Goal: Task Accomplishment & Management: Use online tool/utility

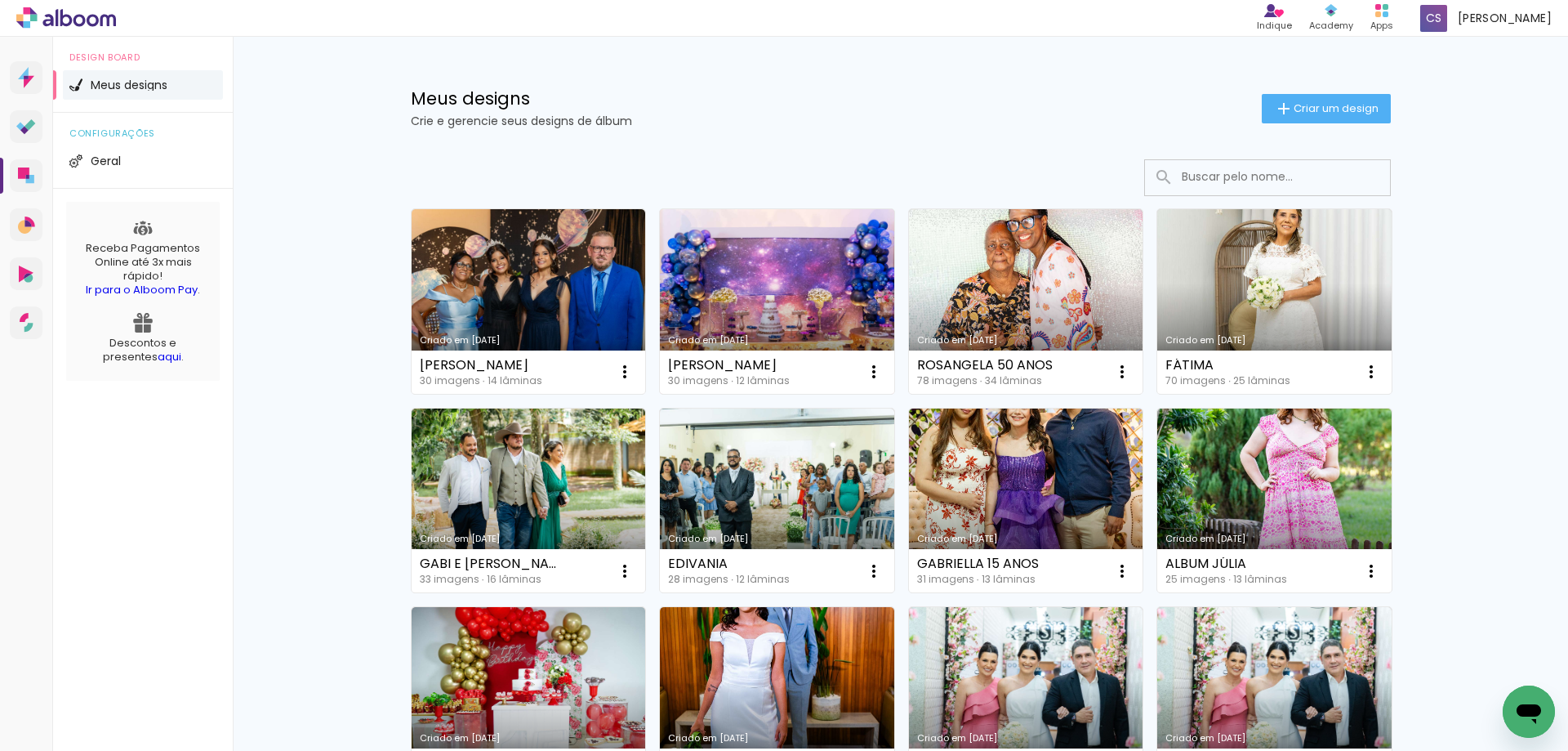
click at [732, 293] on link "Criado em [DATE]" at bounding box center [777, 301] width 234 height 185
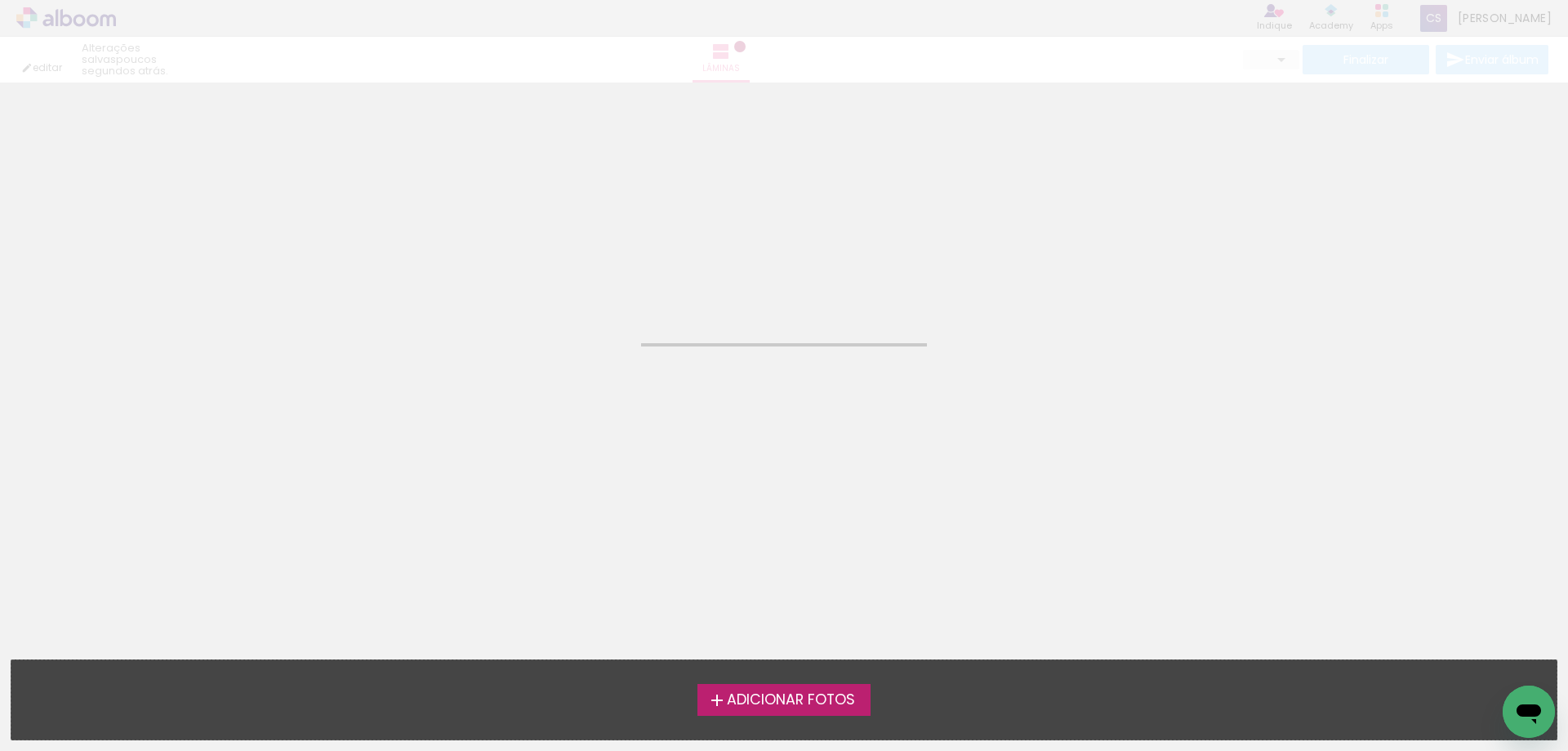
click at [732, 293] on neon-animated-pages "Confirmar Cancelar" at bounding box center [784, 416] width 1568 height 668
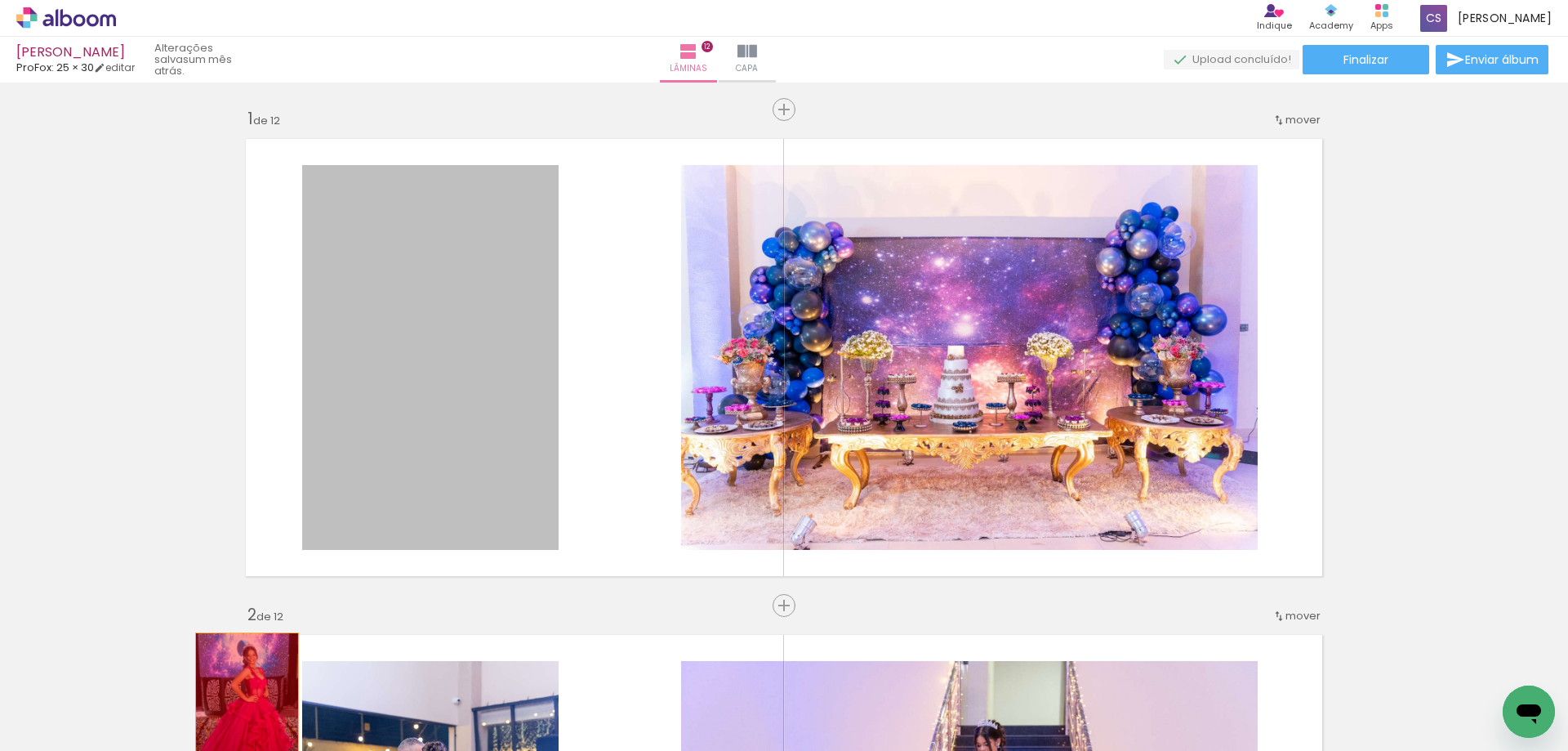
drag, startPoint x: 387, startPoint y: 339, endPoint x: 241, endPoint y: 710, distance: 398.7
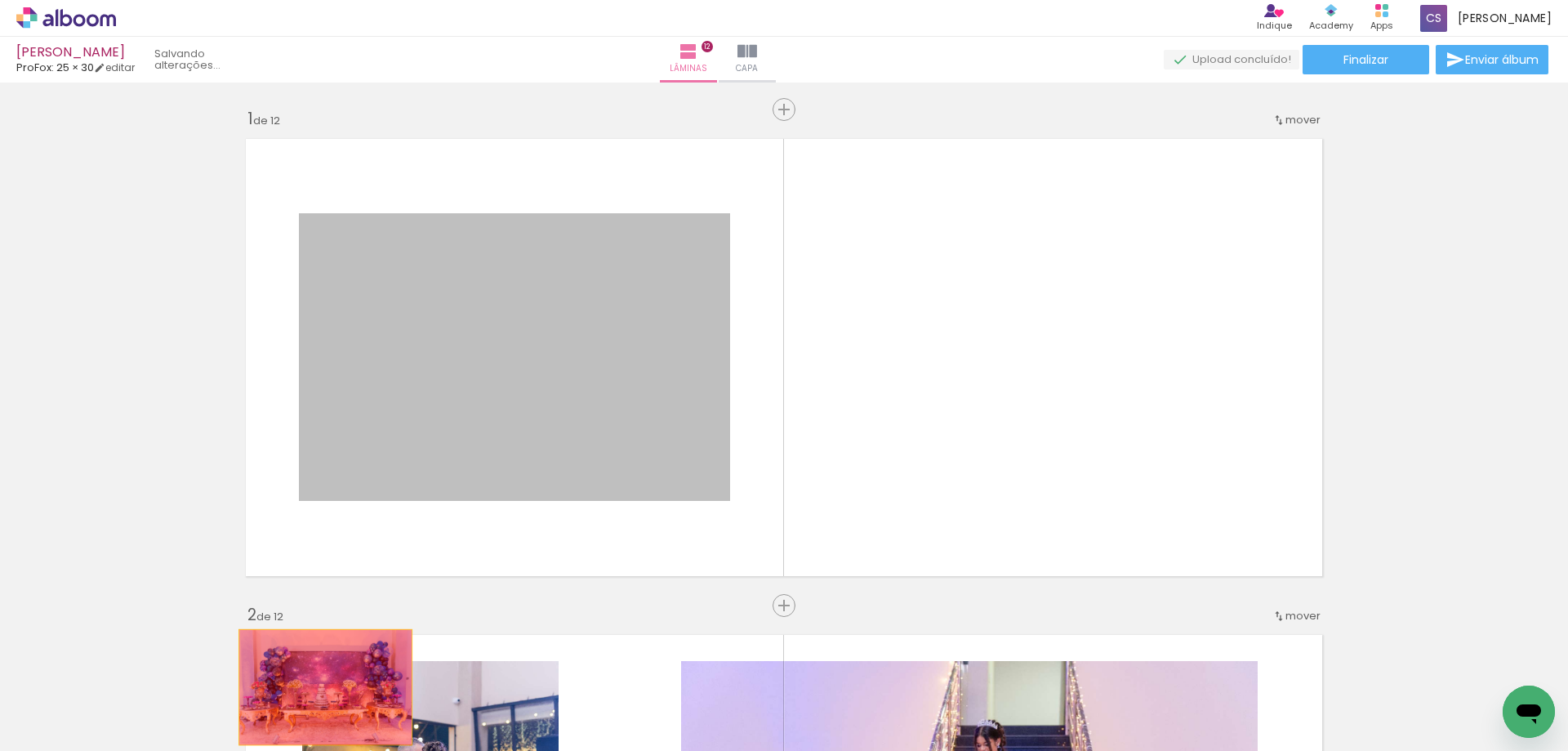
drag, startPoint x: 520, startPoint y: 374, endPoint x: 319, endPoint y: 687, distance: 372.0
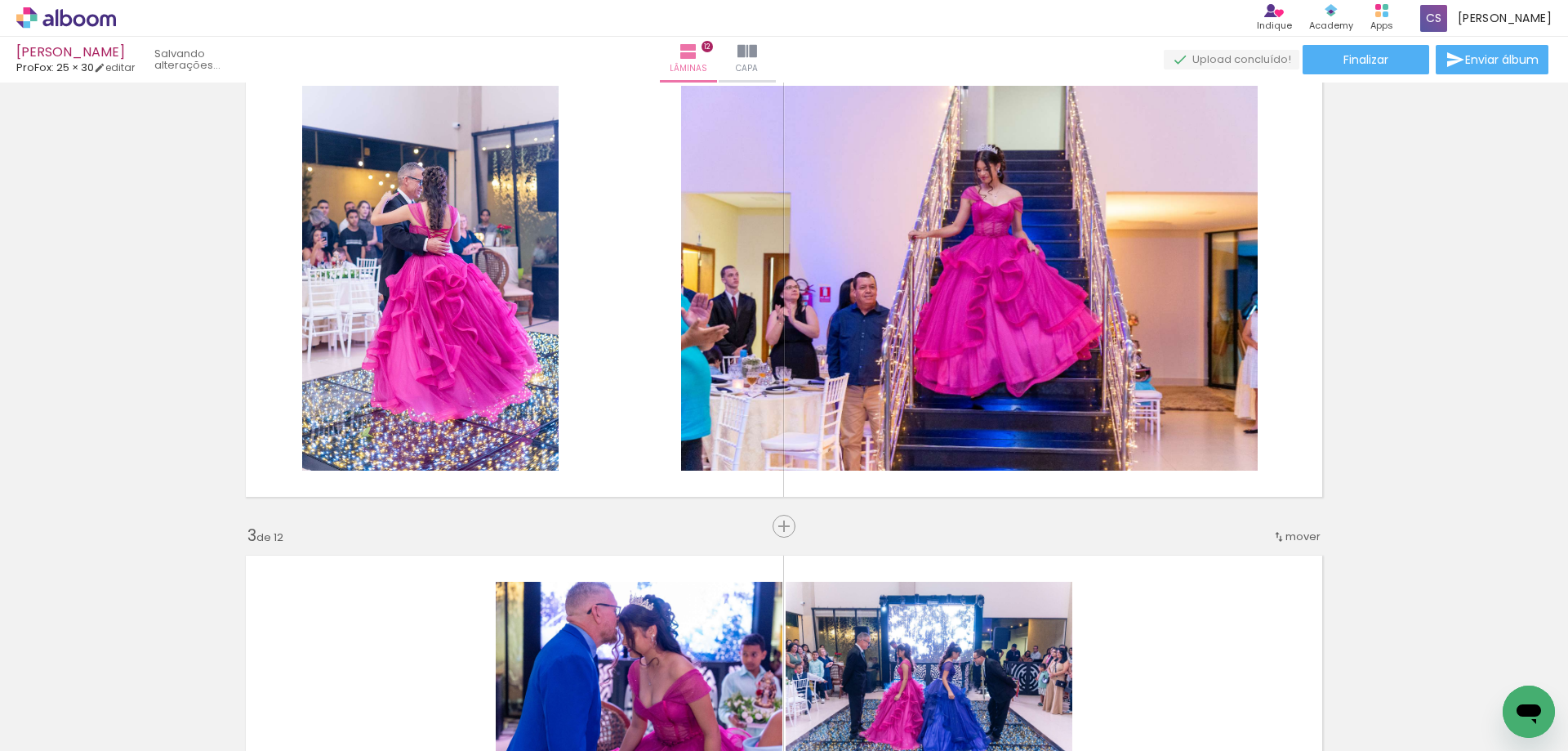
scroll to position [572, 0]
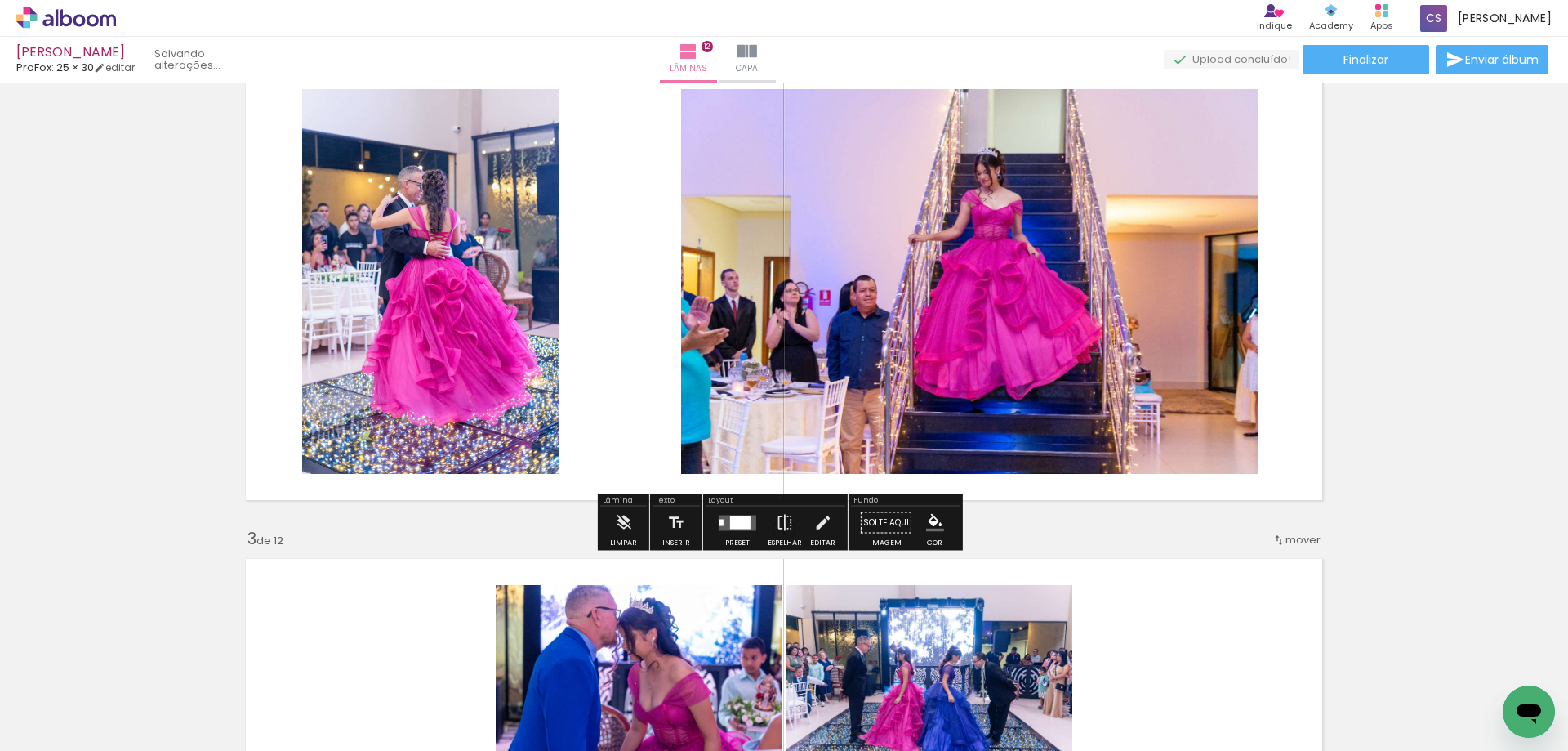
click at [1088, 325] on quentale-photo at bounding box center [969, 282] width 577 height 385
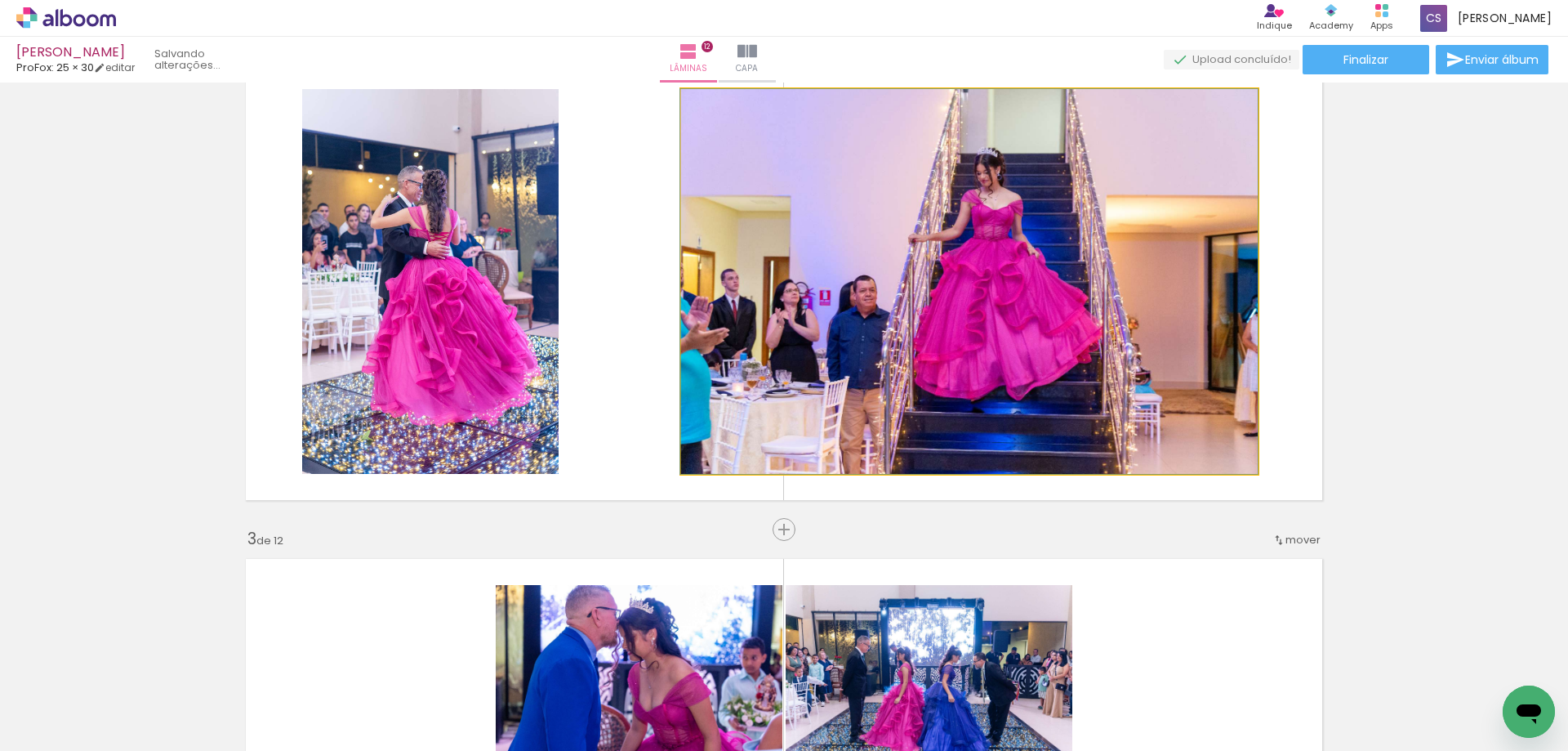
click at [1088, 325] on quentale-photo at bounding box center [969, 282] width 577 height 385
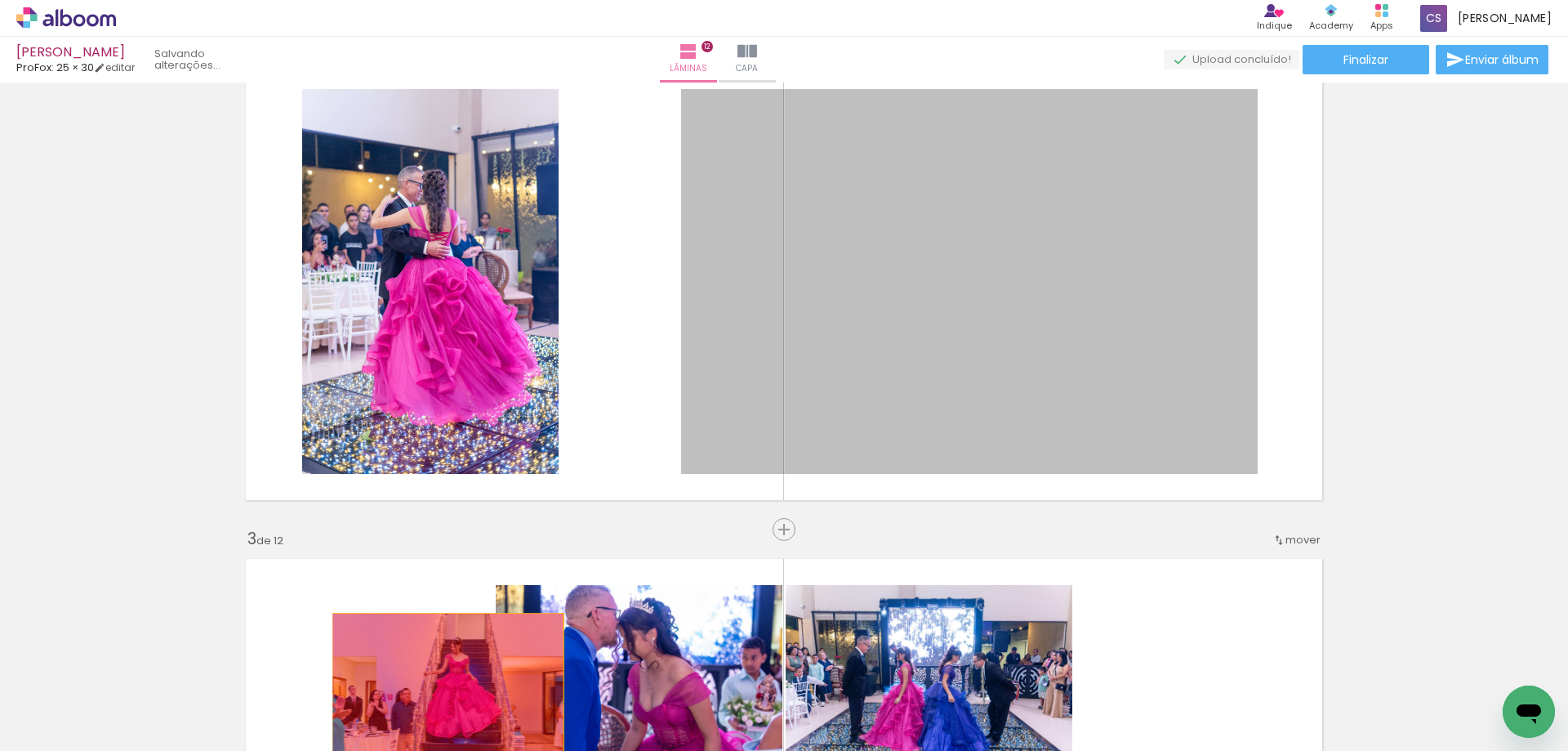
drag, startPoint x: 1088, startPoint y: 324, endPoint x: 442, endPoint y: 691, distance: 743.0
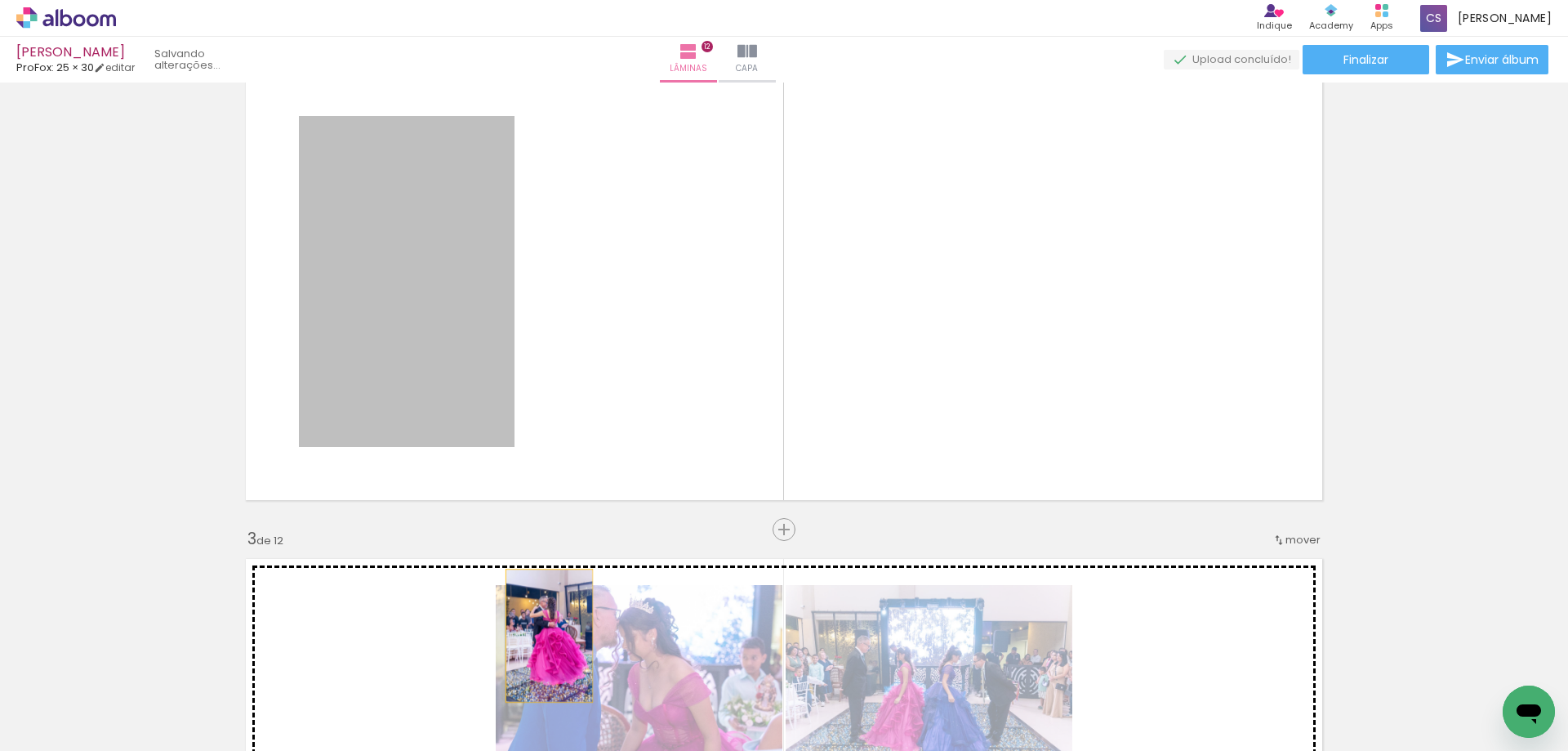
drag, startPoint x: 416, startPoint y: 314, endPoint x: 563, endPoint y: 684, distance: 398.1
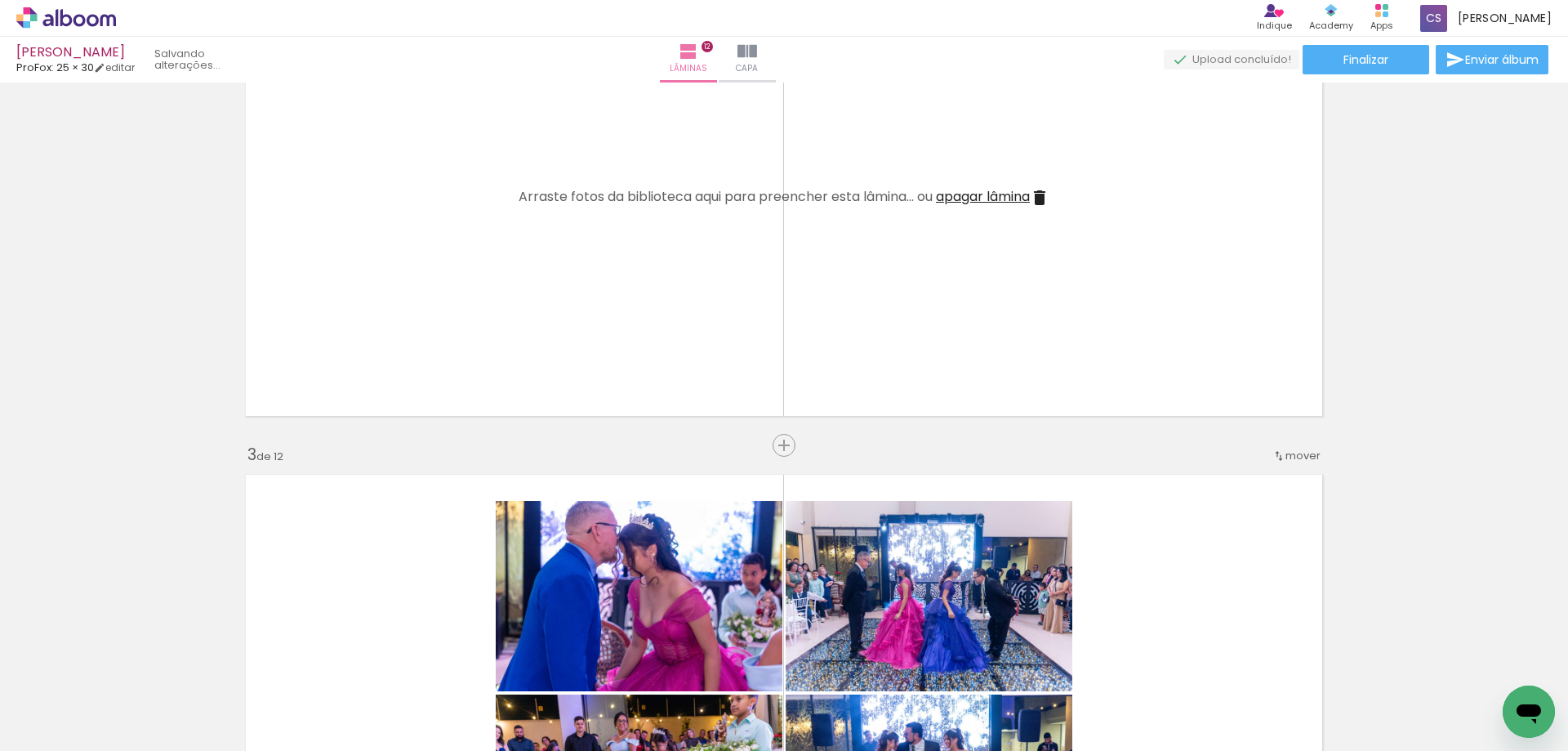
scroll to position [899, 0]
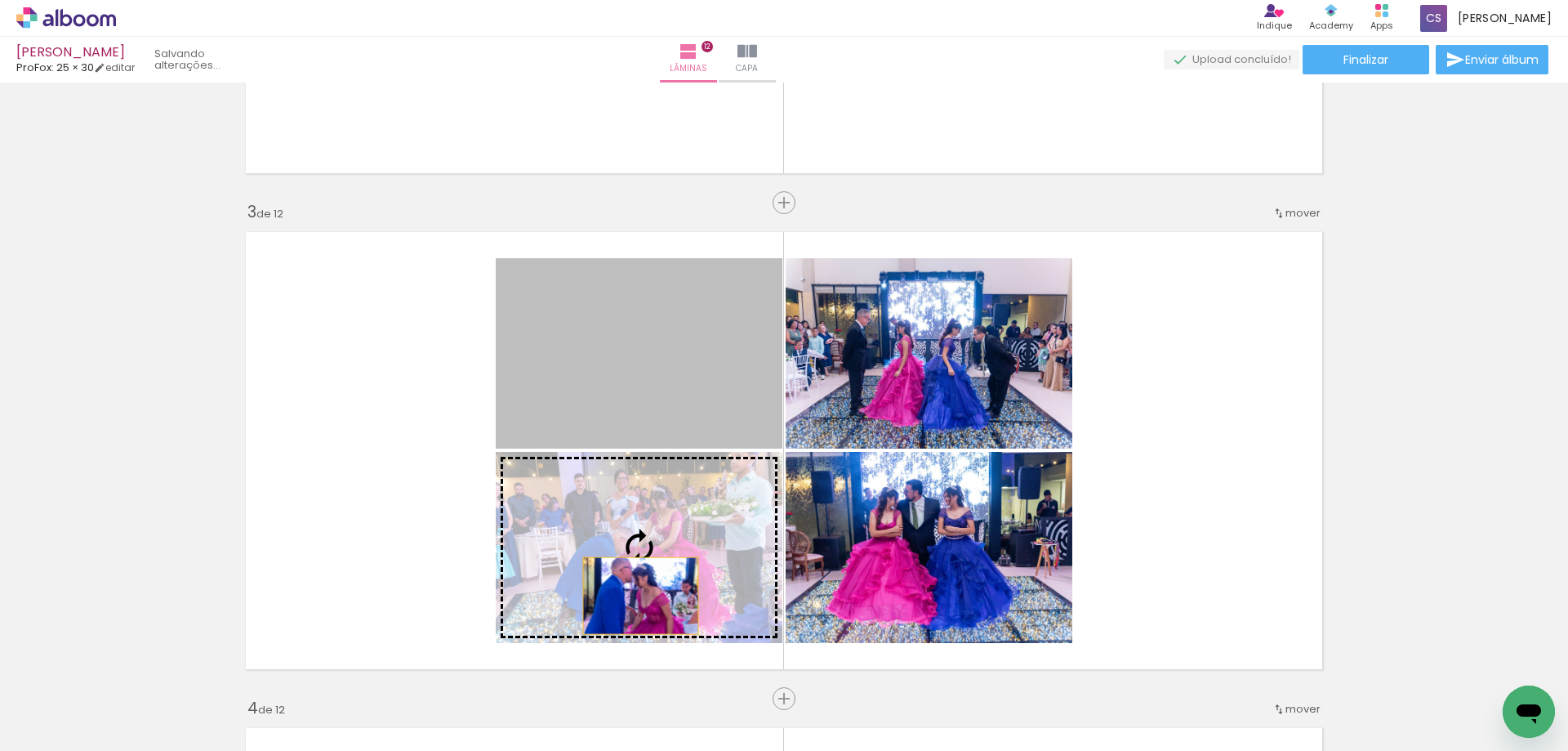
drag, startPoint x: 592, startPoint y: 361, endPoint x: 911, endPoint y: 484, distance: 341.9
click at [620, 671] on quentale-workspace at bounding box center [784, 376] width 1568 height 751
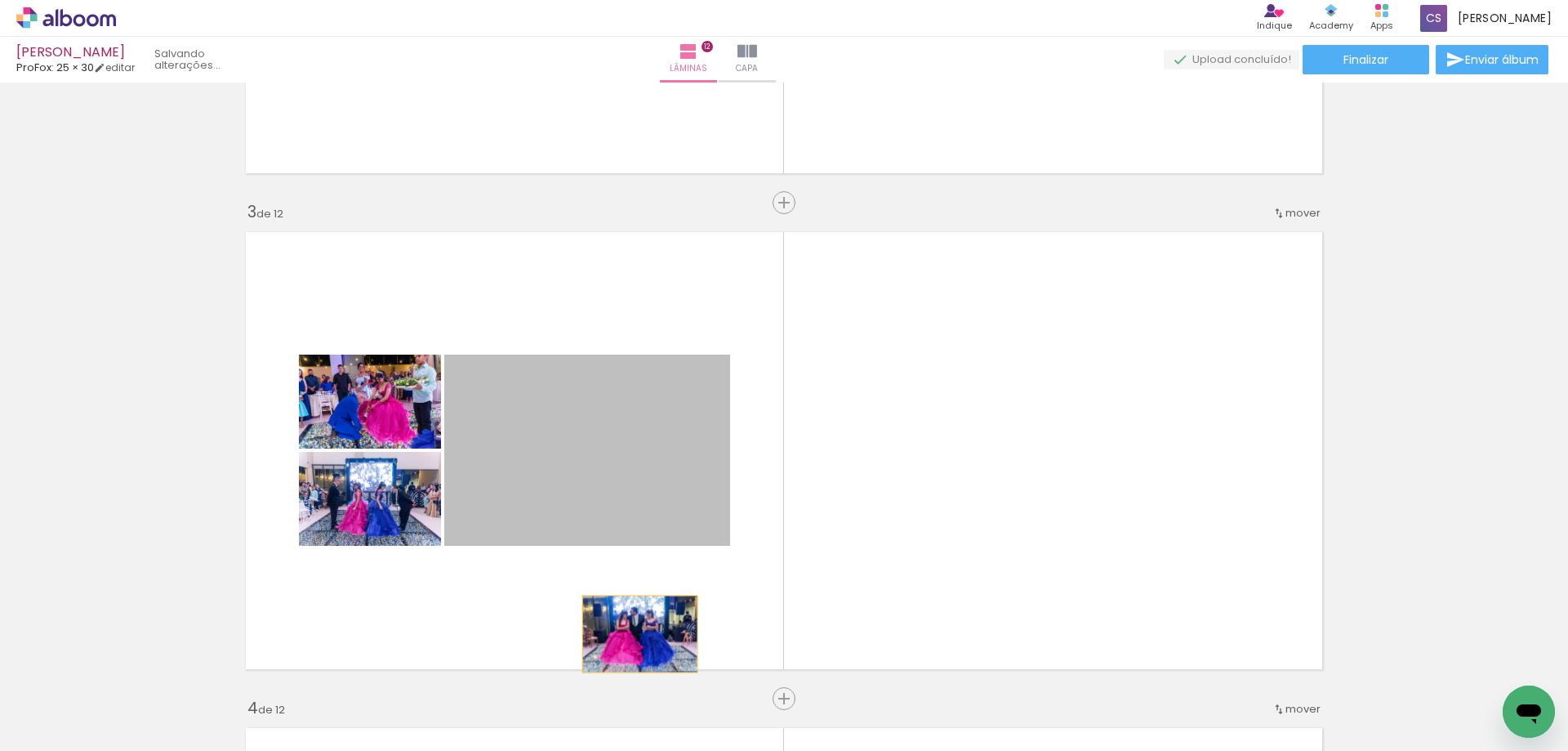
drag, startPoint x: 611, startPoint y: 424, endPoint x: 634, endPoint y: 634, distance: 211.3
click at [634, 634] on quentale-layouter at bounding box center [784, 451] width 1095 height 455
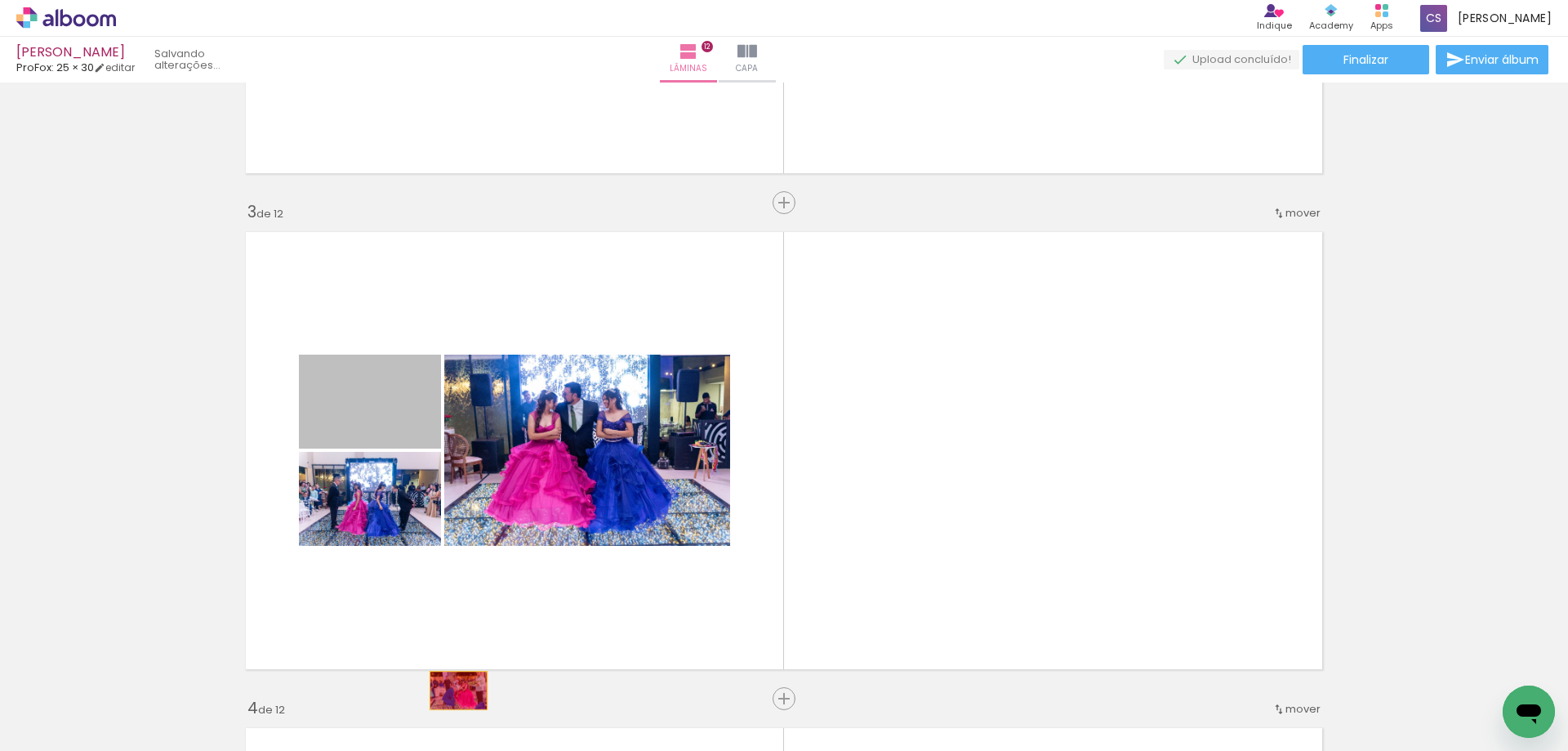
drag, startPoint x: 361, startPoint y: 396, endPoint x: 454, endPoint y: 694, distance: 312.2
click at [454, 694] on quentale-workspace at bounding box center [784, 376] width 1568 height 751
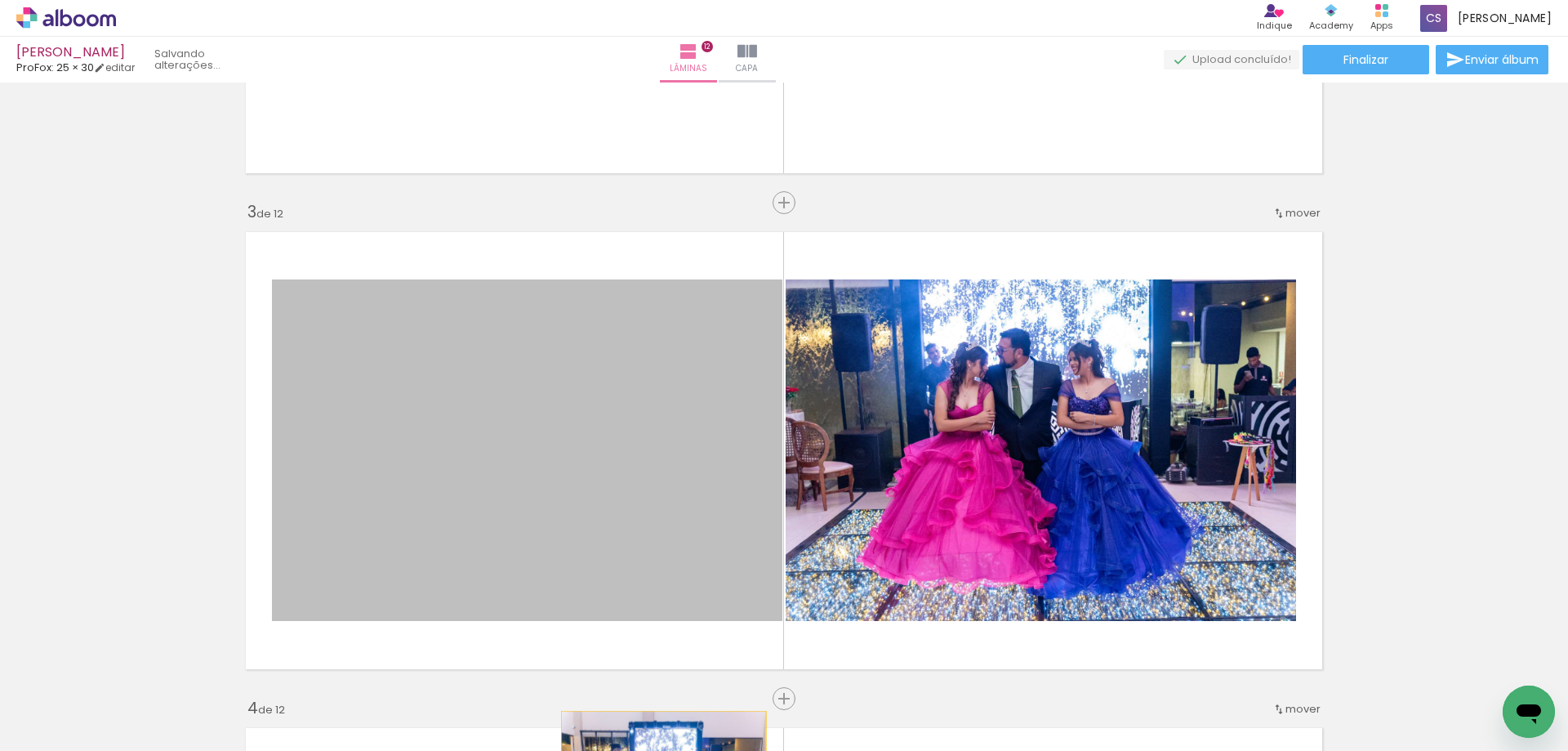
drag, startPoint x: 446, startPoint y: 515, endPoint x: 662, endPoint y: 769, distance: 333.4
click at [662, 750] on html "link( href="../../bower_components/polymer/polymer.html" rel="import" ) picture…" at bounding box center [784, 376] width 1568 height 751
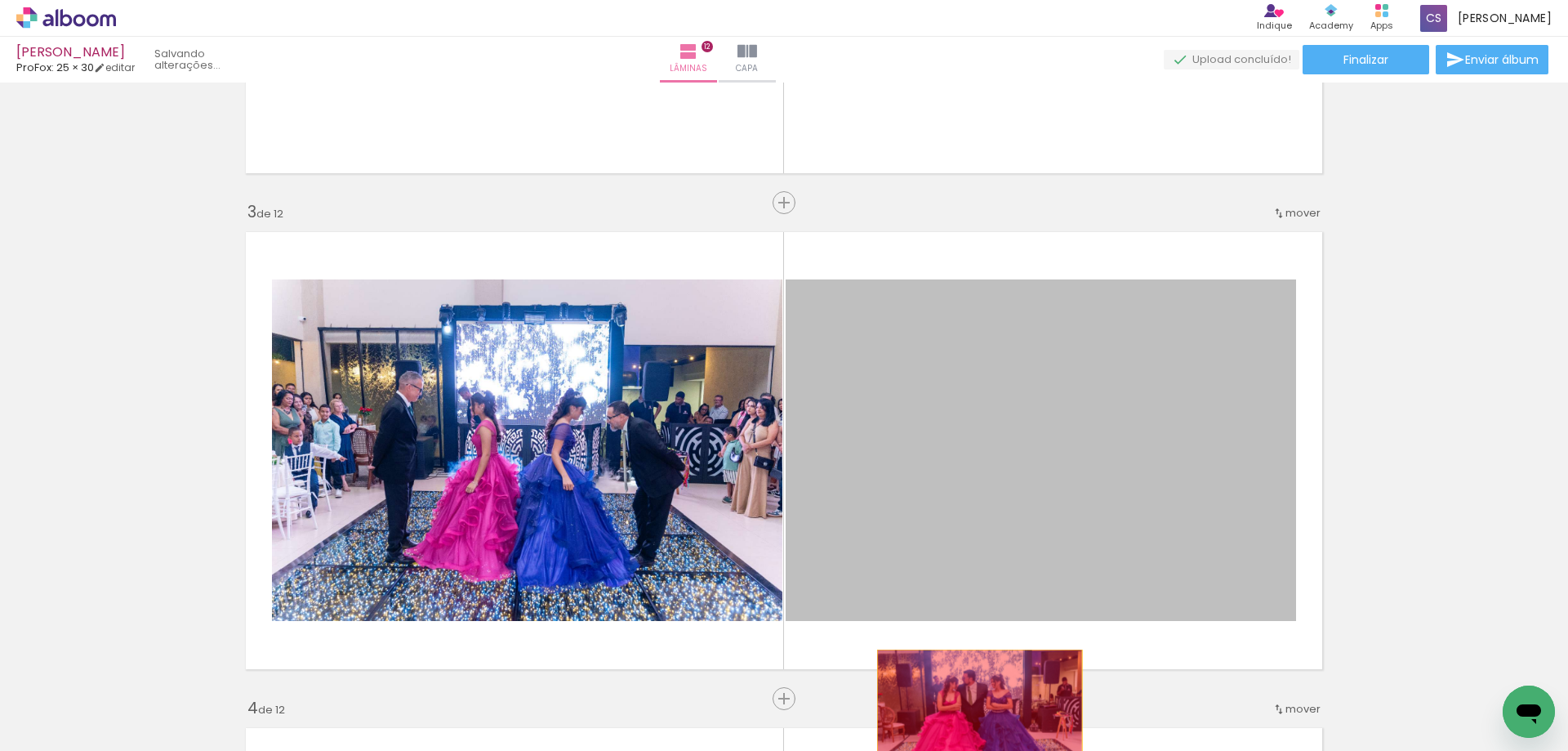
drag, startPoint x: 899, startPoint y: 471, endPoint x: 974, endPoint y: 718, distance: 258.1
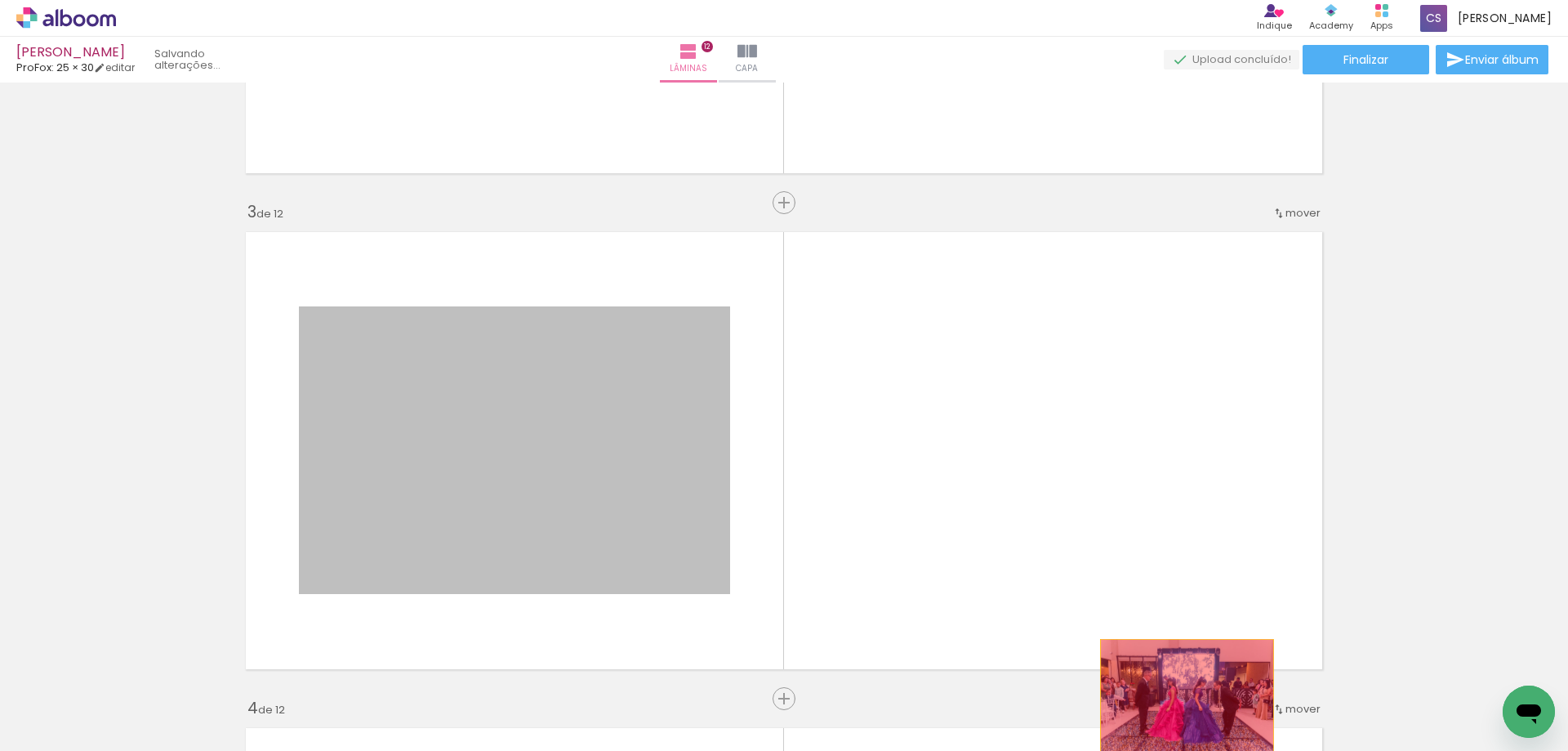
drag, startPoint x: 609, startPoint y: 496, endPoint x: 1183, endPoint y: 696, distance: 607.8
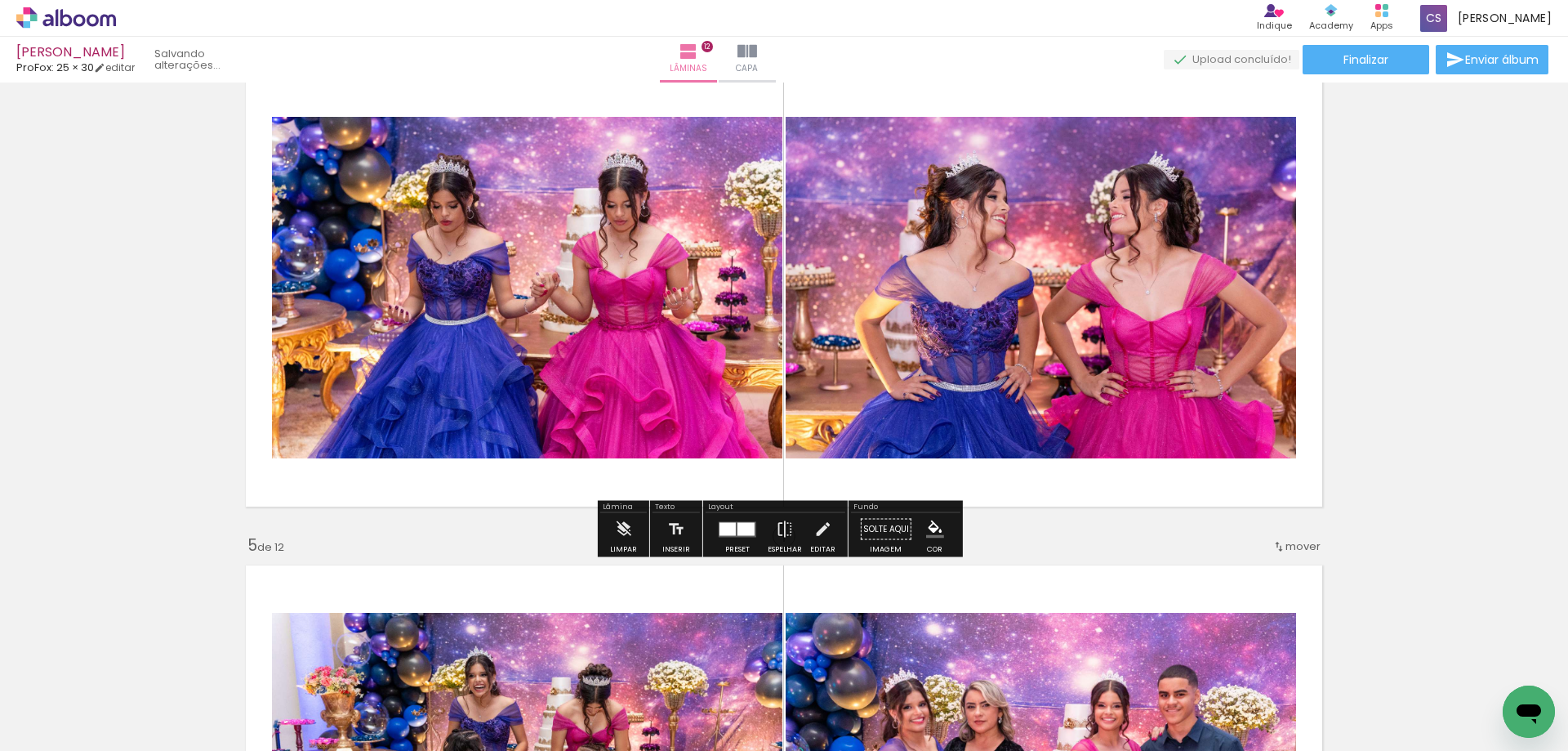
scroll to position [1634, 0]
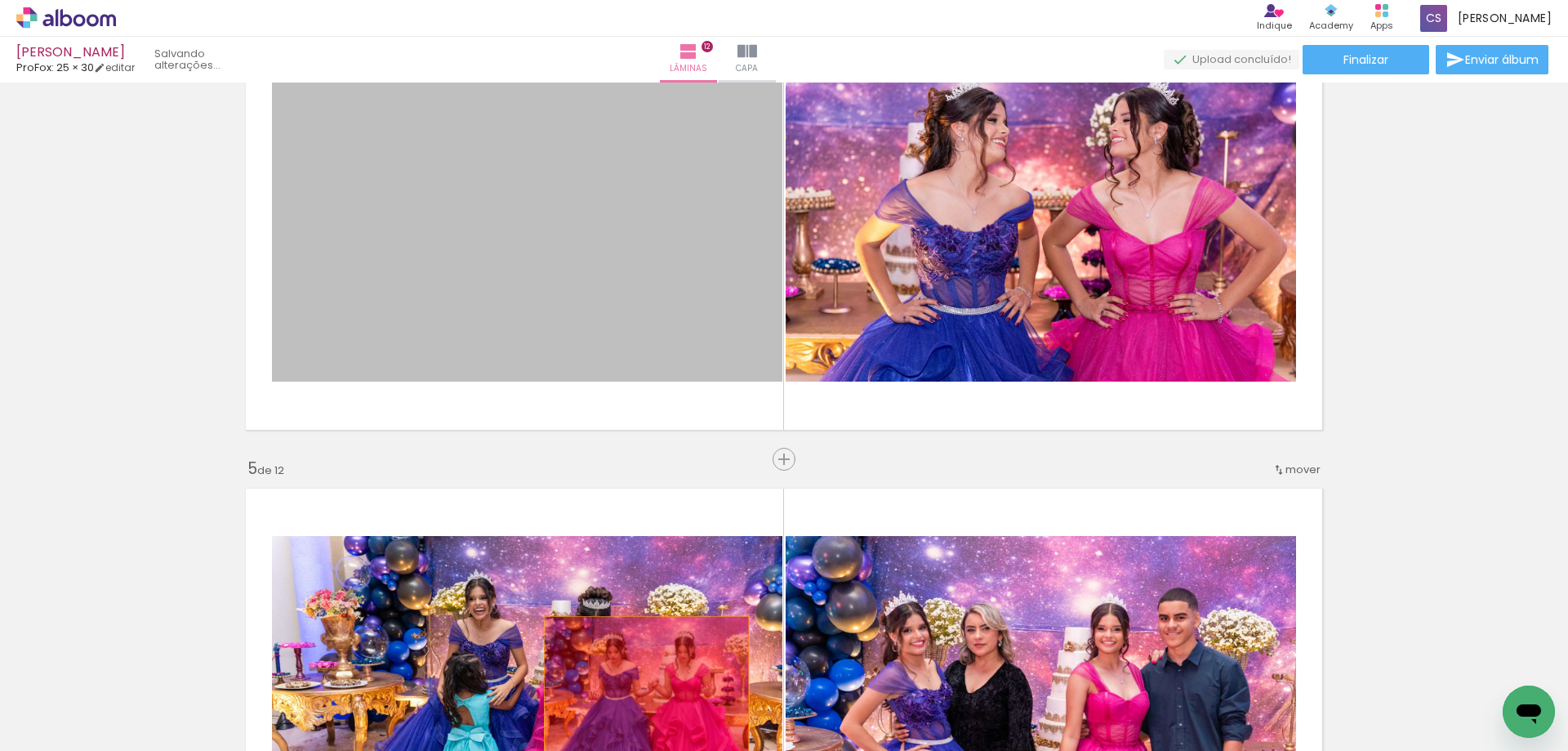
drag, startPoint x: 645, startPoint y: 280, endPoint x: 640, endPoint y: 684, distance: 404.0
click at [640, 684] on quentale-workspace at bounding box center [784, 376] width 1568 height 751
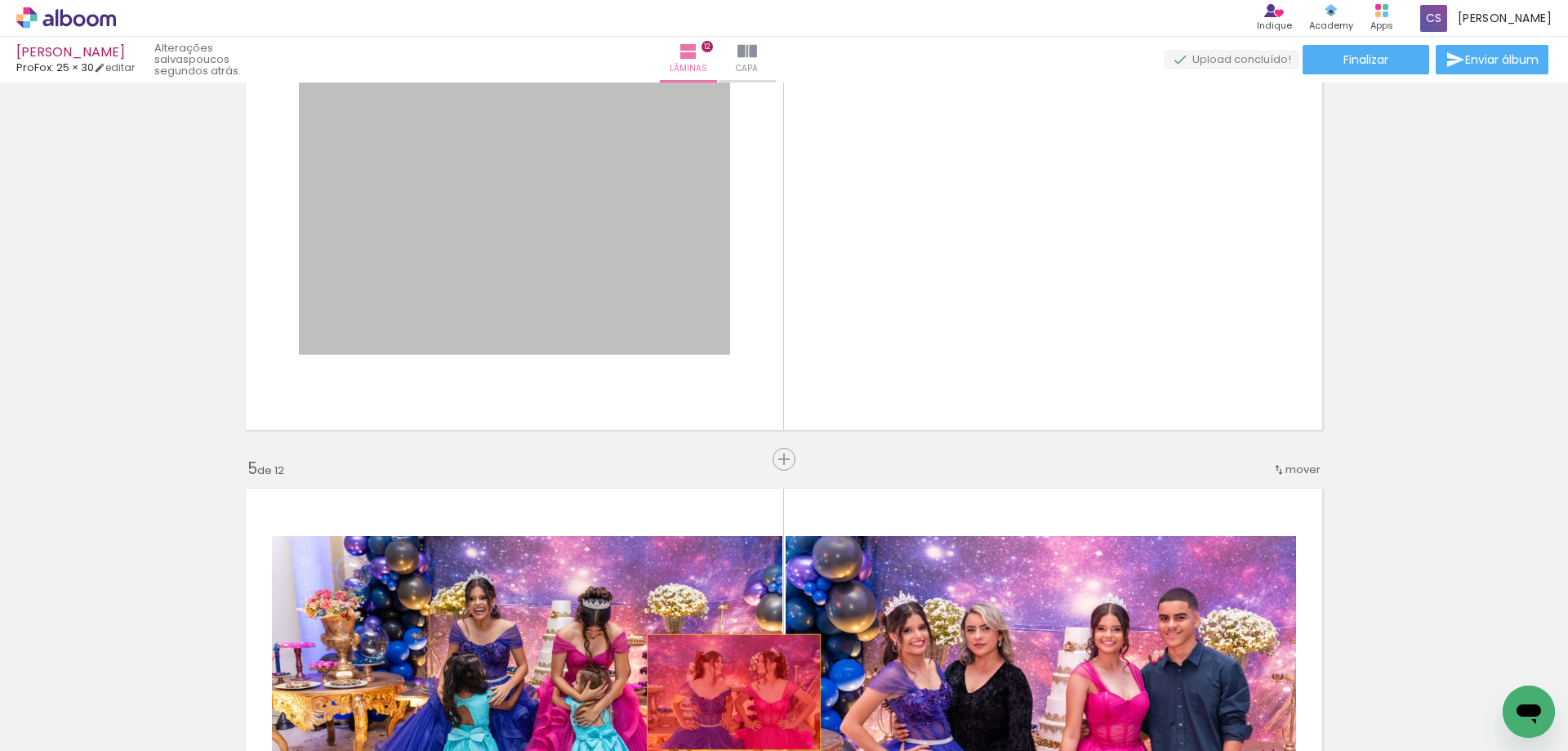
drag, startPoint x: 574, startPoint y: 299, endPoint x: 728, endPoint y: 692, distance: 422.1
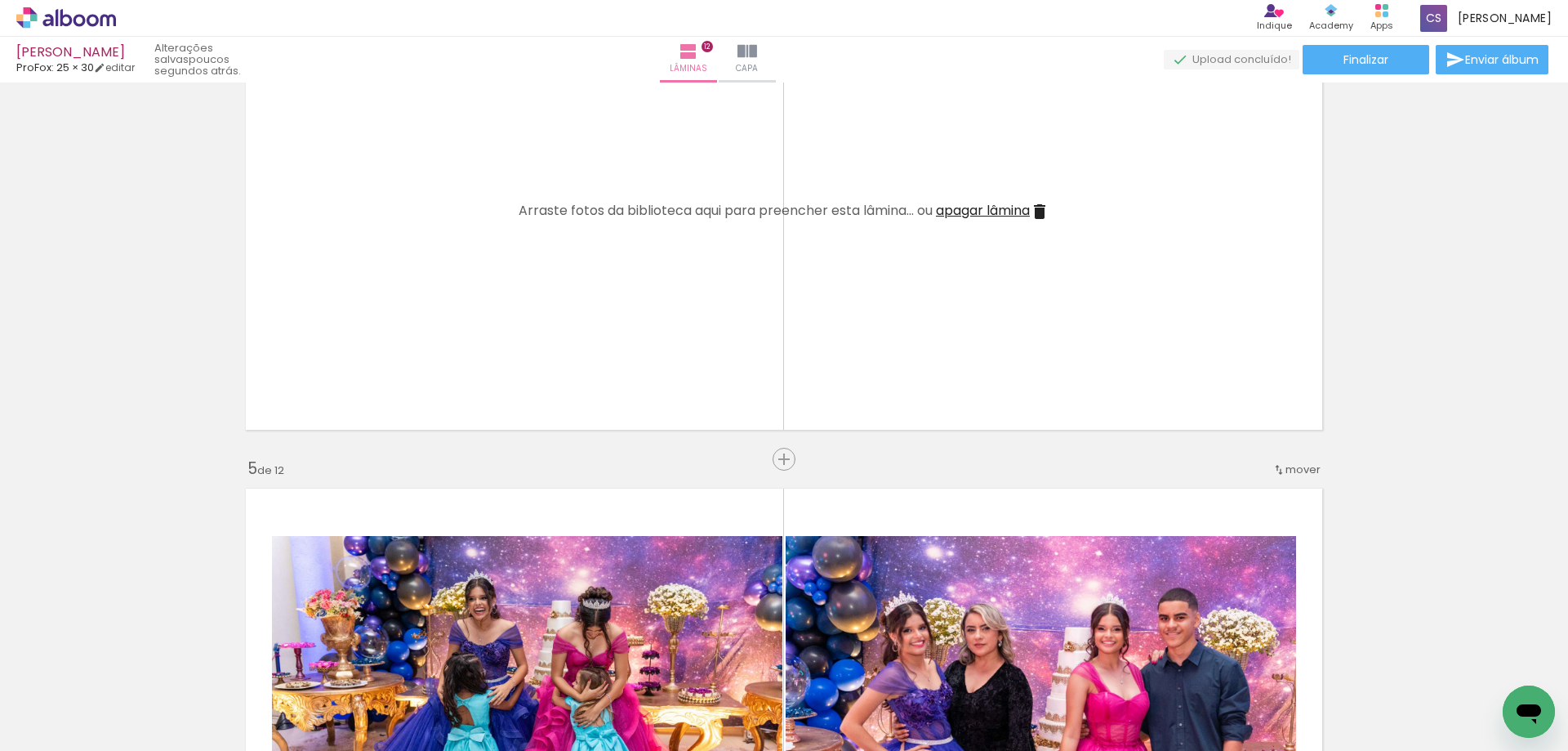
scroll to position [1737, 0]
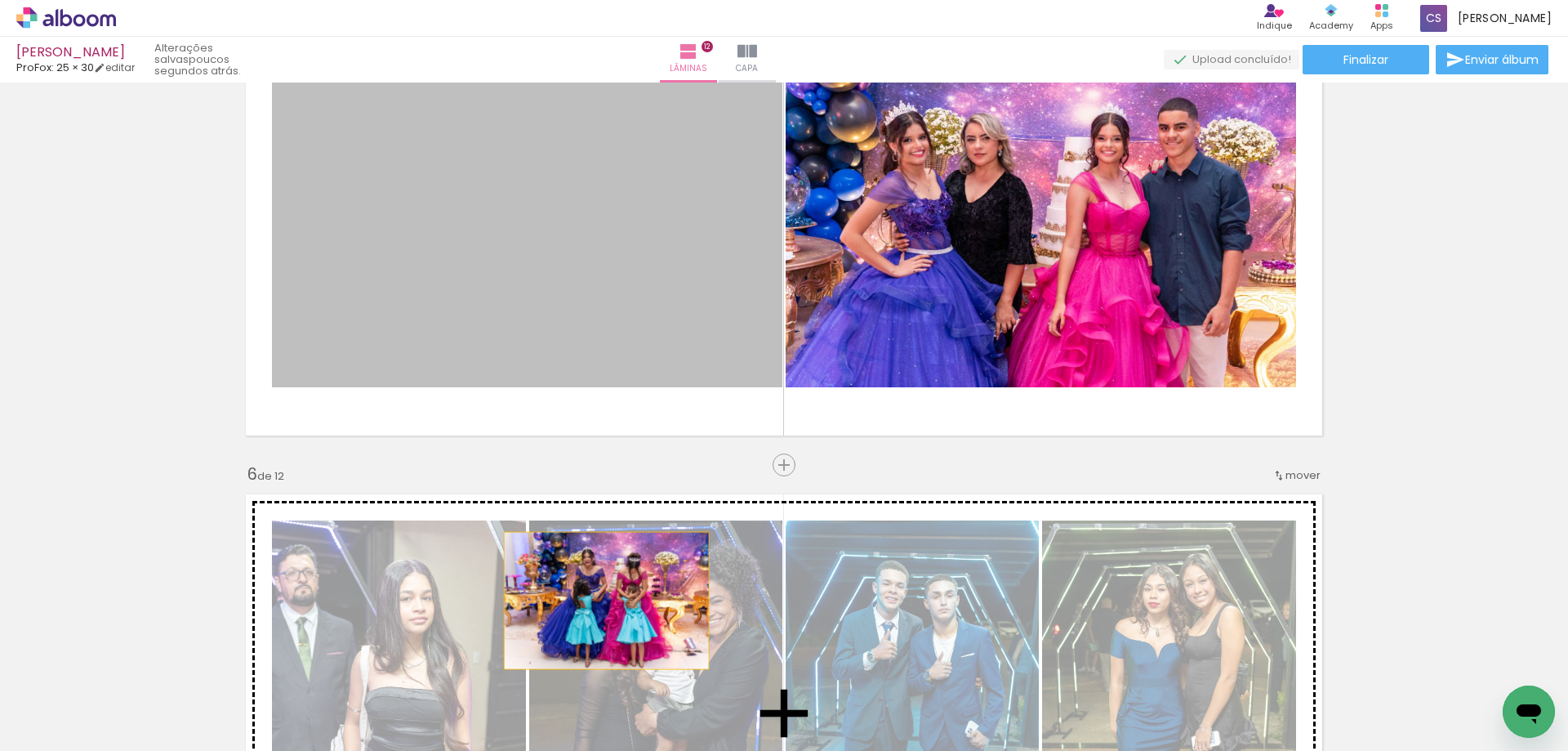
drag, startPoint x: 608, startPoint y: 403, endPoint x: 745, endPoint y: 447, distance: 143.9
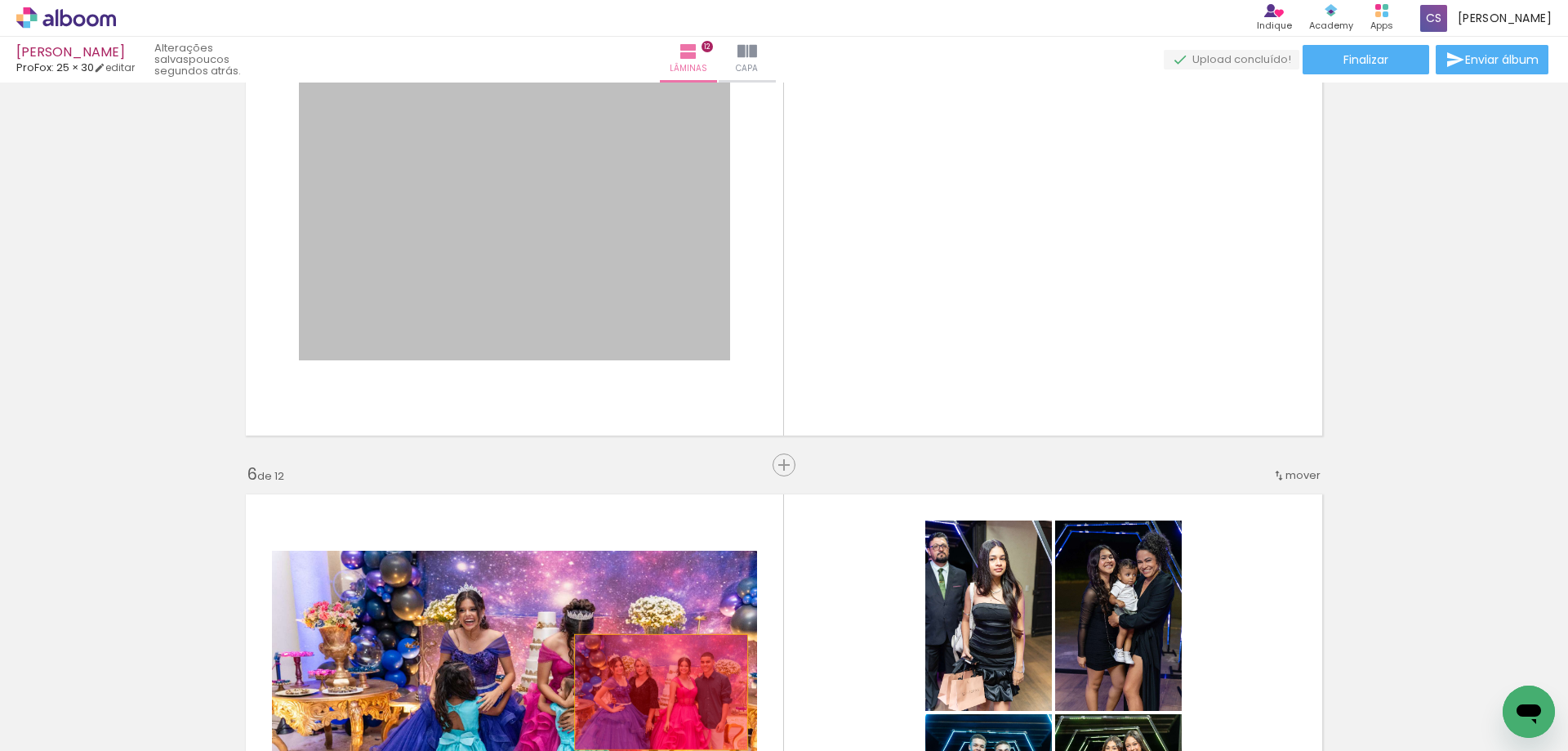
drag, startPoint x: 556, startPoint y: 238, endPoint x: 661, endPoint y: 680, distance: 454.3
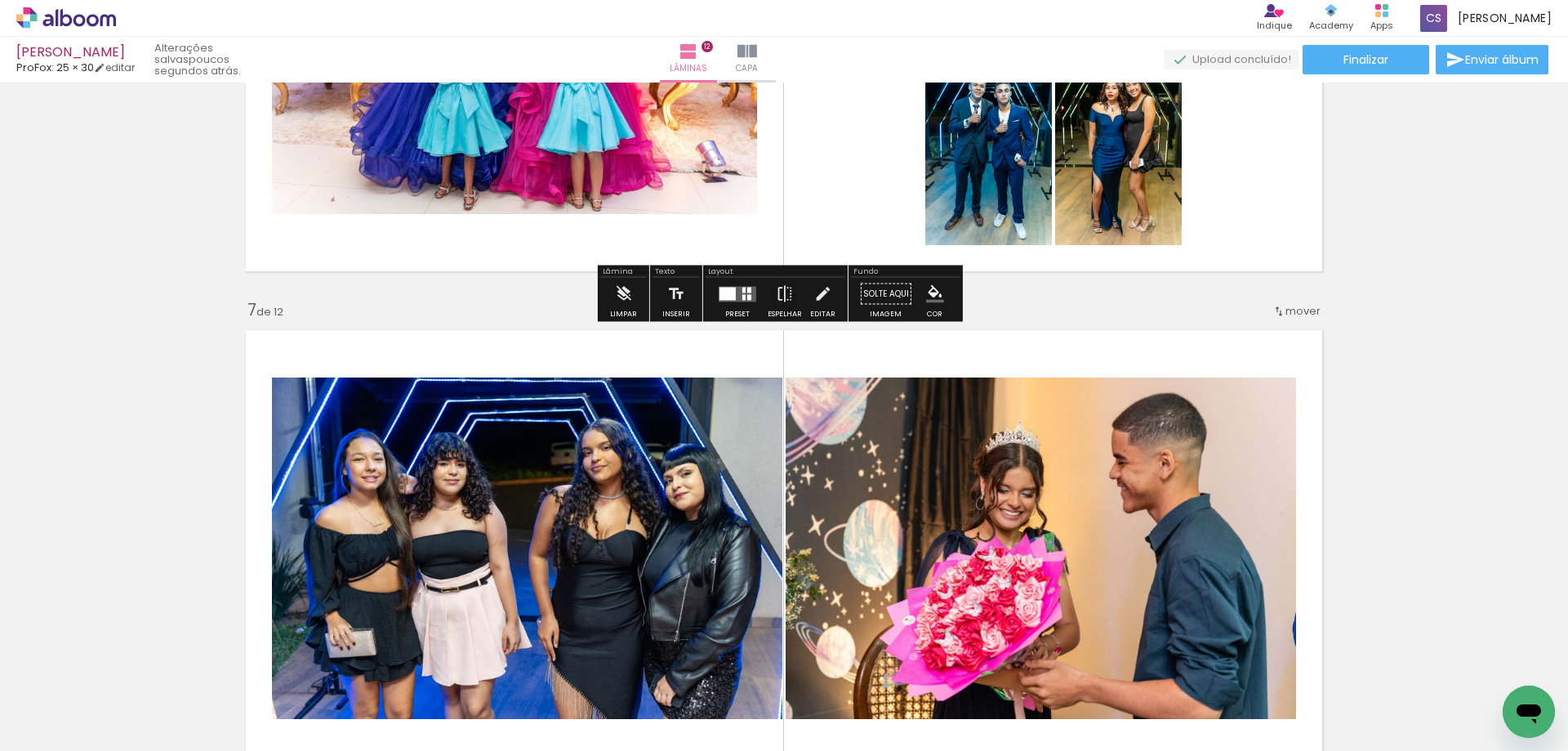
scroll to position [2696, 0]
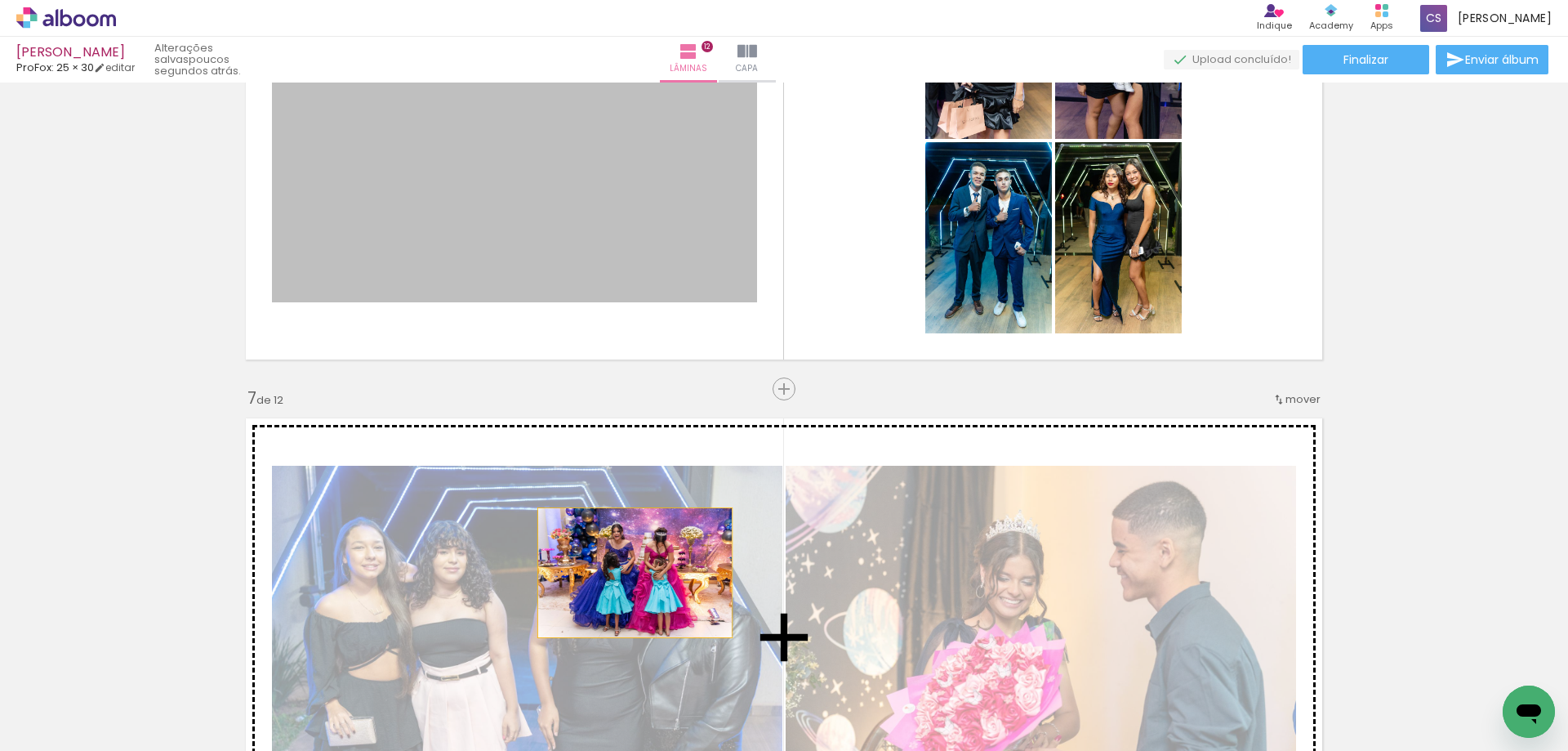
drag, startPoint x: 522, startPoint y: 187, endPoint x: 645, endPoint y: 566, distance: 398.5
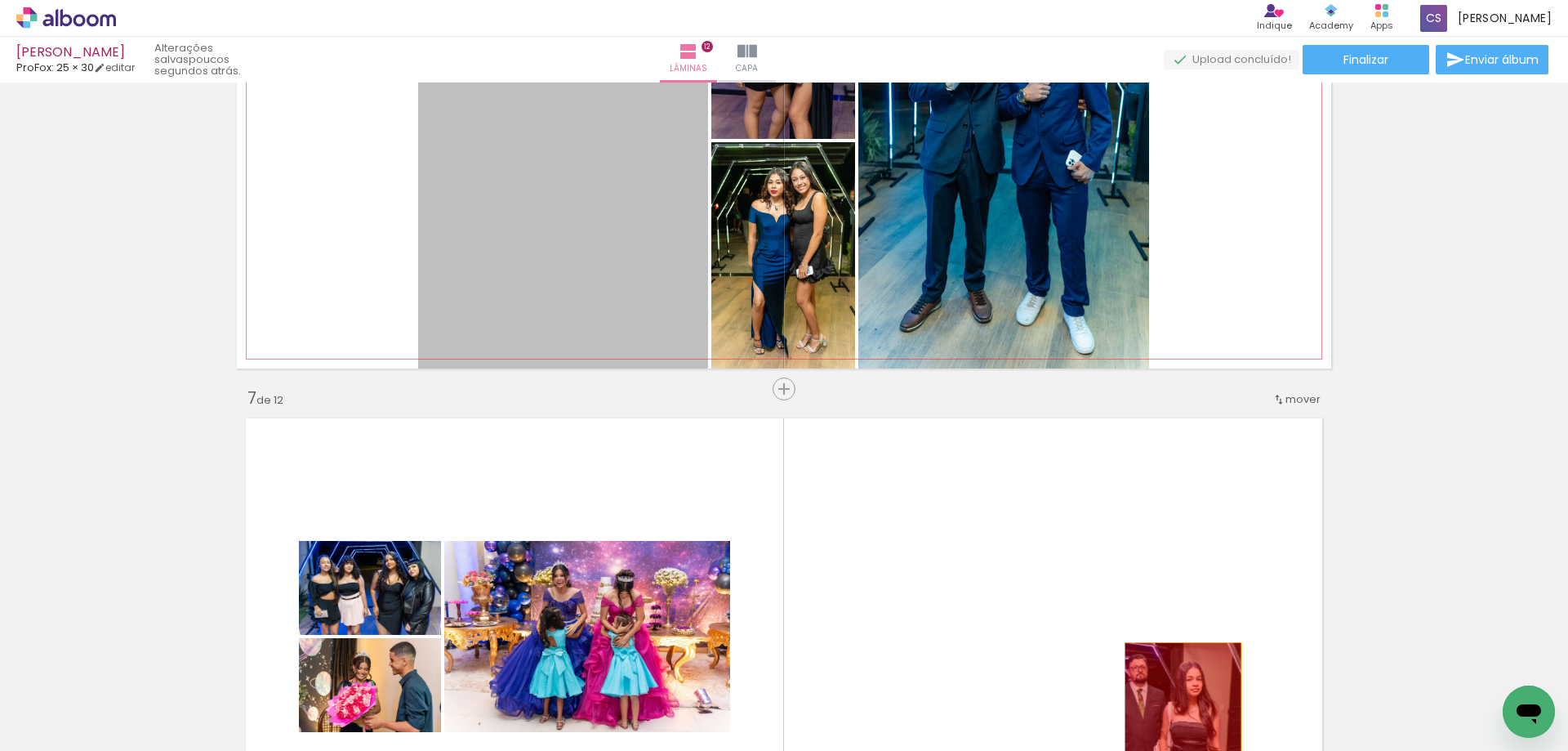
drag, startPoint x: 579, startPoint y: 251, endPoint x: 1174, endPoint y: 714, distance: 753.9
click at [1178, 730] on quentale-workspace at bounding box center [784, 376] width 1568 height 751
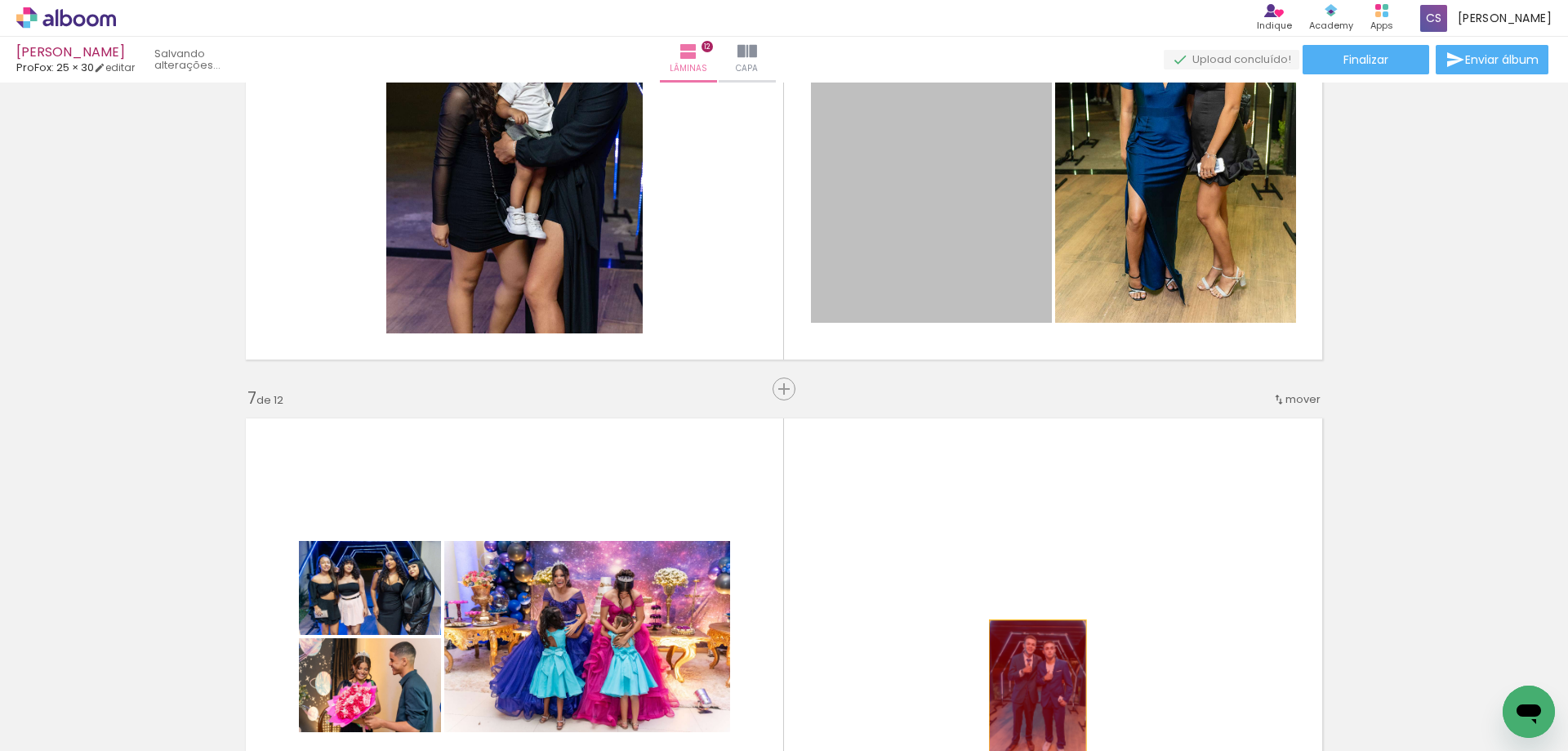
drag, startPoint x: 944, startPoint y: 214, endPoint x: 1032, endPoint y: 688, distance: 482.1
click at [1032, 689] on quentale-workspace at bounding box center [784, 376] width 1568 height 751
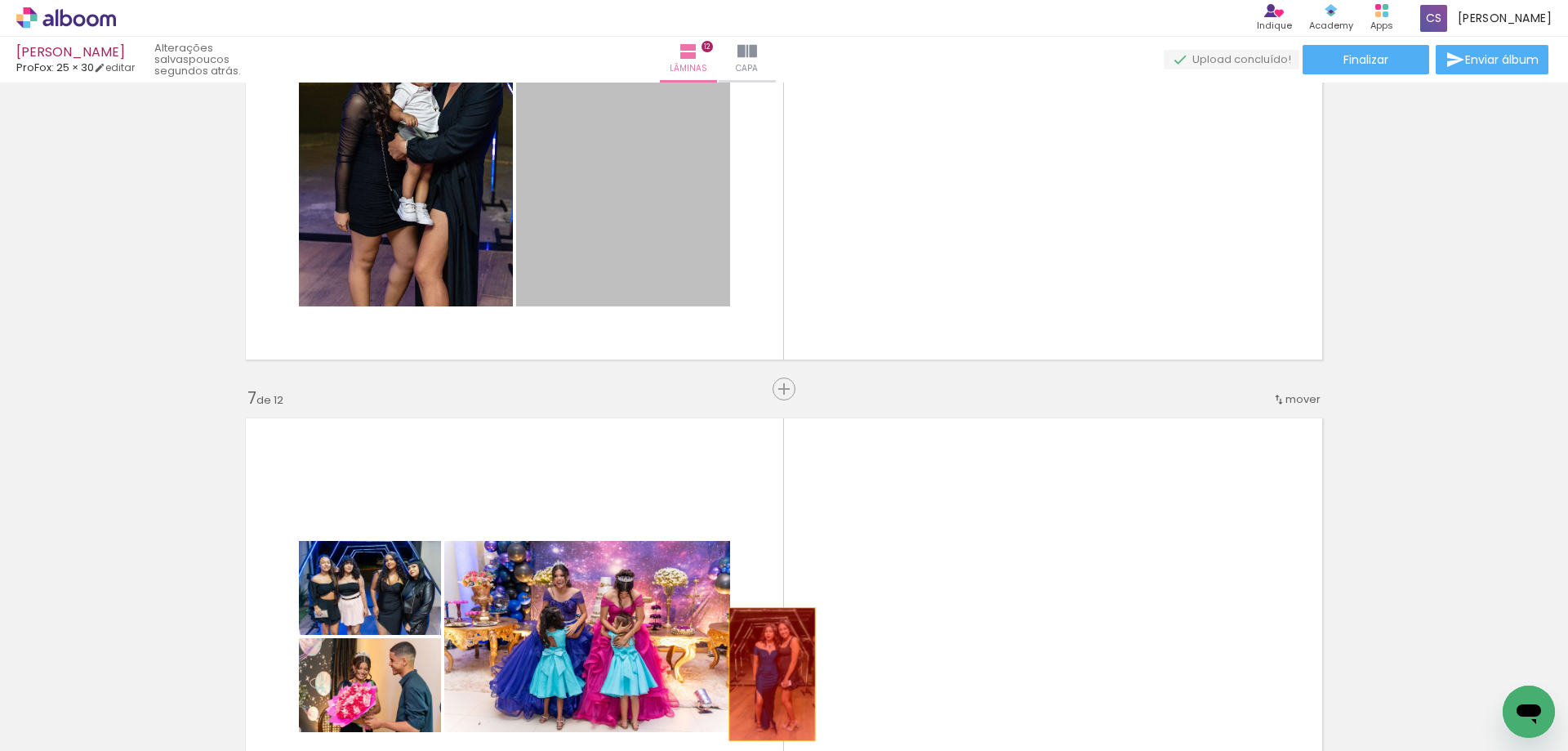
drag, startPoint x: 563, startPoint y: 206, endPoint x: 766, endPoint y: 674, distance: 510.1
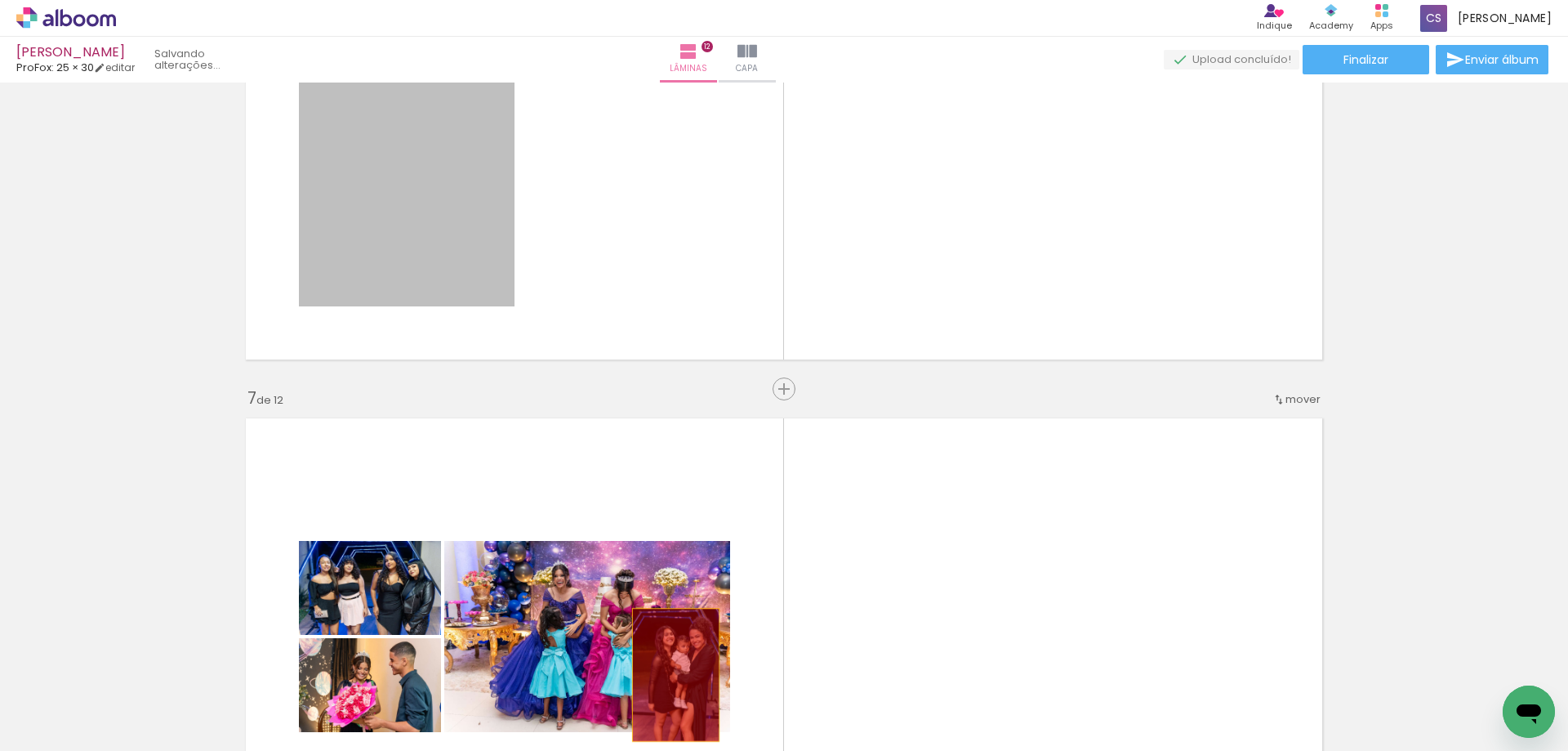
drag, startPoint x: 415, startPoint y: 218, endPoint x: 670, endPoint y: 676, distance: 524.2
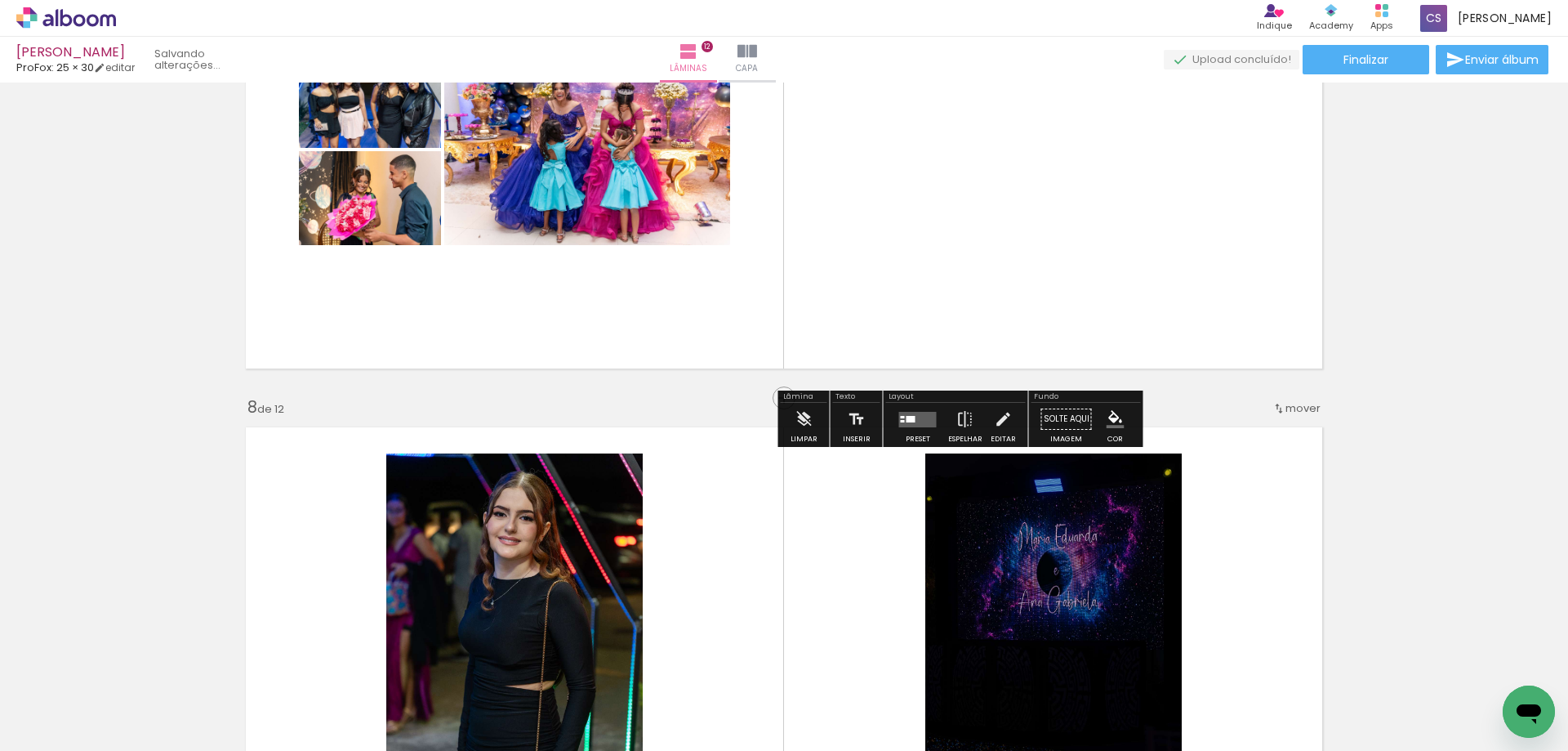
scroll to position [3186, 0]
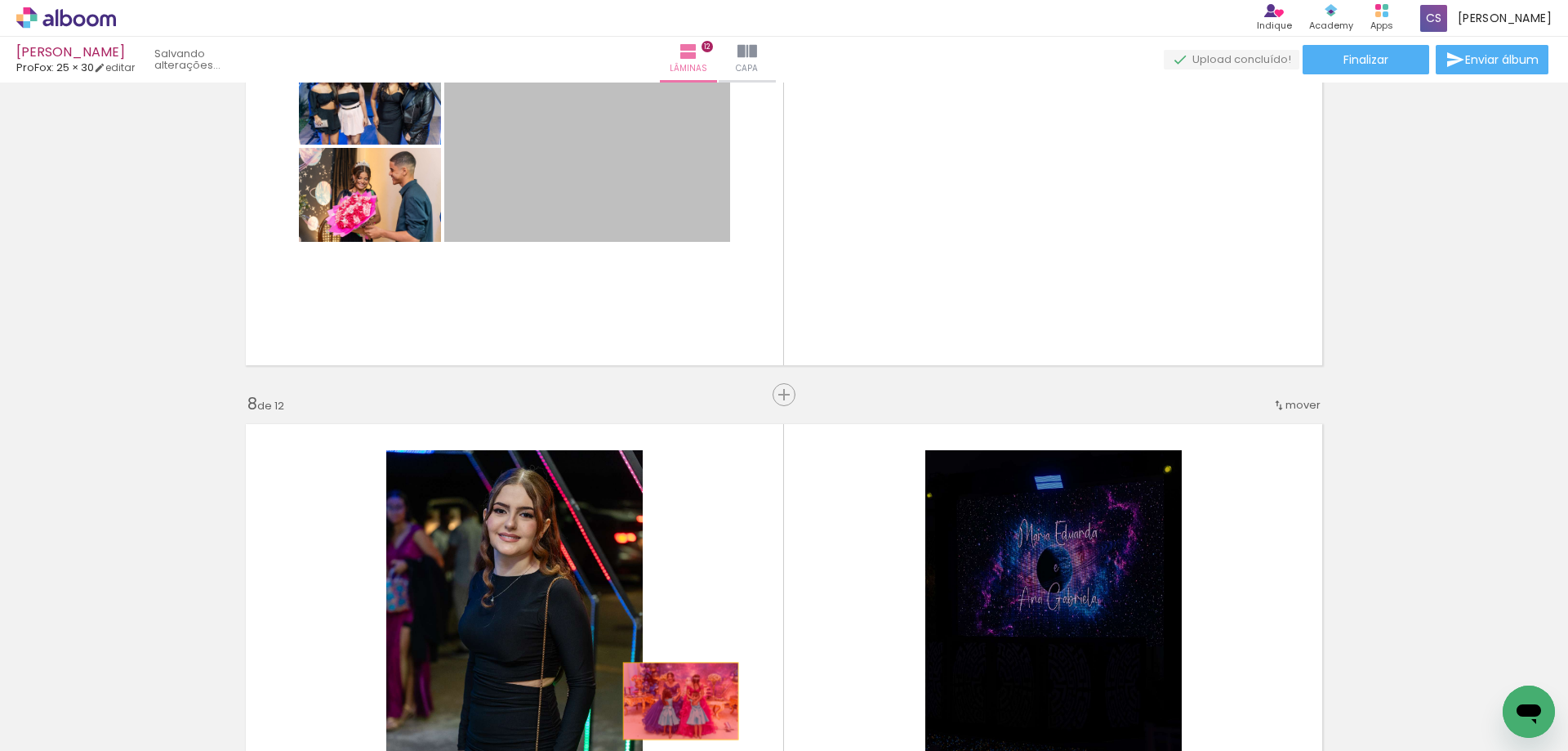
drag, startPoint x: 562, startPoint y: 179, endPoint x: 675, endPoint y: 701, distance: 534.1
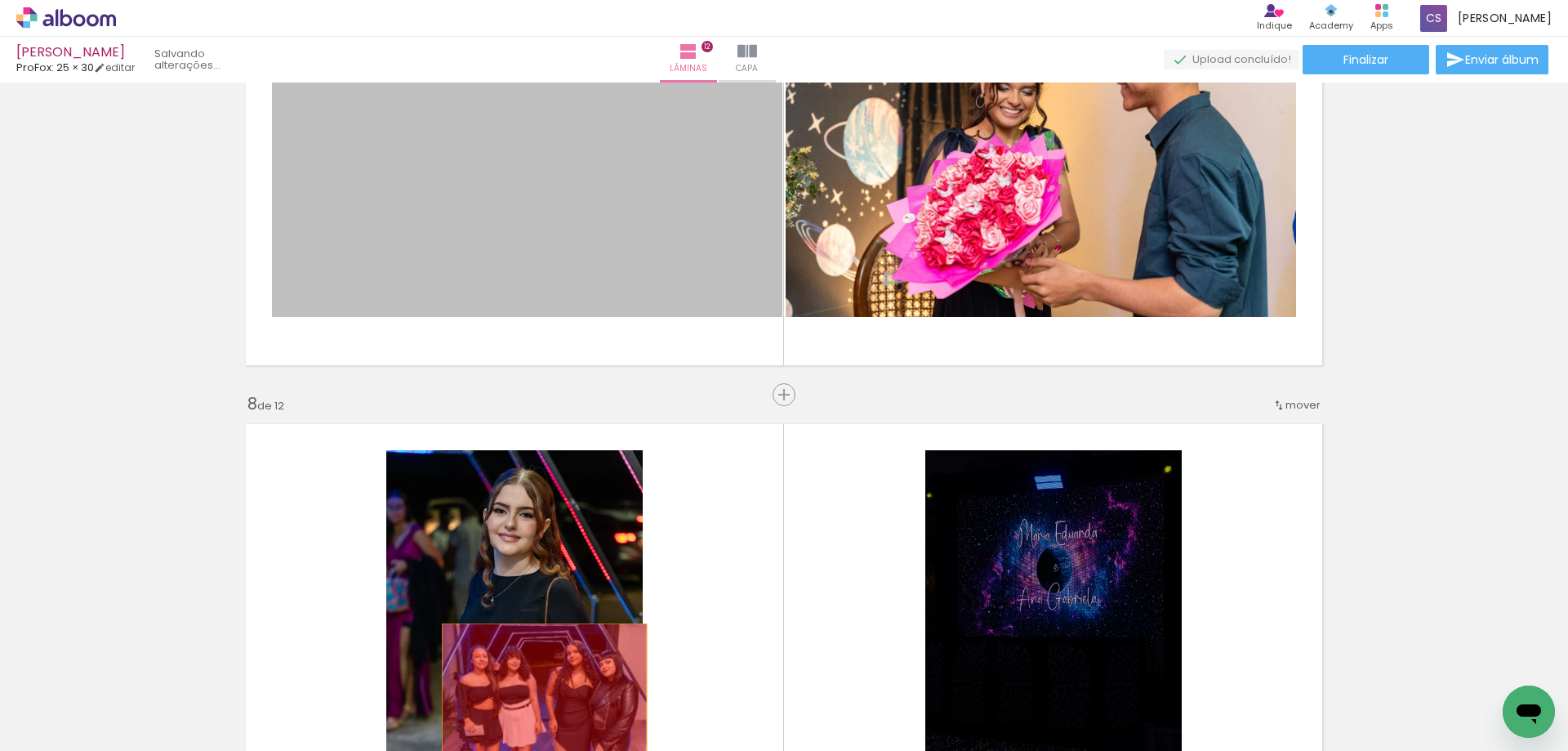
drag, startPoint x: 449, startPoint y: 177, endPoint x: 541, endPoint y: 692, distance: 523.2
click at [541, 692] on quentale-workspace at bounding box center [784, 376] width 1568 height 751
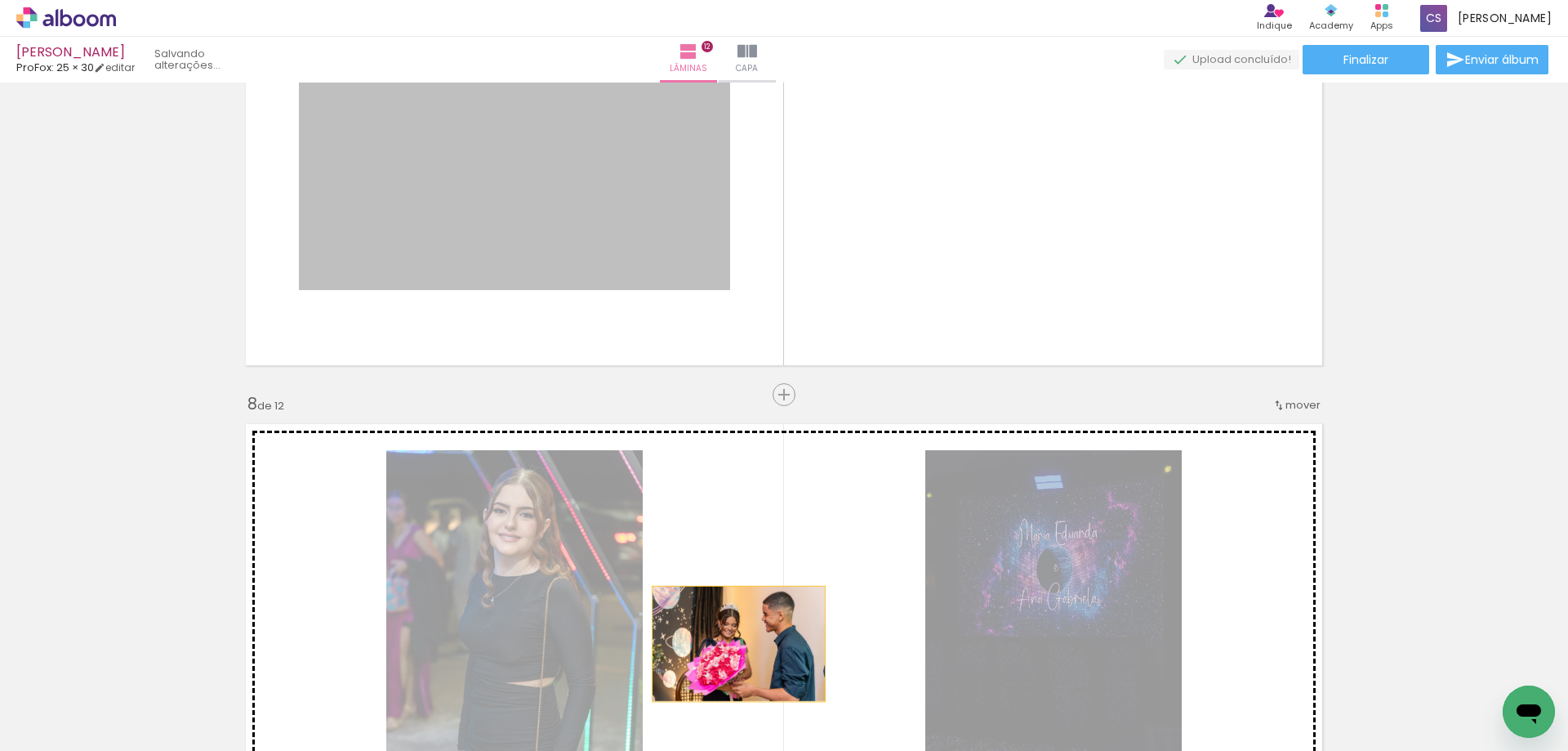
drag, startPoint x: 575, startPoint y: 213, endPoint x: 733, endPoint y: 644, distance: 459.0
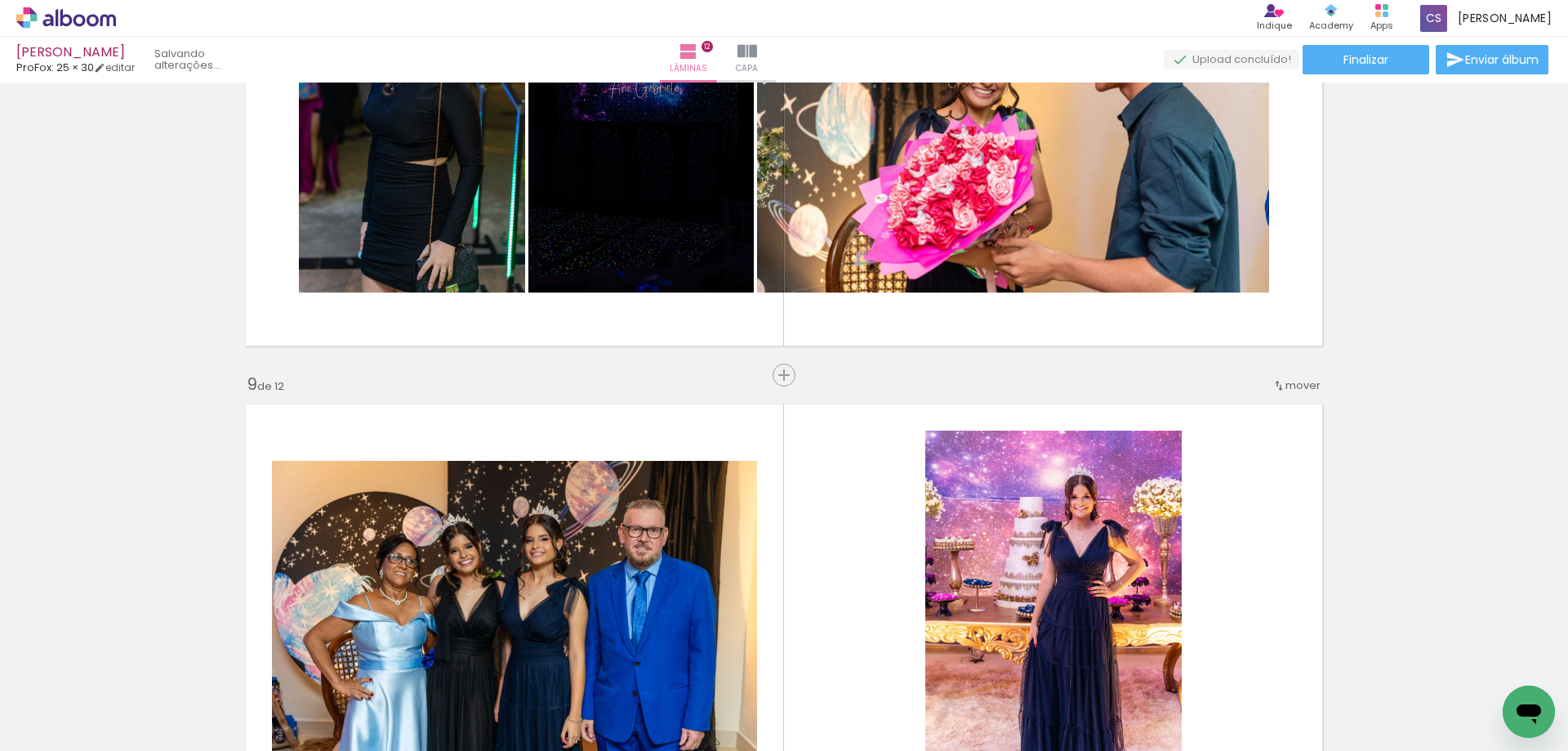
scroll to position [3758, 0]
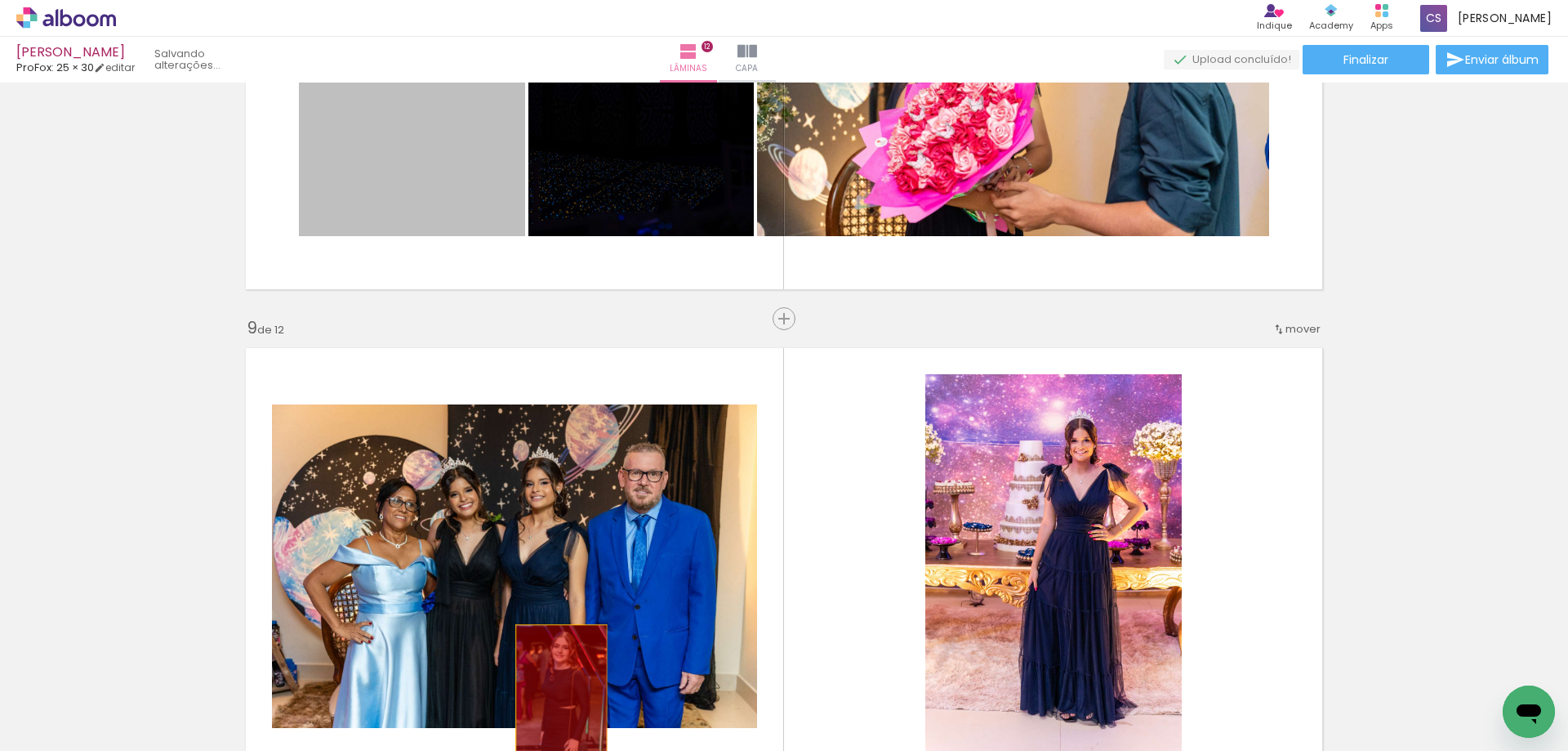
drag, startPoint x: 448, startPoint y: 141, endPoint x: 556, endPoint y: 691, distance: 560.5
click at [556, 691] on quentale-workspace at bounding box center [784, 376] width 1568 height 751
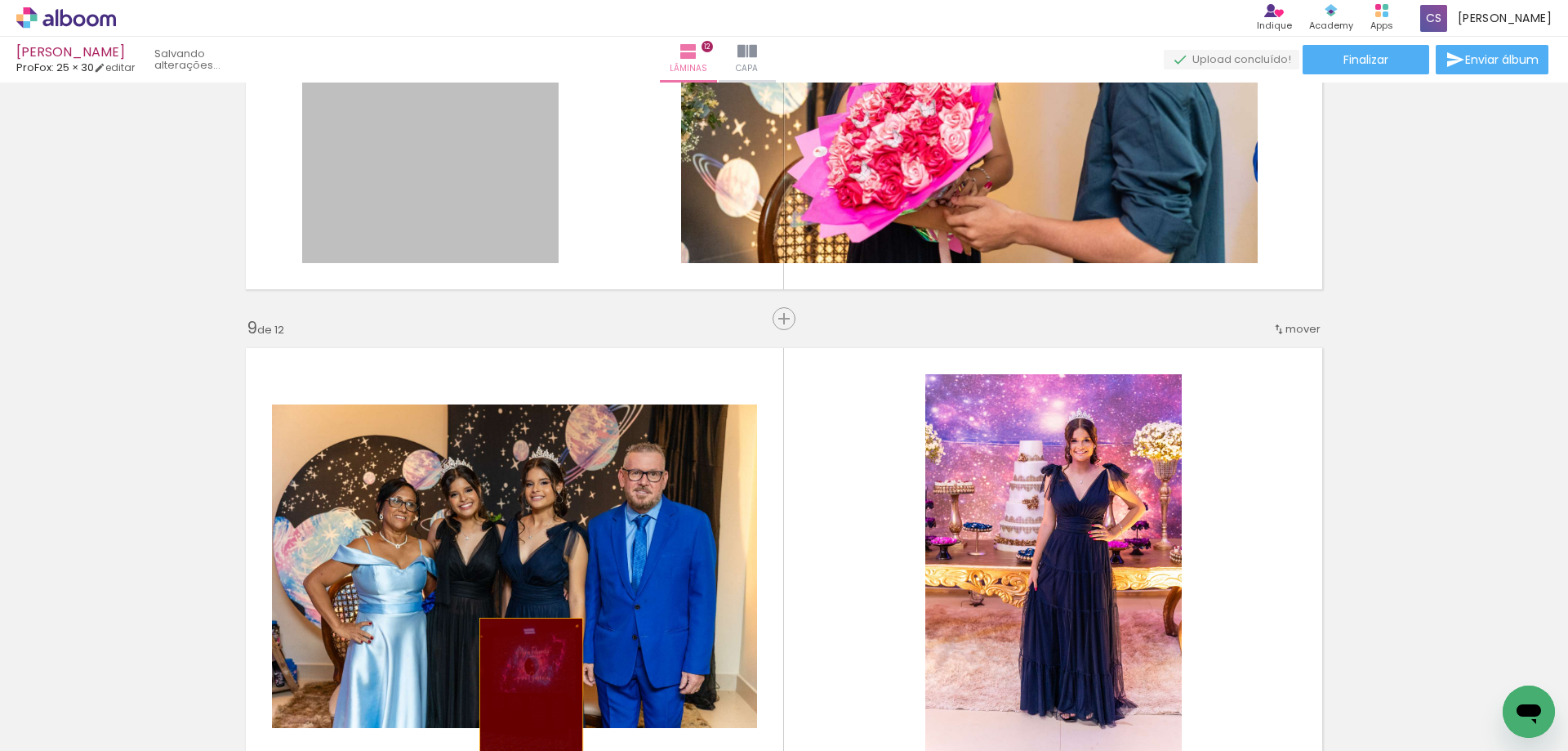
drag, startPoint x: 444, startPoint y: 213, endPoint x: 525, endPoint y: 695, distance: 488.8
click at [525, 695] on quentale-workspace at bounding box center [784, 376] width 1568 height 751
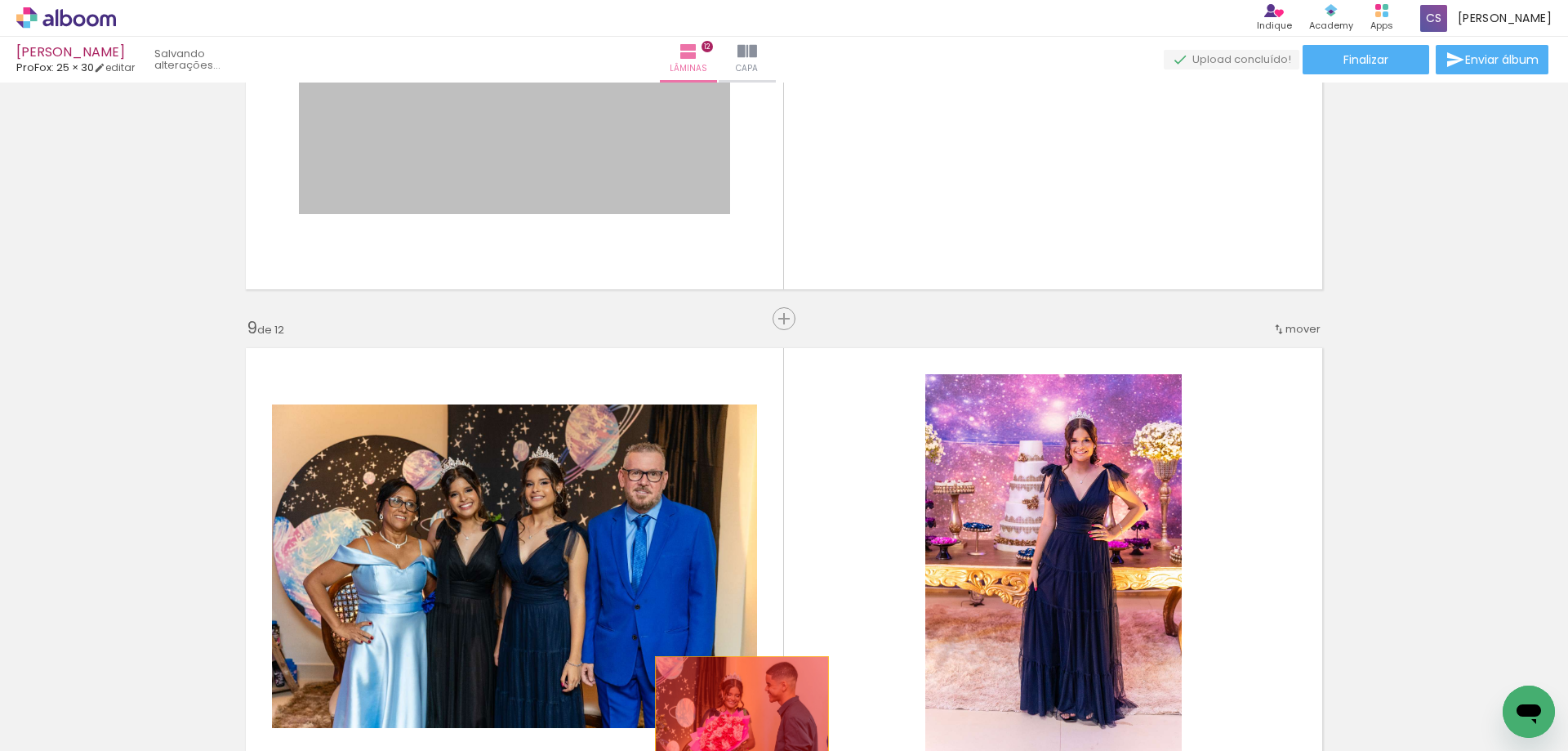
drag, startPoint x: 576, startPoint y: 133, endPoint x: 738, endPoint y: 705, distance: 594.5
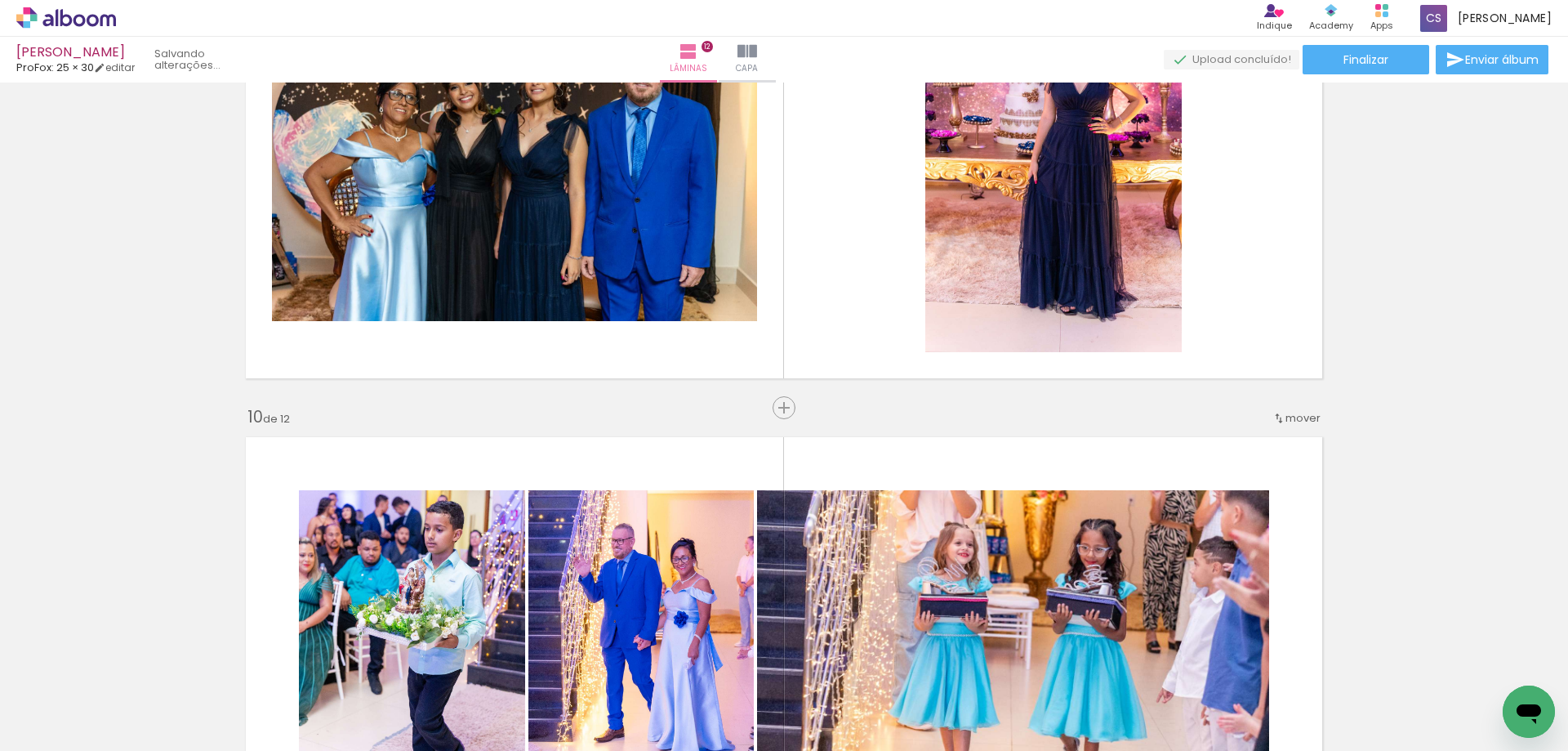
scroll to position [4166, 0]
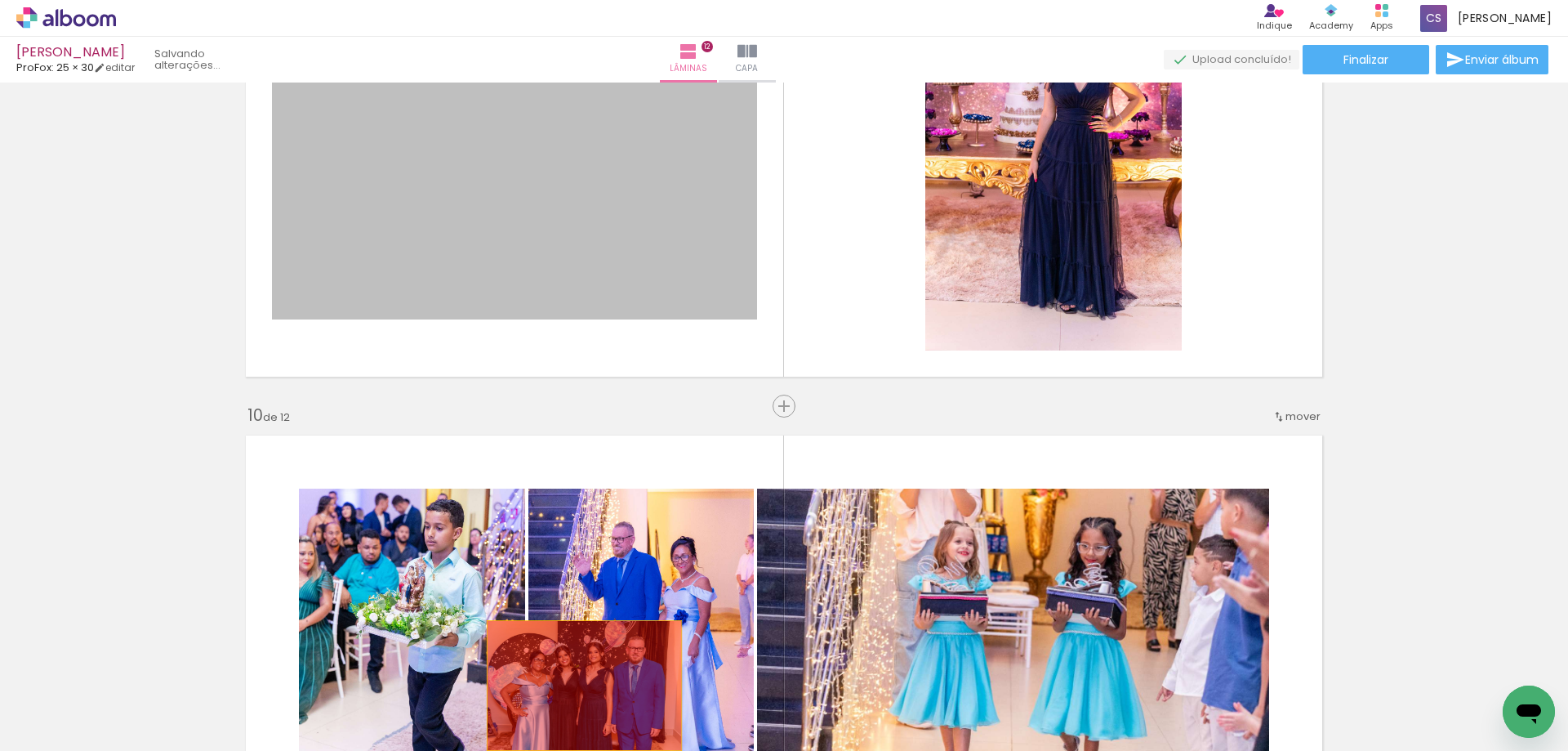
drag, startPoint x: 499, startPoint y: 259, endPoint x: 578, endPoint y: 685, distance: 433.3
click at [578, 685] on quentale-workspace at bounding box center [784, 376] width 1568 height 751
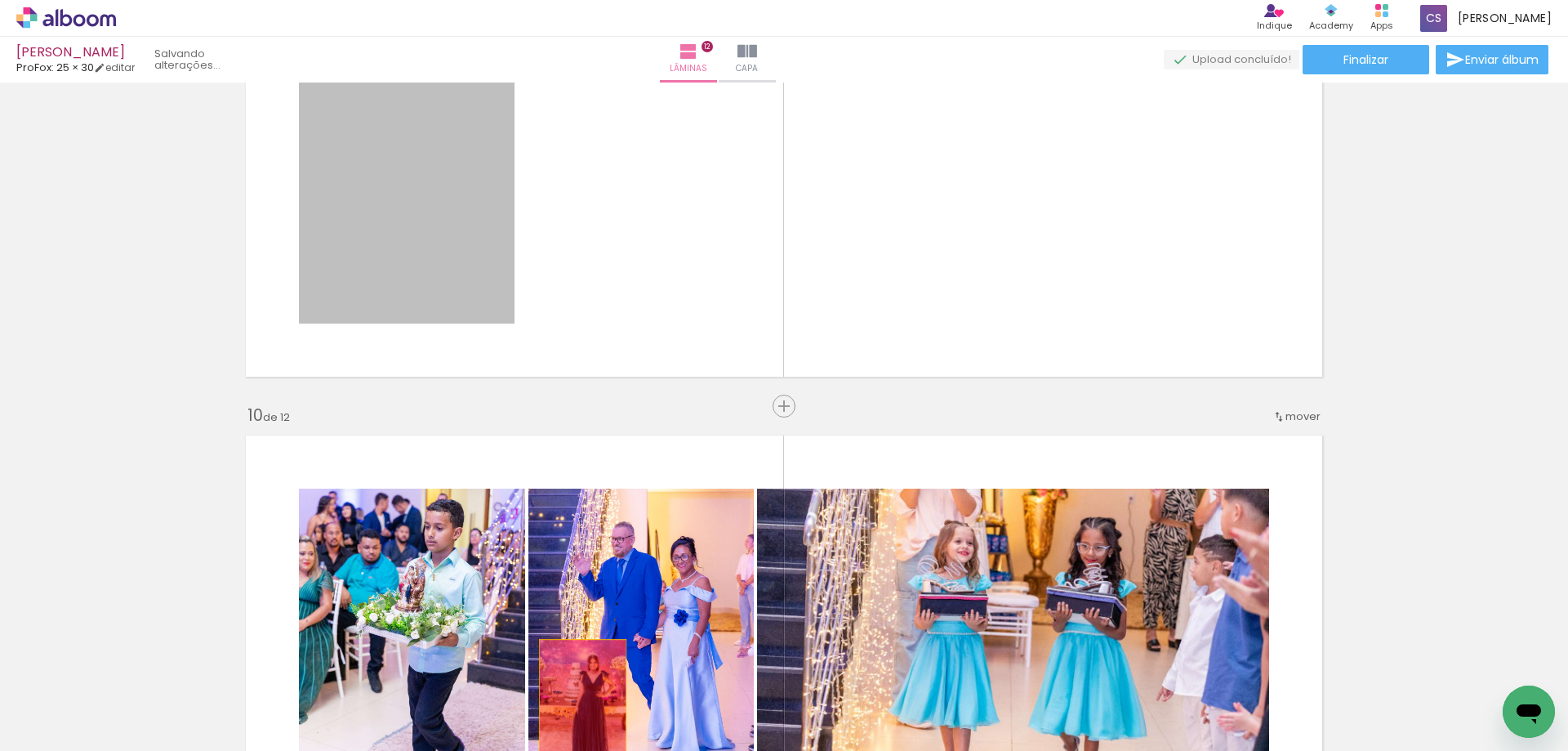
drag, startPoint x: 416, startPoint y: 189, endPoint x: 578, endPoint y: 698, distance: 534.2
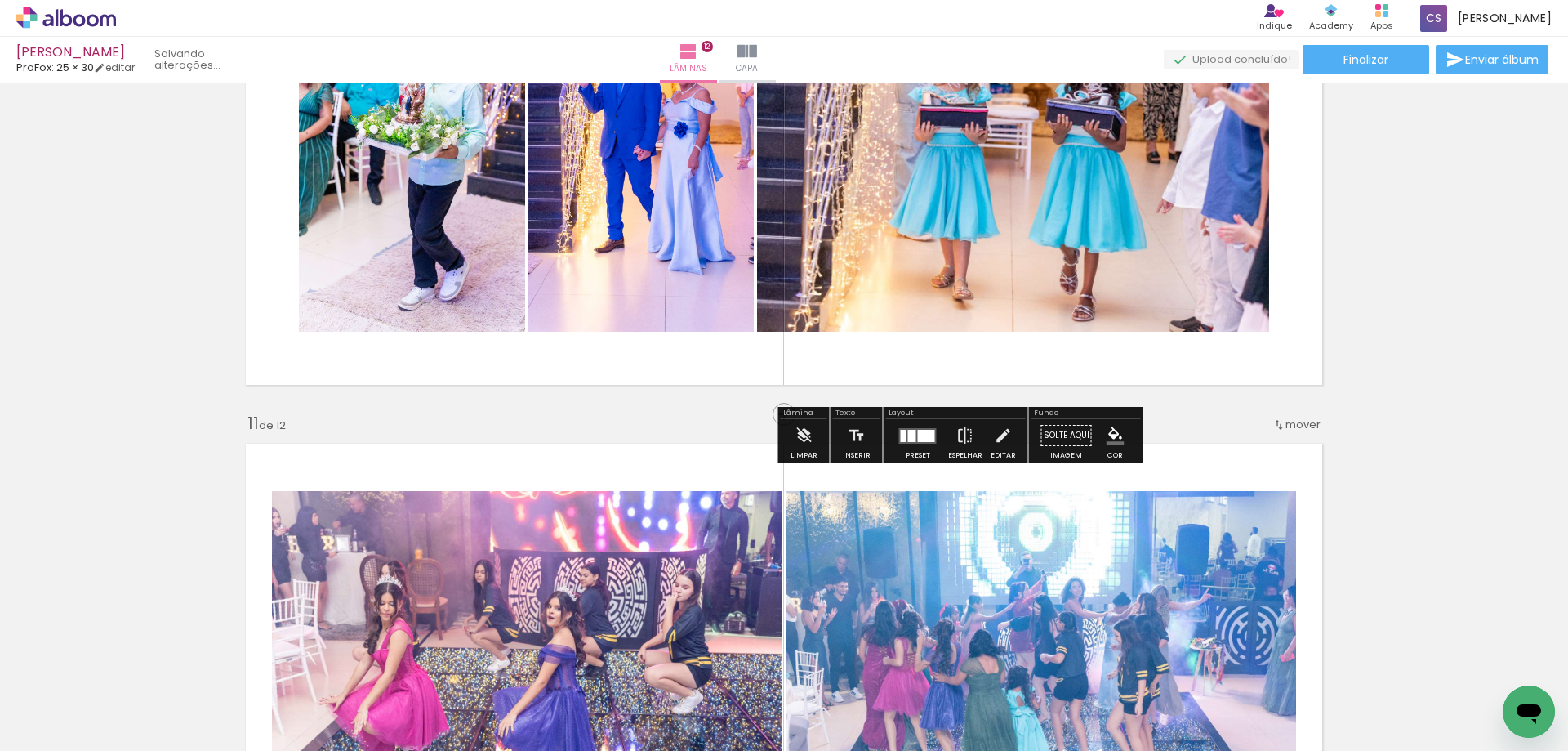
scroll to position [4657, 0]
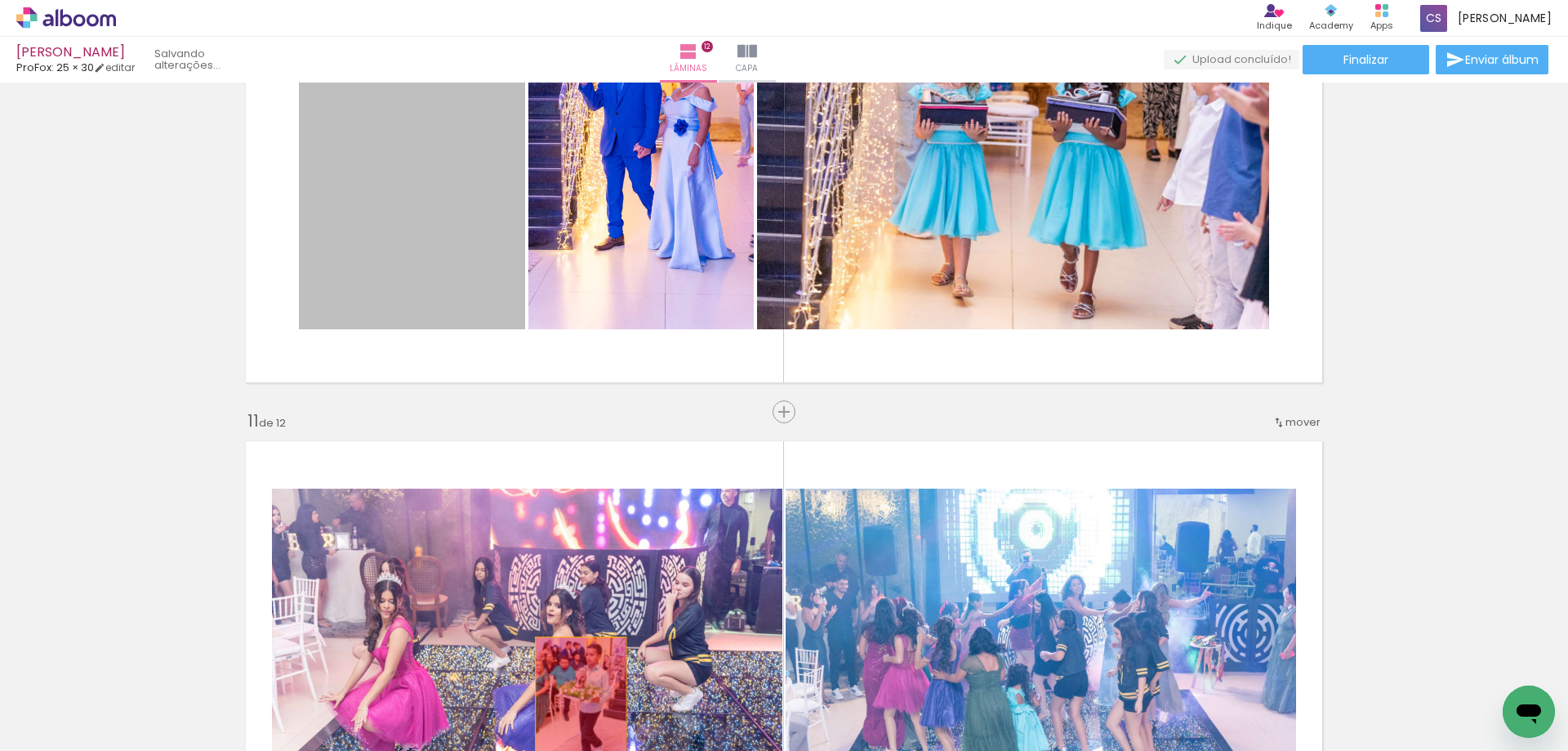
drag, startPoint x: 417, startPoint y: 230, endPoint x: 577, endPoint y: 700, distance: 496.5
click at [576, 704] on quentale-workspace at bounding box center [784, 376] width 1568 height 751
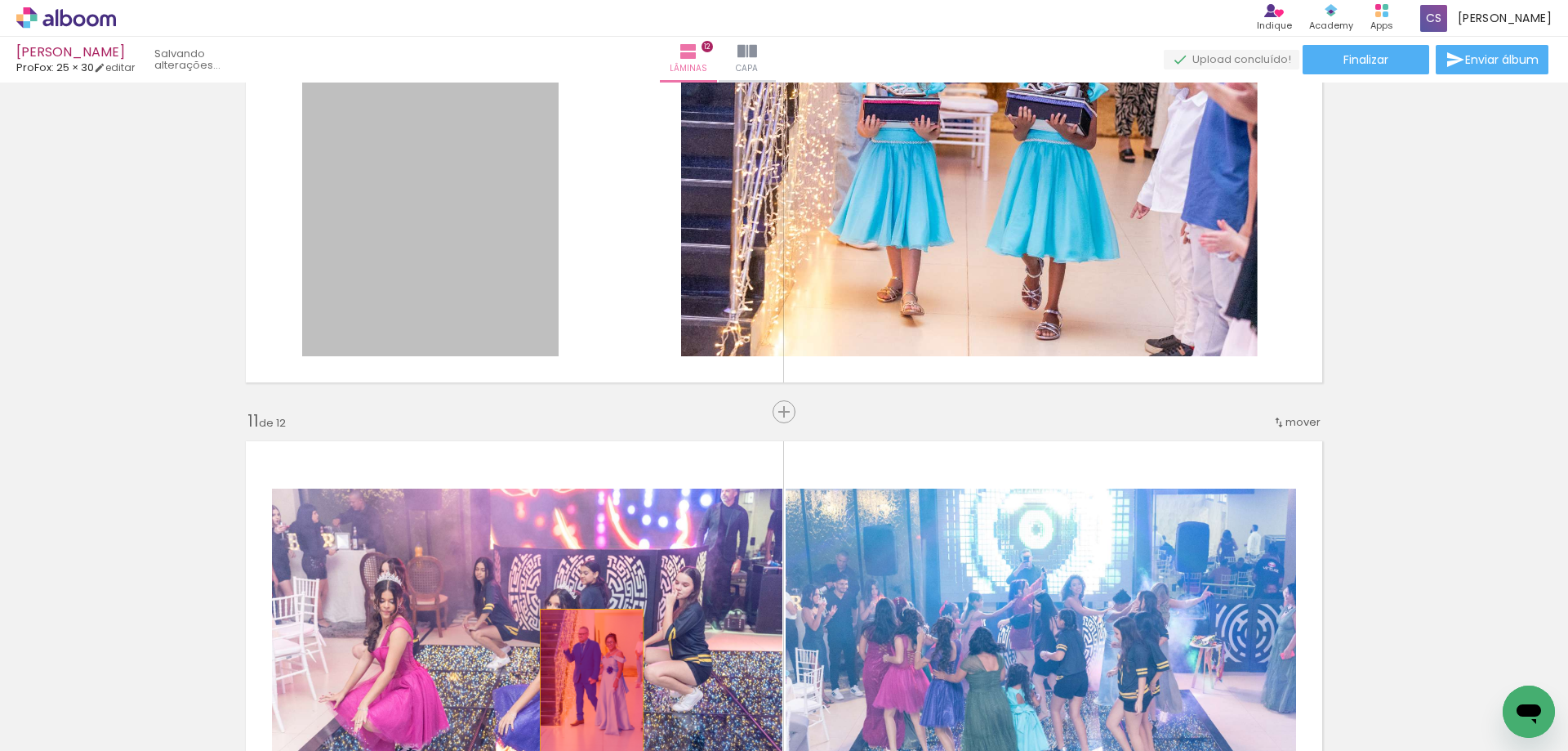
drag, startPoint x: 484, startPoint y: 238, endPoint x: 585, endPoint y: 686, distance: 459.2
click at [585, 686] on quentale-workspace at bounding box center [784, 376] width 1568 height 751
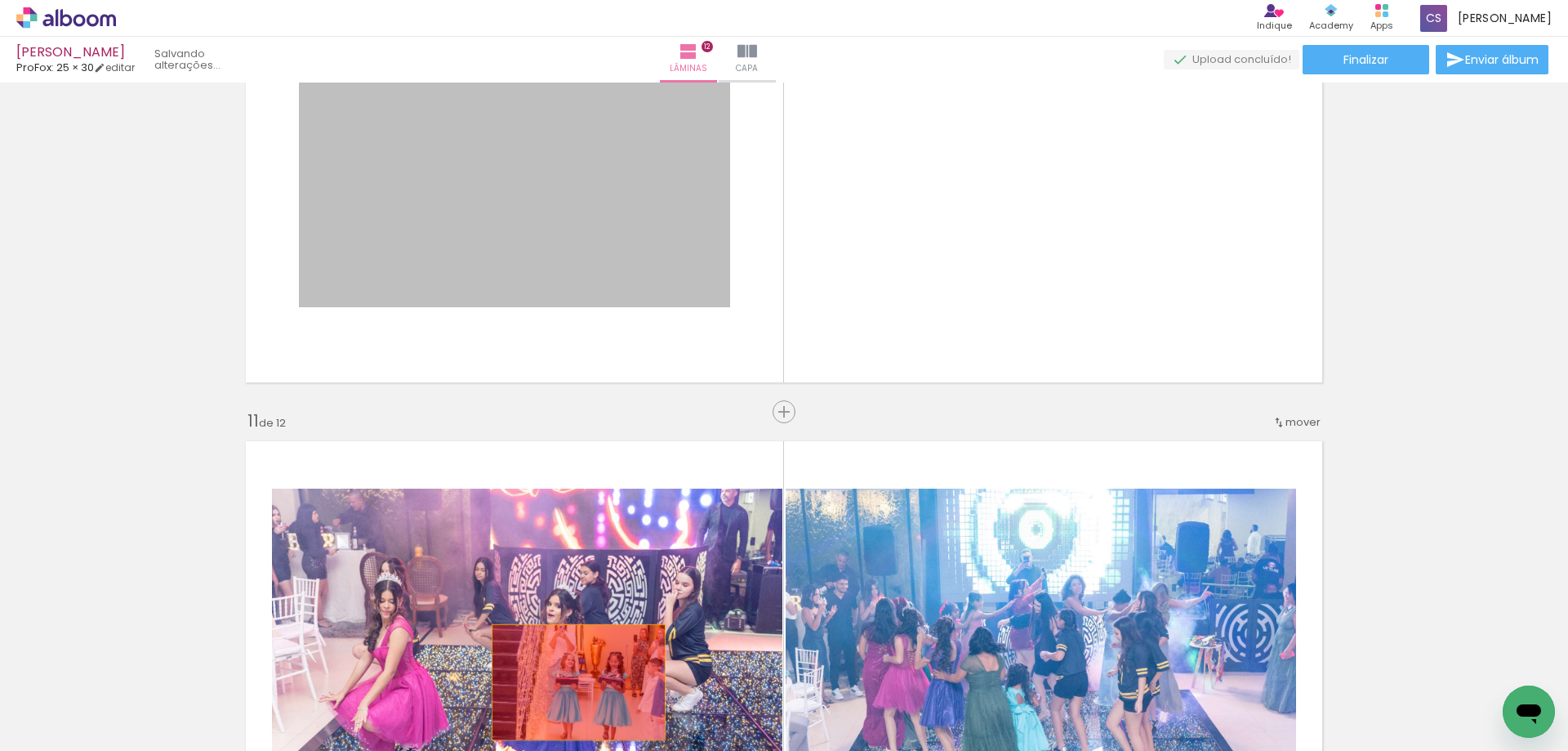
drag, startPoint x: 521, startPoint y: 202, endPoint x: 572, endPoint y: 682, distance: 482.7
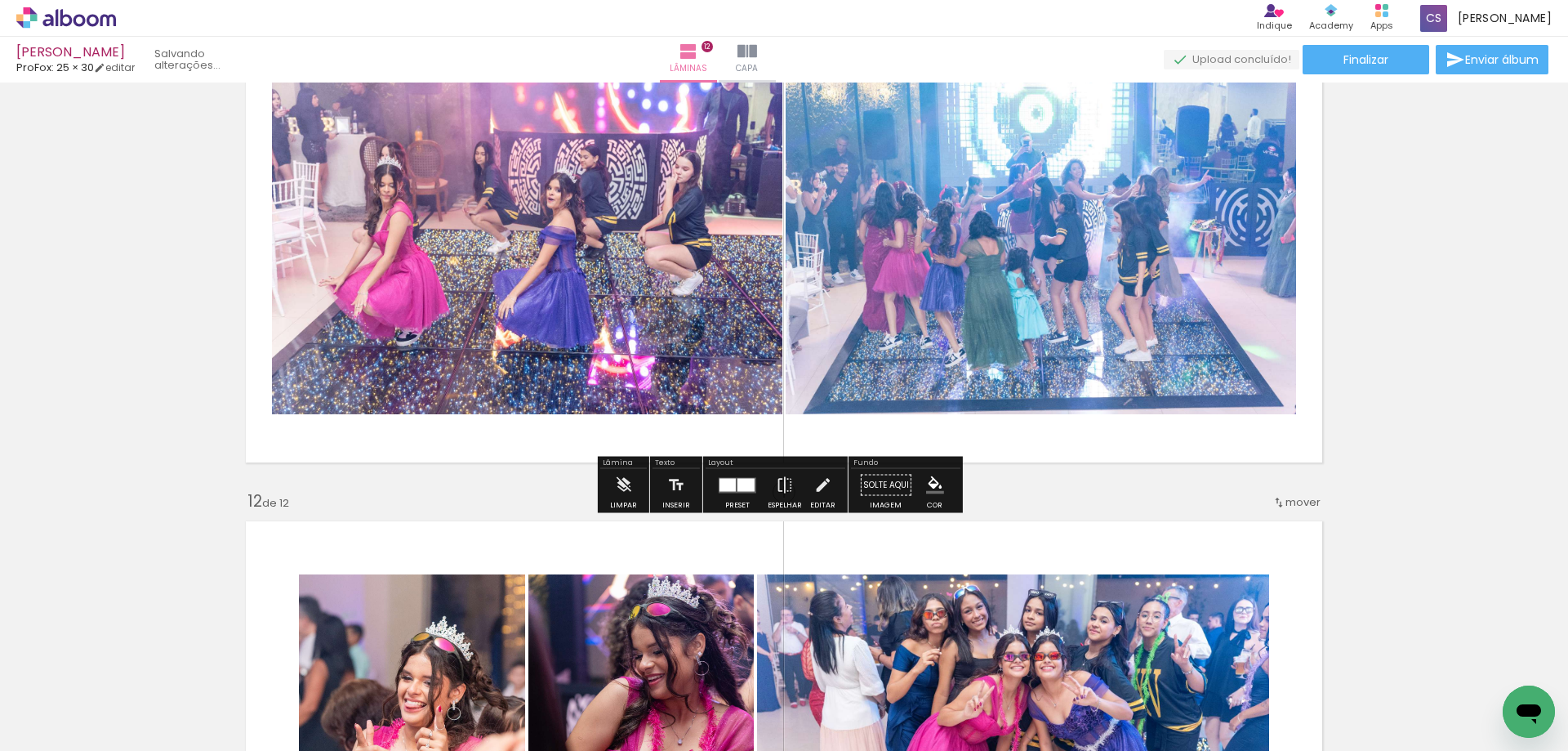
scroll to position [5065, 0]
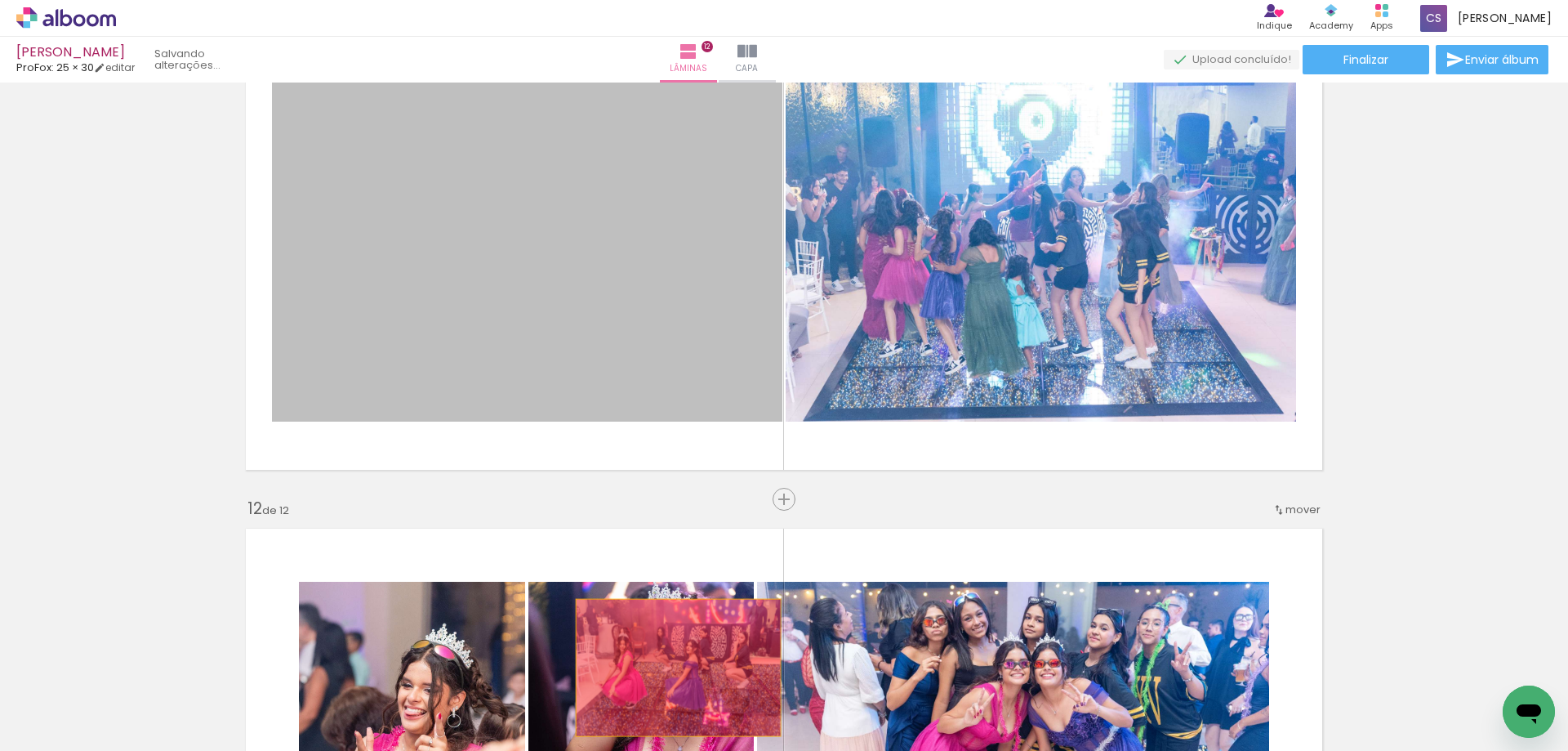
drag, startPoint x: 523, startPoint y: 232, endPoint x: 674, endPoint y: 667, distance: 460.5
click at [674, 668] on quentale-workspace at bounding box center [784, 376] width 1568 height 751
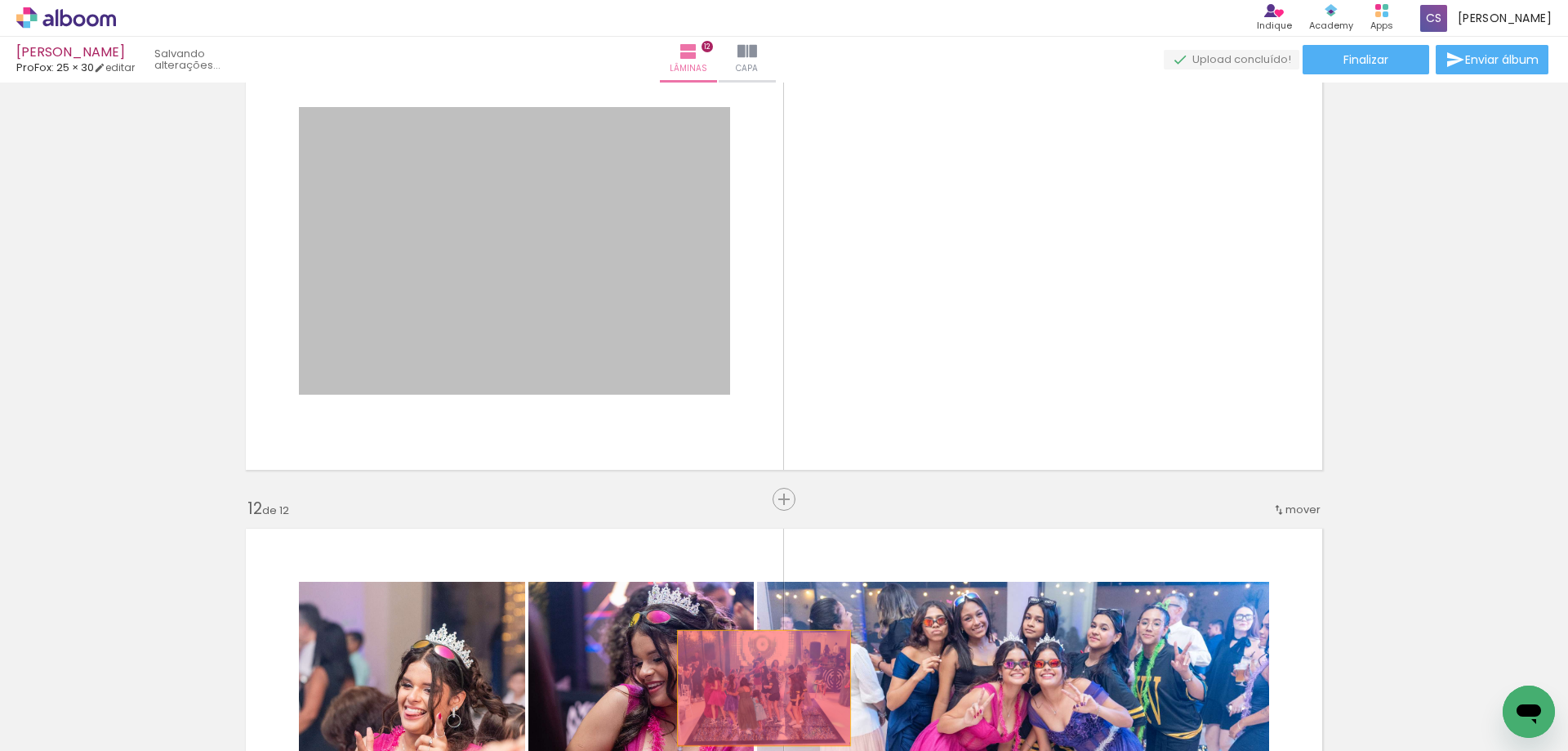
drag, startPoint x: 611, startPoint y: 326, endPoint x: 758, endPoint y: 688, distance: 390.7
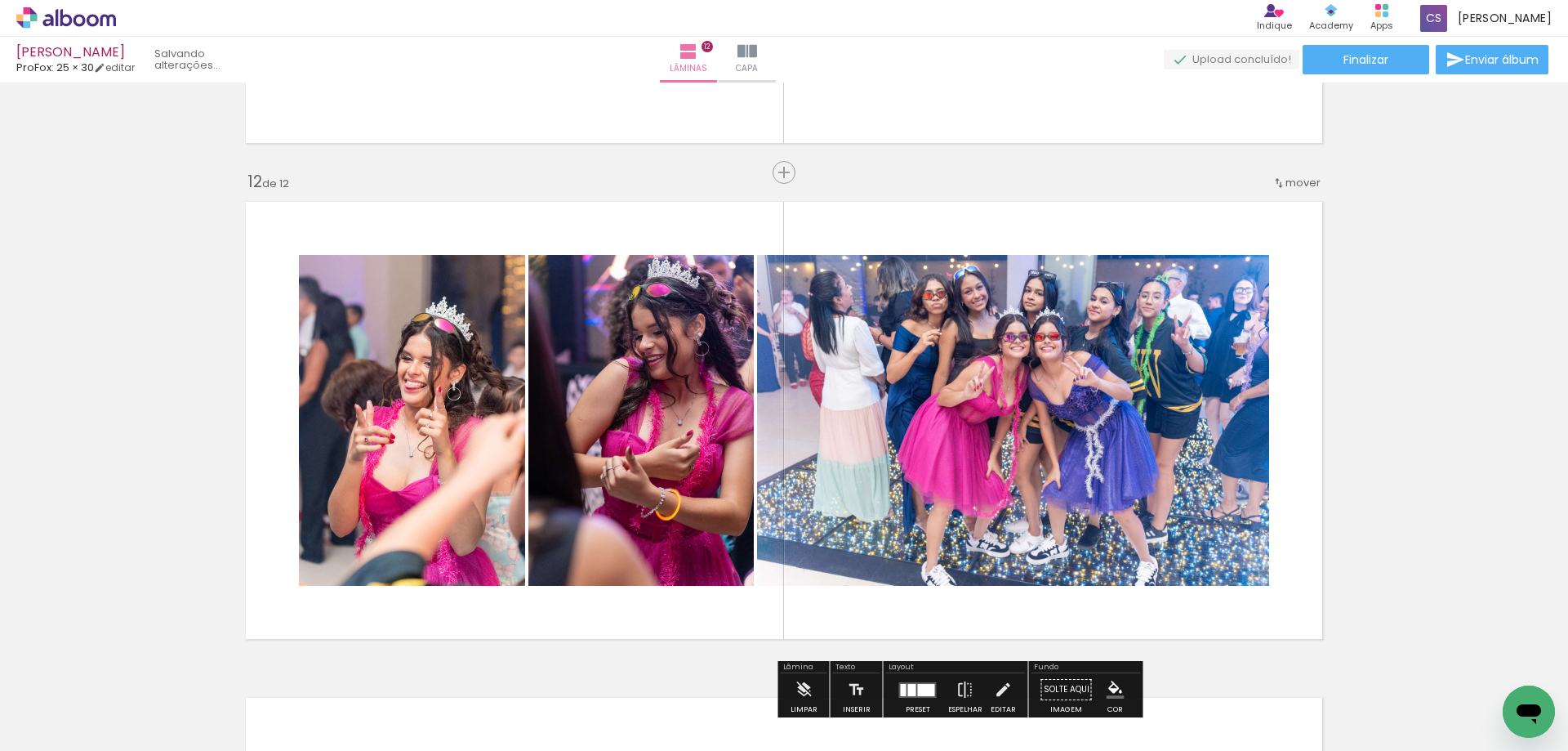
scroll to position [5637, 0]
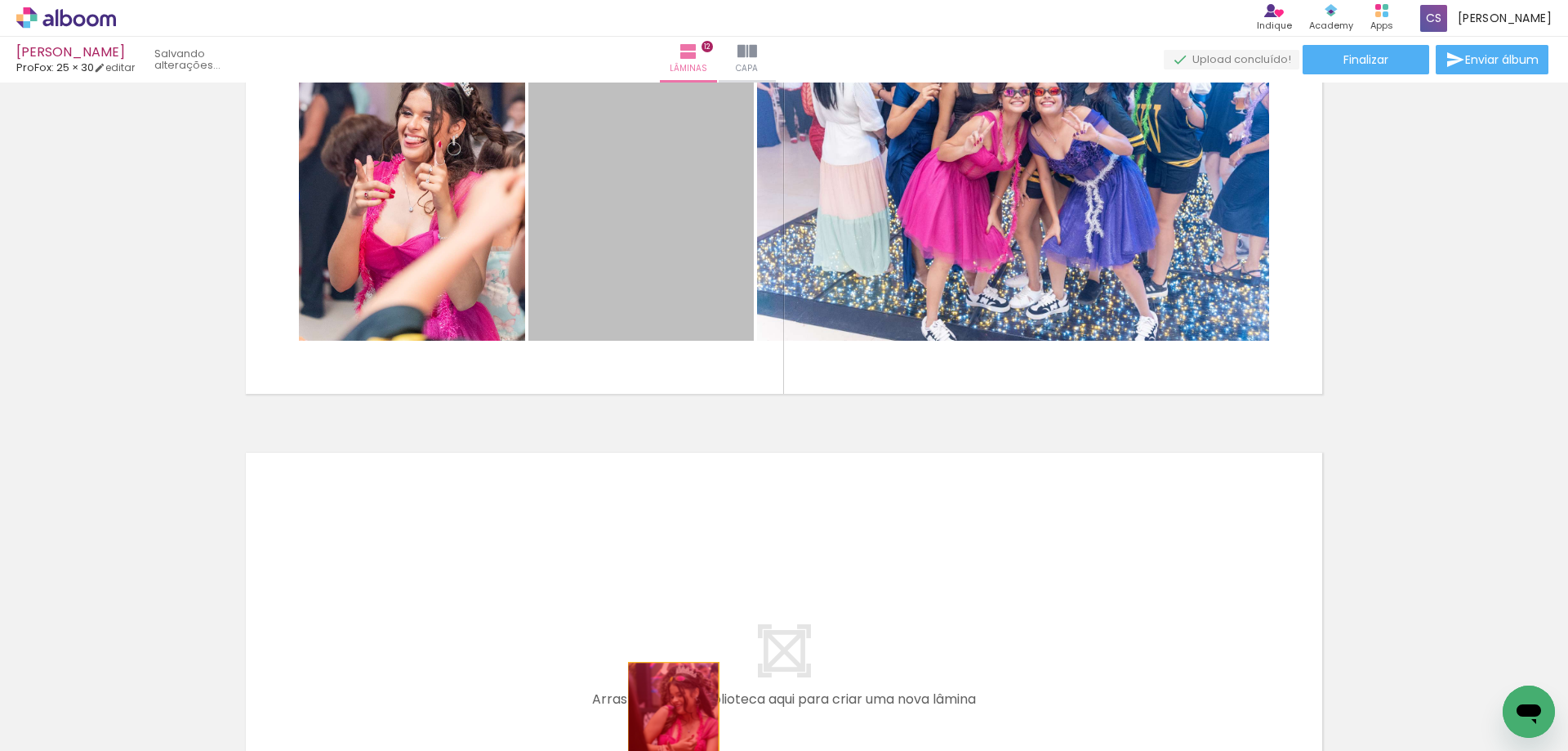
drag, startPoint x: 546, startPoint y: 256, endPoint x: 662, endPoint y: 711, distance: 469.6
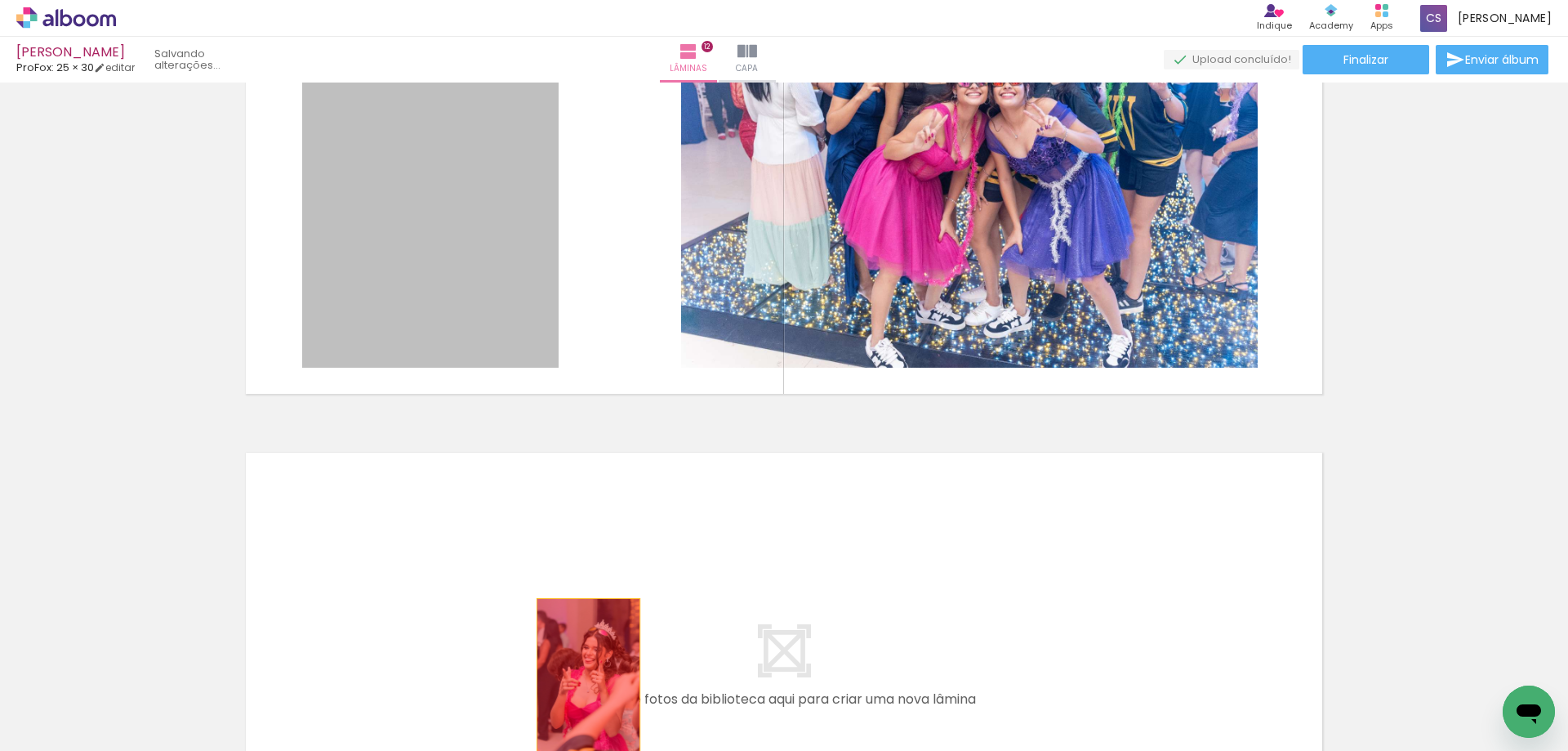
drag, startPoint x: 452, startPoint y: 314, endPoint x: 580, endPoint y: 671, distance: 379.3
click at [580, 677] on quentale-workspace at bounding box center [784, 376] width 1568 height 751
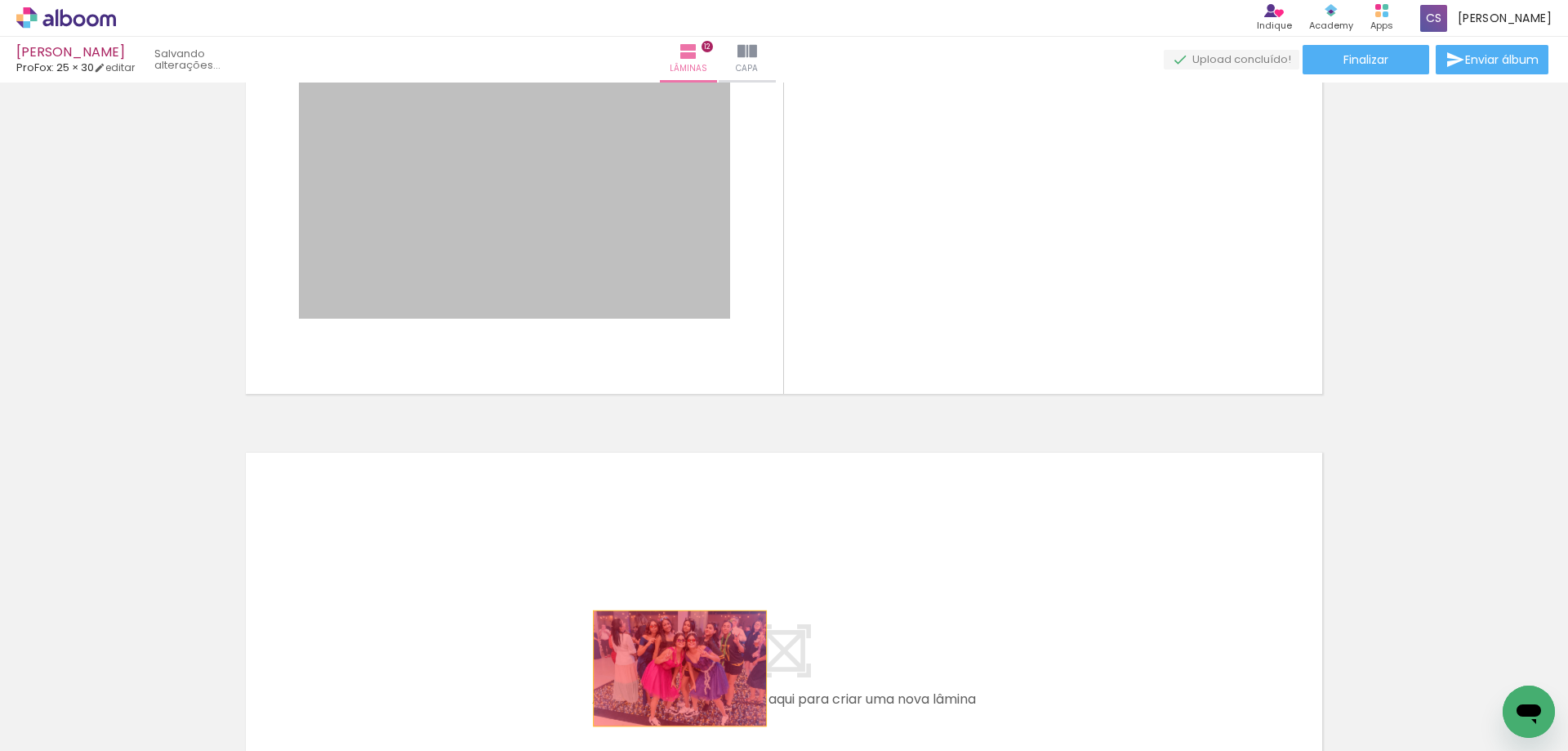
drag, startPoint x: 565, startPoint y: 263, endPoint x: 675, endPoint y: 678, distance: 429.3
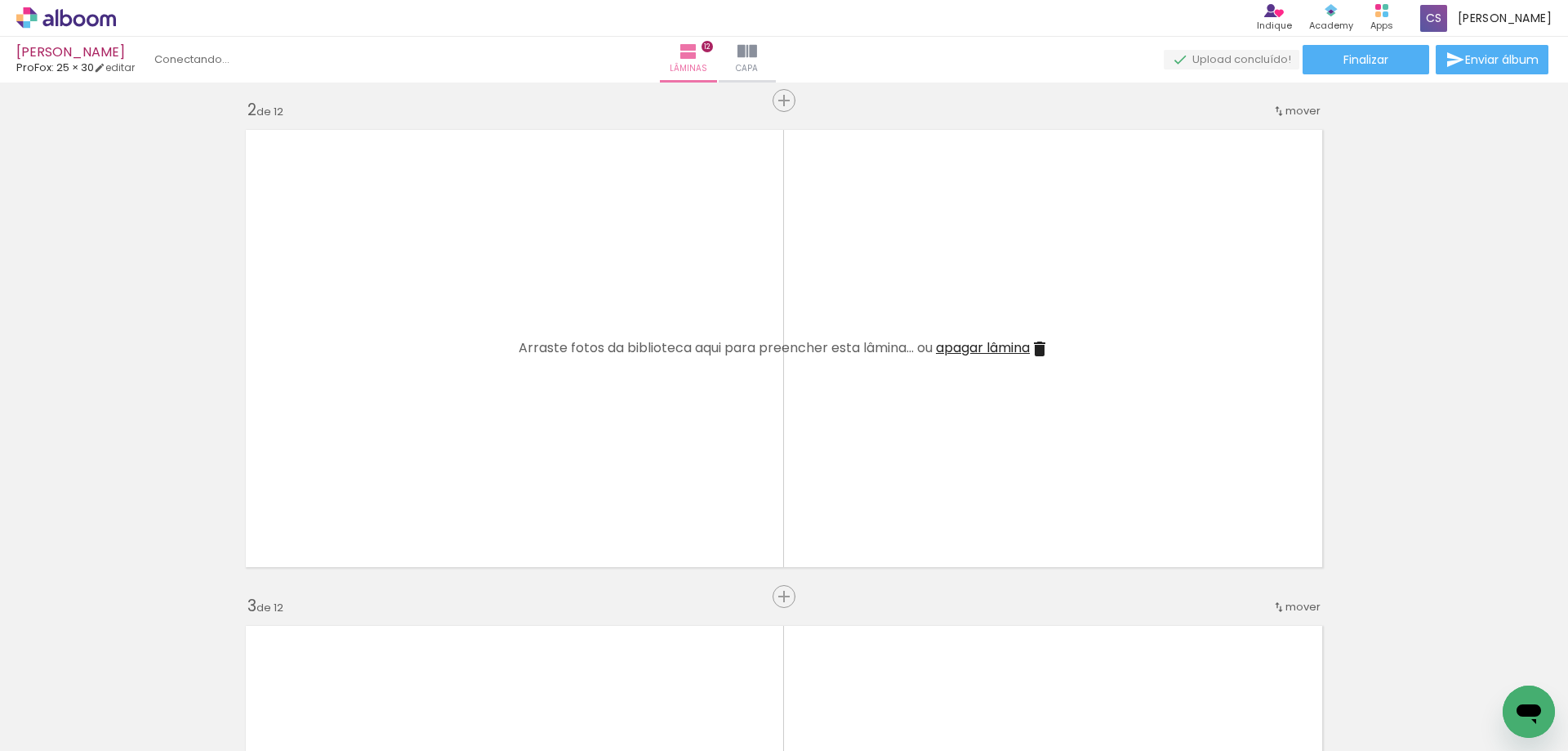
scroll to position [0, 0]
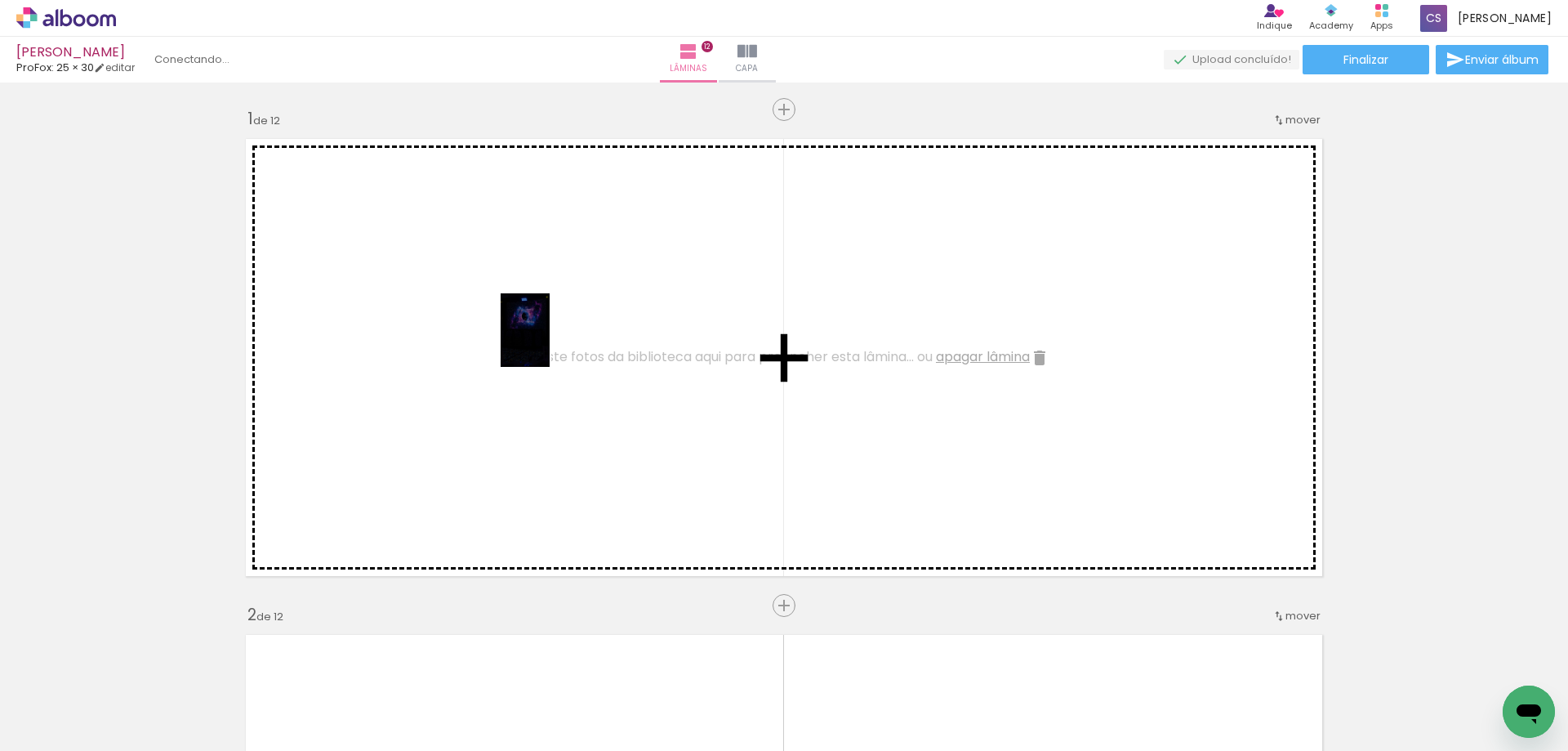
drag, startPoint x: 266, startPoint y: 712, endPoint x: 550, endPoint y: 342, distance: 466.4
click at [550, 342] on quentale-workspace at bounding box center [784, 376] width 1568 height 751
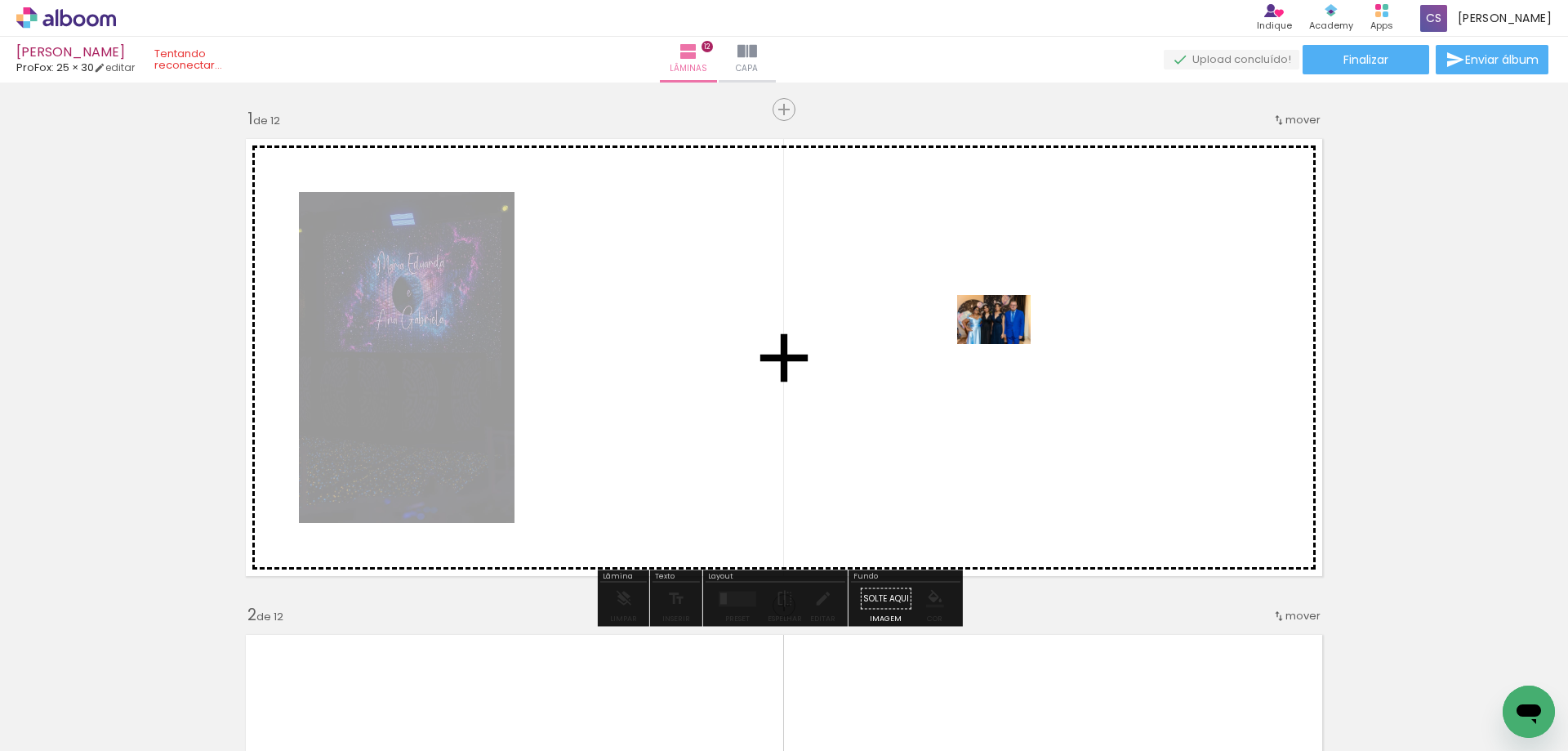
drag, startPoint x: 424, startPoint y: 705, endPoint x: 1006, endPoint y: 344, distance: 684.9
click at [1006, 344] on quentale-workspace at bounding box center [784, 376] width 1568 height 751
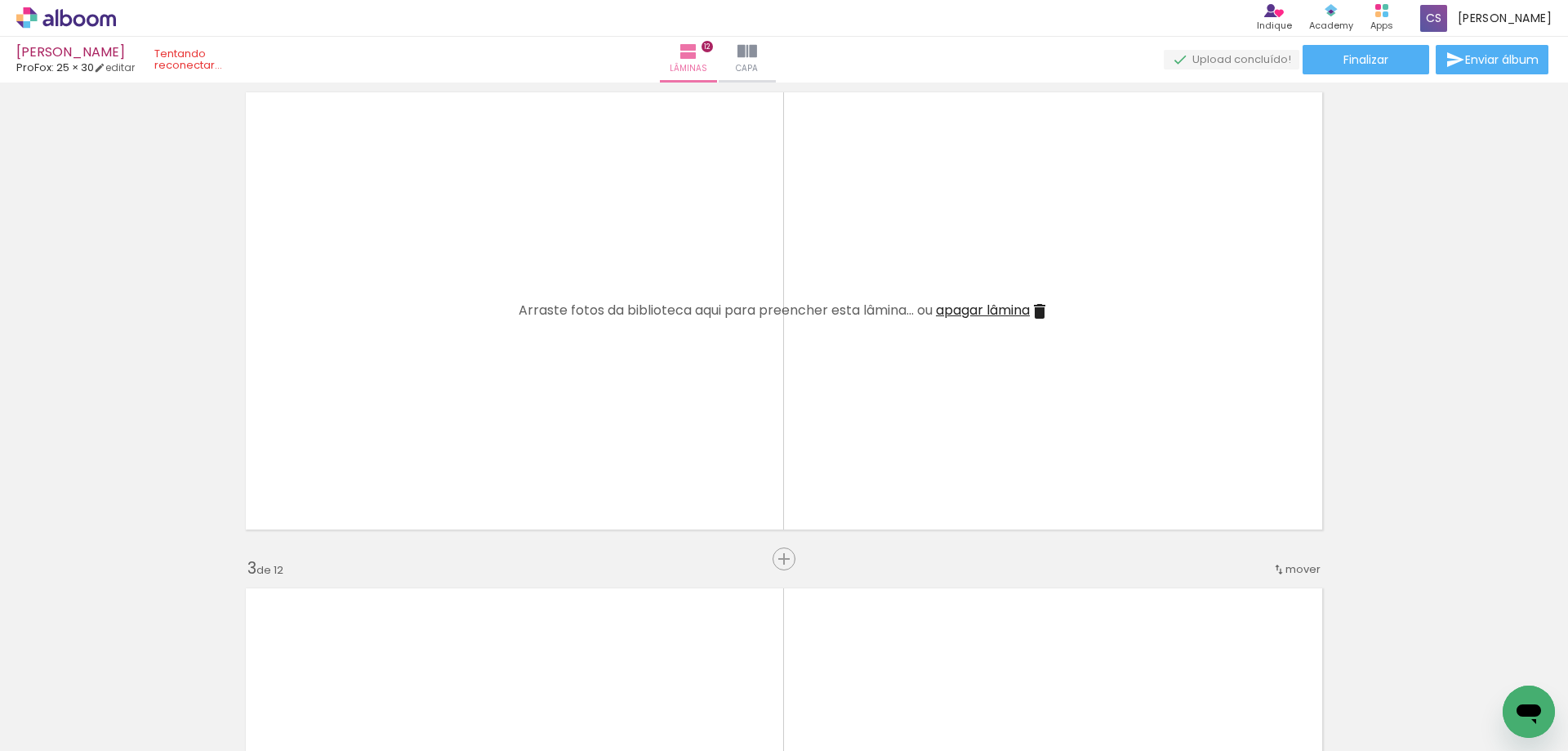
scroll to position [572, 0]
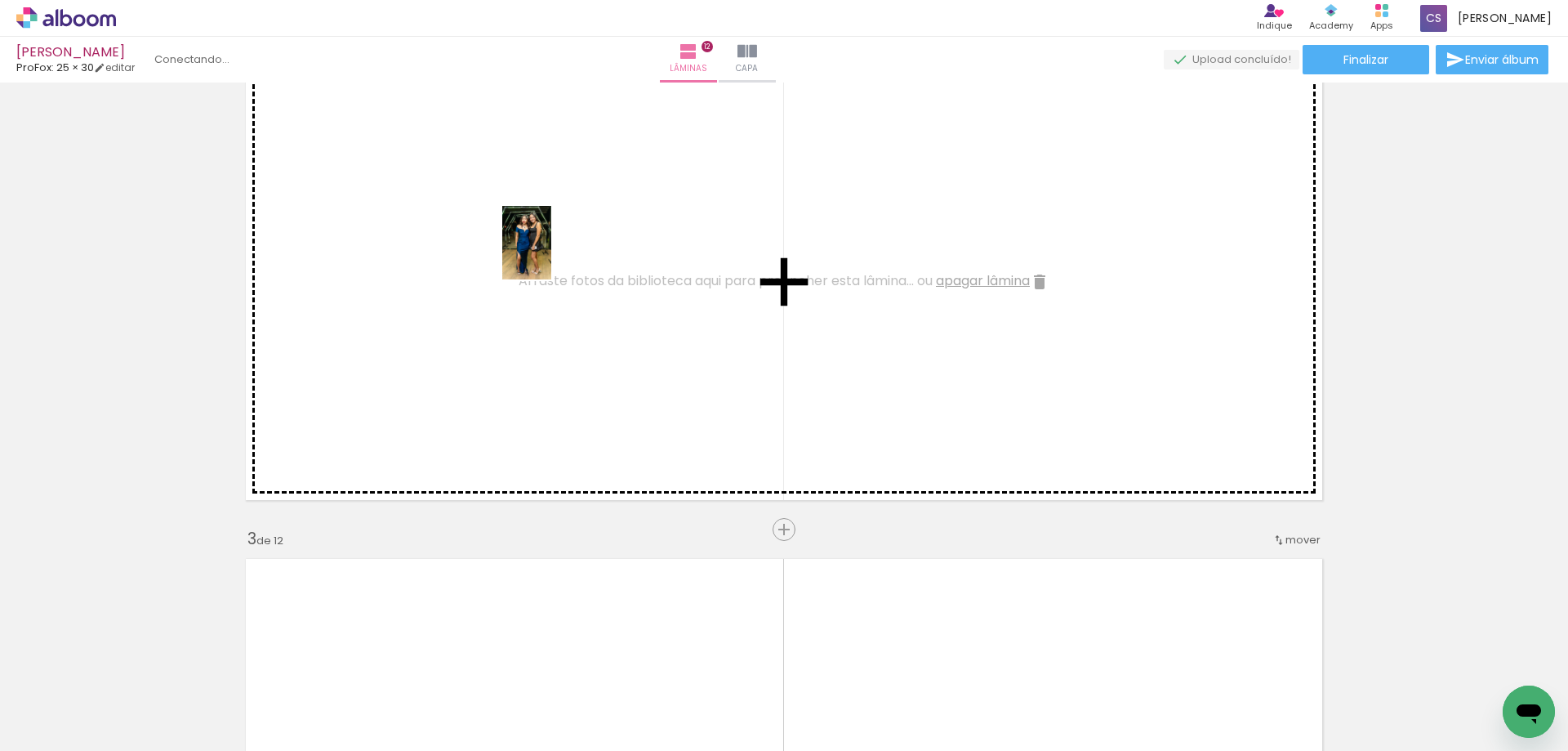
drag, startPoint x: 717, startPoint y: 708, endPoint x: 551, endPoint y: 255, distance: 482.5
click at [551, 255] on quentale-workspace at bounding box center [784, 376] width 1568 height 751
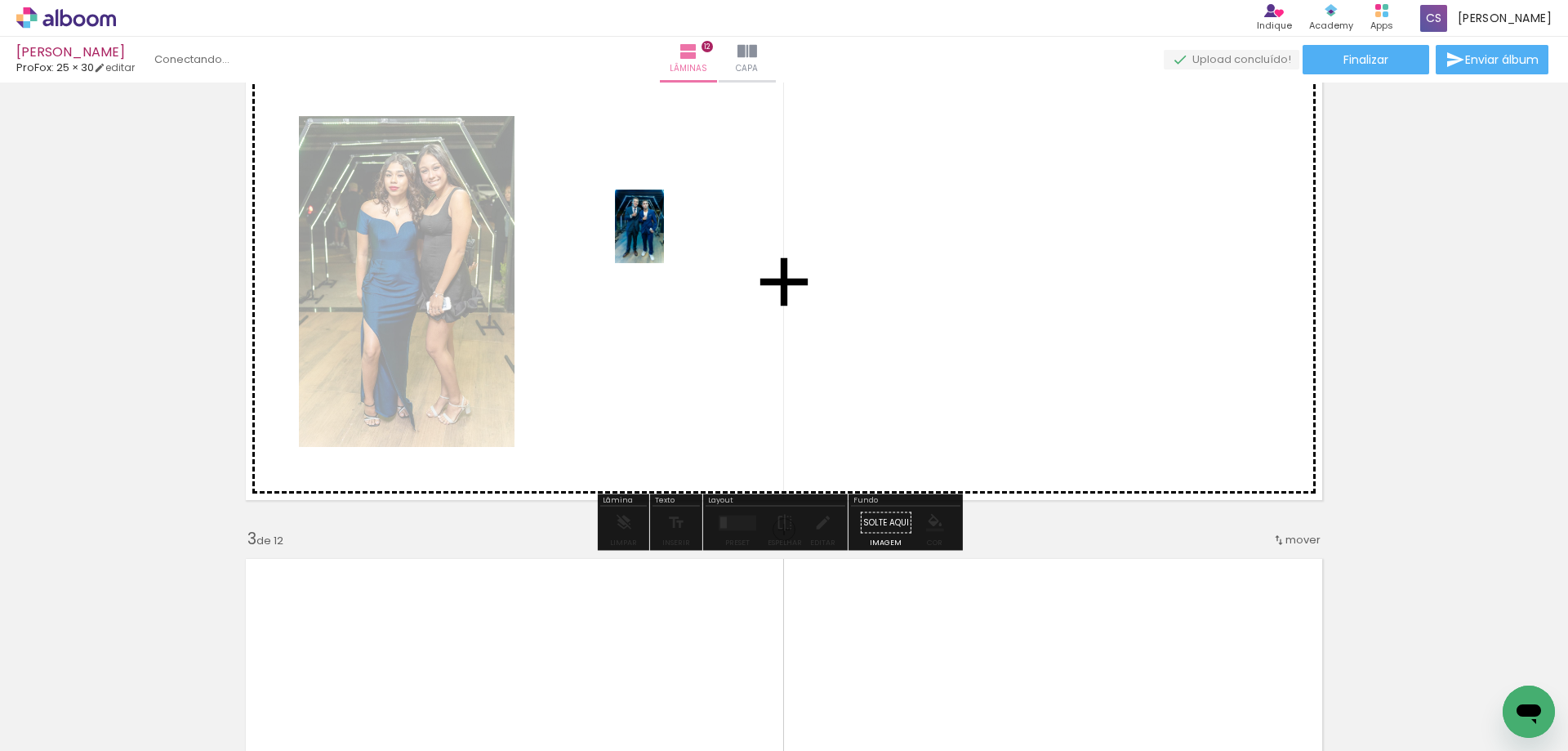
drag, startPoint x: 625, startPoint y: 712, endPoint x: 668, endPoint y: 235, distance: 478.9
click at [668, 235] on quentale-workspace at bounding box center [784, 376] width 1568 height 751
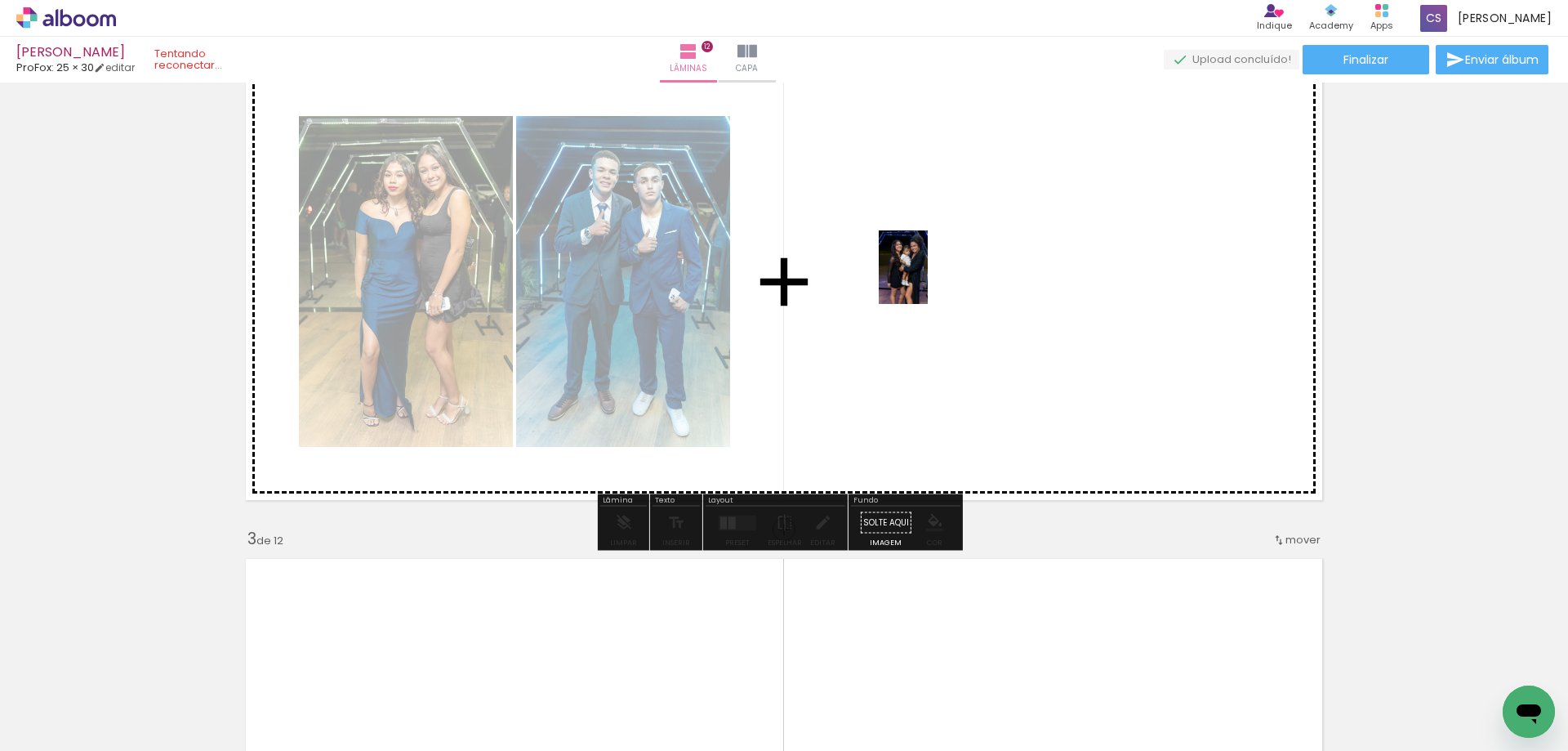
drag, startPoint x: 527, startPoint y: 696, endPoint x: 928, endPoint y: 279, distance: 578.5
click at [928, 279] on quentale-workspace at bounding box center [784, 376] width 1568 height 751
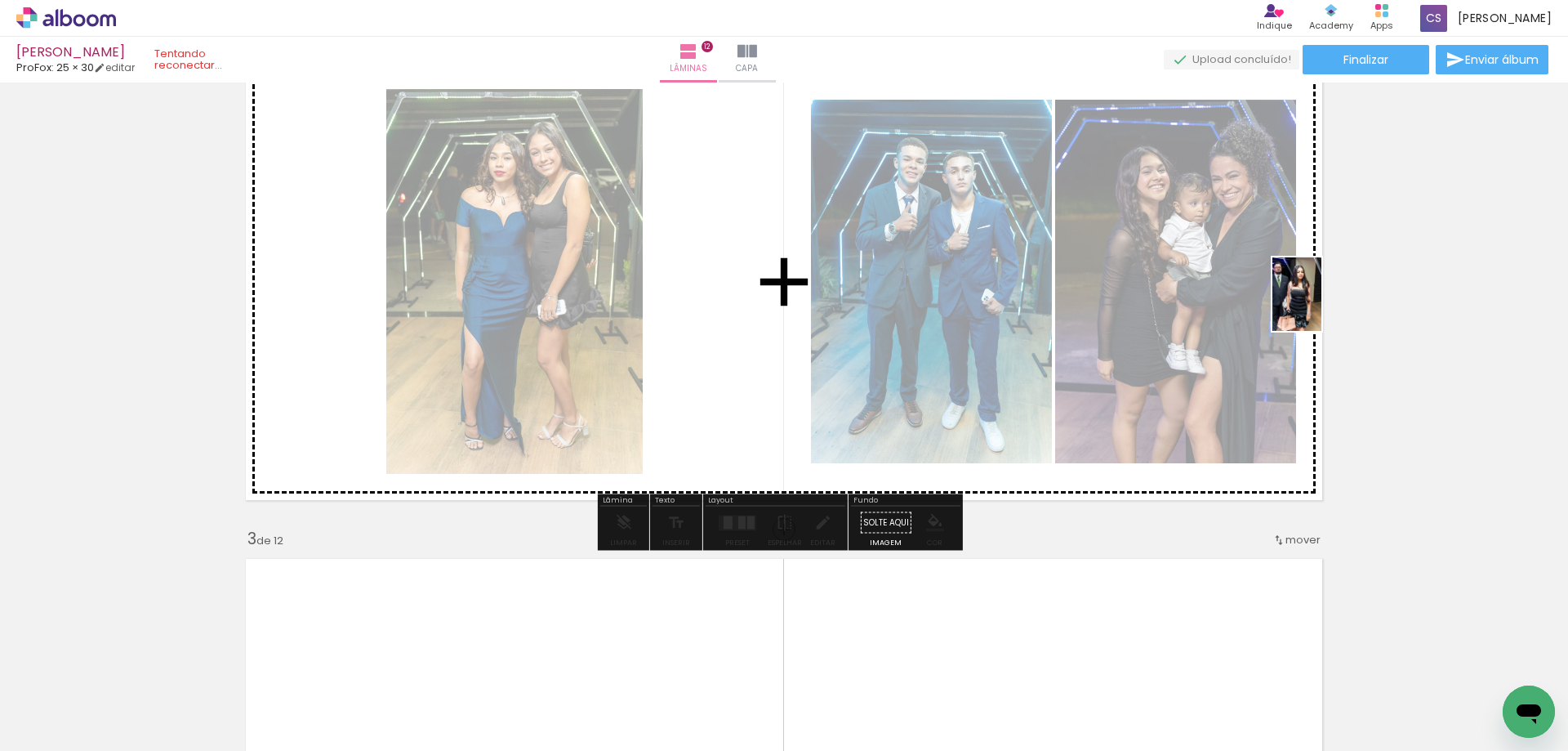
drag, startPoint x: 352, startPoint y: 702, endPoint x: 1321, endPoint y: 306, distance: 1046.8
click at [1321, 306] on quentale-workspace at bounding box center [784, 376] width 1568 height 751
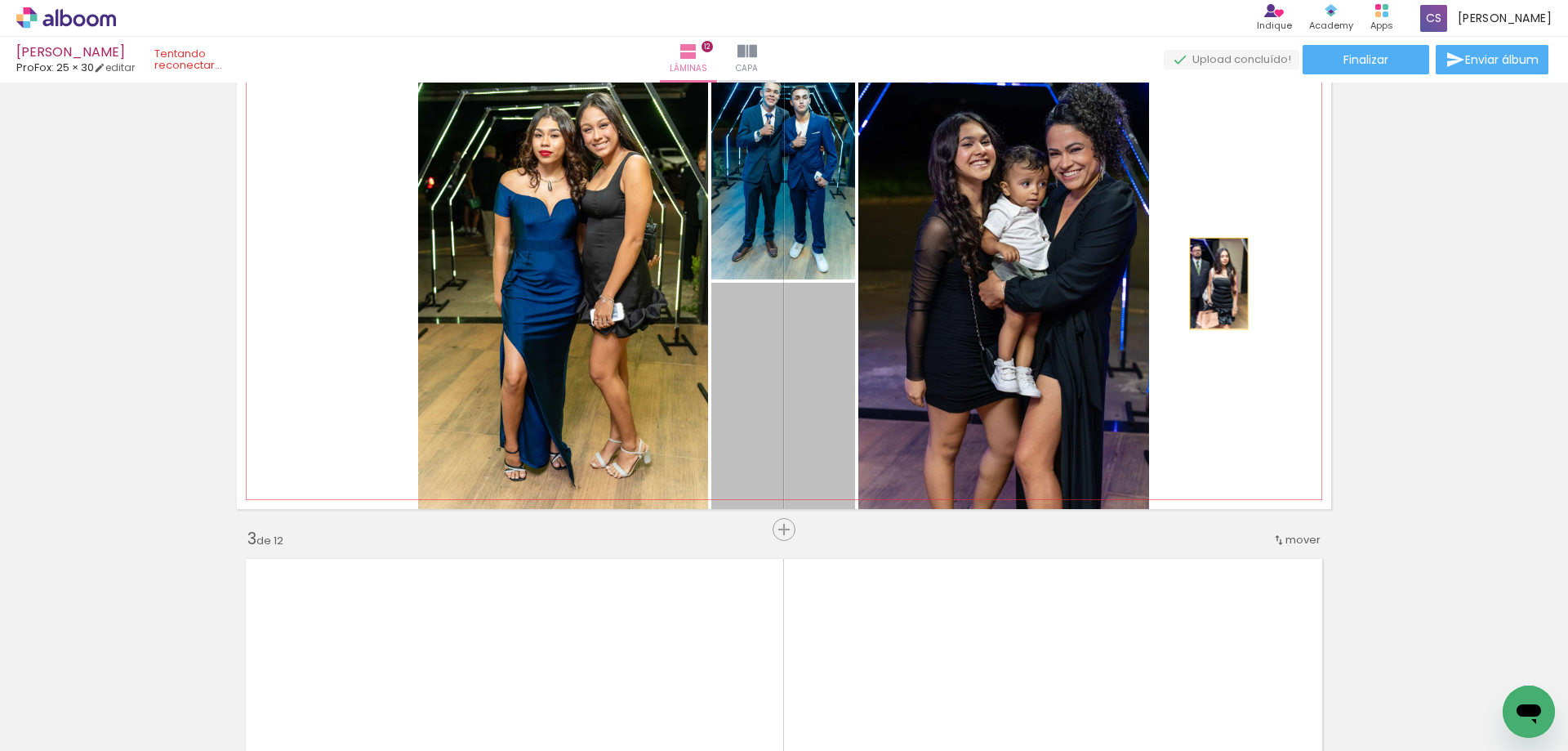
drag, startPoint x: 829, startPoint y: 415, endPoint x: 1213, endPoint y: 284, distance: 405.7
click at [1213, 284] on quentale-layouter at bounding box center [784, 282] width 1095 height 455
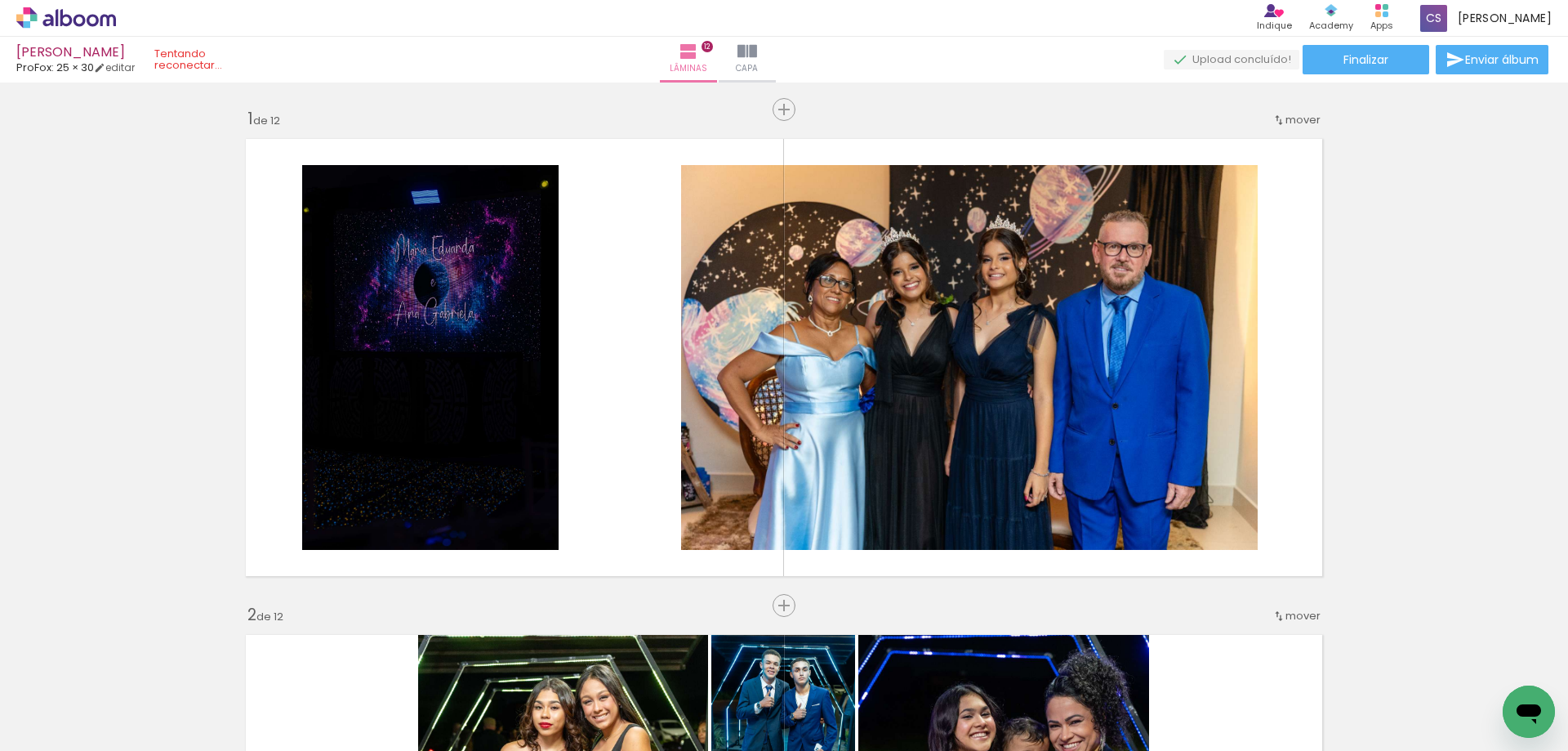
scroll to position [572, 0]
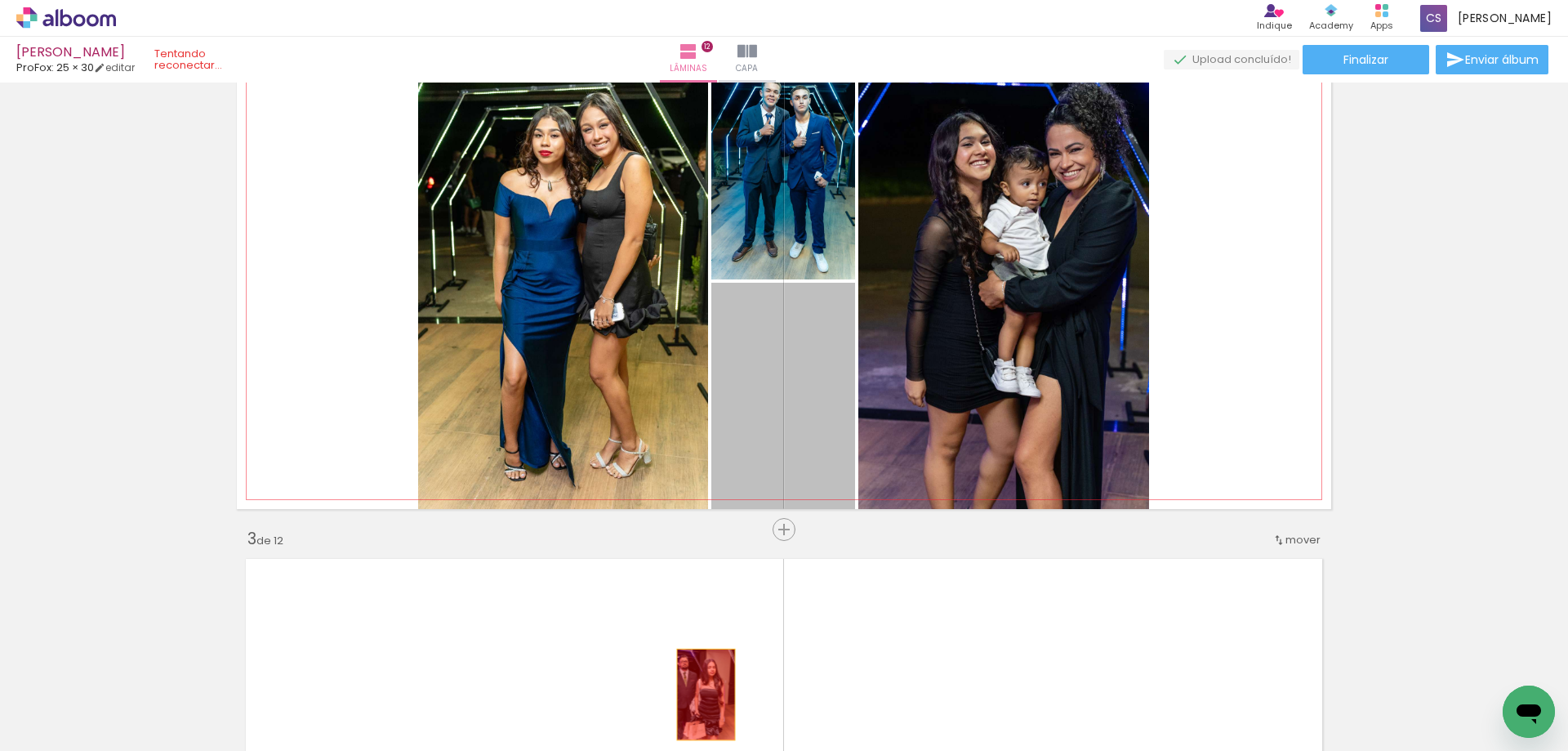
drag, startPoint x: 805, startPoint y: 406, endPoint x: 700, endPoint y: 694, distance: 306.5
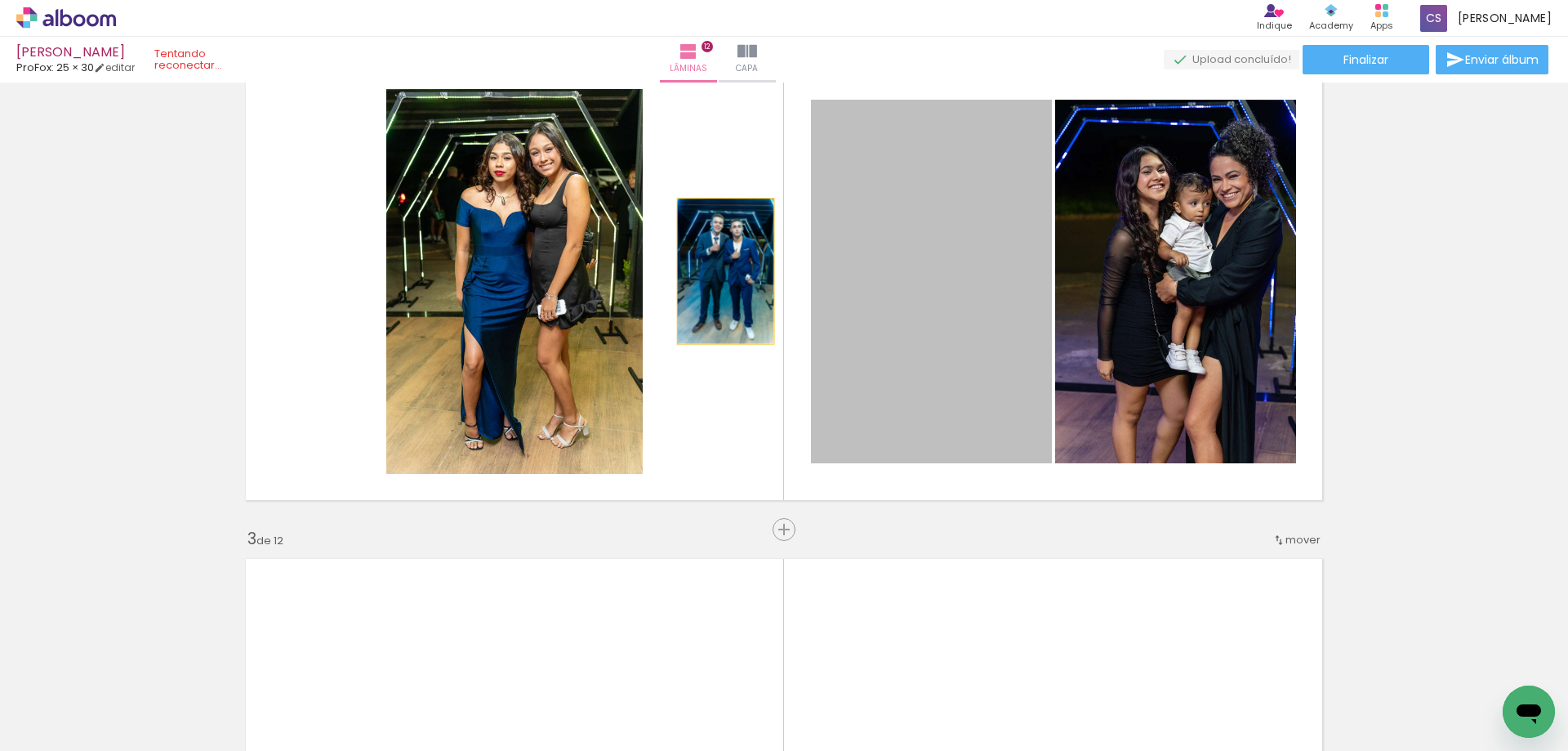
drag, startPoint x: 872, startPoint y: 349, endPoint x: 719, endPoint y: 271, distance: 171.7
click at [719, 271] on quentale-layouter at bounding box center [784, 282] width 1095 height 455
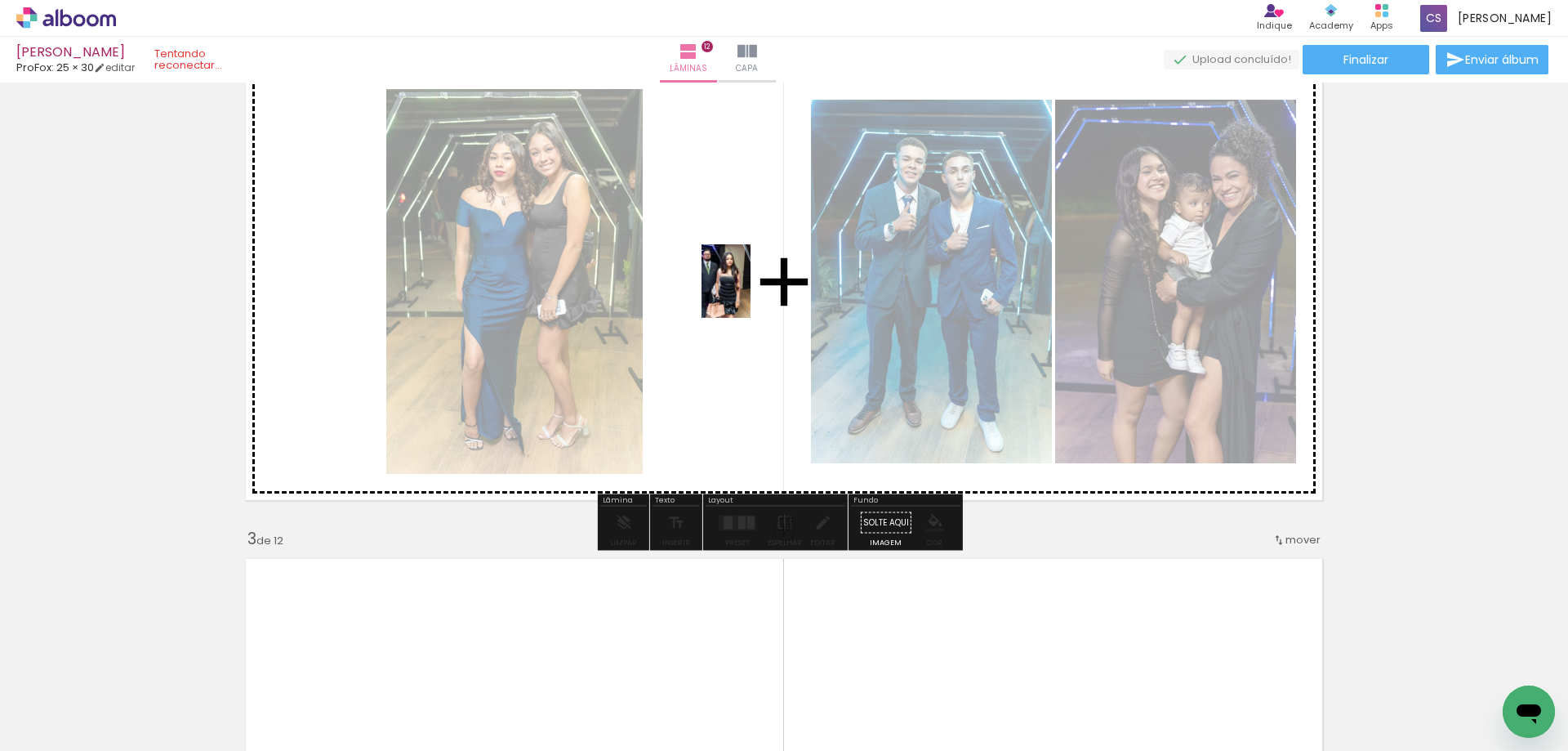
drag, startPoint x: 361, startPoint y: 699, endPoint x: 751, endPoint y: 293, distance: 563.0
click at [751, 293] on quentale-workspace at bounding box center [784, 376] width 1568 height 751
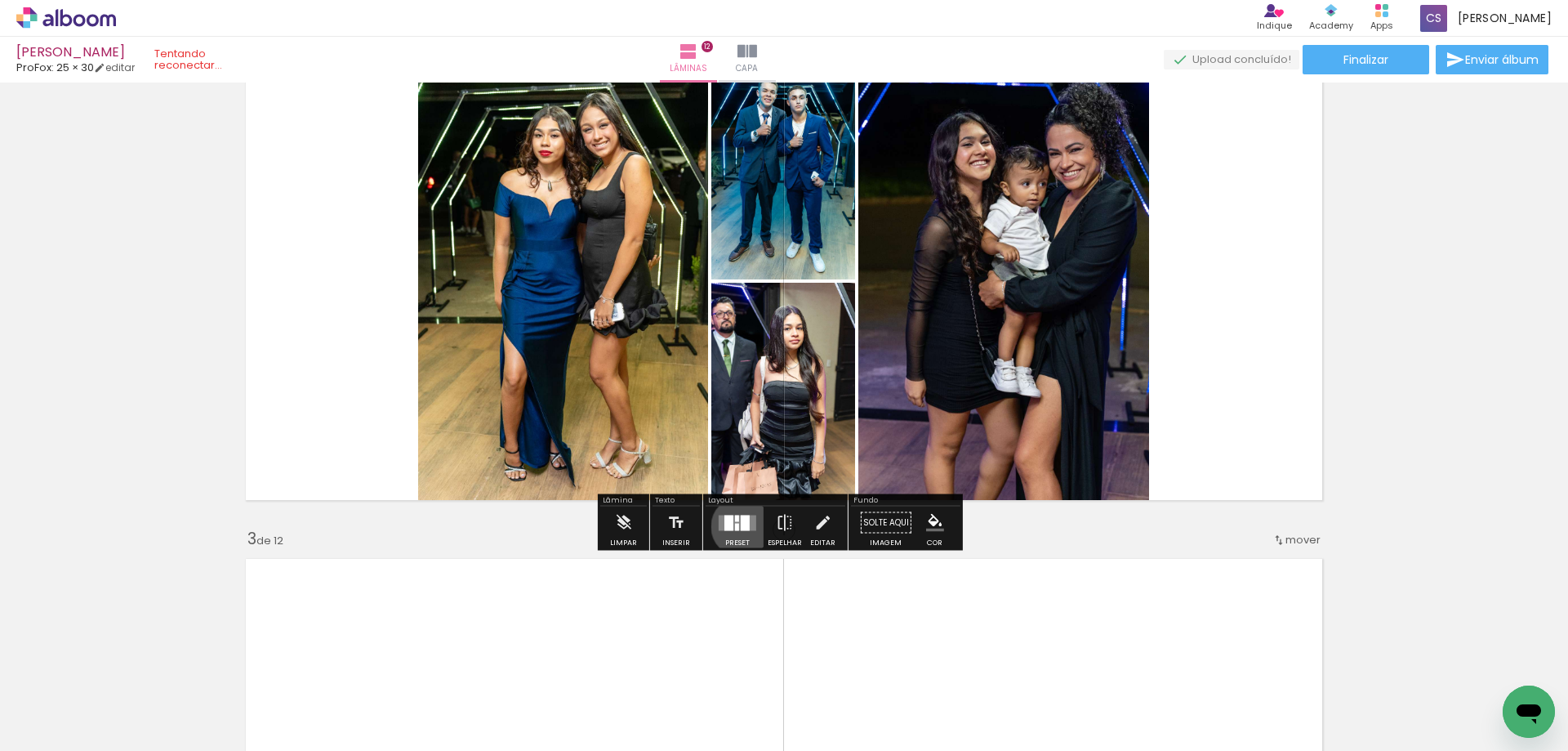
click at [741, 526] on div at bounding box center [746, 523] width 9 height 16
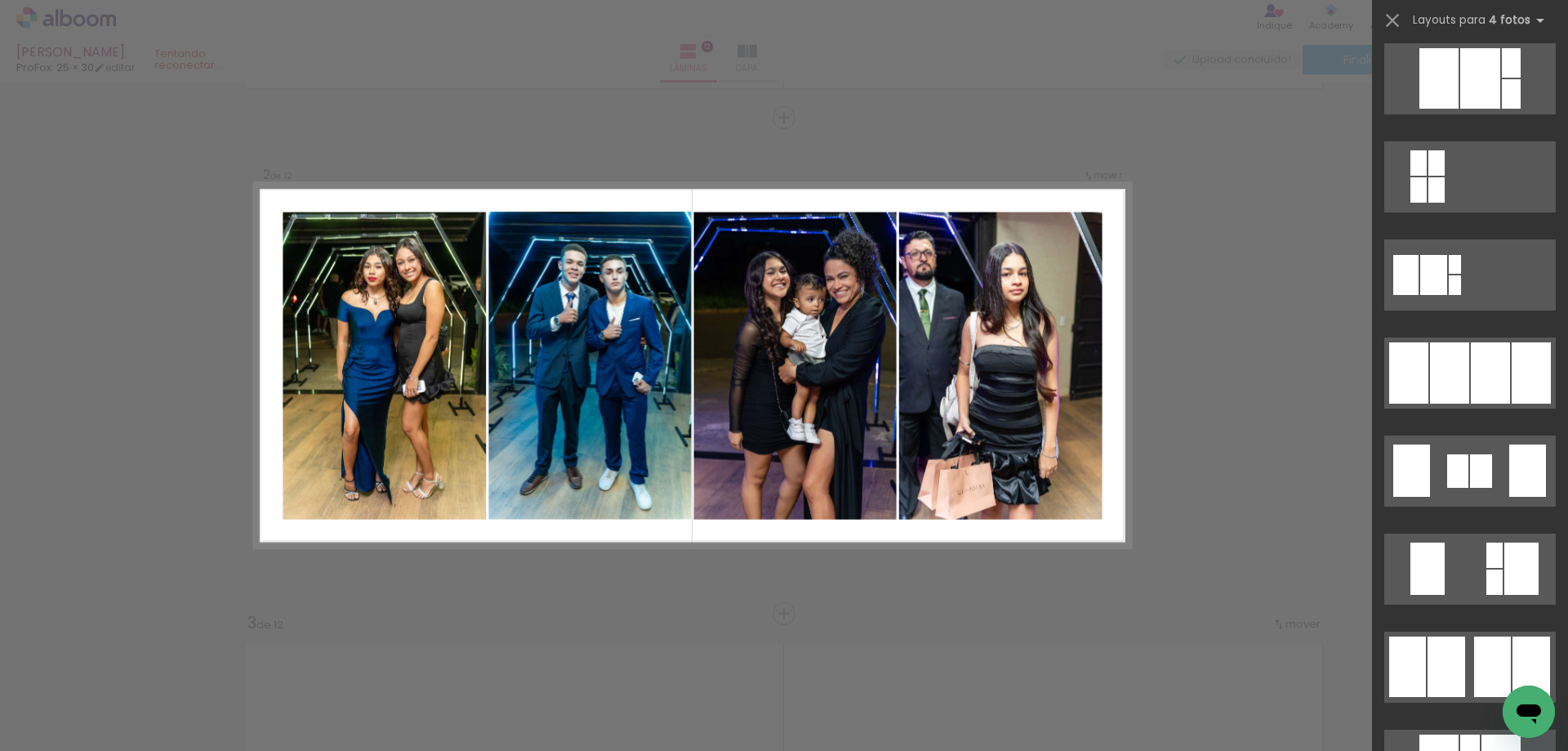
scroll to position [899, 0]
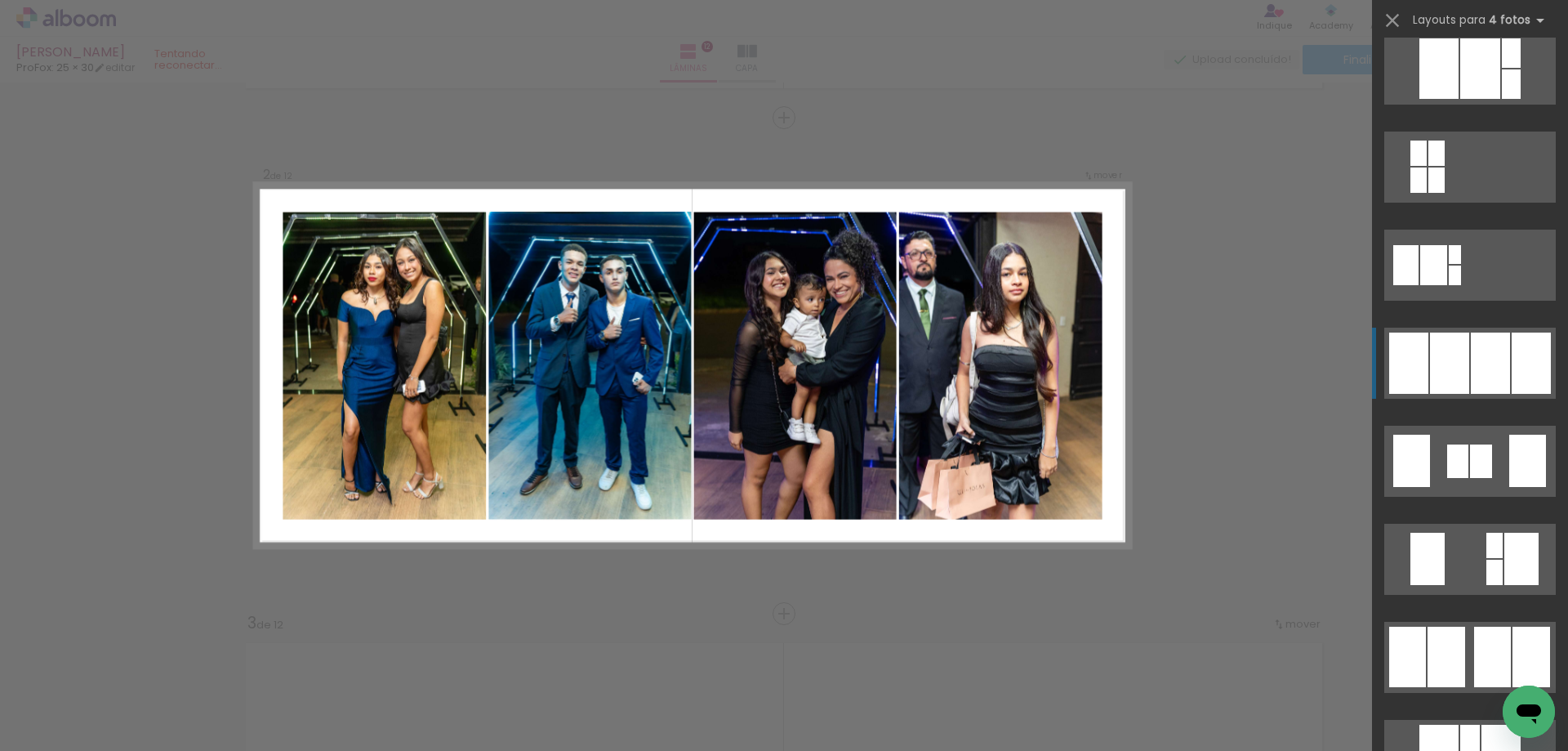
click at [1432, 352] on div at bounding box center [1449, 363] width 39 height 61
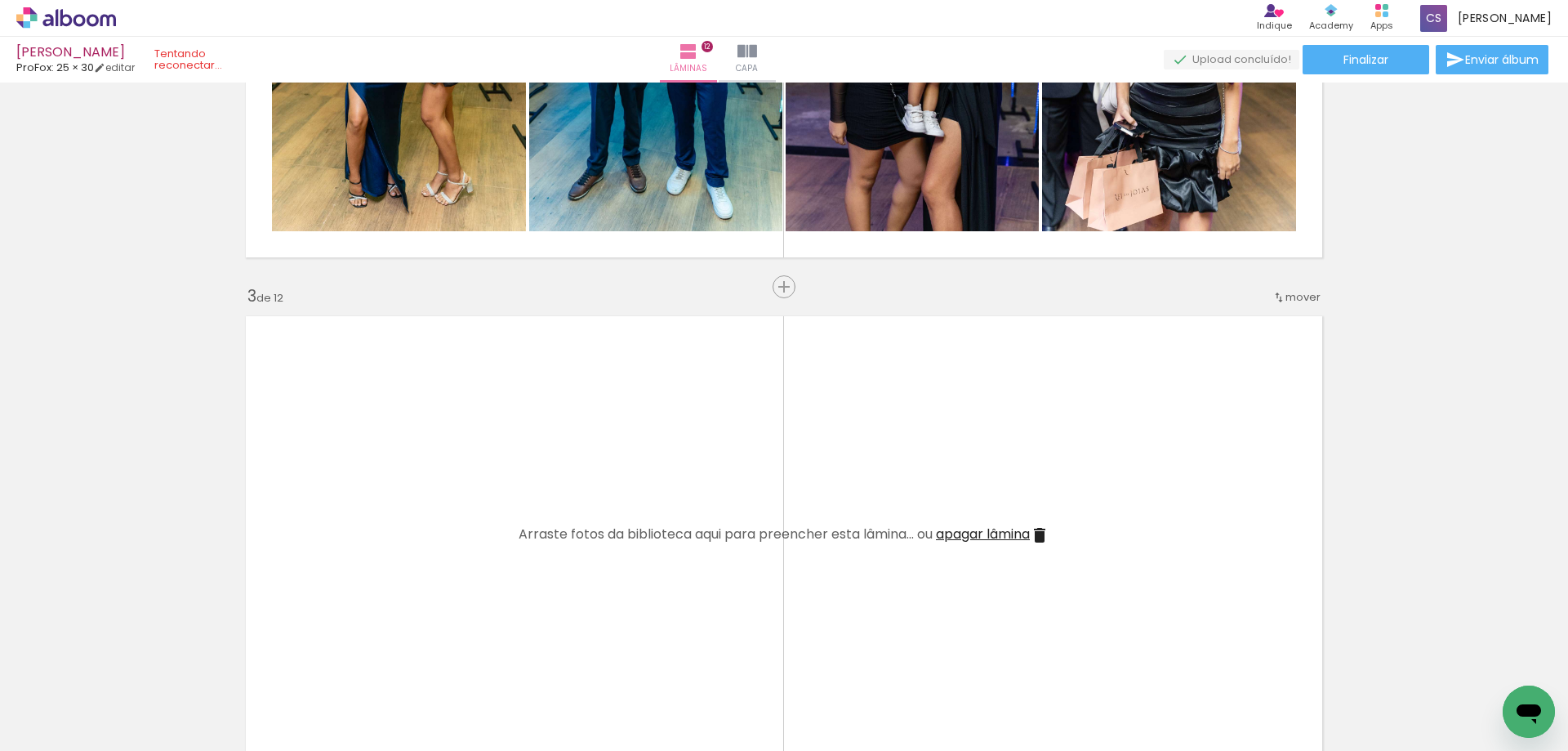
scroll to position [0, 1315]
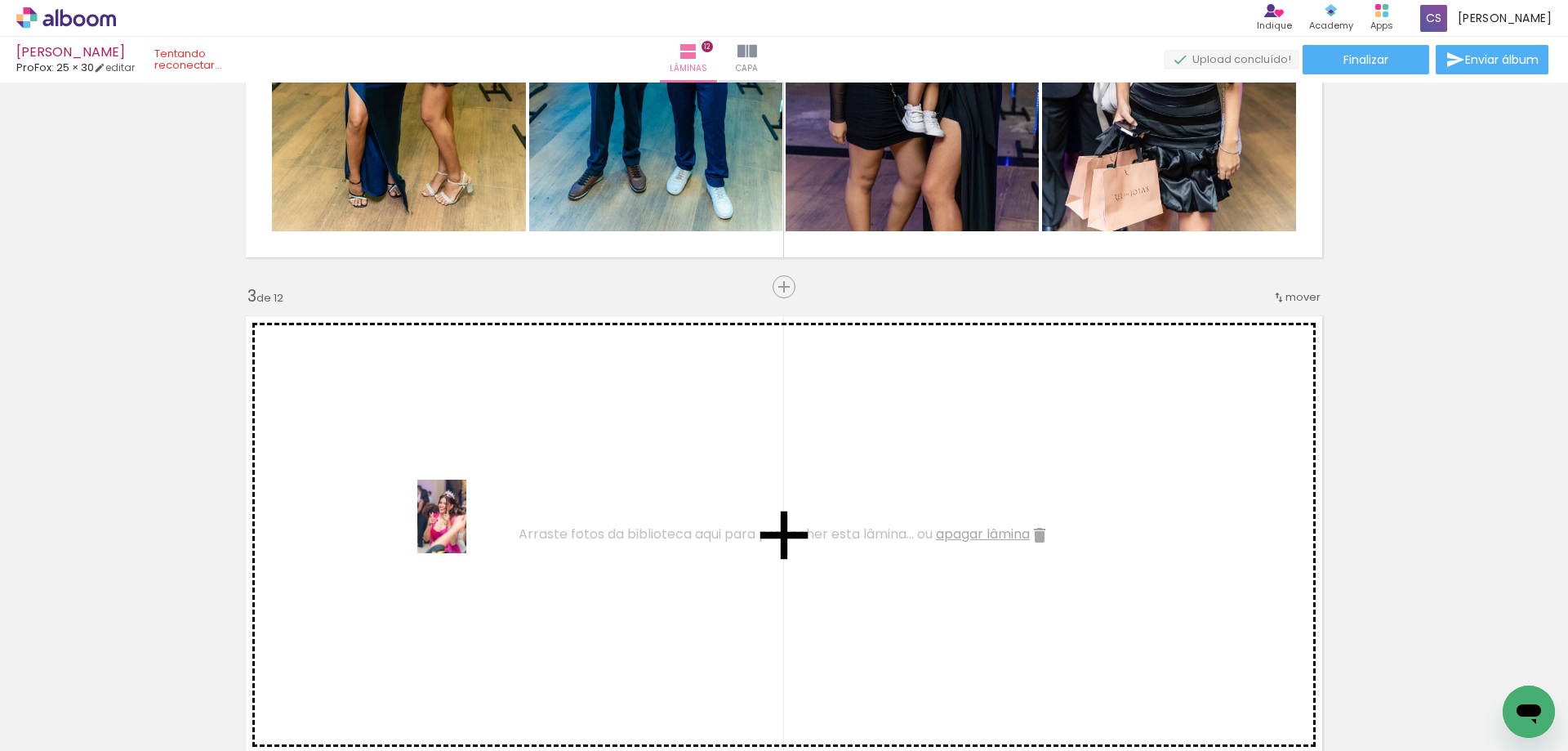
drag, startPoint x: 1329, startPoint y: 703, endPoint x: 466, endPoint y: 529, distance: 880.4
click at [466, 529] on quentale-workspace at bounding box center [784, 376] width 1568 height 751
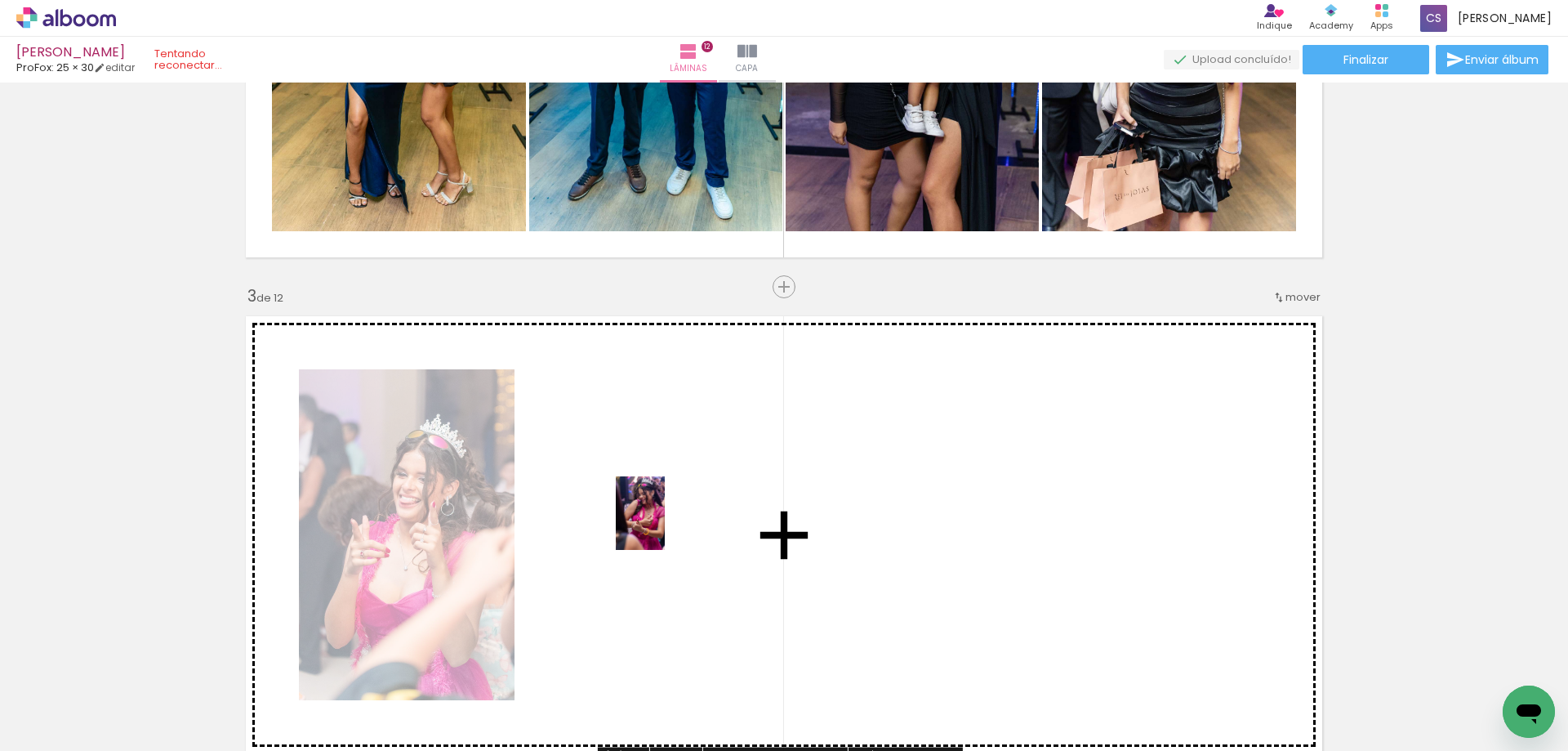
drag, startPoint x: 1515, startPoint y: 679, endPoint x: 665, endPoint y: 525, distance: 863.8
click at [665, 525] on quentale-workspace at bounding box center [784, 376] width 1568 height 751
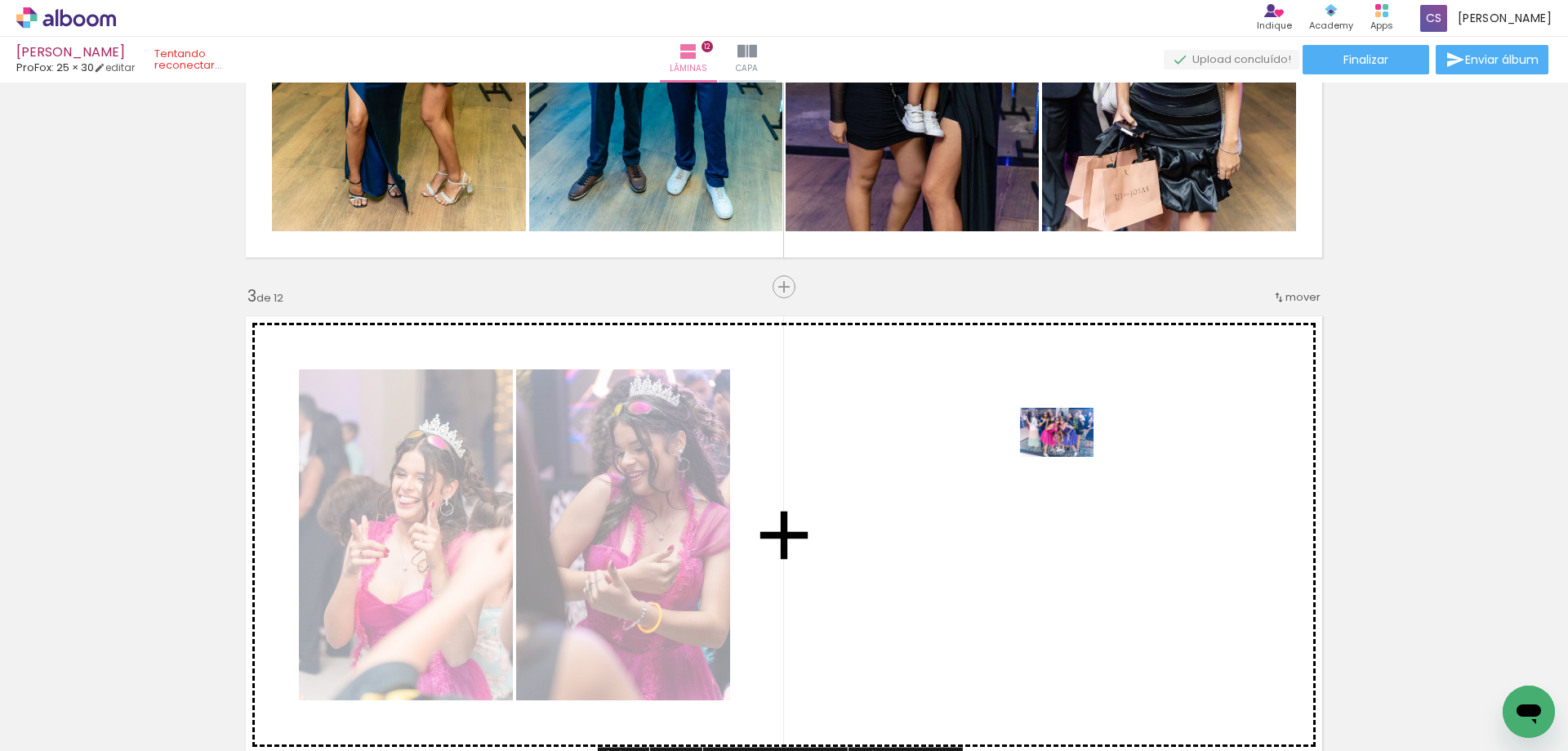
drag, startPoint x: 1419, startPoint y: 709, endPoint x: 1069, endPoint y: 457, distance: 431.3
click at [1069, 457] on quentale-workspace at bounding box center [784, 376] width 1568 height 751
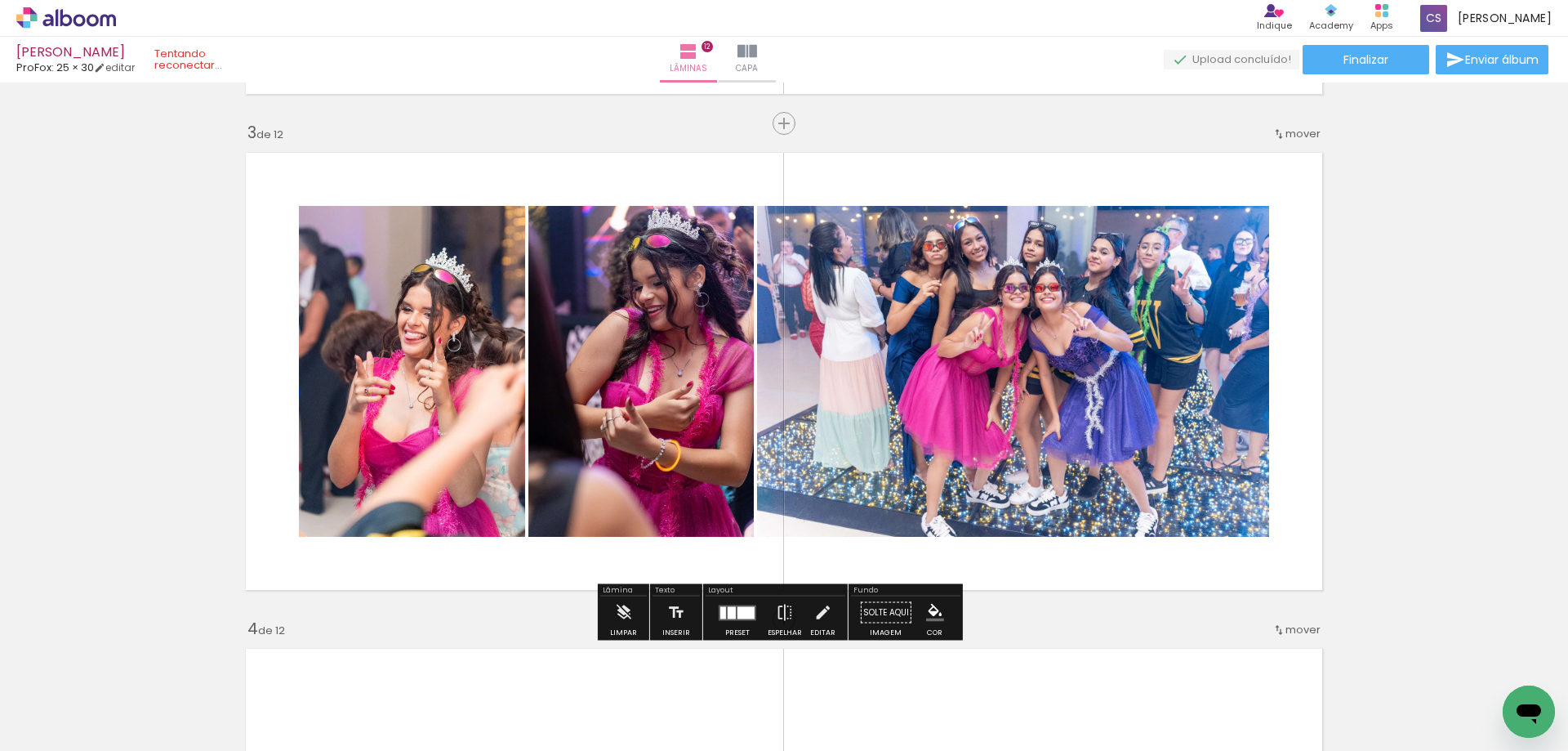
scroll to position [1060, 0]
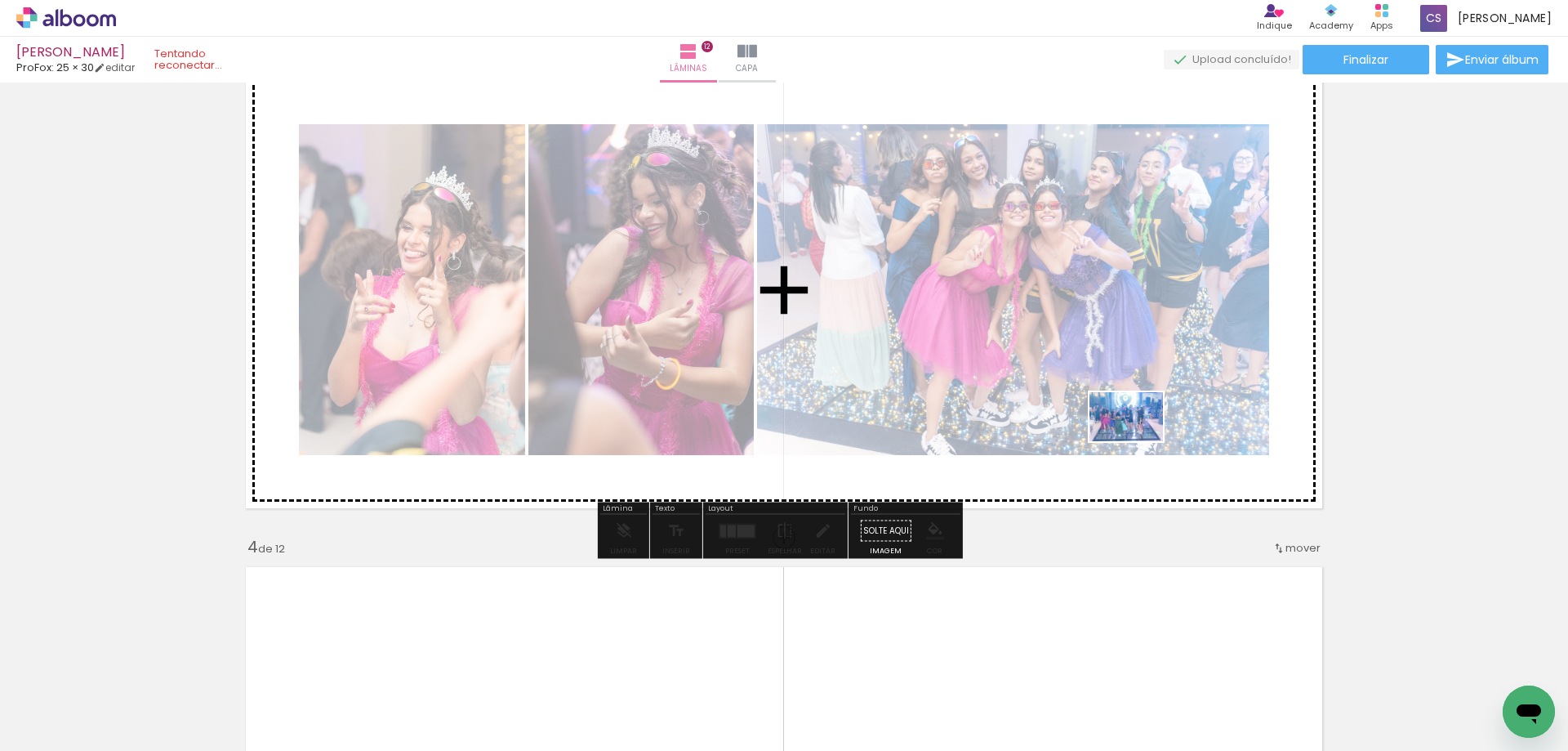
drag, startPoint x: 1230, startPoint y: 700, endPoint x: 1138, endPoint y: 441, distance: 274.9
click at [1138, 441] on quentale-workspace at bounding box center [784, 376] width 1568 height 751
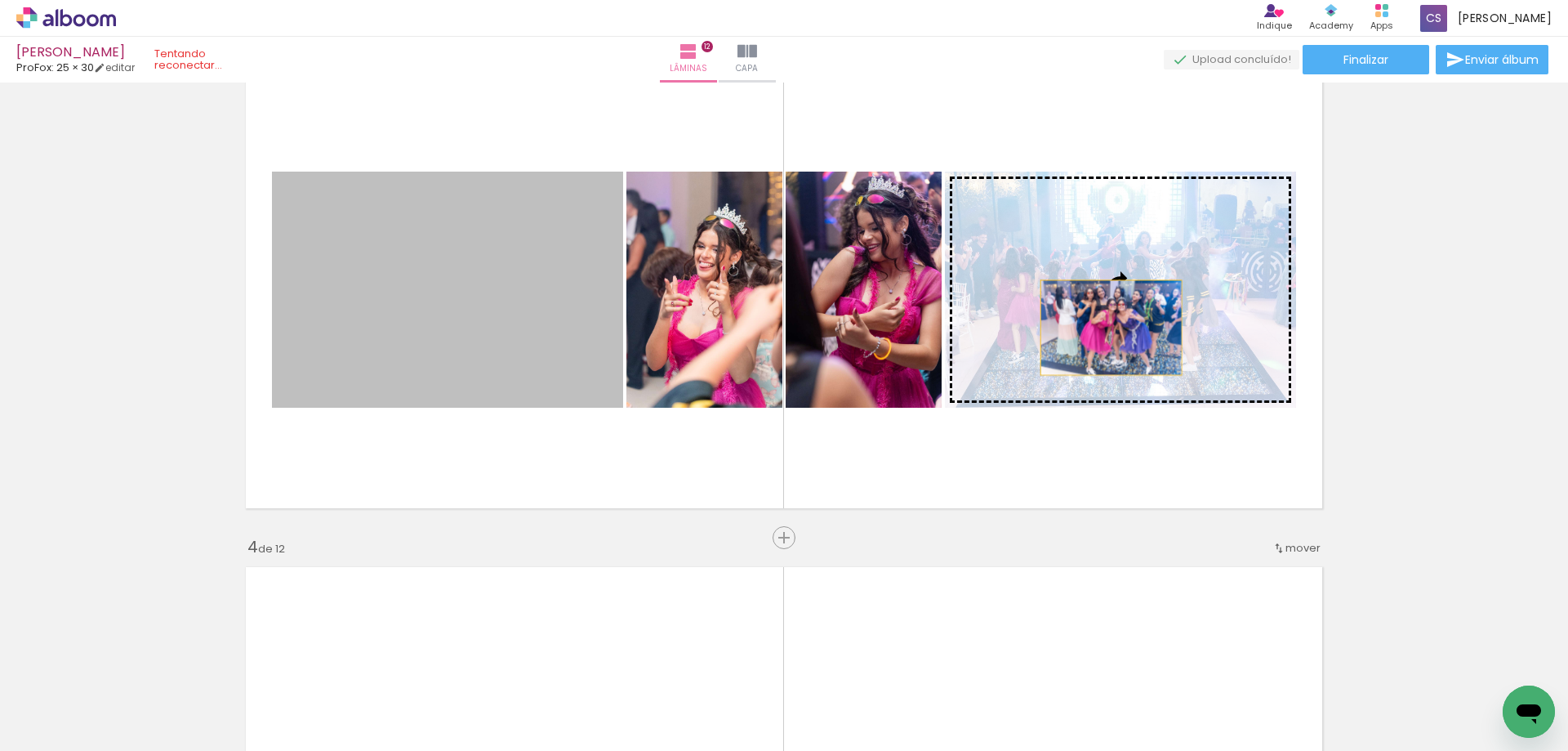
drag, startPoint x: 560, startPoint y: 325, endPoint x: 1105, endPoint y: 327, distance: 545.0
click at [0, 0] on slot at bounding box center [0, 0] width 0 height 0
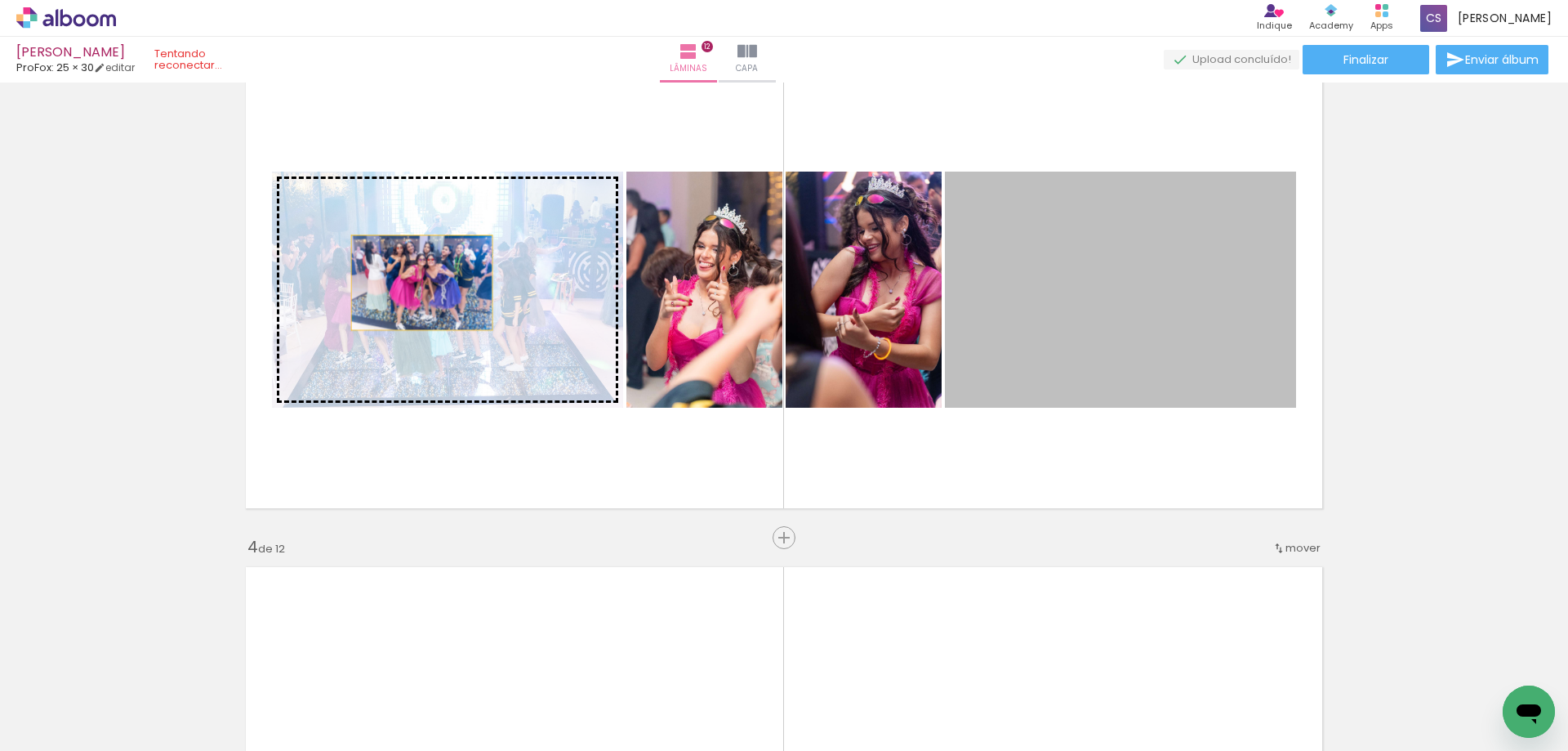
drag, startPoint x: 1094, startPoint y: 354, endPoint x: 416, endPoint y: 283, distance: 681.7
click at [0, 0] on slot at bounding box center [0, 0] width 0 height 0
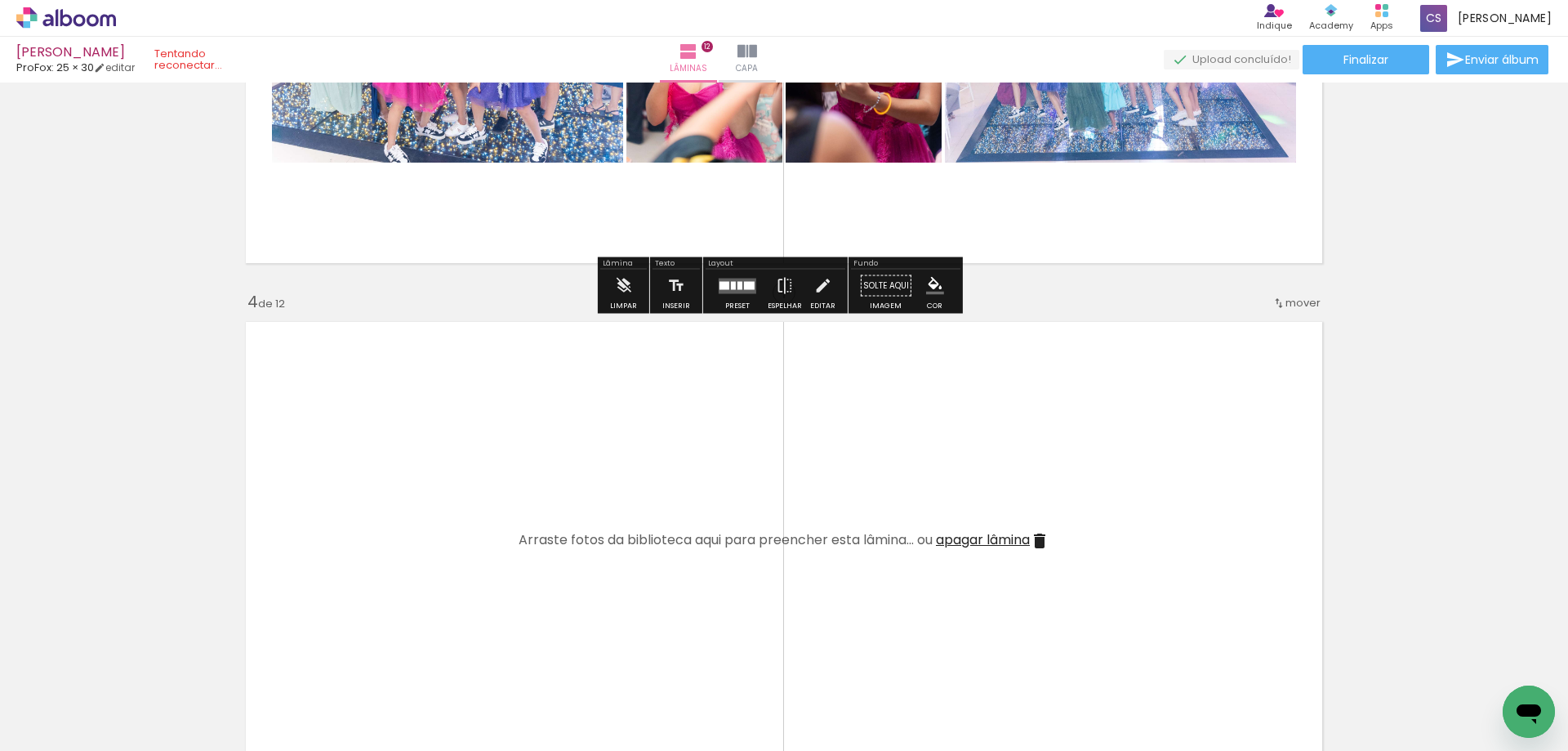
scroll to position [1223, 0]
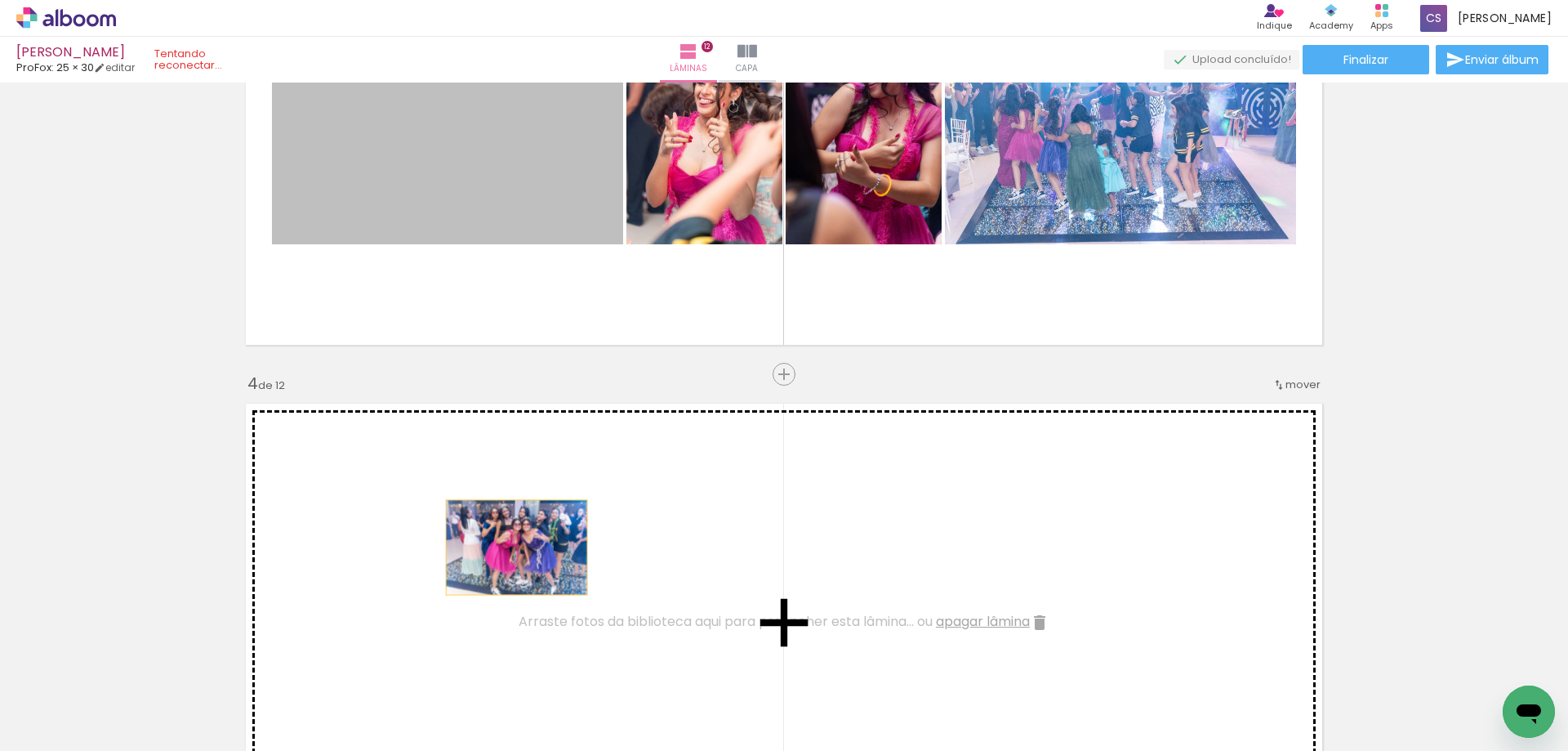
drag, startPoint x: 469, startPoint y: 195, endPoint x: 510, endPoint y: 547, distance: 354.4
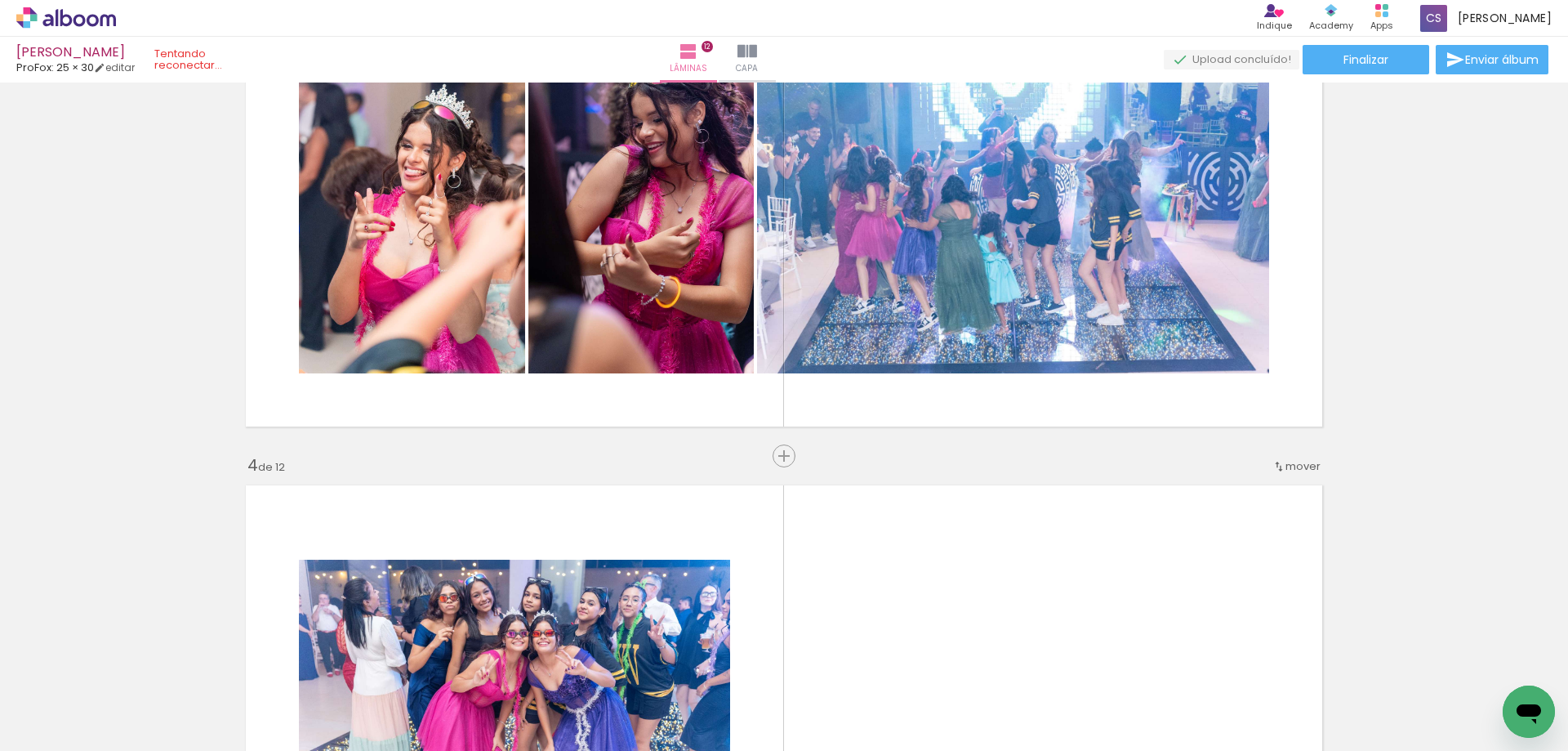
scroll to position [1060, 0]
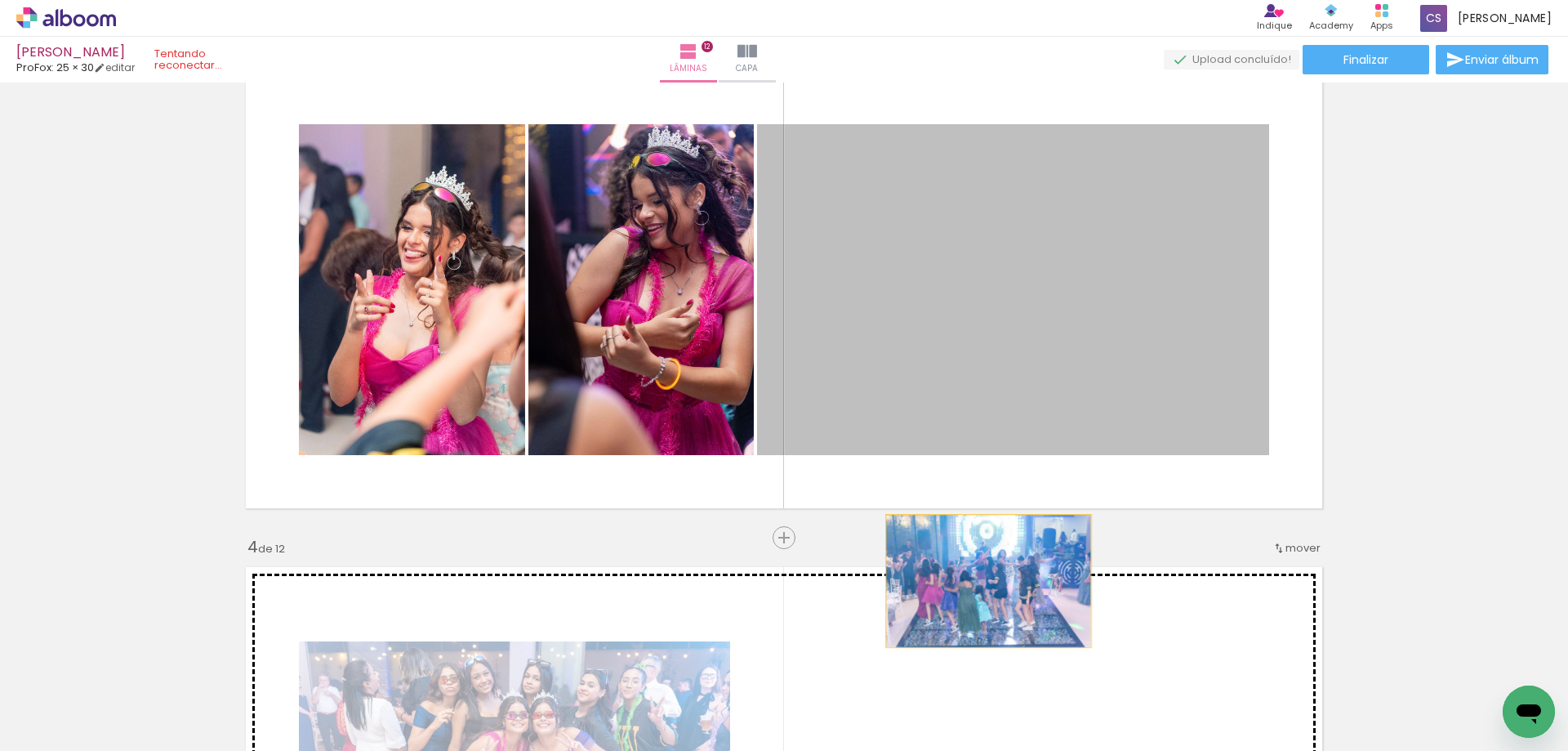
drag, startPoint x: 954, startPoint y: 328, endPoint x: 983, endPoint y: 579, distance: 252.7
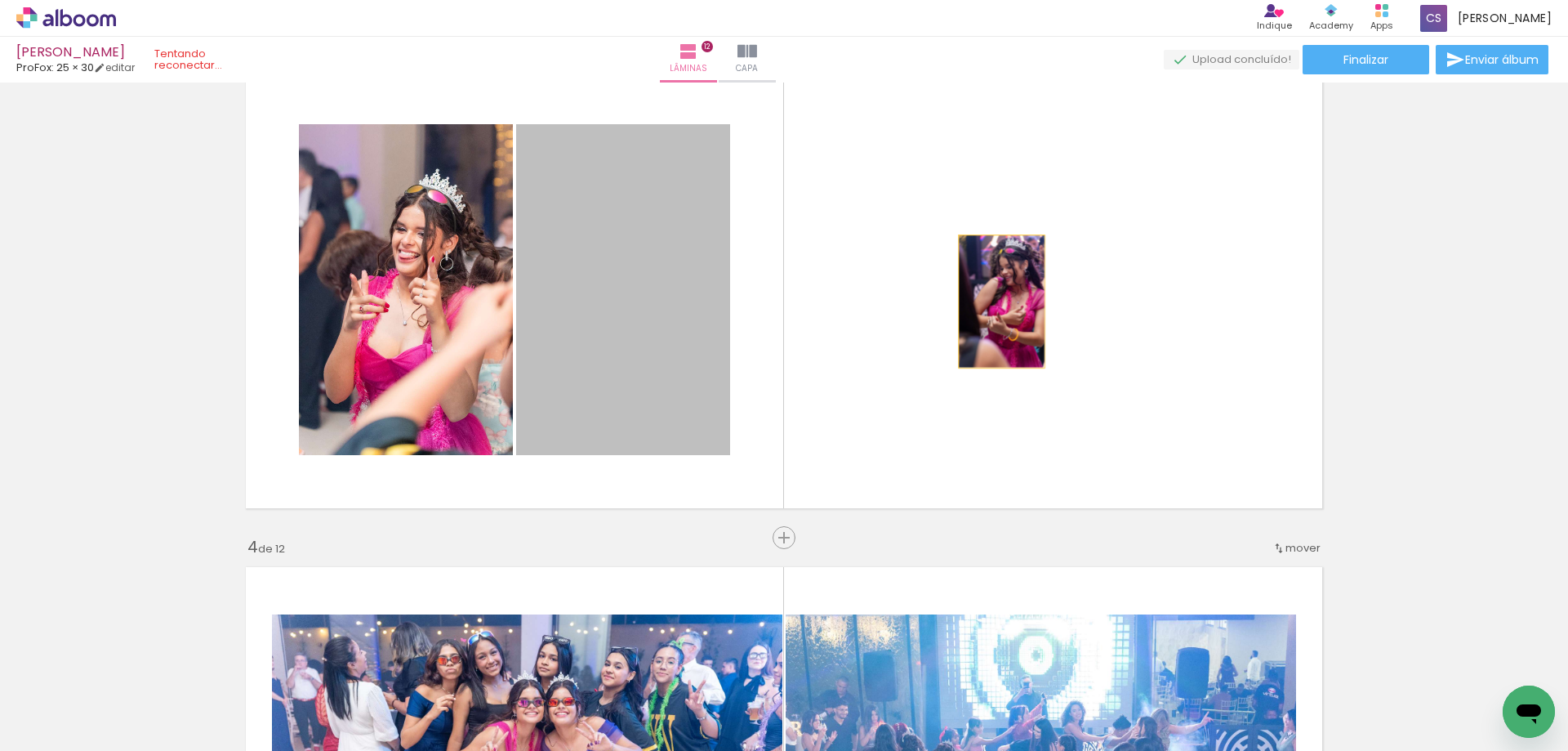
drag, startPoint x: 591, startPoint y: 319, endPoint x: 1025, endPoint y: 301, distance: 434.4
click at [1025, 301] on quentale-layouter at bounding box center [784, 290] width 1095 height 455
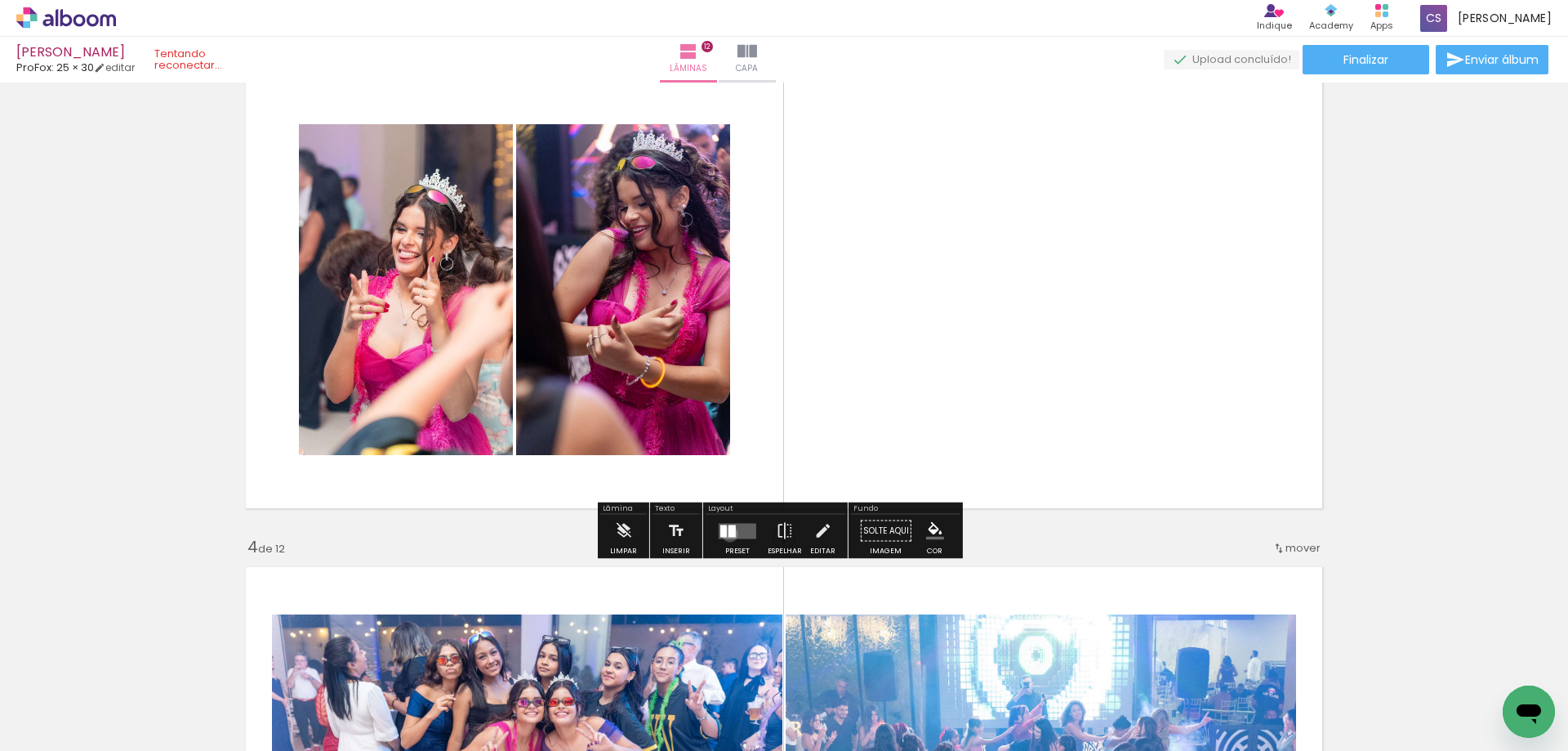
click at [729, 533] on div at bounding box center [732, 530] width 7 height 12
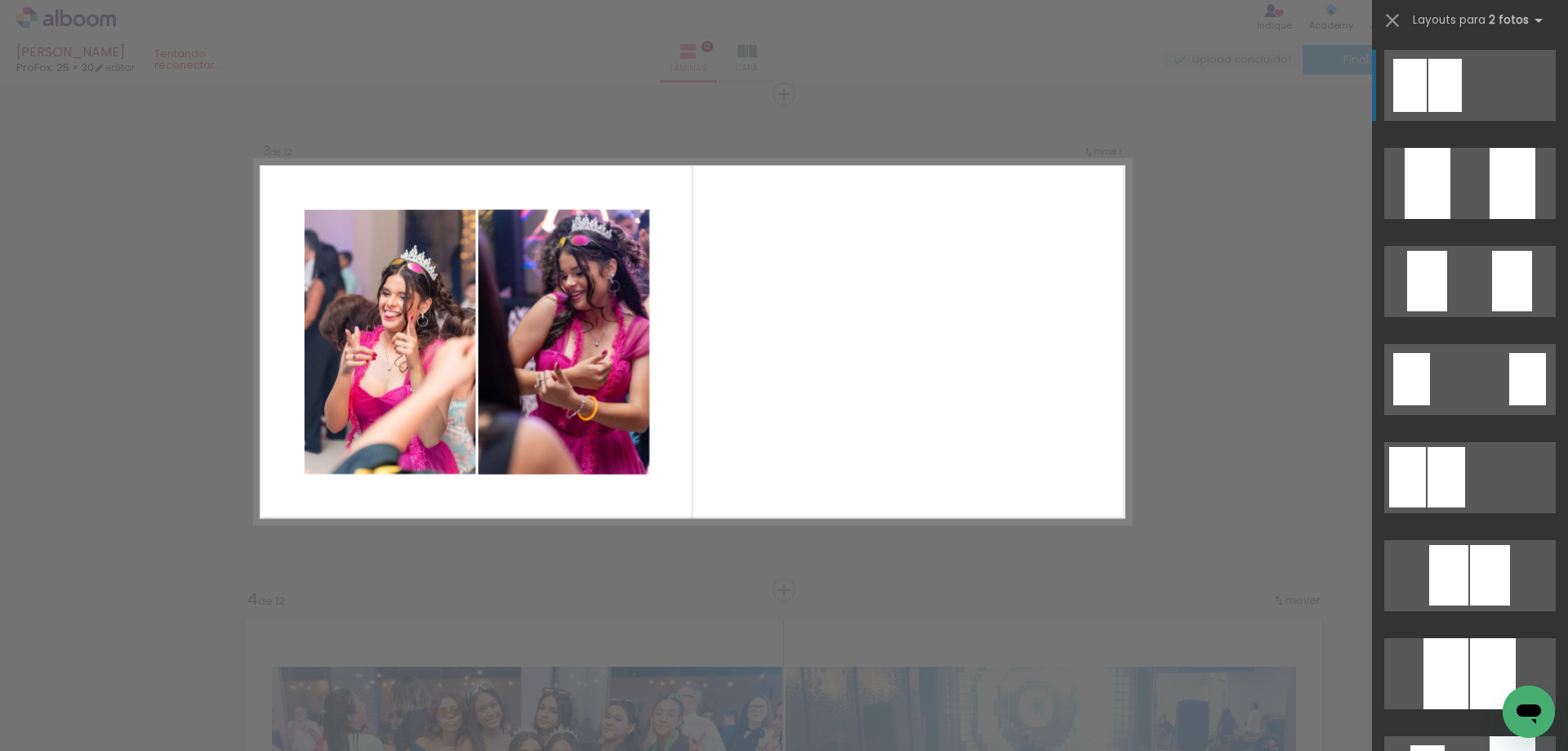
scroll to position [984, 0]
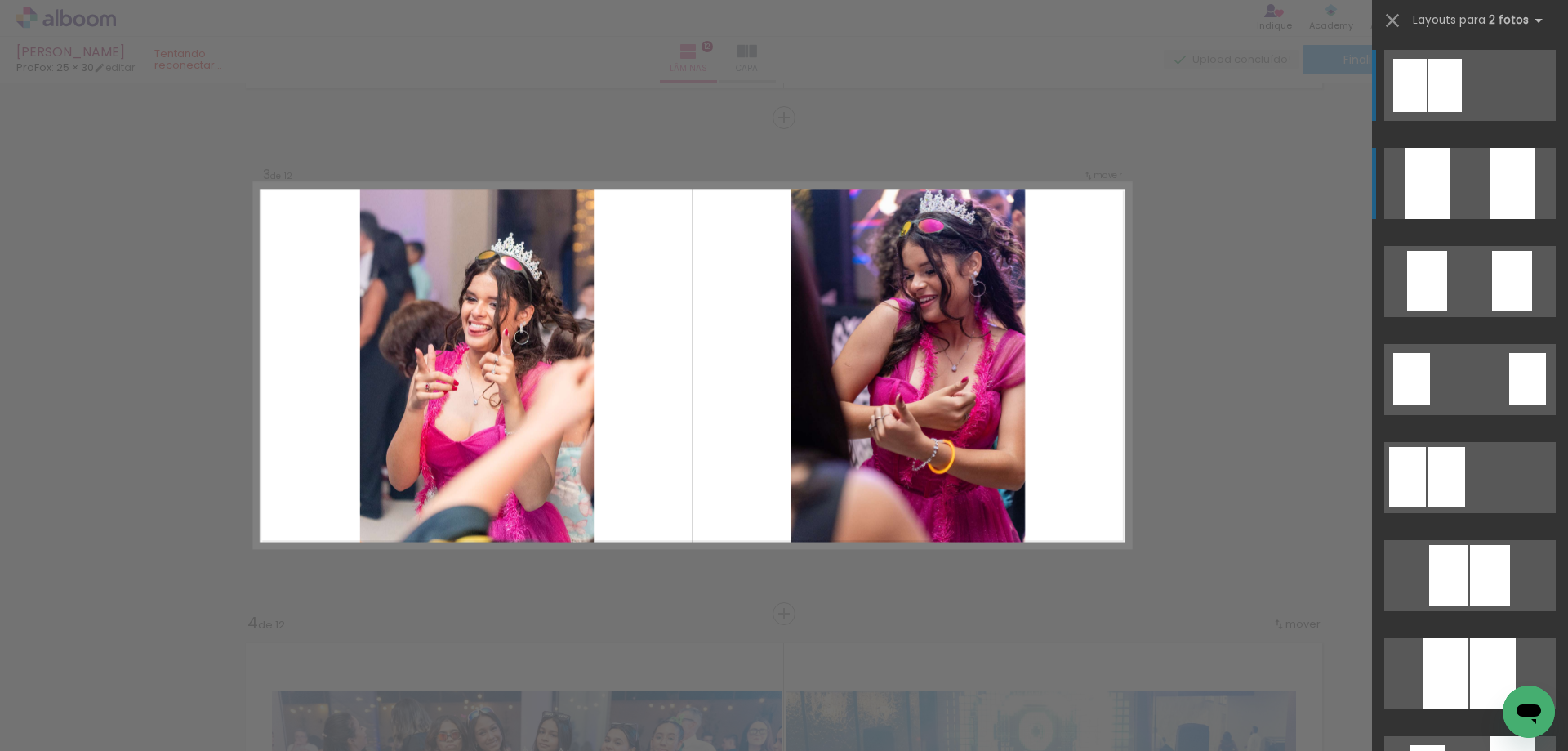
click at [1441, 187] on div at bounding box center [1427, 183] width 46 height 71
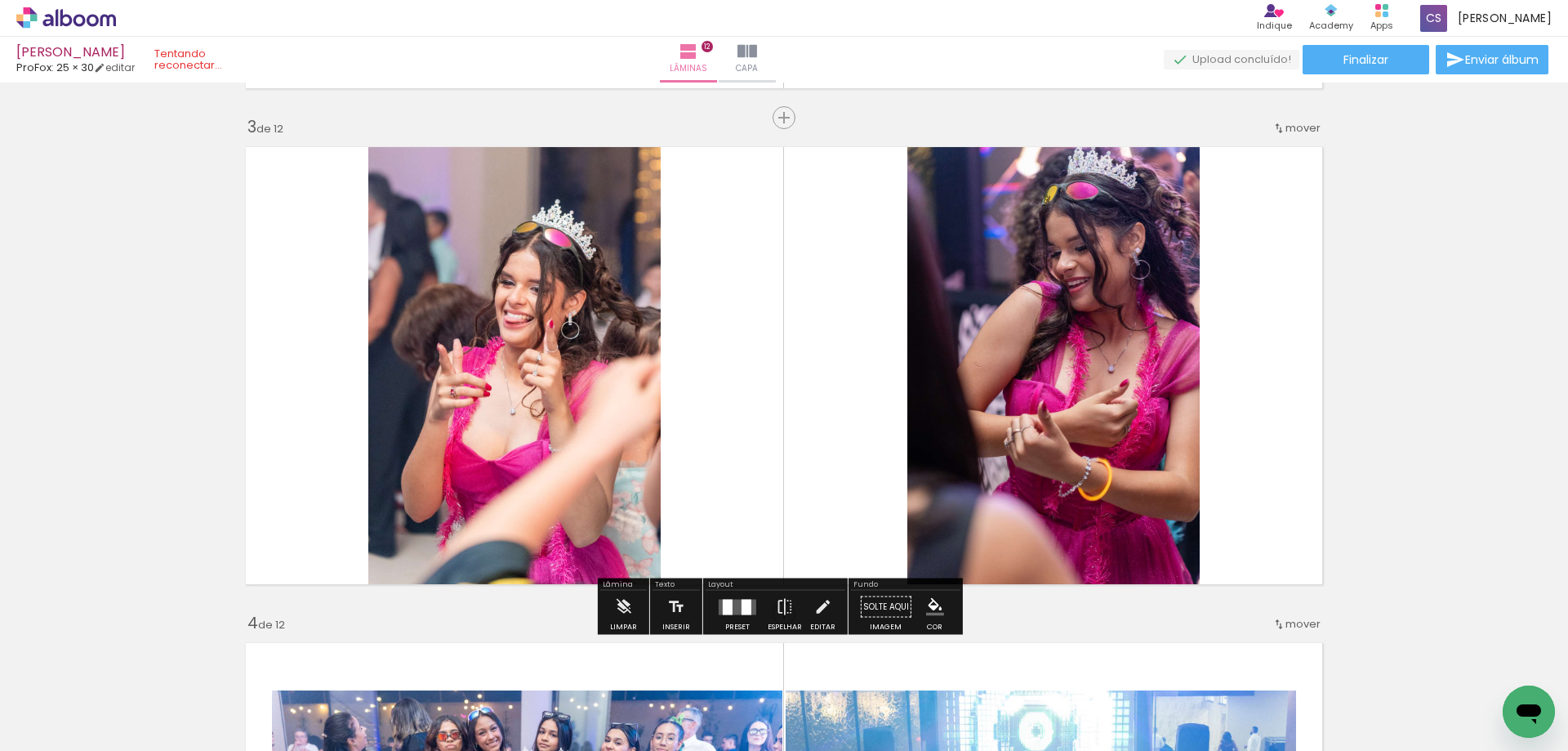
click at [741, 607] on div at bounding box center [746, 607] width 10 height 16
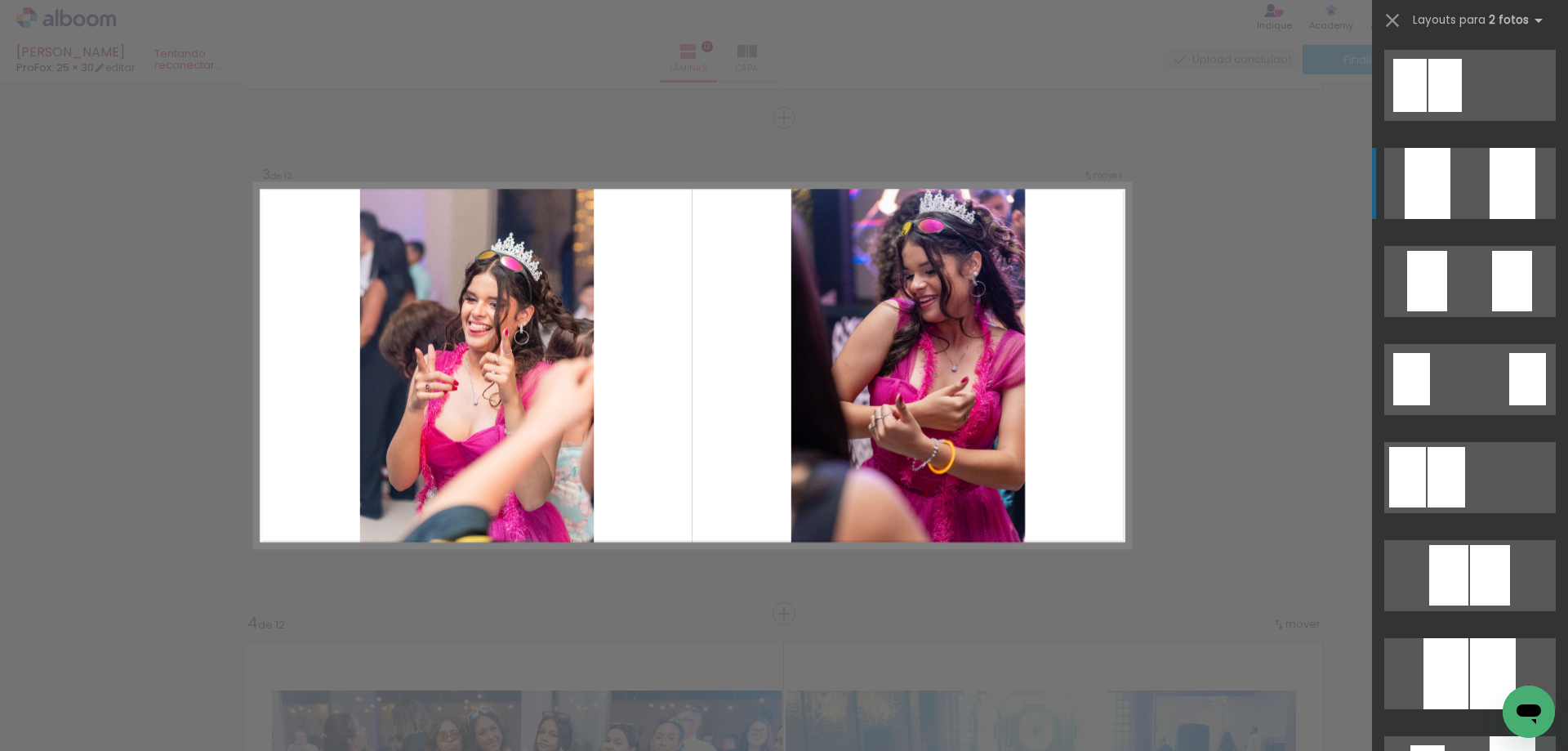
scroll to position [98, 0]
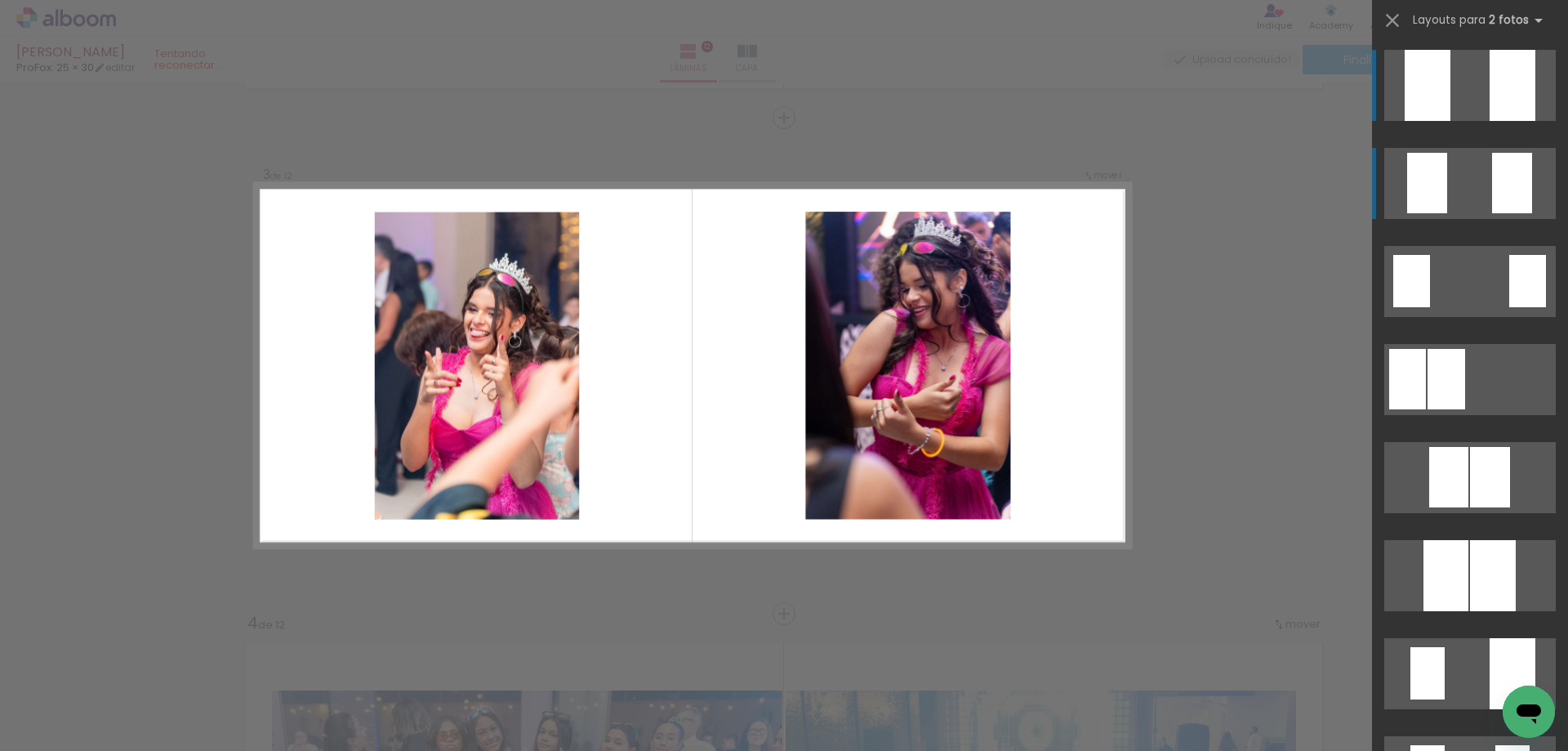
click at [1439, 194] on div at bounding box center [1427, 183] width 40 height 60
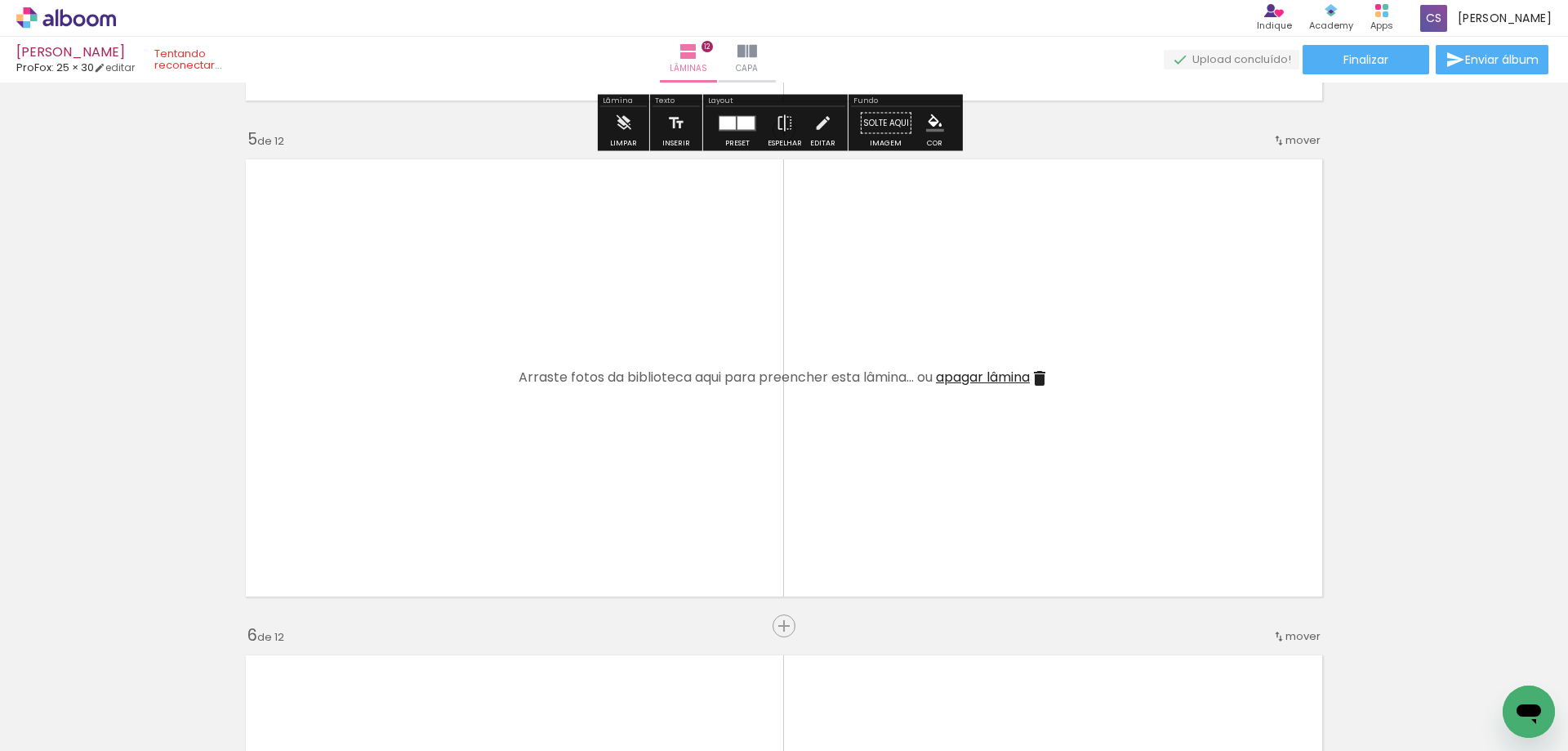
scroll to position [1964, 0]
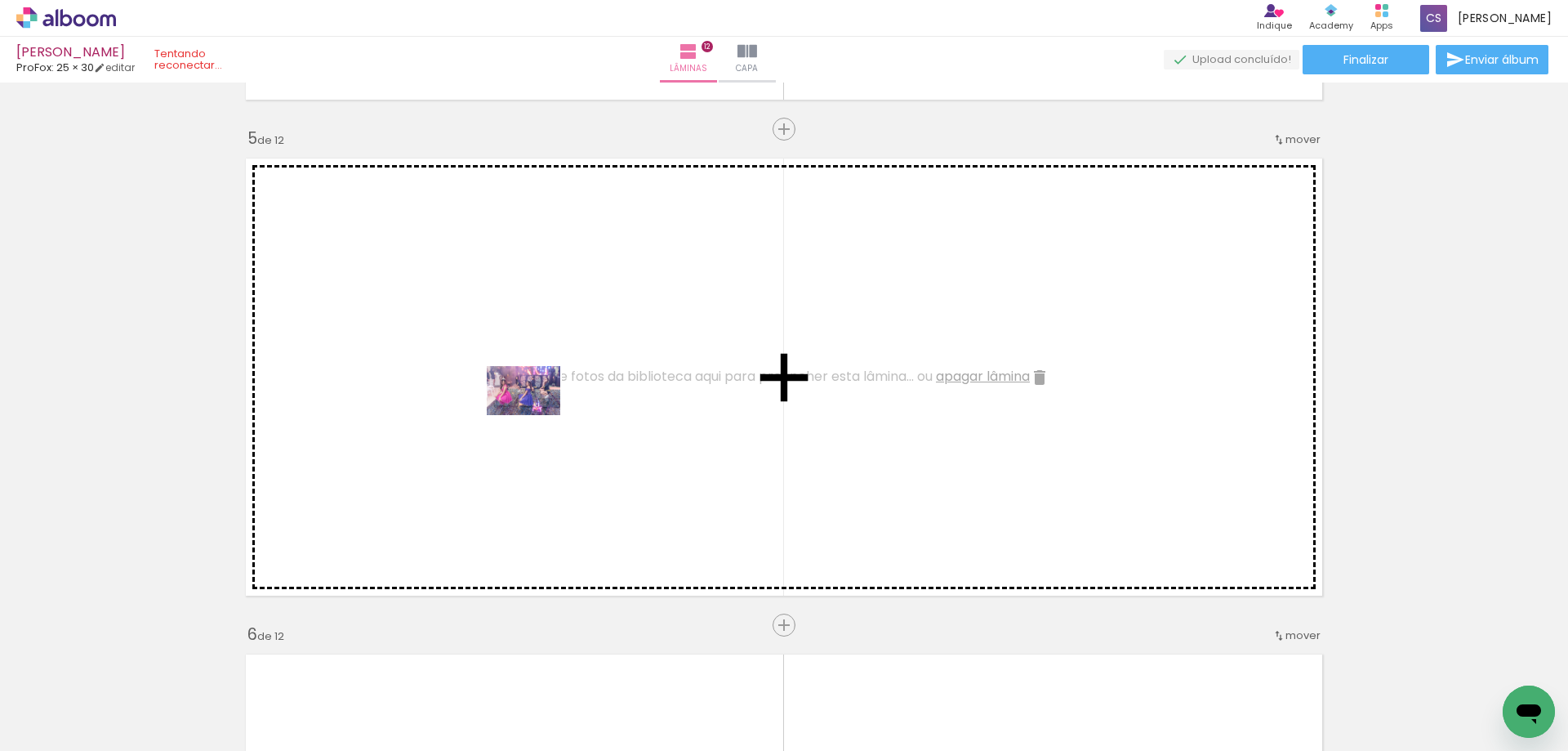
drag, startPoint x: 1148, startPoint y: 717, endPoint x: 528, endPoint y: 404, distance: 694.5
click at [528, 404] on quentale-workspace at bounding box center [784, 376] width 1568 height 751
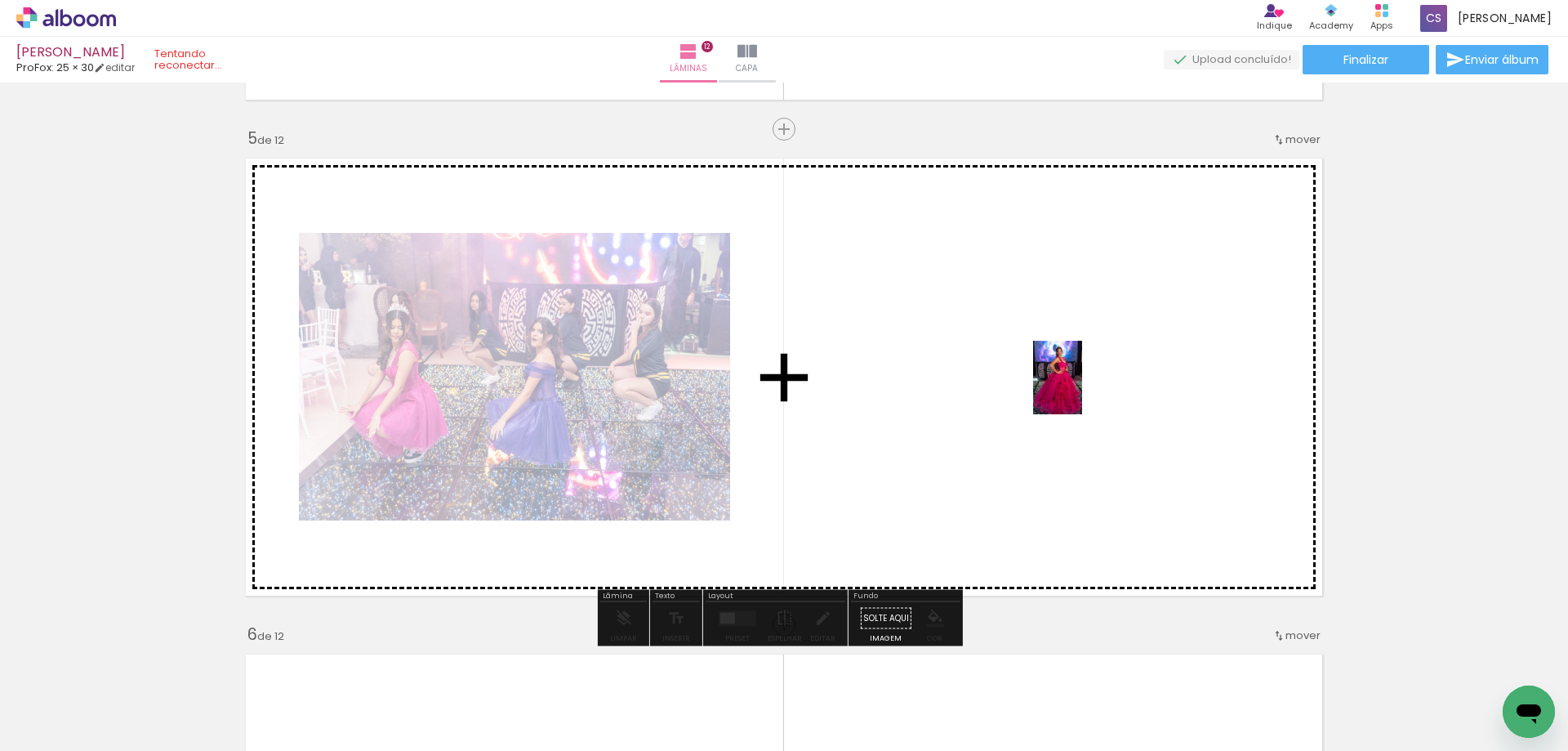
drag, startPoint x: 1046, startPoint y: 718, endPoint x: 1083, endPoint y: 387, distance: 333.1
click at [1083, 387] on quentale-workspace at bounding box center [784, 376] width 1568 height 751
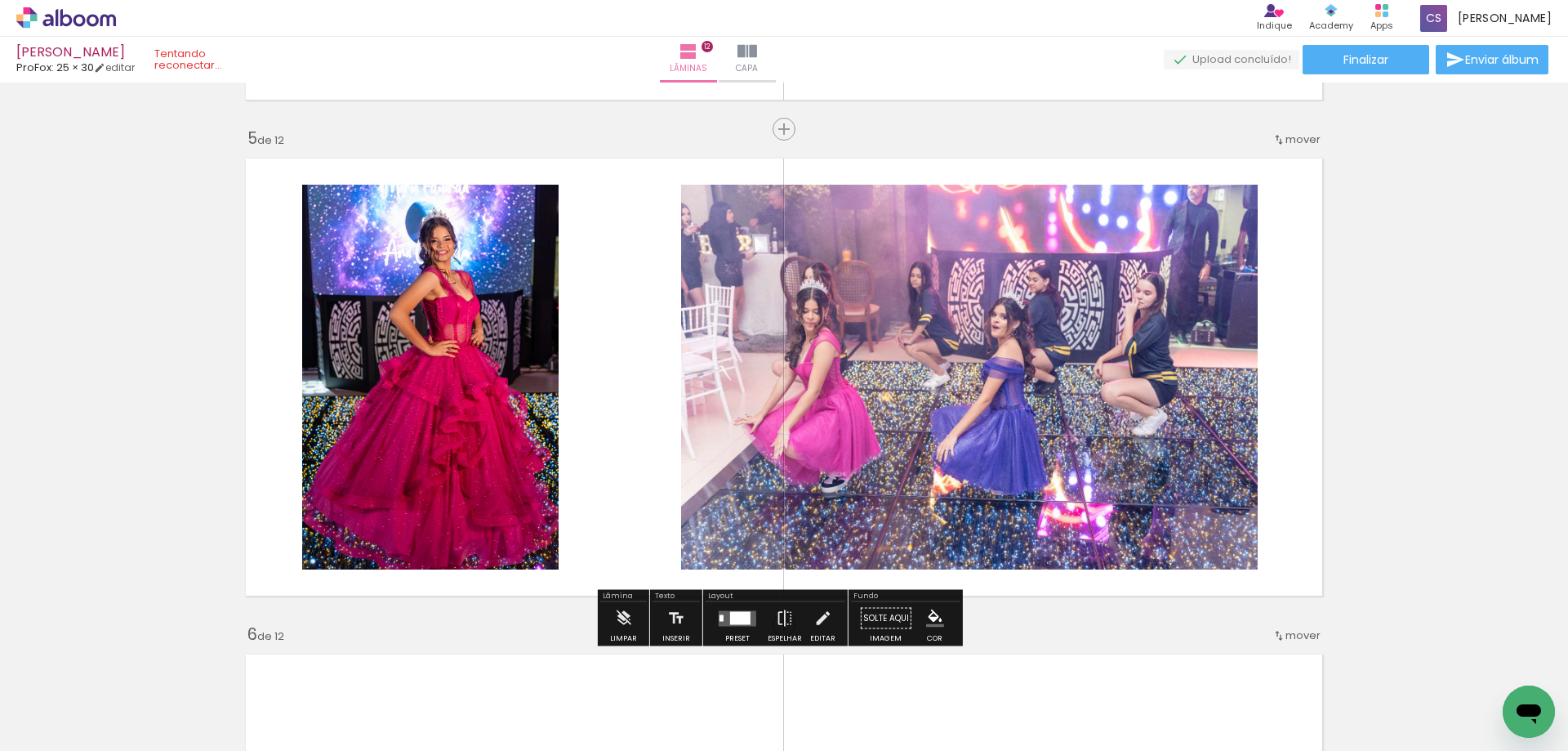
click at [734, 621] on div at bounding box center [739, 617] width 20 height 13
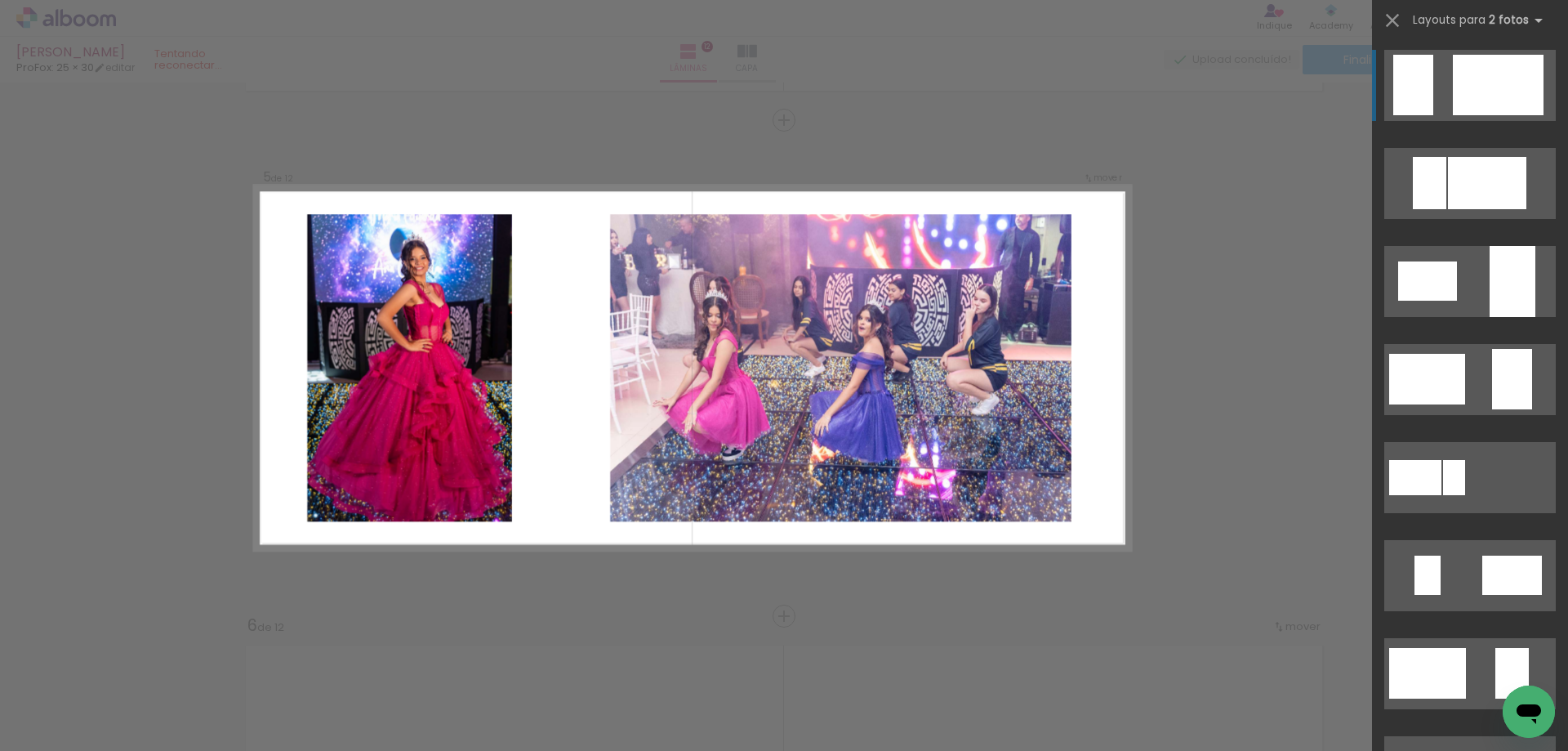
scroll to position [1976, 0]
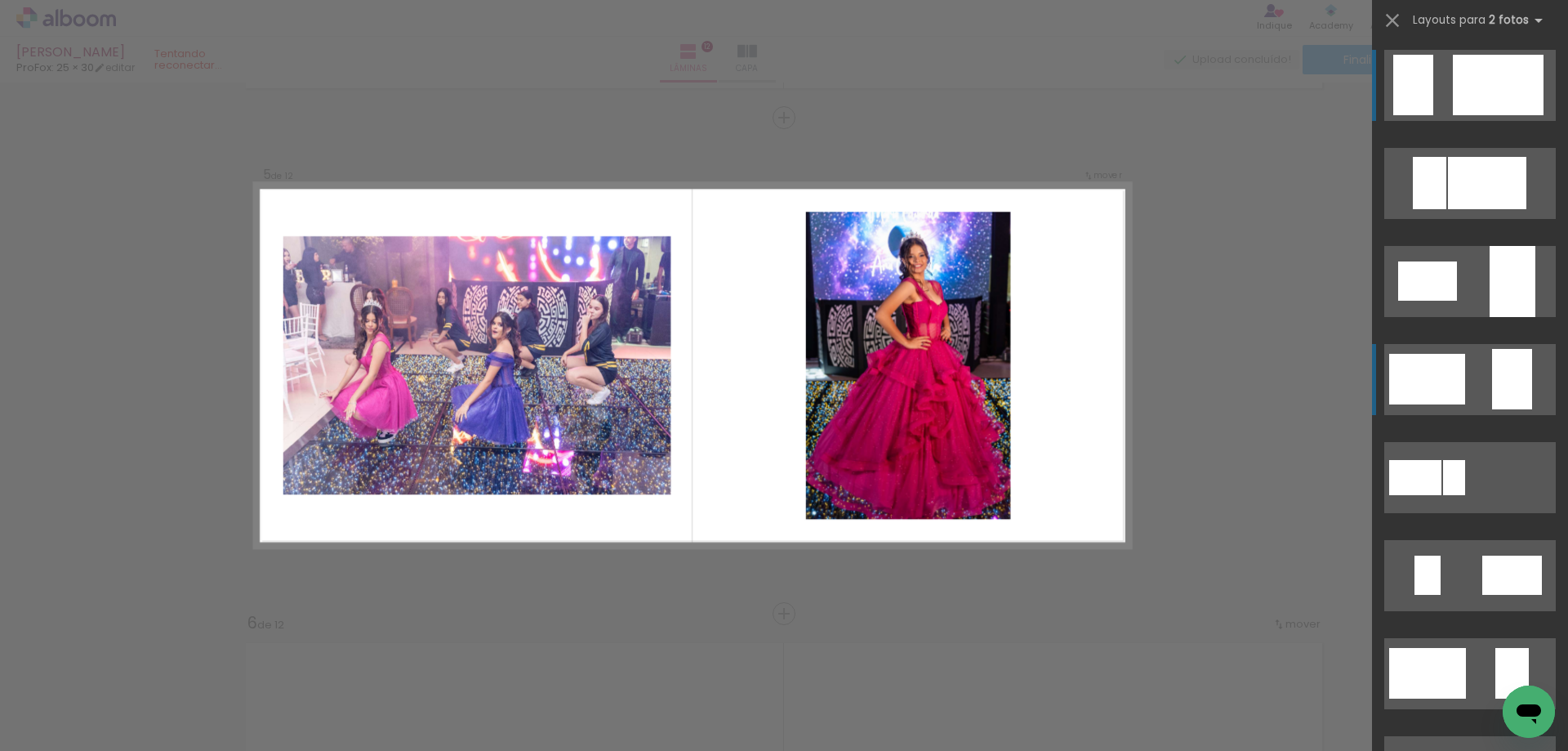
click at [1446, 374] on div at bounding box center [1427, 379] width 76 height 51
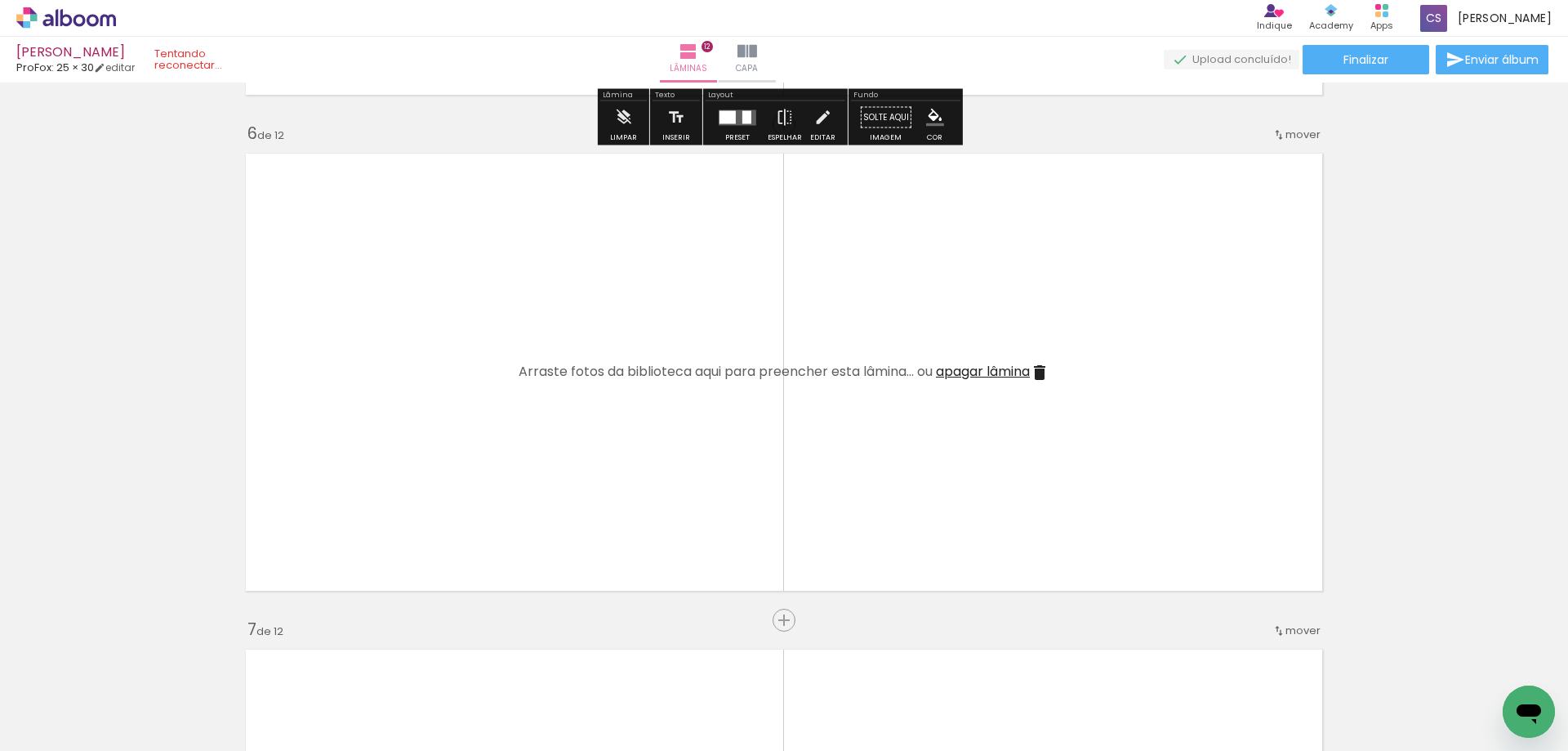
scroll to position [2466, 0]
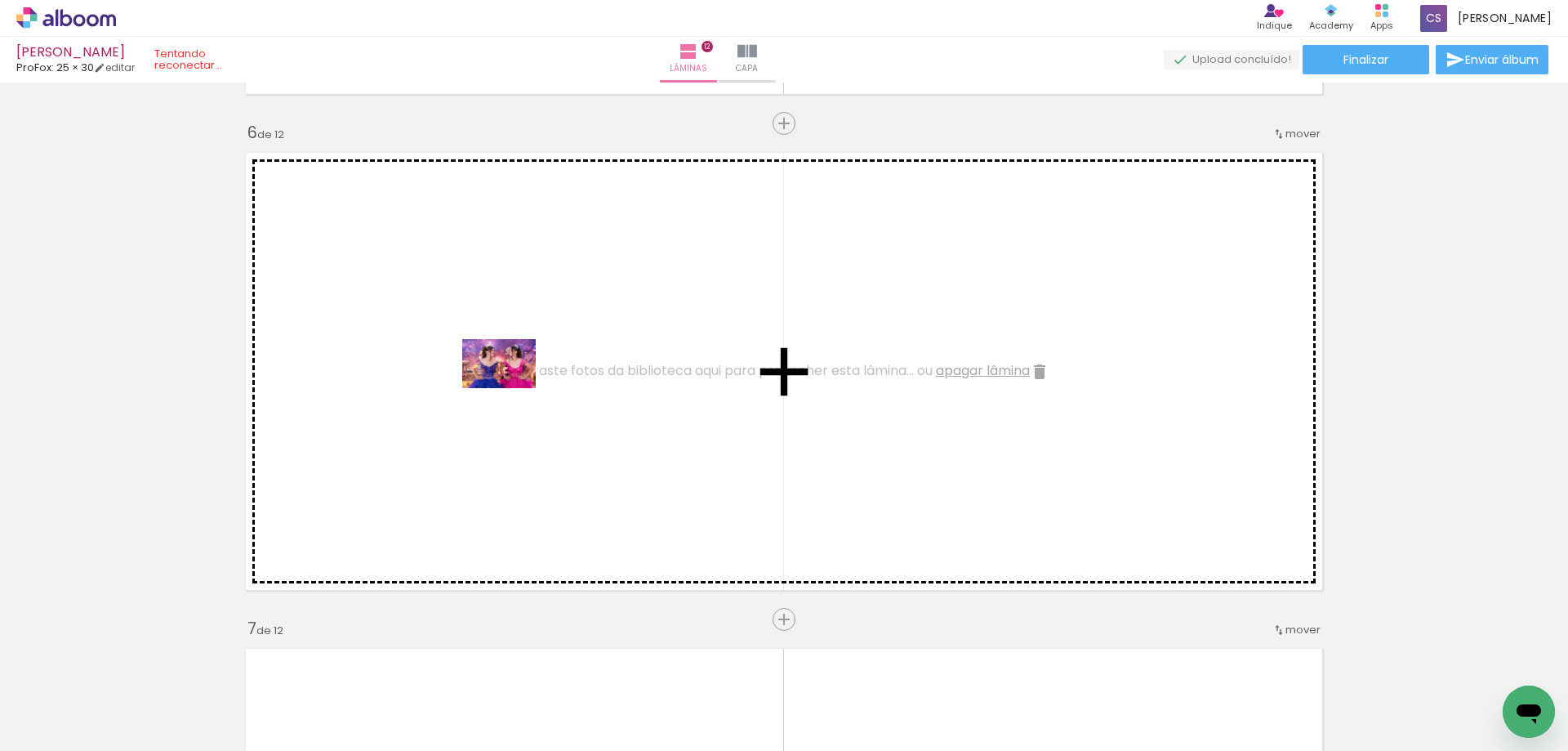
drag, startPoint x: 962, startPoint y: 700, endPoint x: 510, endPoint y: 384, distance: 551.5
click at [510, 384] on quentale-workspace at bounding box center [784, 376] width 1568 height 751
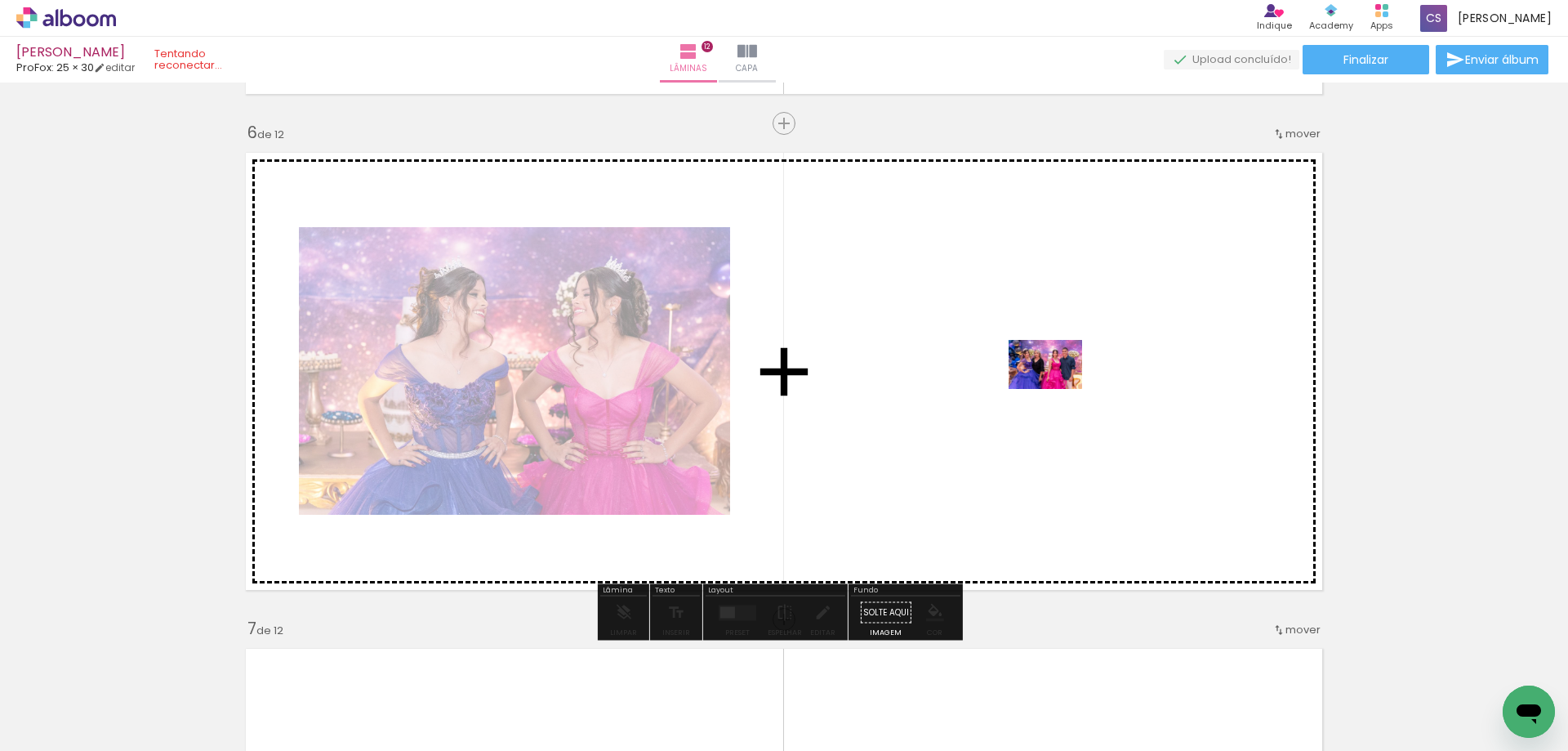
drag, startPoint x: 858, startPoint y: 702, endPoint x: 1067, endPoint y: 376, distance: 387.2
click at [1067, 376] on quentale-workspace at bounding box center [784, 376] width 1568 height 751
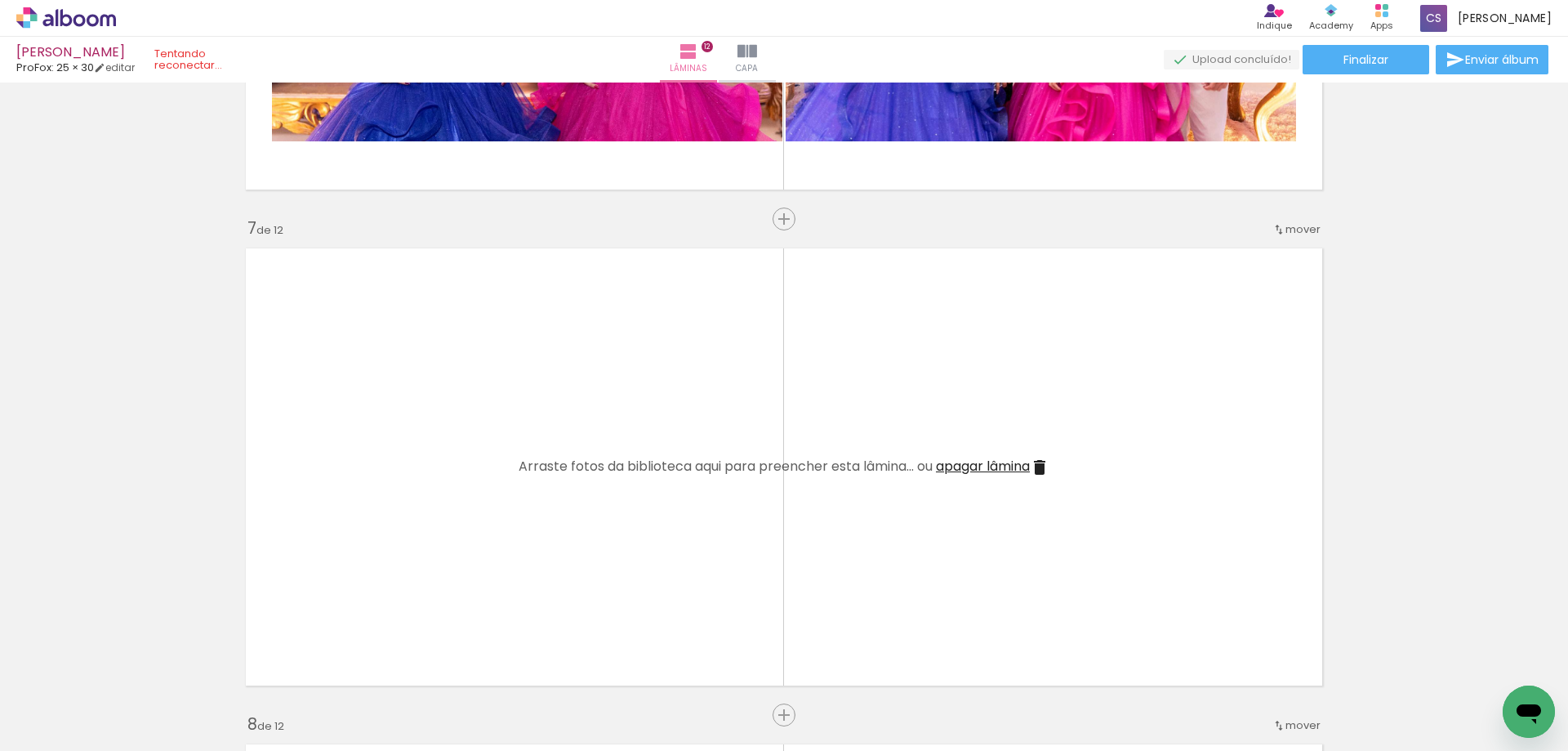
scroll to position [2874, 0]
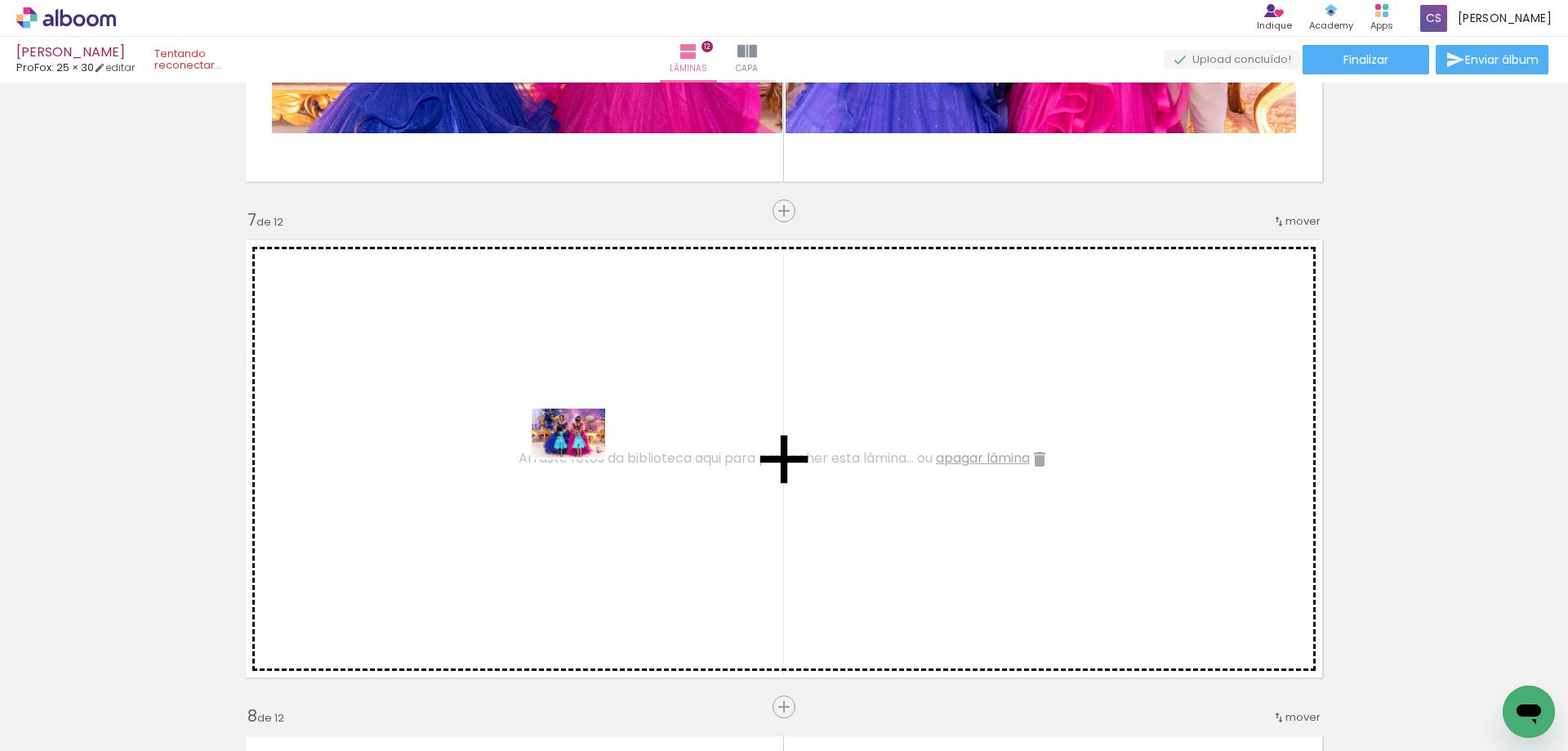
drag, startPoint x: 769, startPoint y: 701, endPoint x: 539, endPoint y: 453, distance: 338.2
click at [539, 453] on quentale-workspace at bounding box center [784, 376] width 1568 height 751
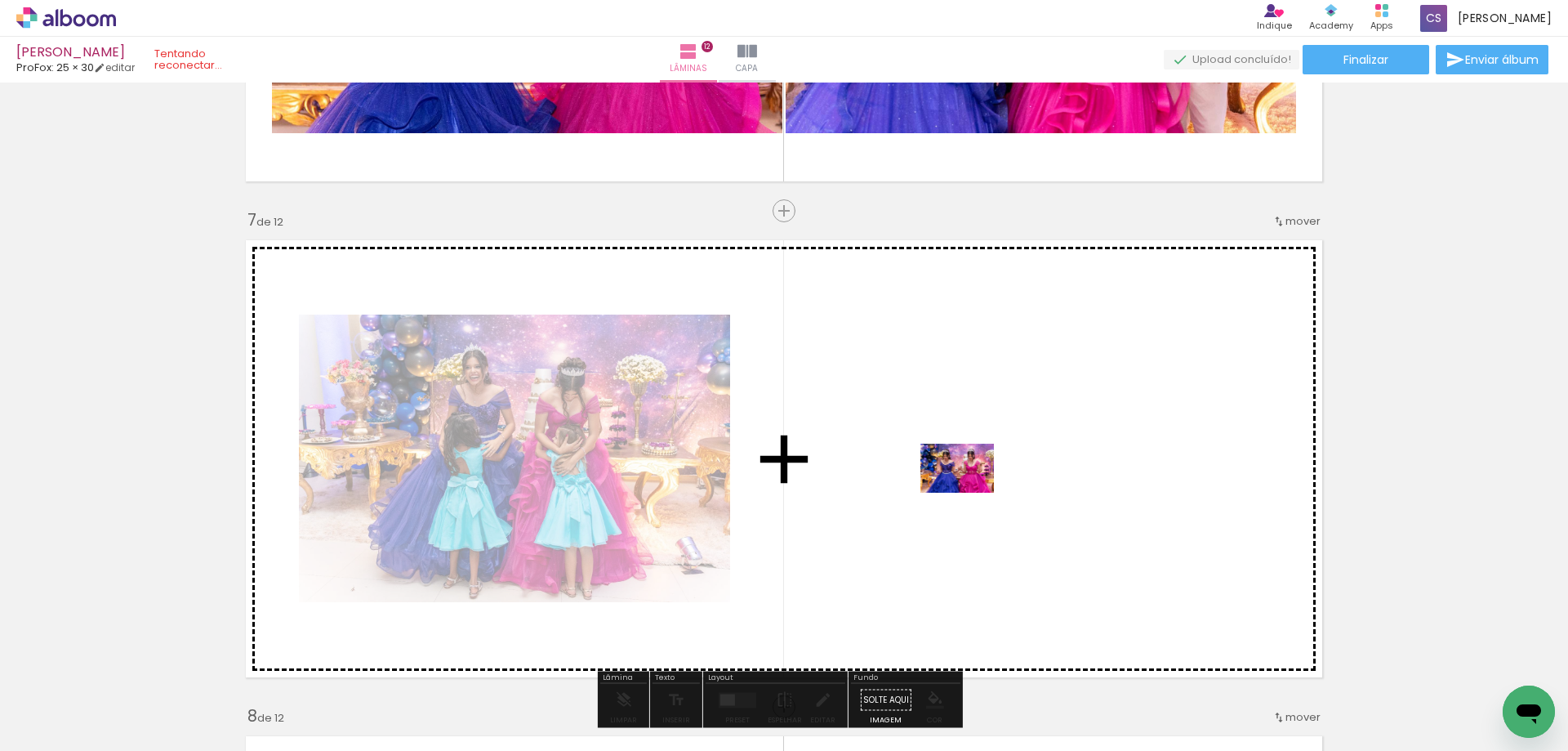
drag, startPoint x: 680, startPoint y: 692, endPoint x: 1020, endPoint y: 468, distance: 407.2
click at [1020, 468] on quentale-workspace at bounding box center [784, 376] width 1568 height 751
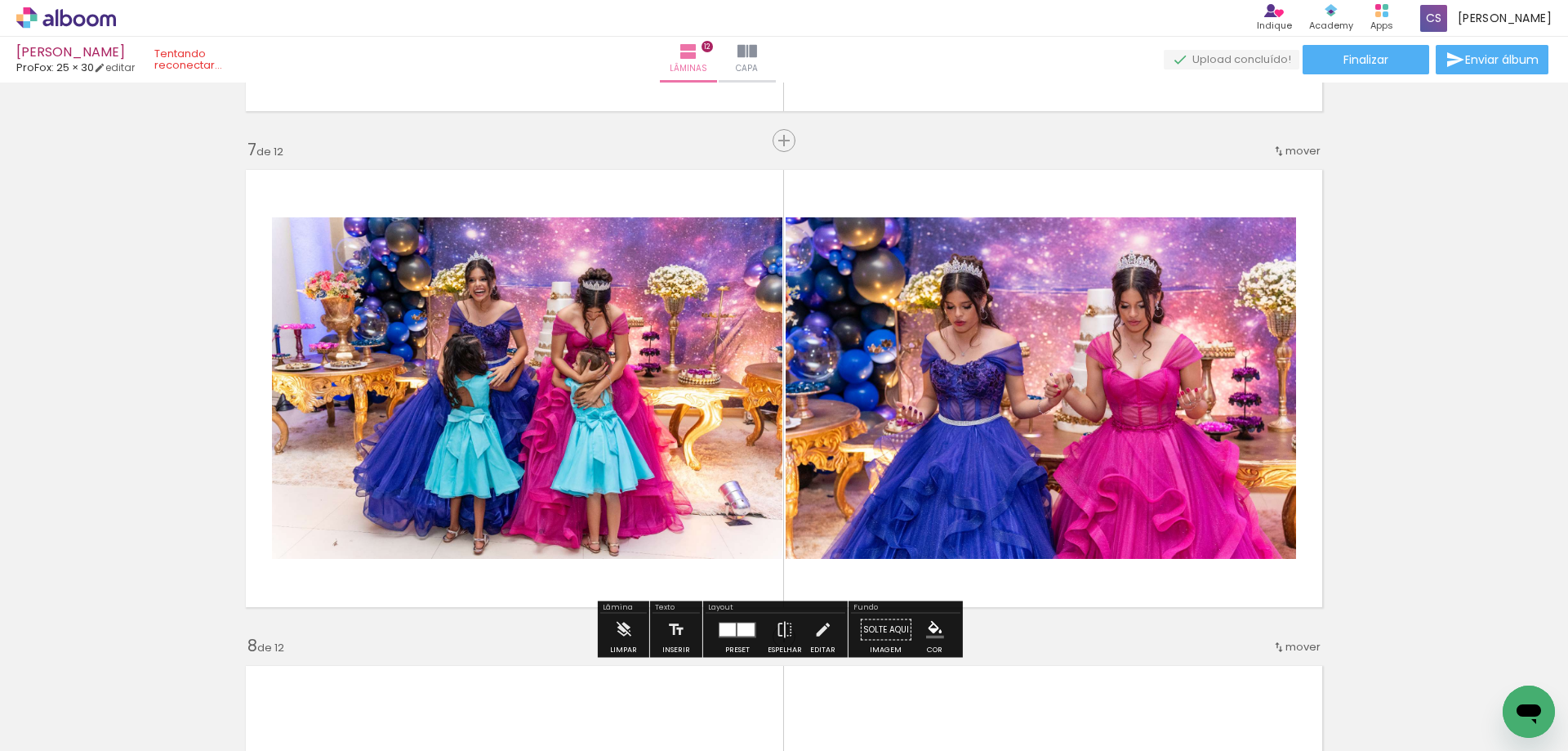
scroll to position [3037, 0]
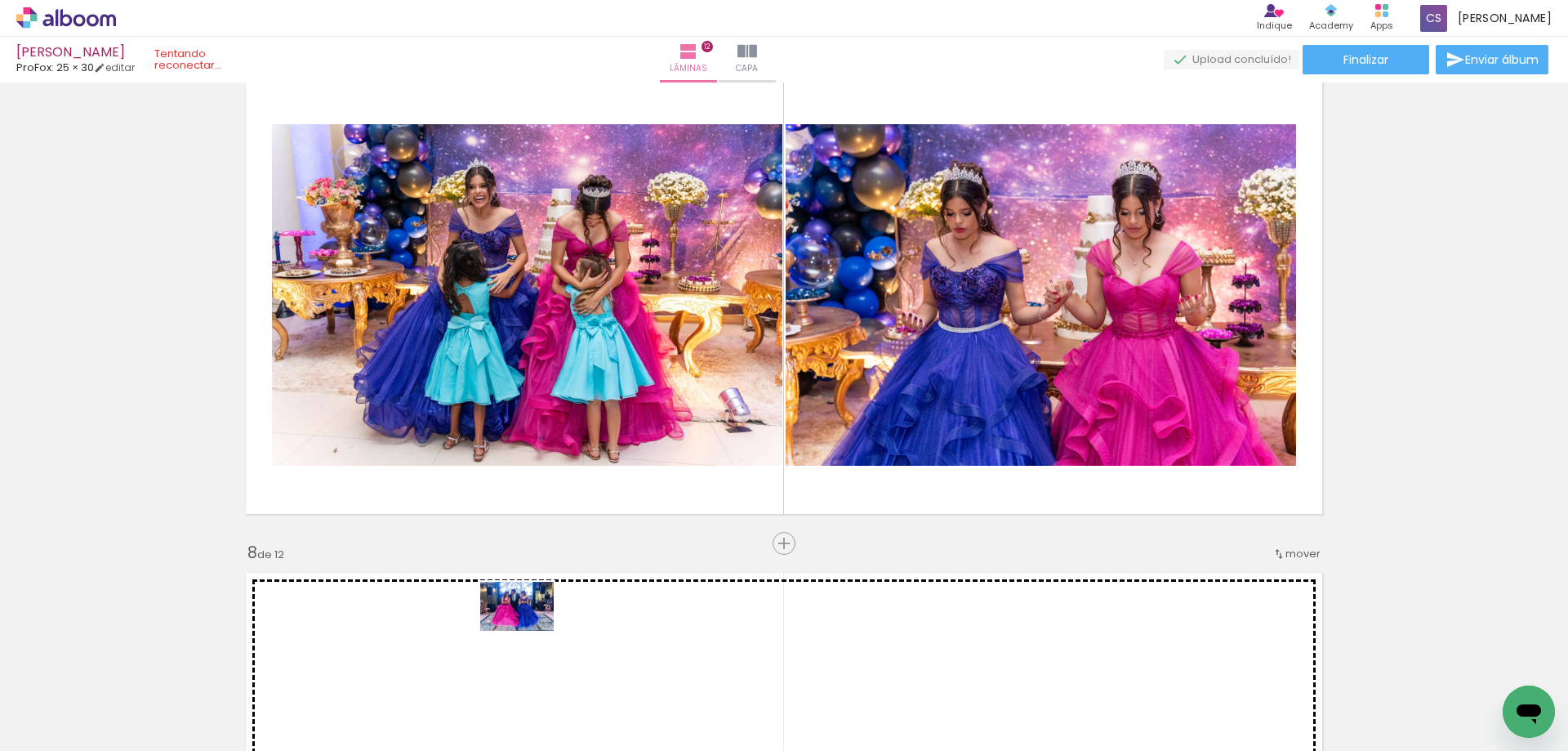
drag, startPoint x: 592, startPoint y: 705, endPoint x: 529, endPoint y: 631, distance: 97.2
click at [529, 631] on quentale-workspace at bounding box center [784, 376] width 1568 height 751
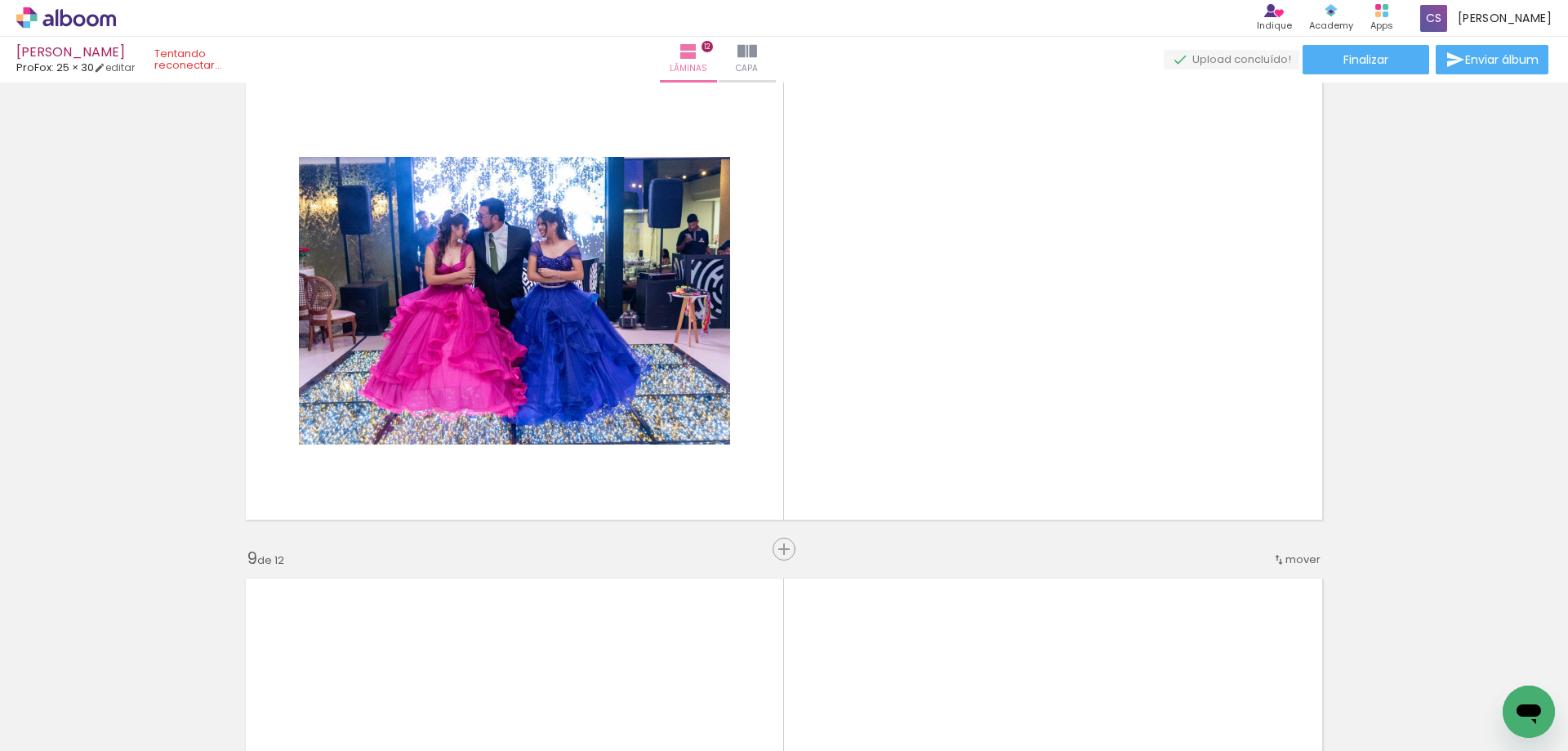
scroll to position [0, 892]
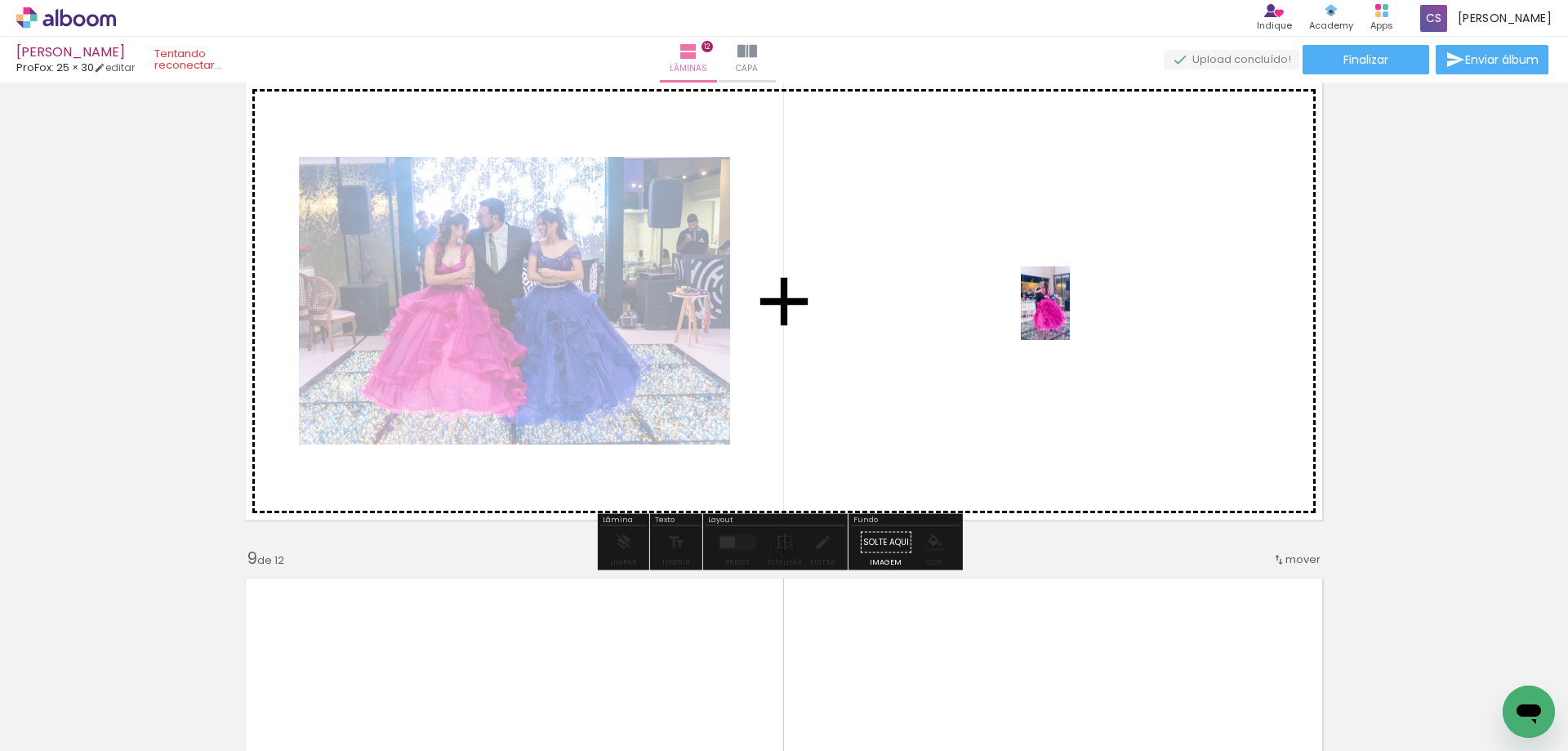
drag, startPoint x: 287, startPoint y: 692, endPoint x: 1070, endPoint y: 315, distance: 869.0
click at [1070, 315] on quentale-workspace at bounding box center [784, 376] width 1568 height 751
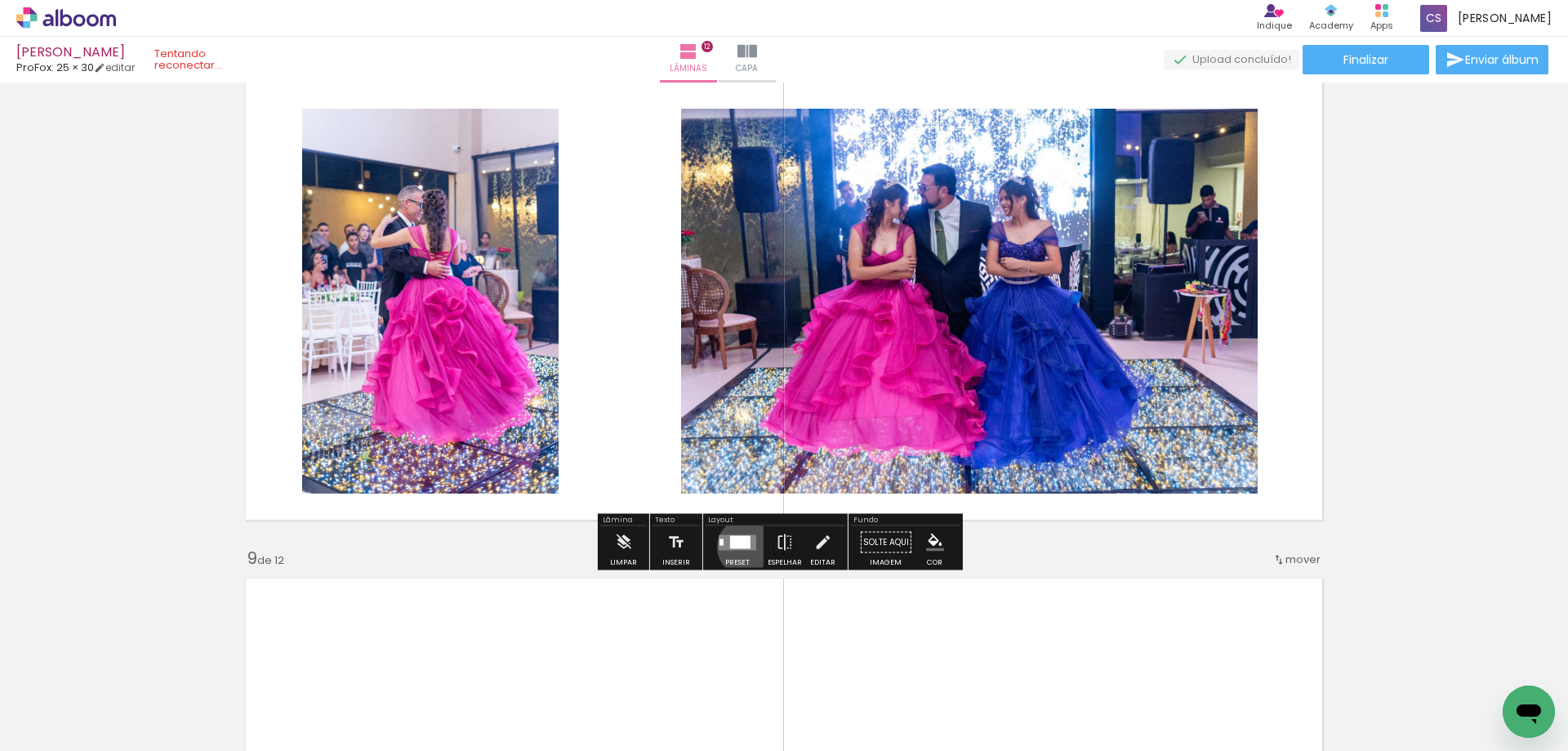
click at [742, 546] on div at bounding box center [739, 541] width 20 height 13
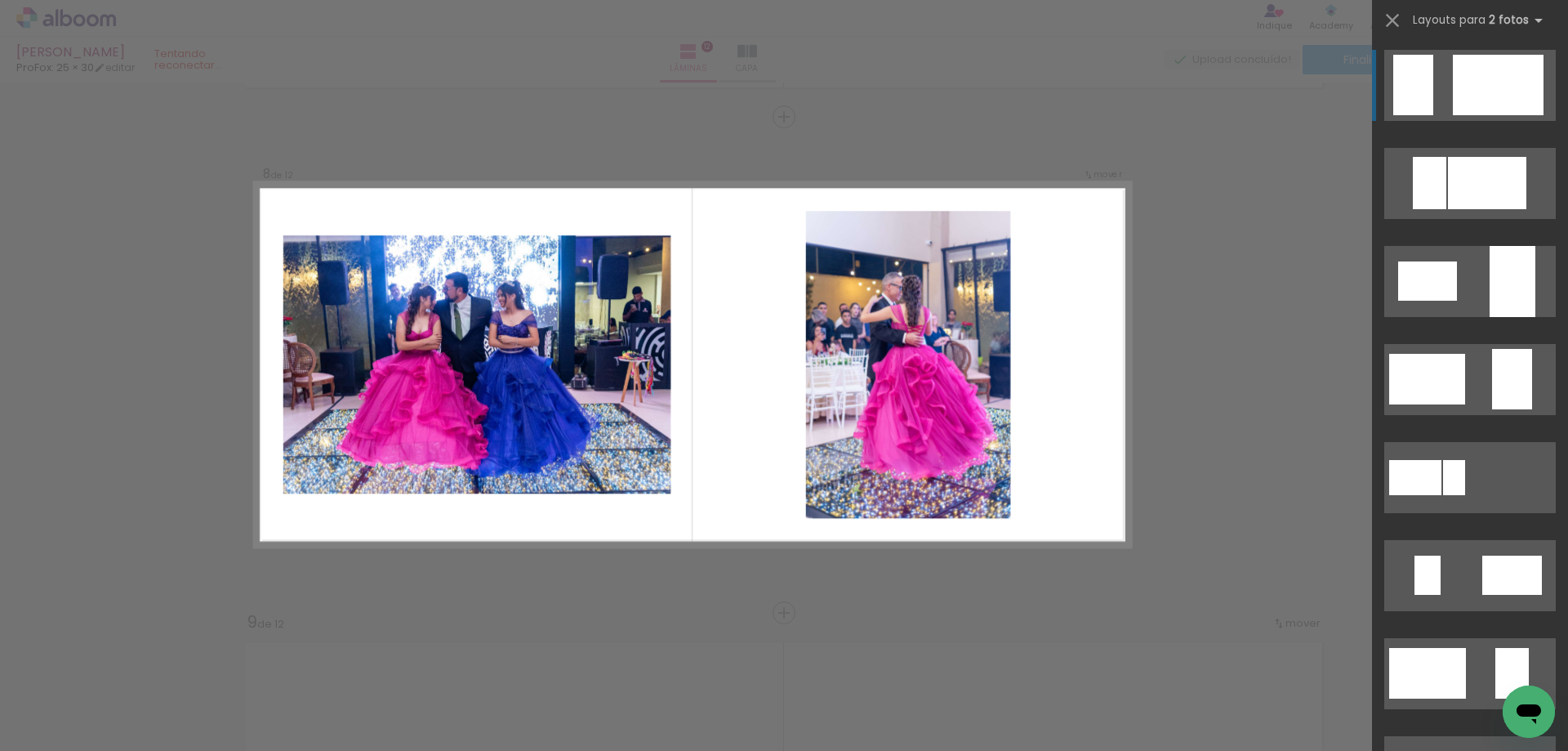
scroll to position [3463, 0]
click at [1443, 371] on div at bounding box center [1427, 379] width 76 height 51
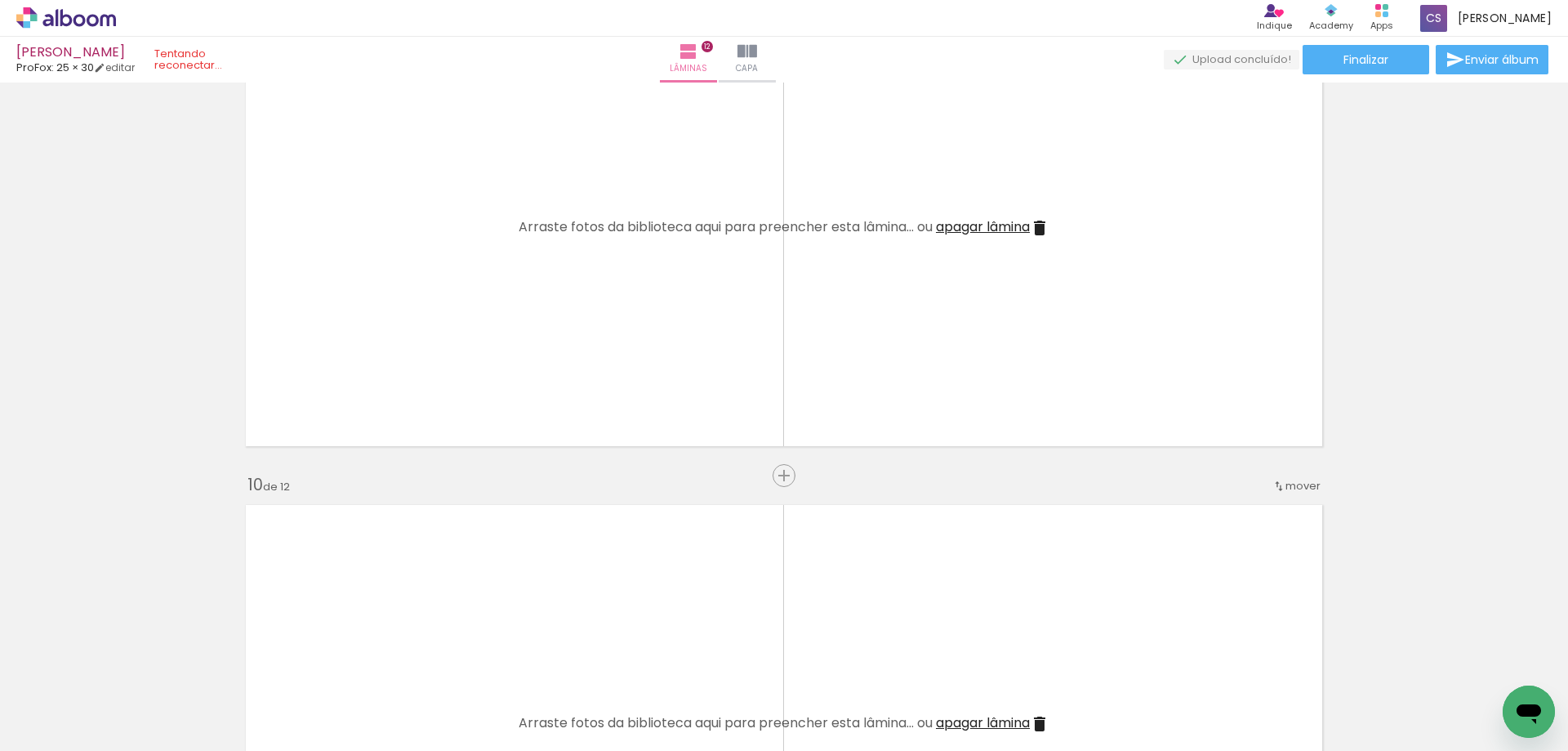
scroll to position [4116, 0]
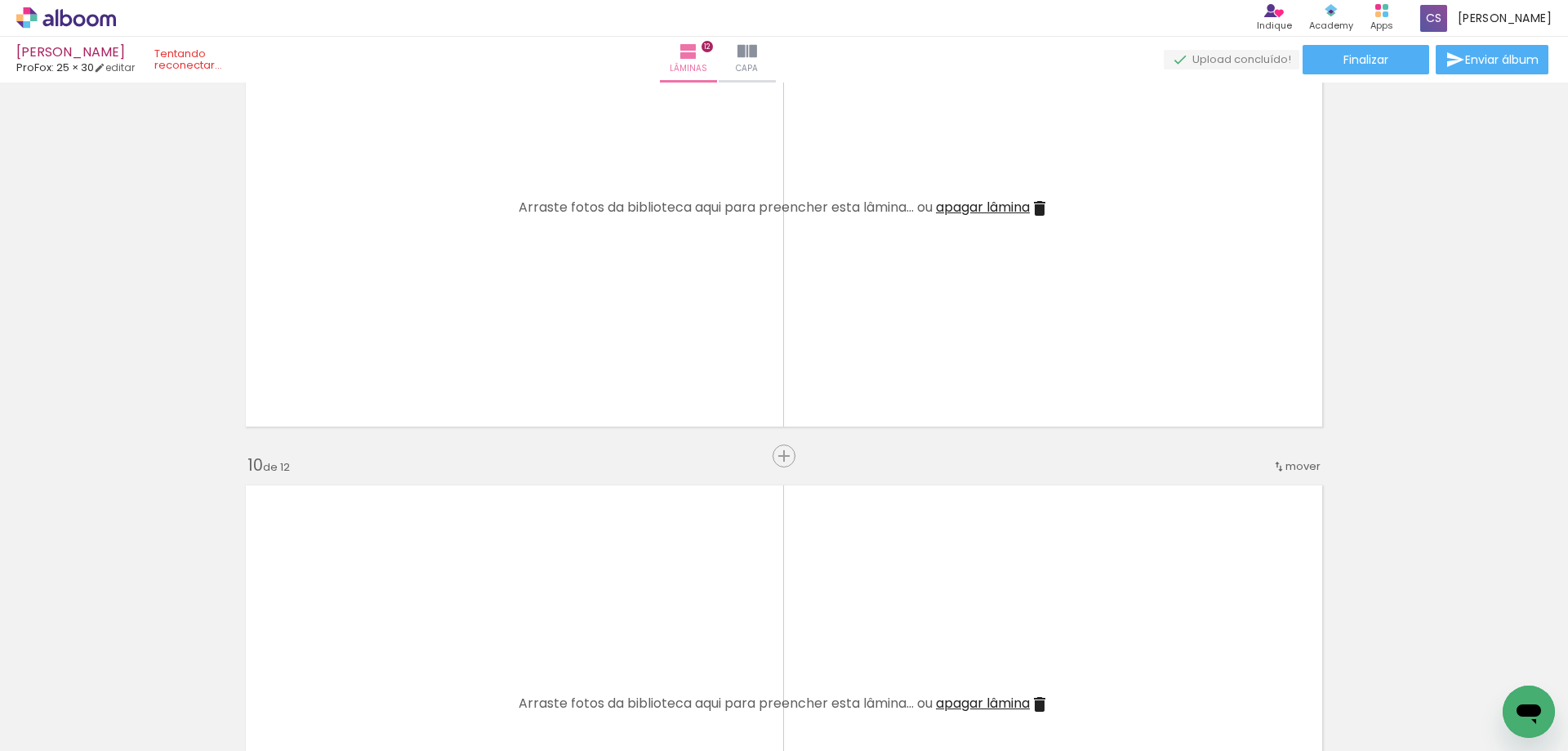
scroll to position [0, 892]
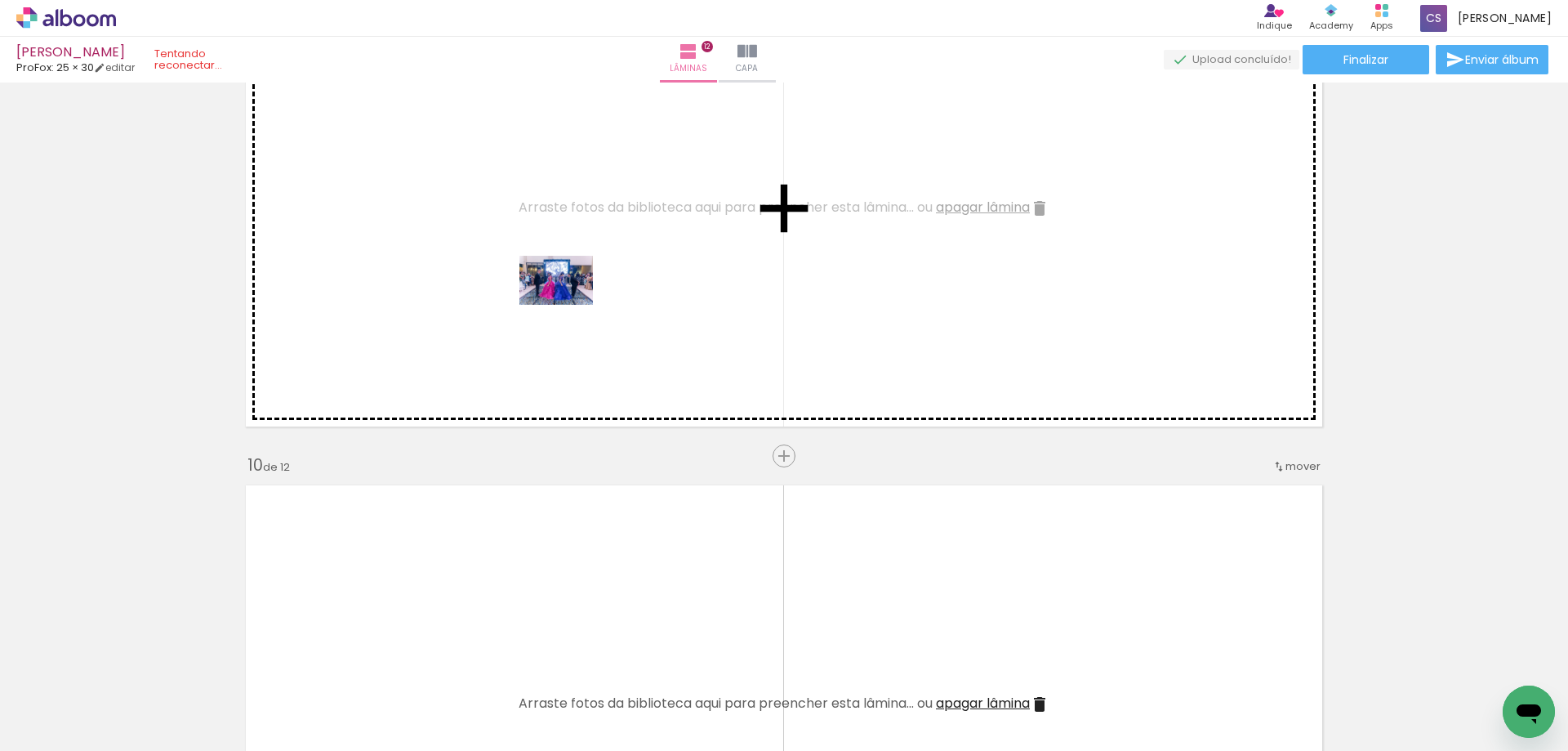
drag, startPoint x: 934, startPoint y: 699, endPoint x: 569, endPoint y: 305, distance: 537.1
click at [569, 305] on quentale-workspace at bounding box center [784, 376] width 1568 height 751
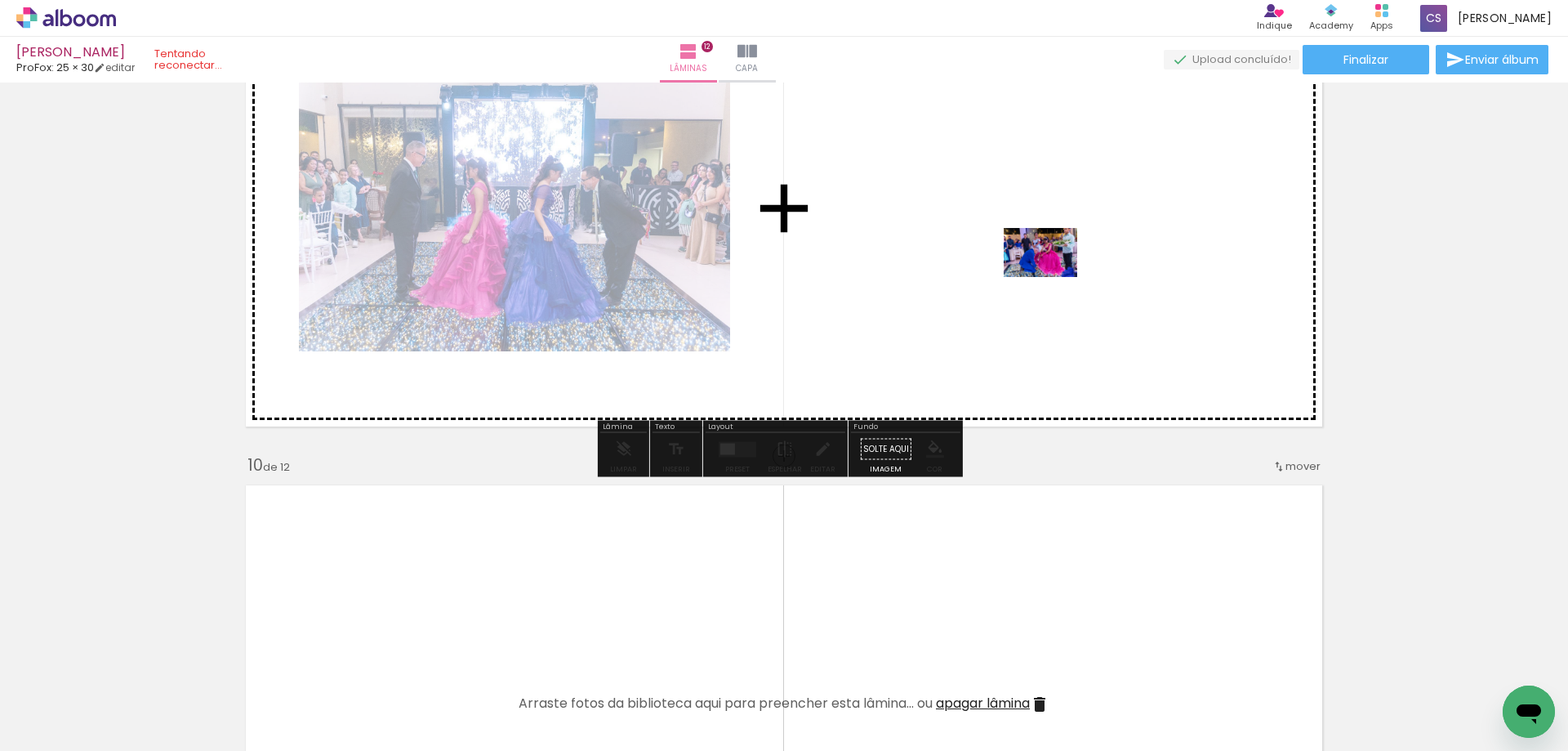
drag, startPoint x: 830, startPoint y: 712, endPoint x: 1053, endPoint y: 277, distance: 488.8
click at [1053, 277] on quentale-workspace at bounding box center [784, 376] width 1568 height 751
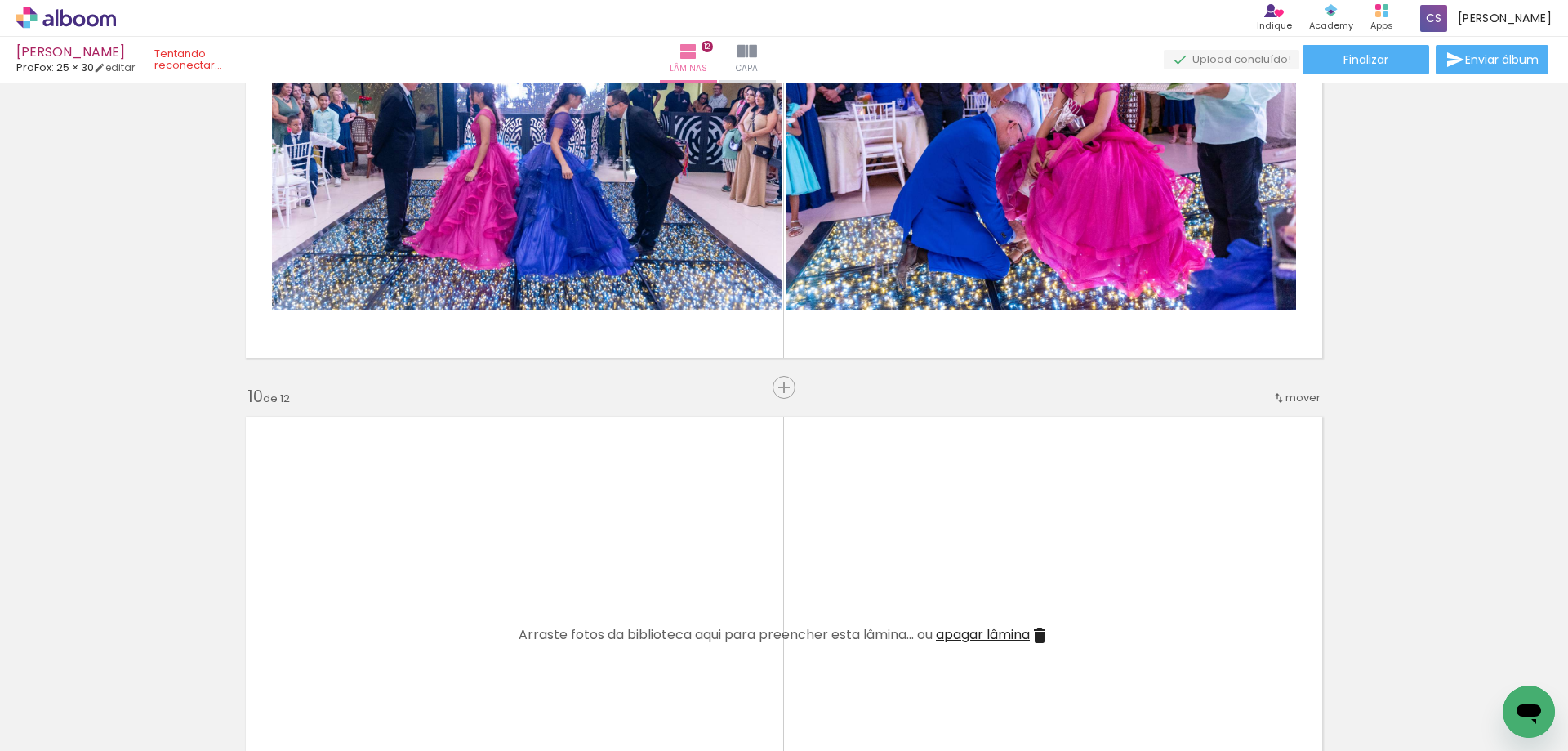
scroll to position [4280, 0]
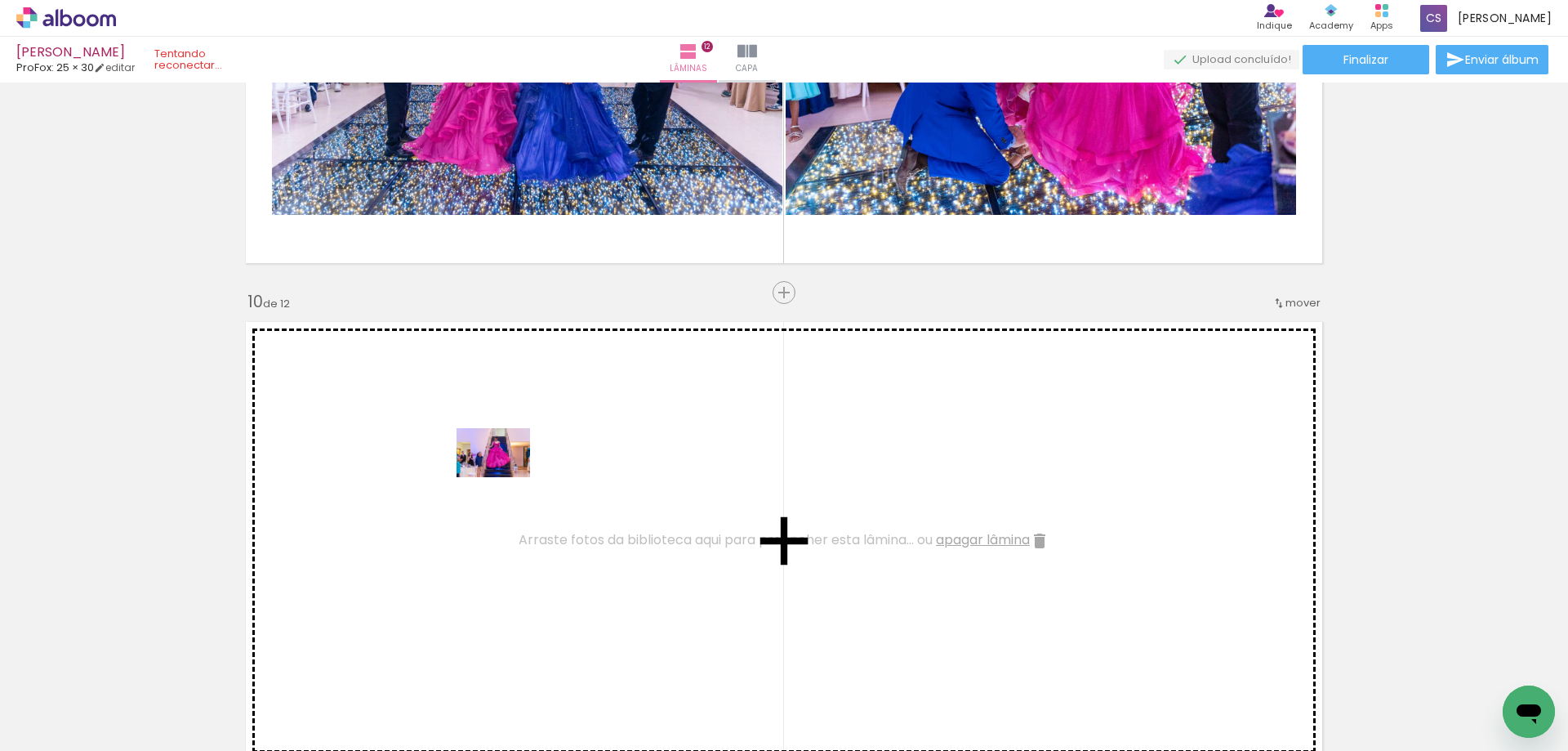
drag, startPoint x: 542, startPoint y: 693, endPoint x: 504, endPoint y: 475, distance: 221.3
click at [504, 475] on quentale-workspace at bounding box center [784, 376] width 1568 height 751
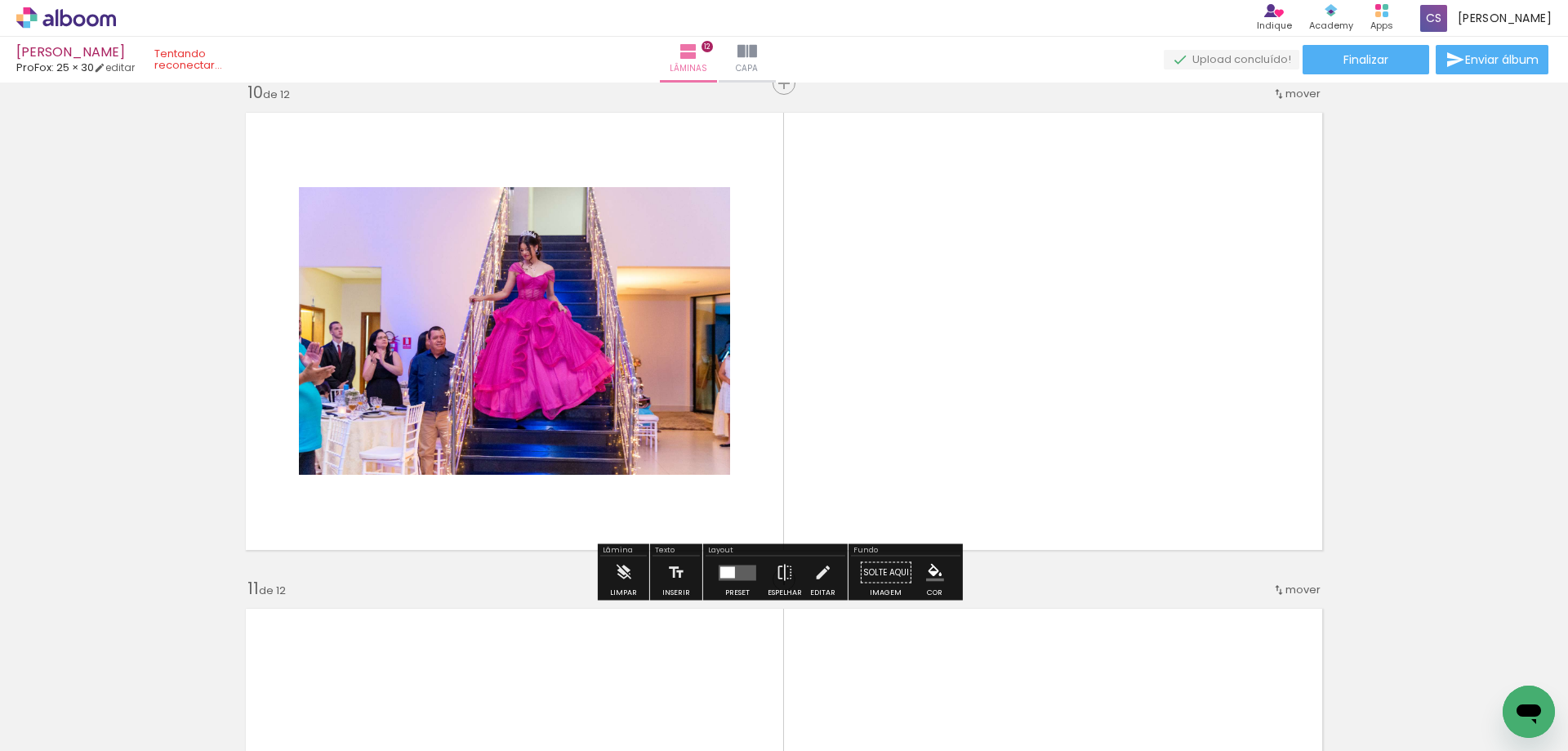
scroll to position [4607, 0]
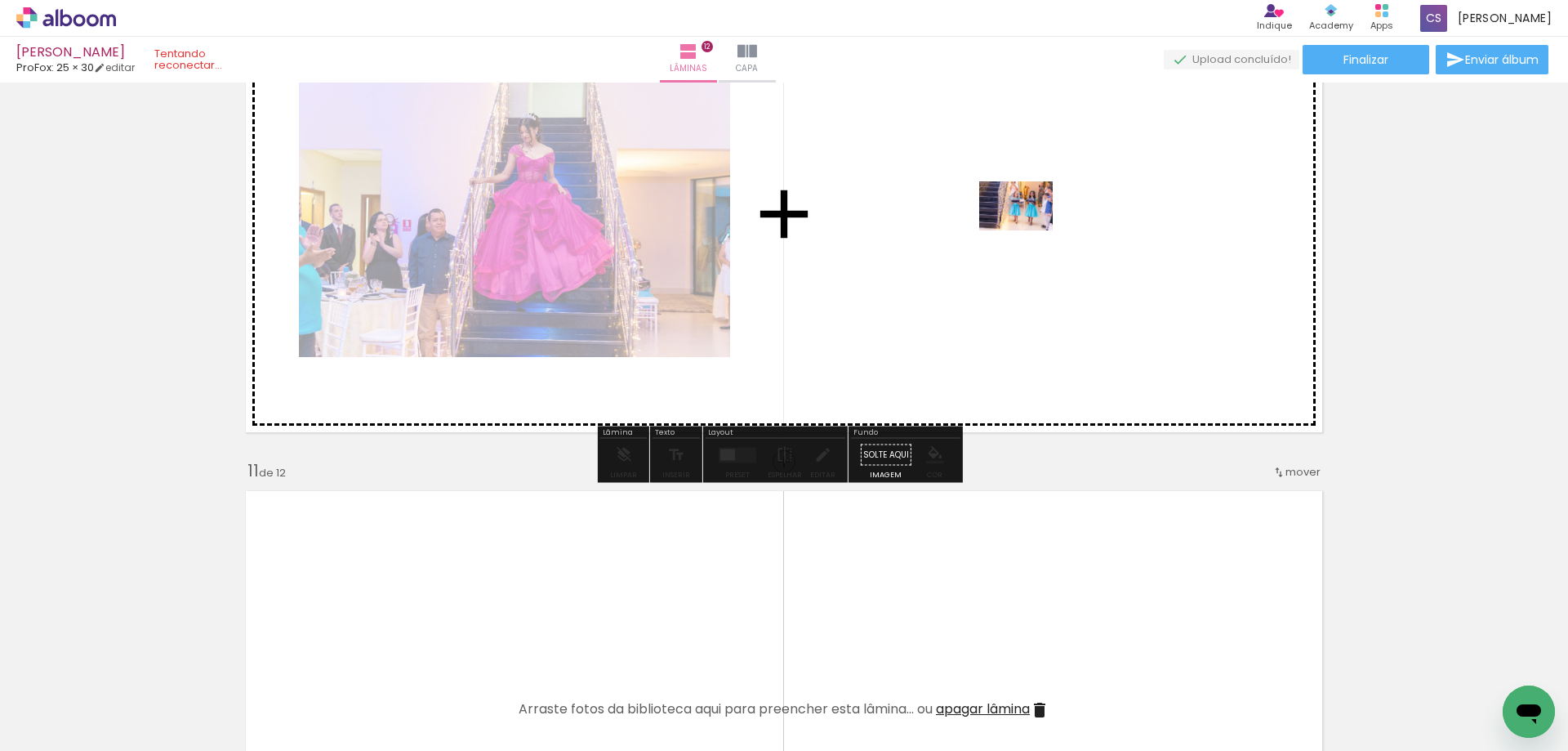
drag, startPoint x: 749, startPoint y: 707, endPoint x: 1030, endPoint y: 229, distance: 554.5
click at [1030, 229] on quentale-workspace at bounding box center [784, 376] width 1568 height 751
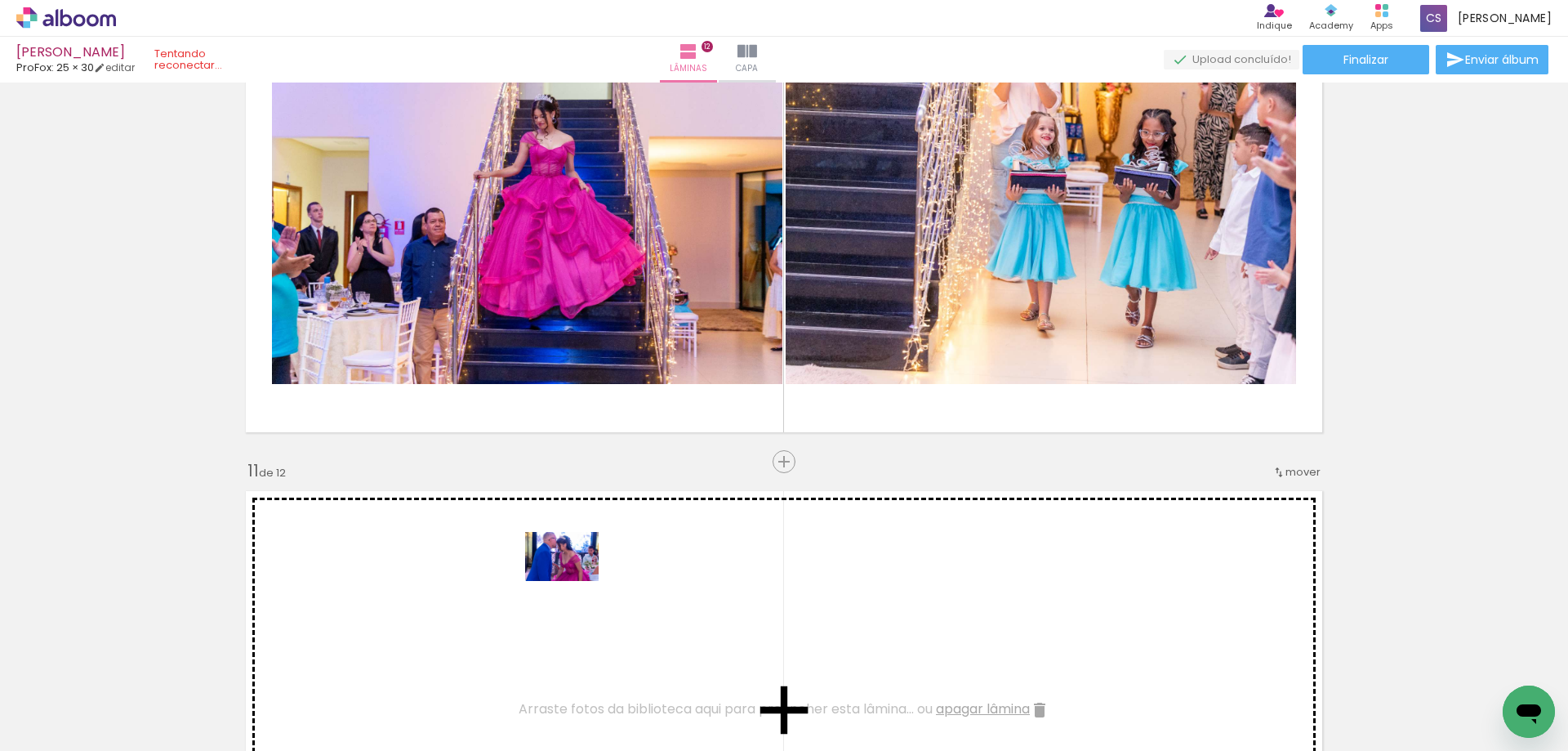
drag, startPoint x: 642, startPoint y: 700, endPoint x: 557, endPoint y: 579, distance: 147.9
click at [557, 579] on quentale-workspace at bounding box center [784, 376] width 1568 height 751
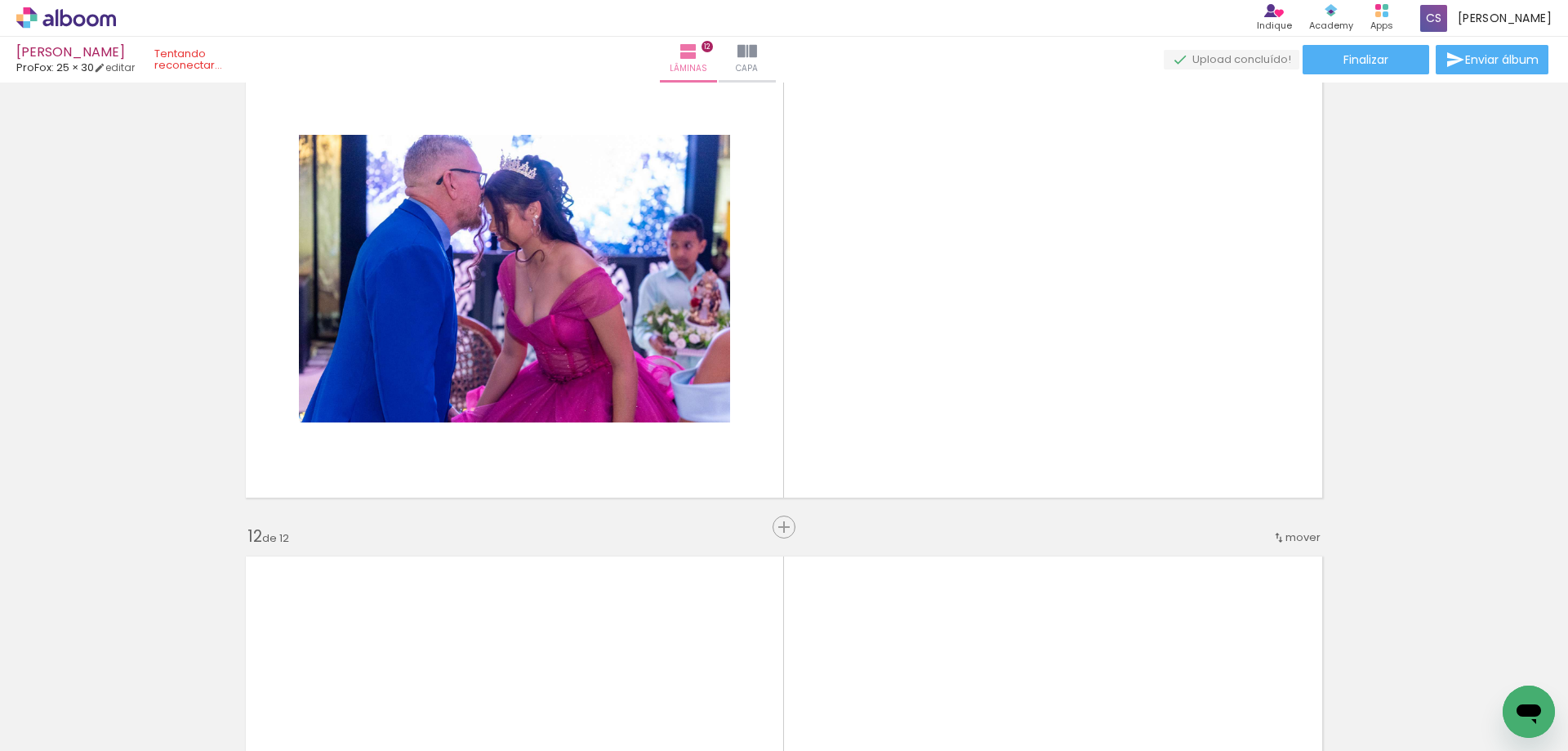
scroll to position [5015, 0]
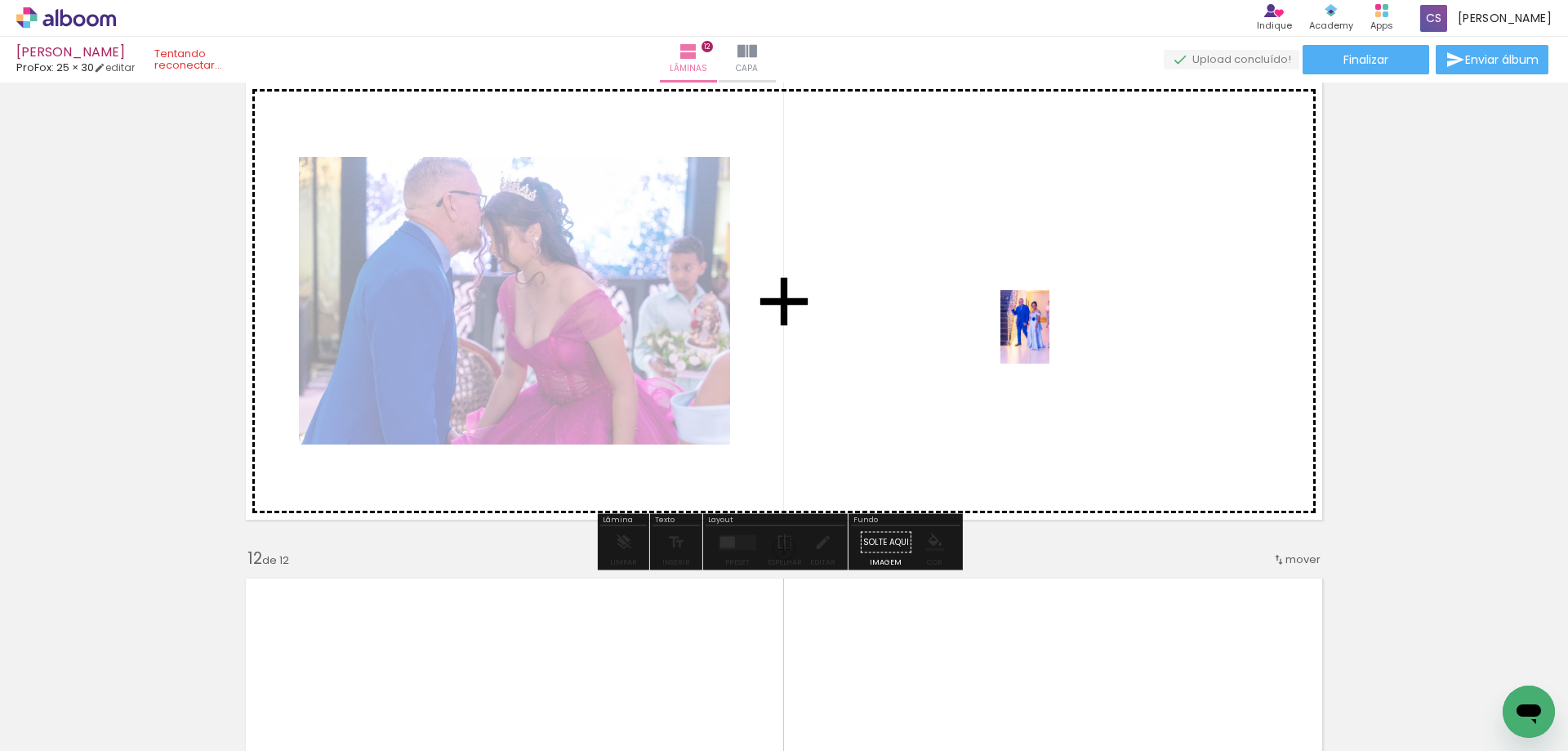
drag, startPoint x: 465, startPoint y: 697, endPoint x: 1049, endPoint y: 339, distance: 685.0
click at [1049, 339] on quentale-workspace at bounding box center [784, 376] width 1568 height 751
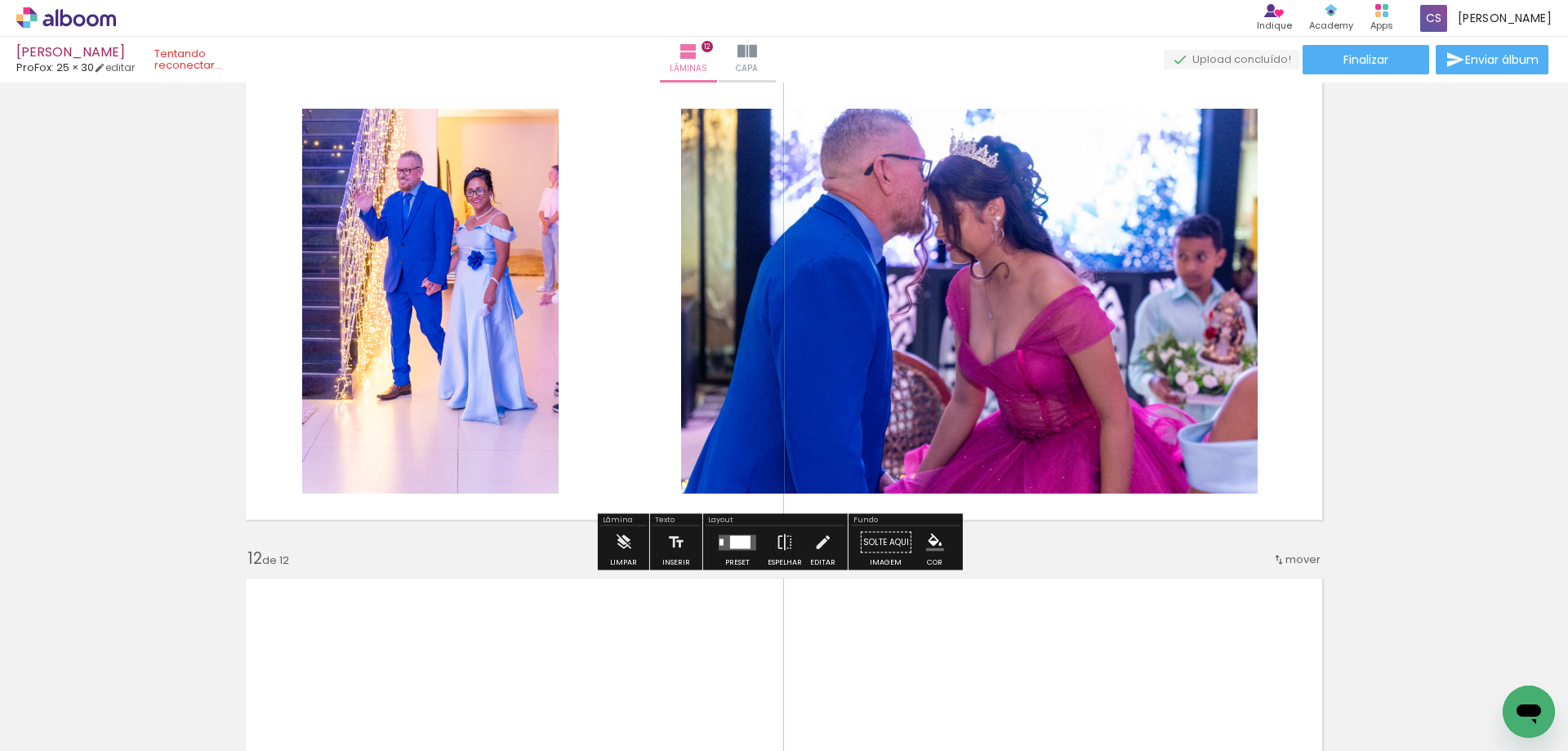
click at [734, 546] on div at bounding box center [739, 541] width 20 height 13
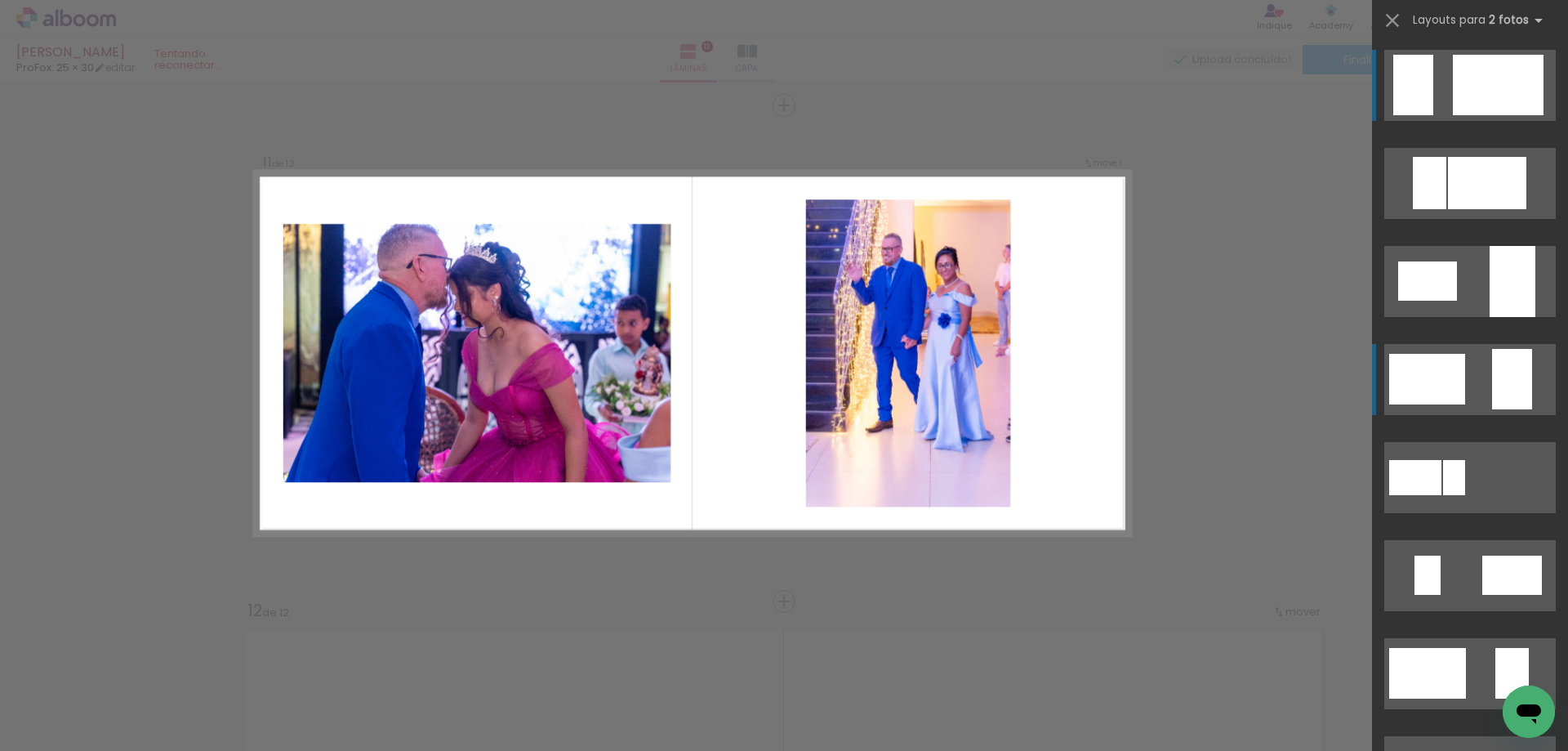
scroll to position [4951, 0]
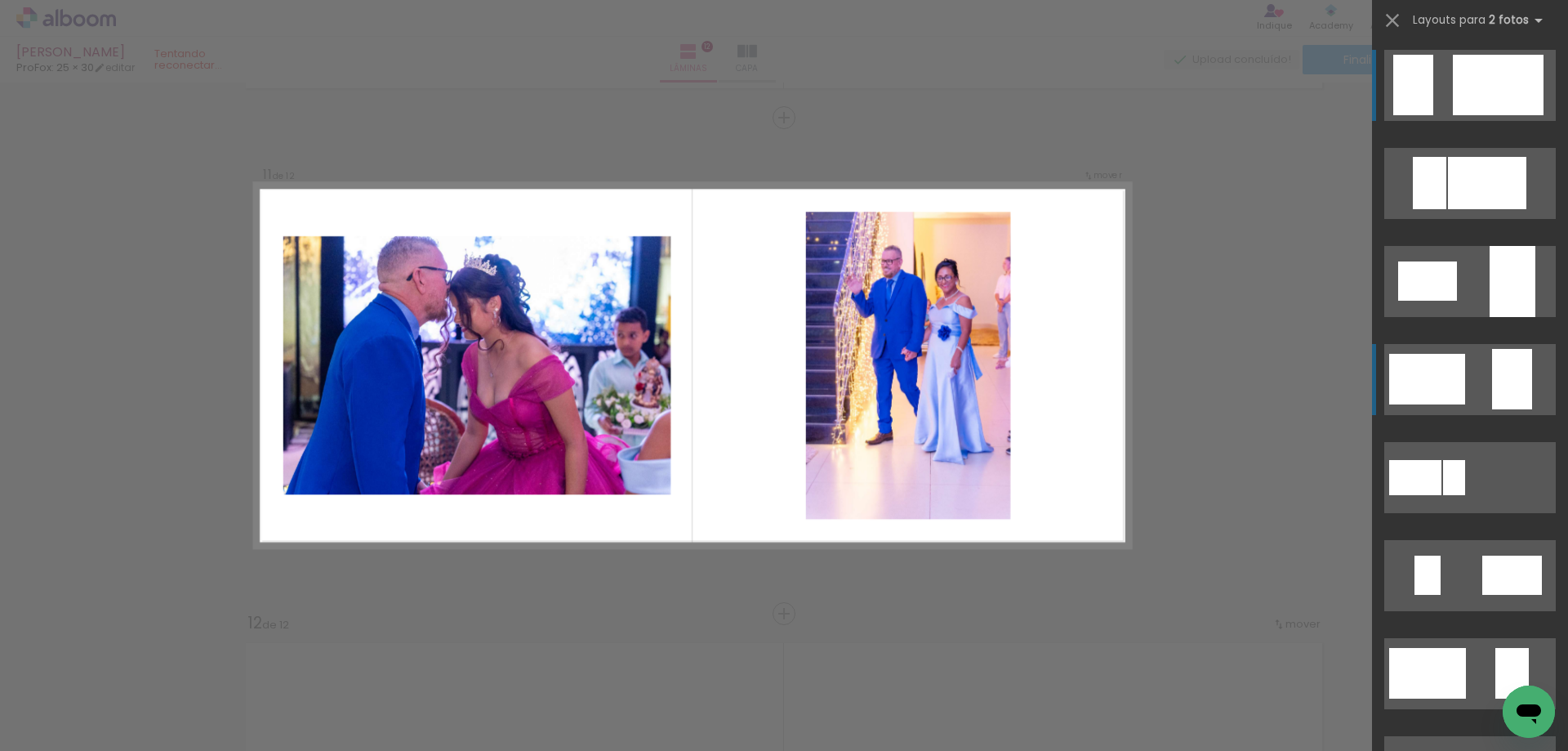
click at [1452, 378] on div at bounding box center [1427, 379] width 76 height 51
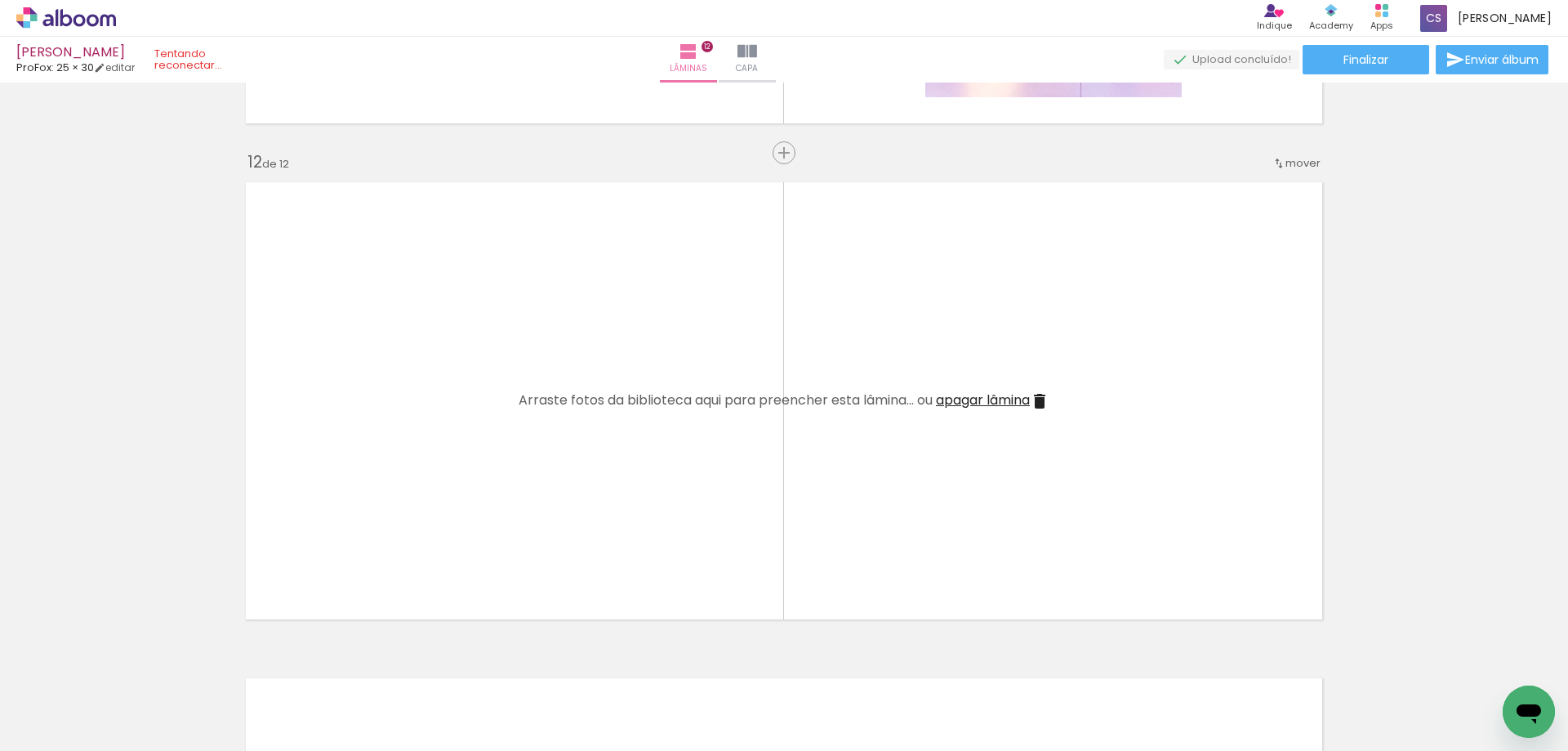
scroll to position [5441, 0]
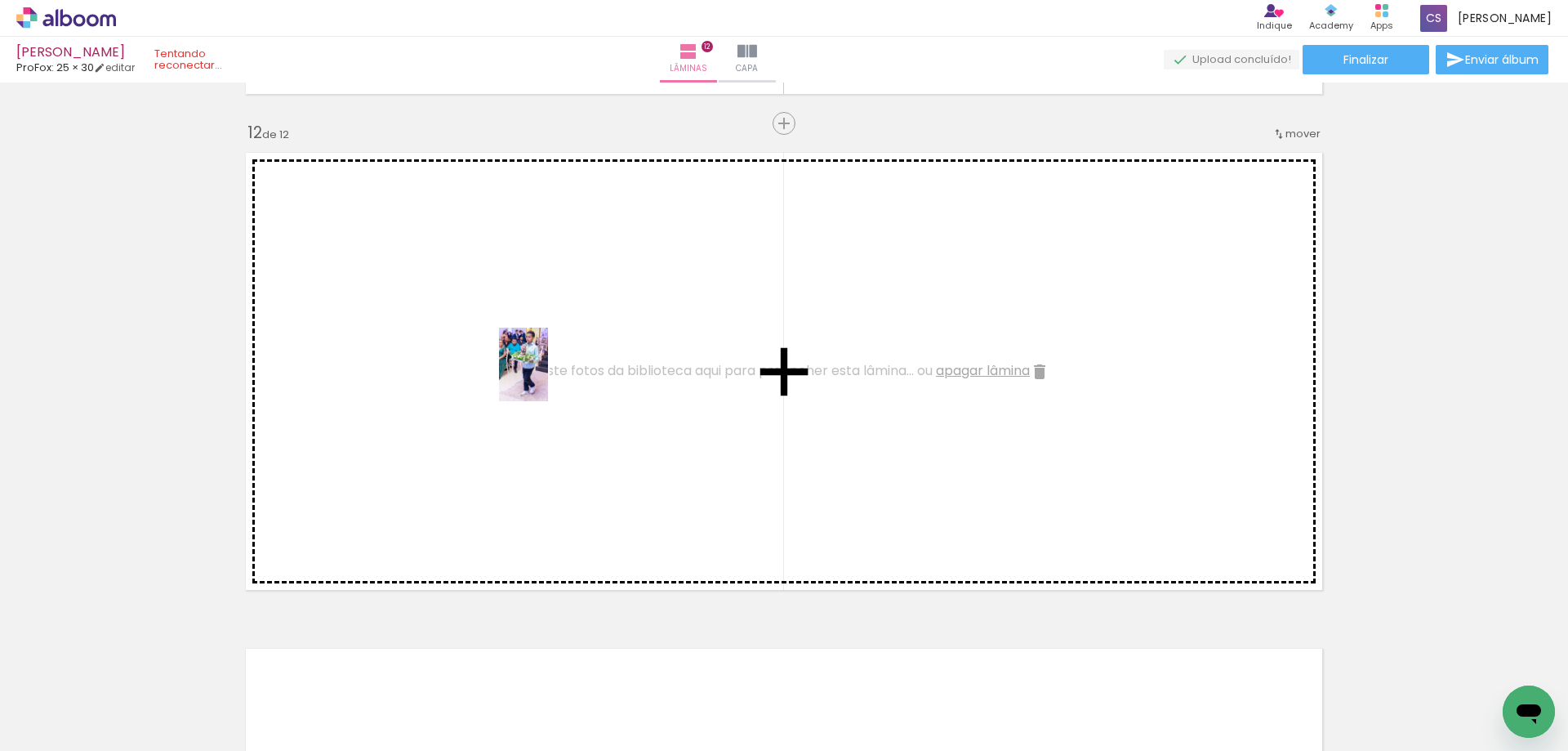
drag, startPoint x: 377, startPoint y: 702, endPoint x: 548, endPoint y: 376, distance: 368.1
click at [548, 376] on quentale-workspace at bounding box center [784, 376] width 1568 height 751
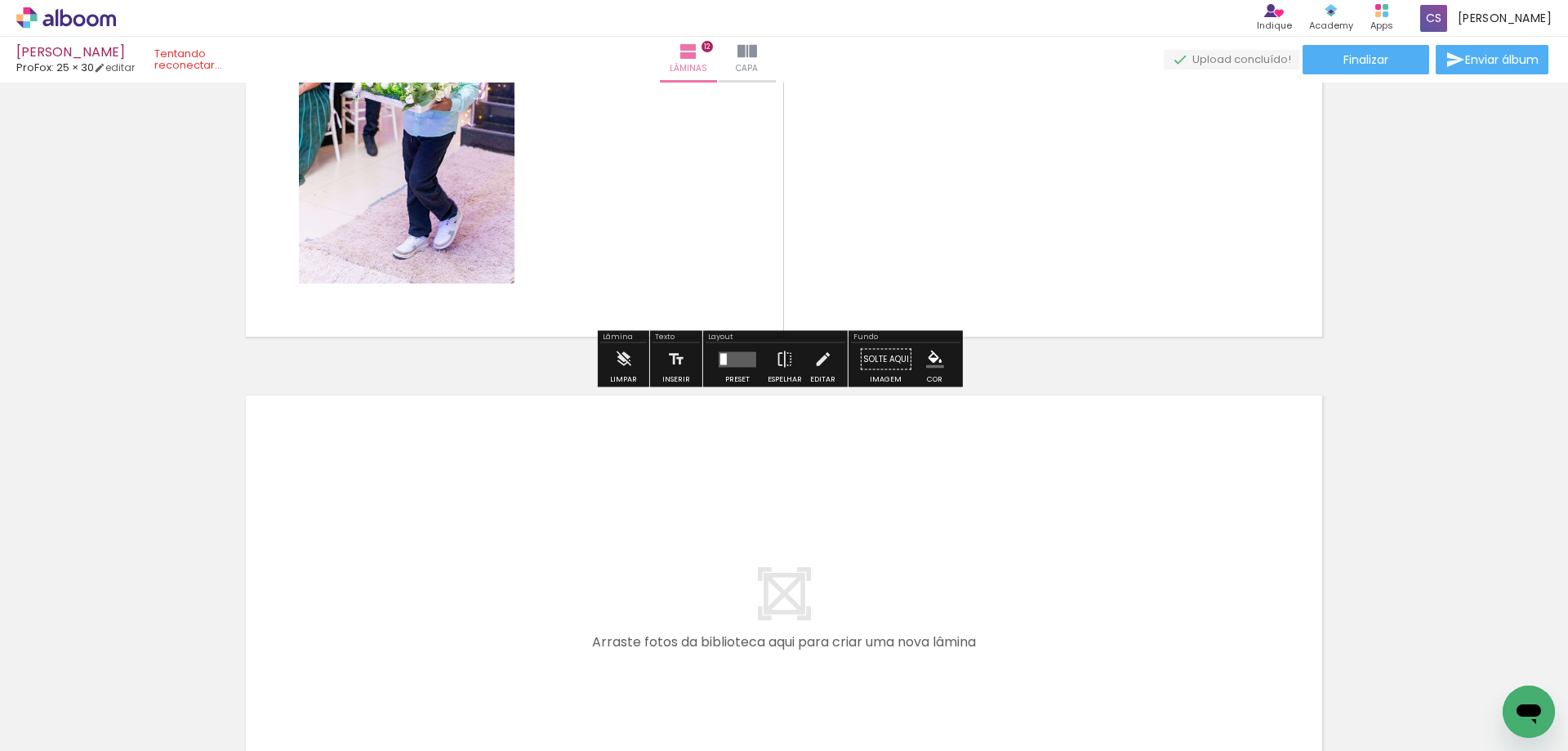
scroll to position [5767, 0]
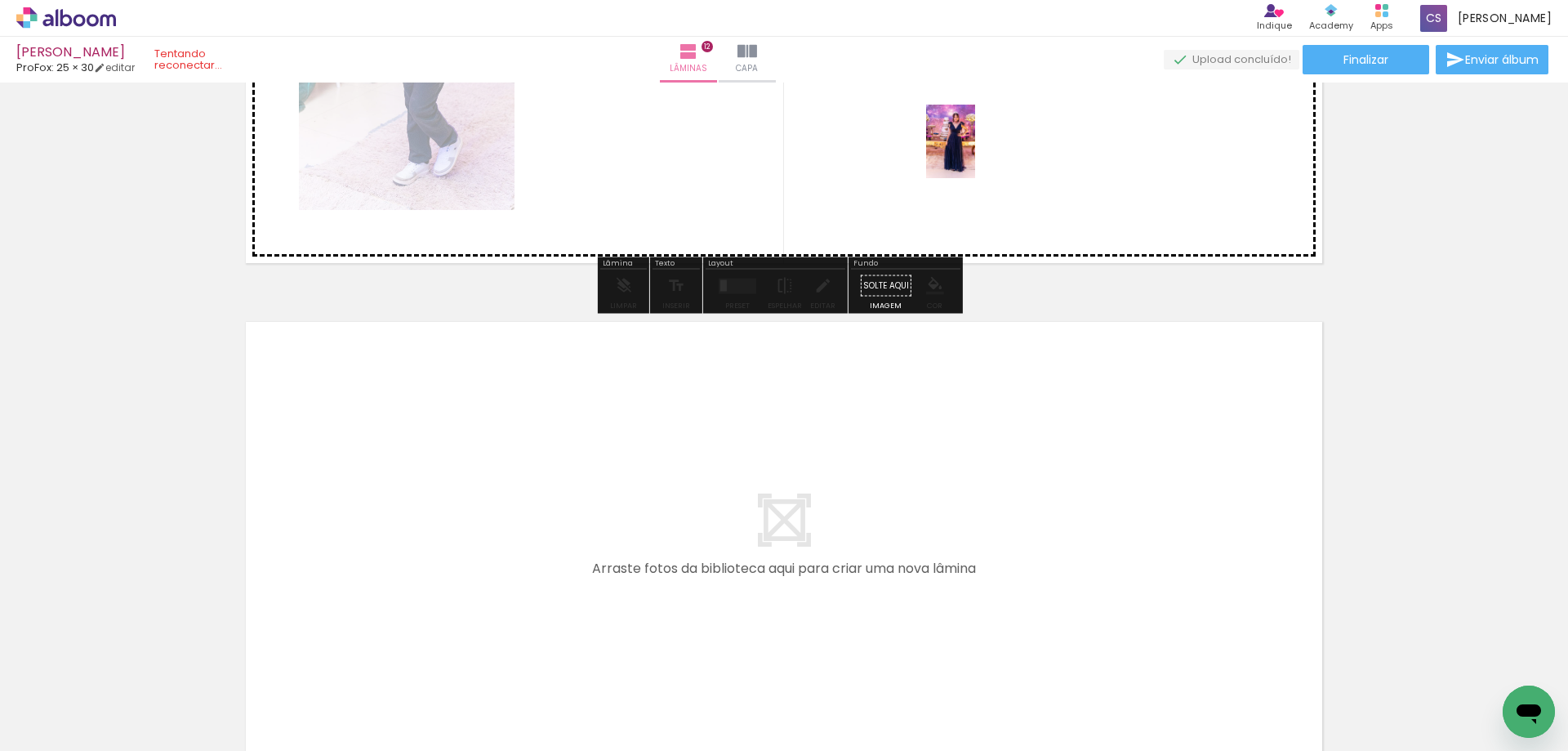
drag, startPoint x: 198, startPoint y: 692, endPoint x: 975, endPoint y: 153, distance: 945.6
click at [975, 153] on quentale-workspace at bounding box center [784, 376] width 1568 height 751
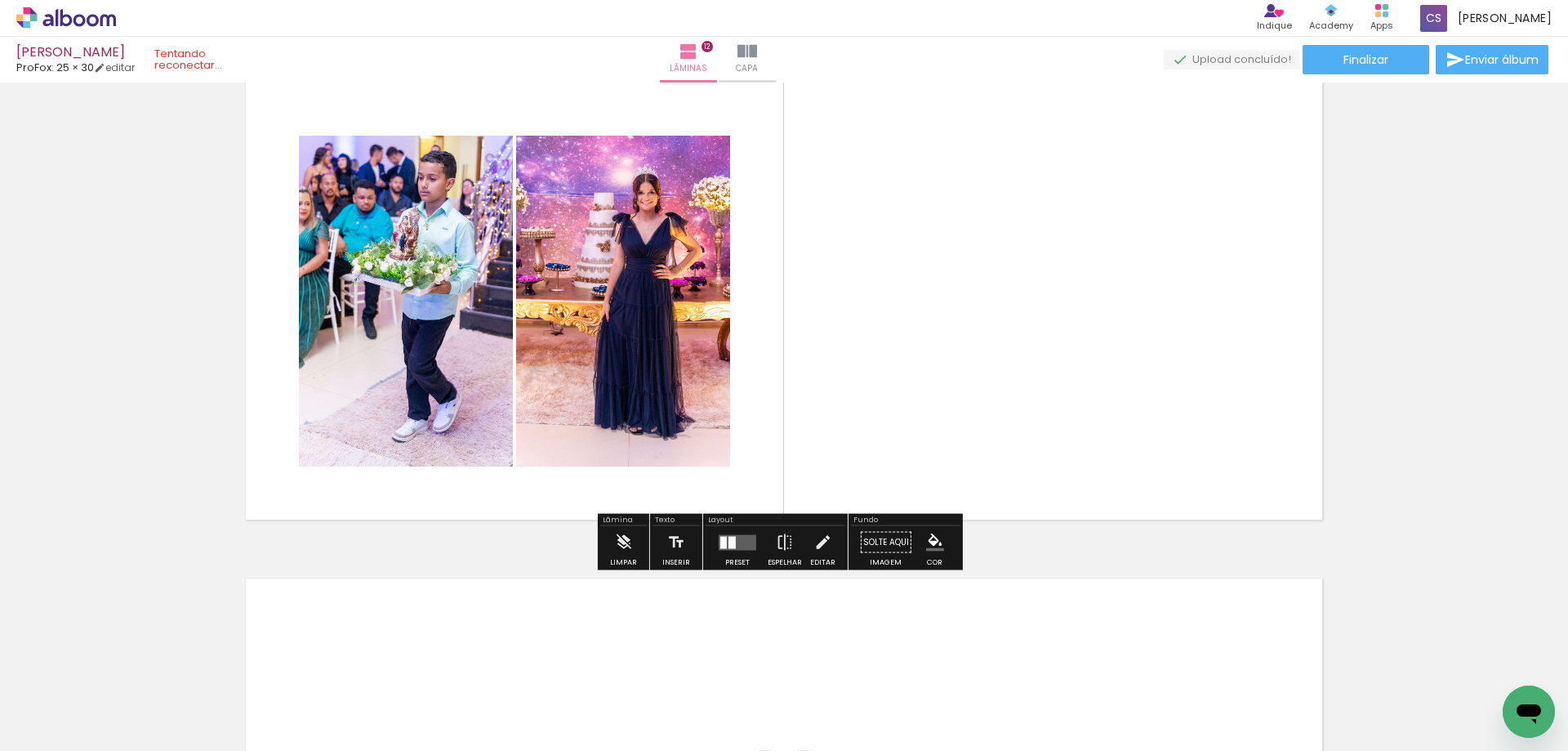
scroll to position [5604, 0]
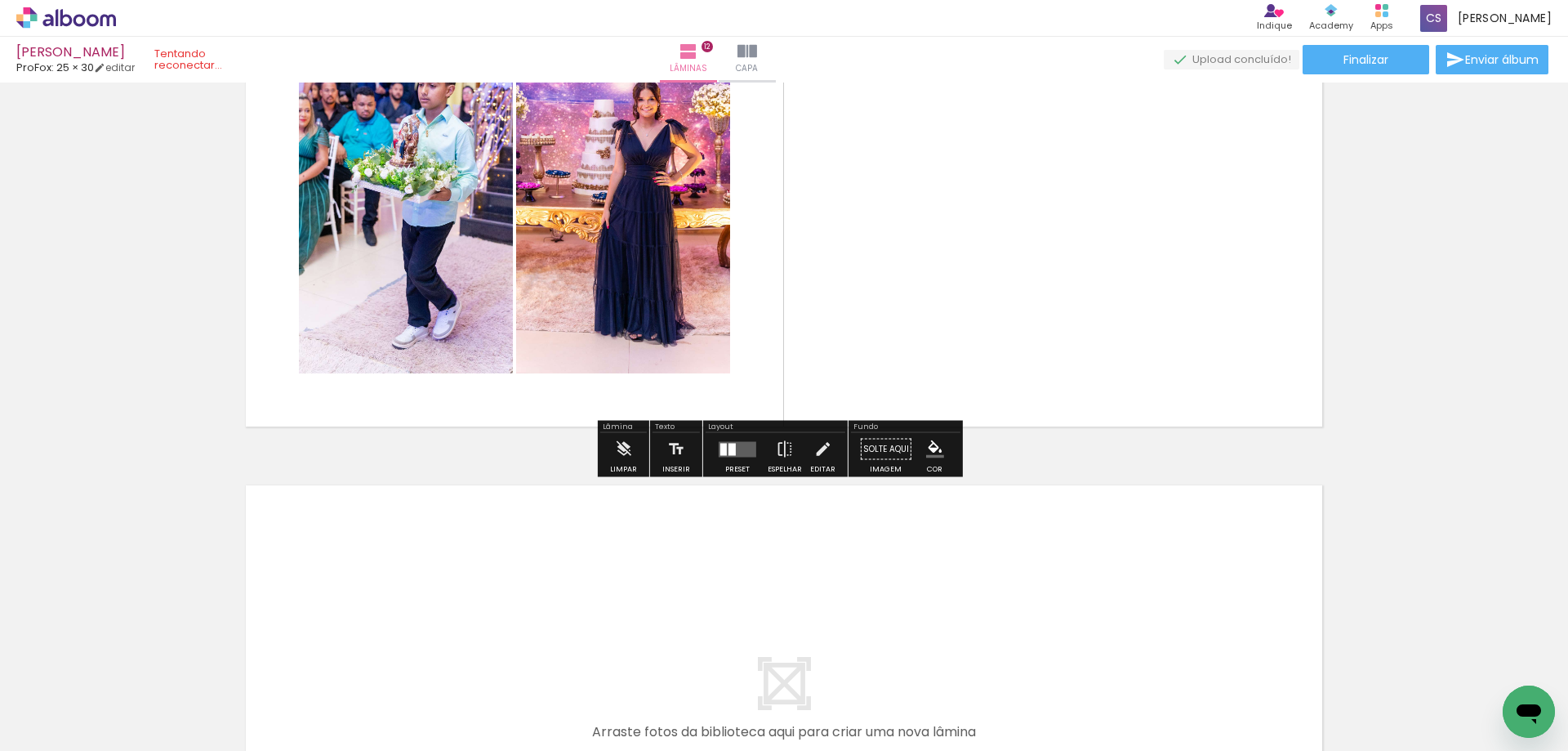
click at [733, 450] on quentale-layouter at bounding box center [737, 449] width 38 height 16
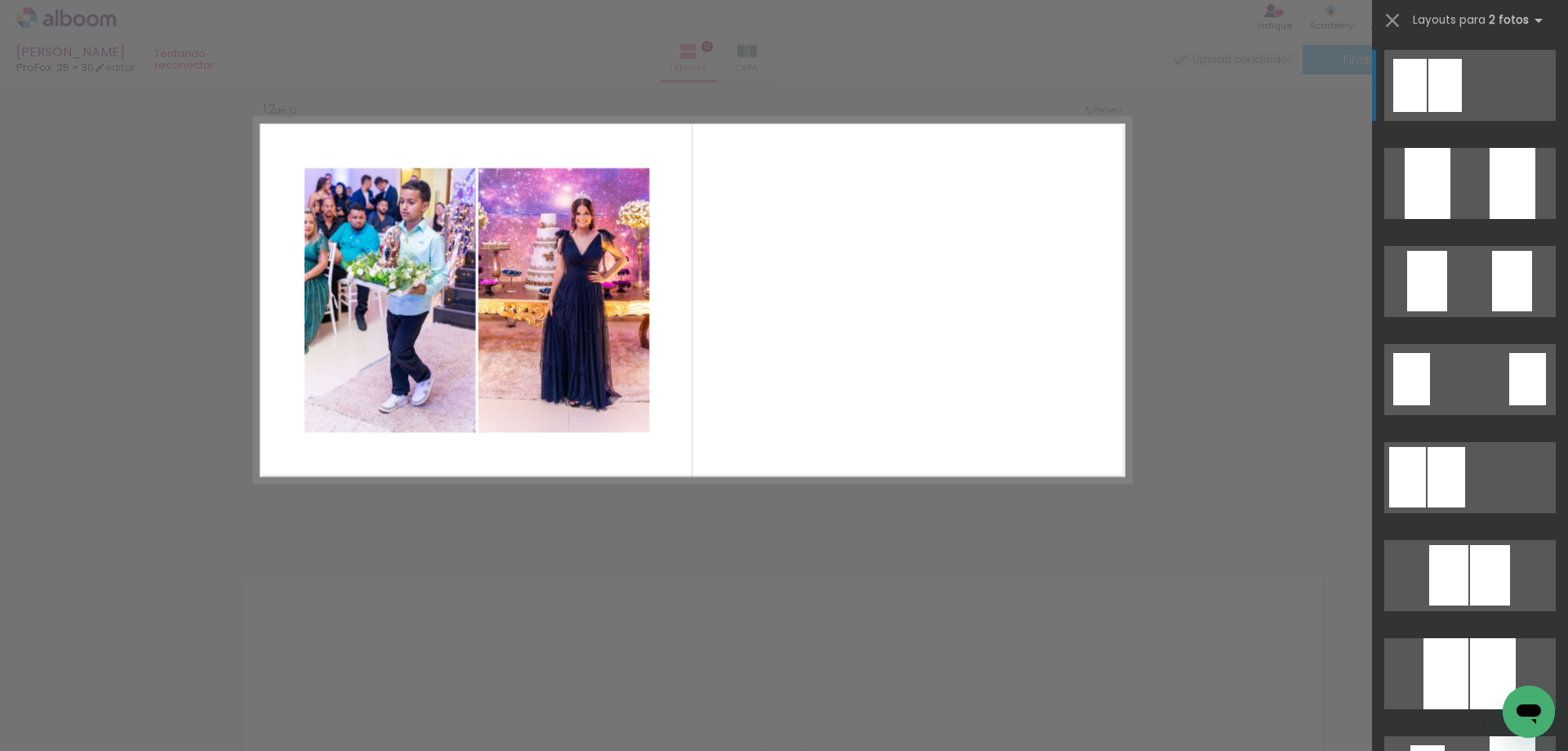
scroll to position [5447, 0]
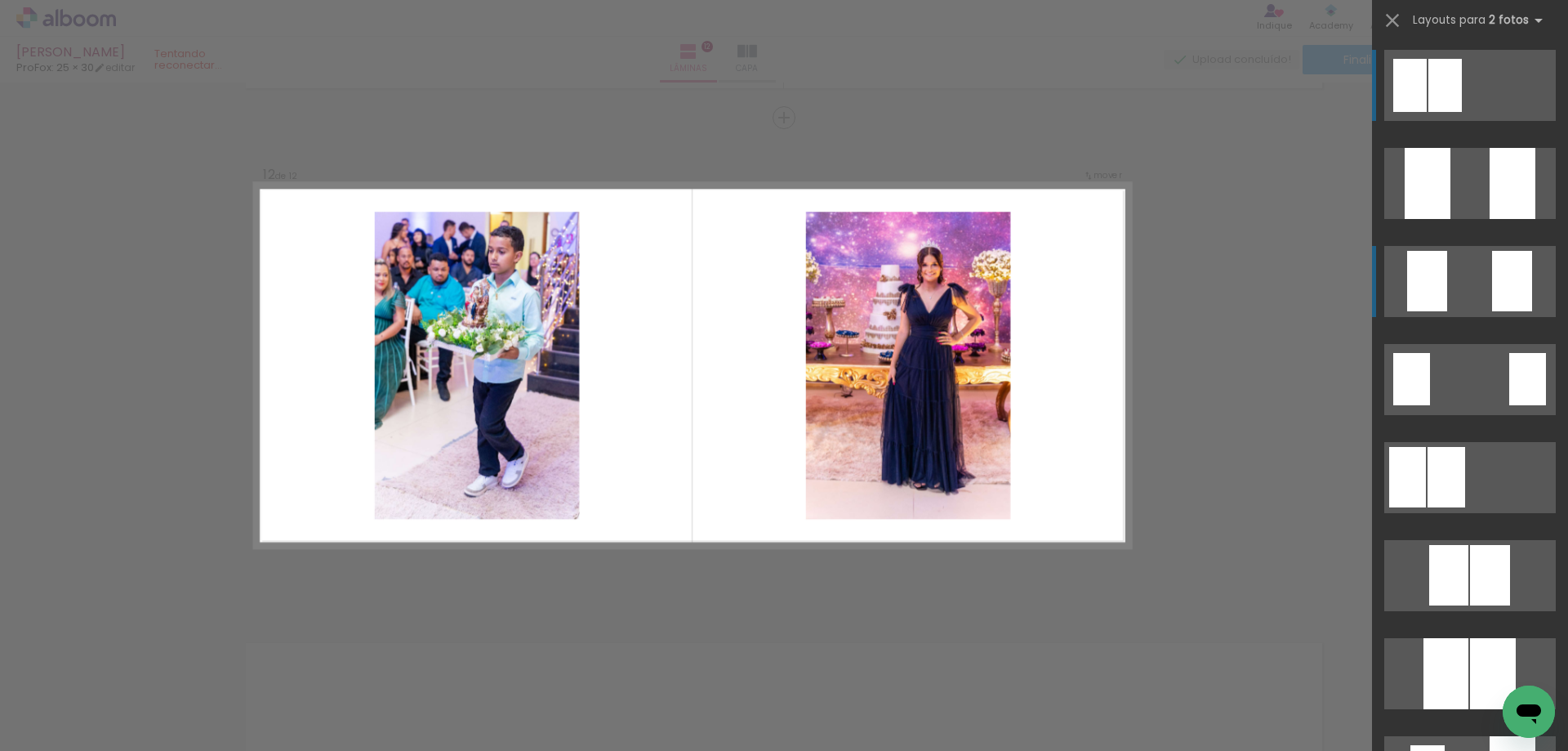
click at [1419, 305] on div at bounding box center [1427, 281] width 40 height 60
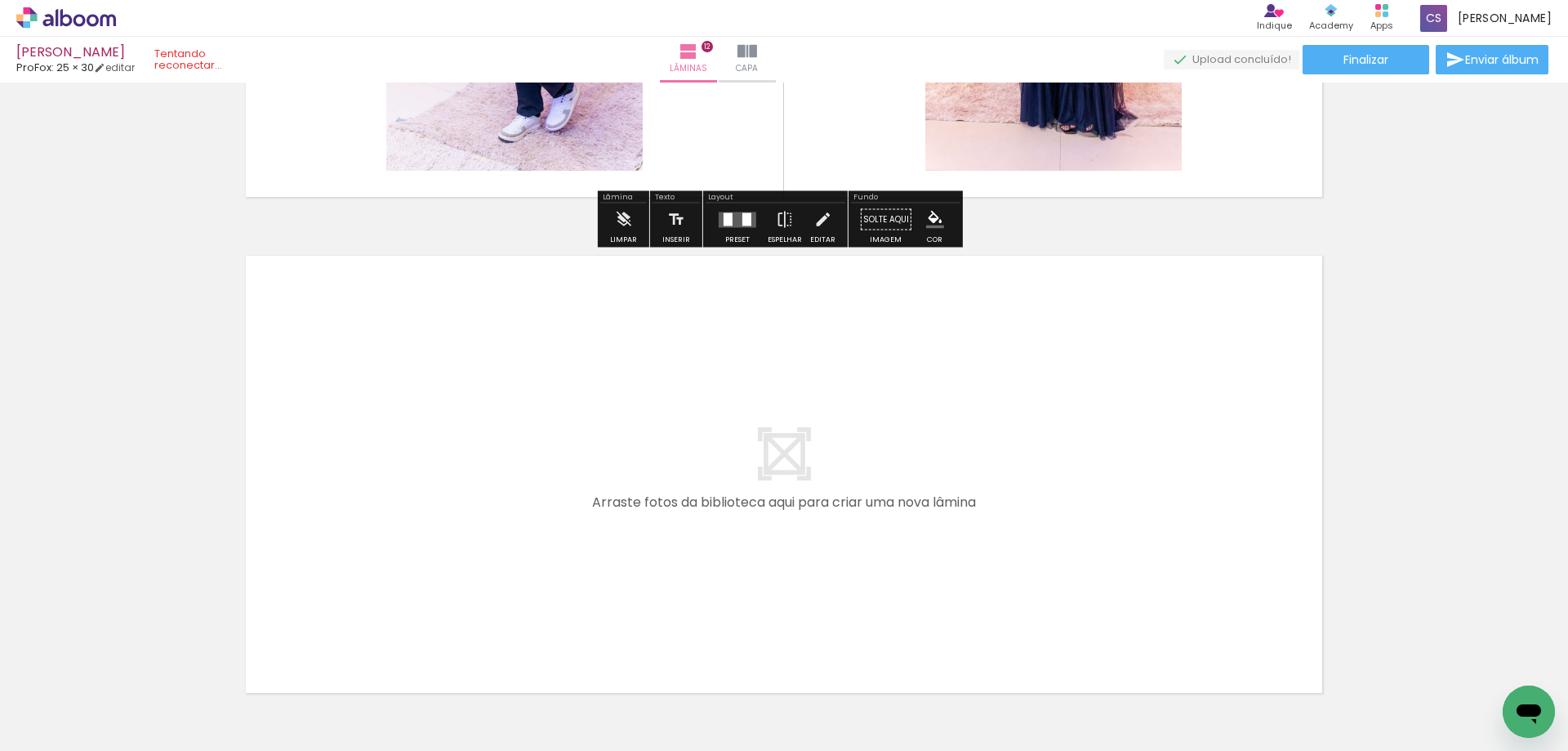
scroll to position [5855, 0]
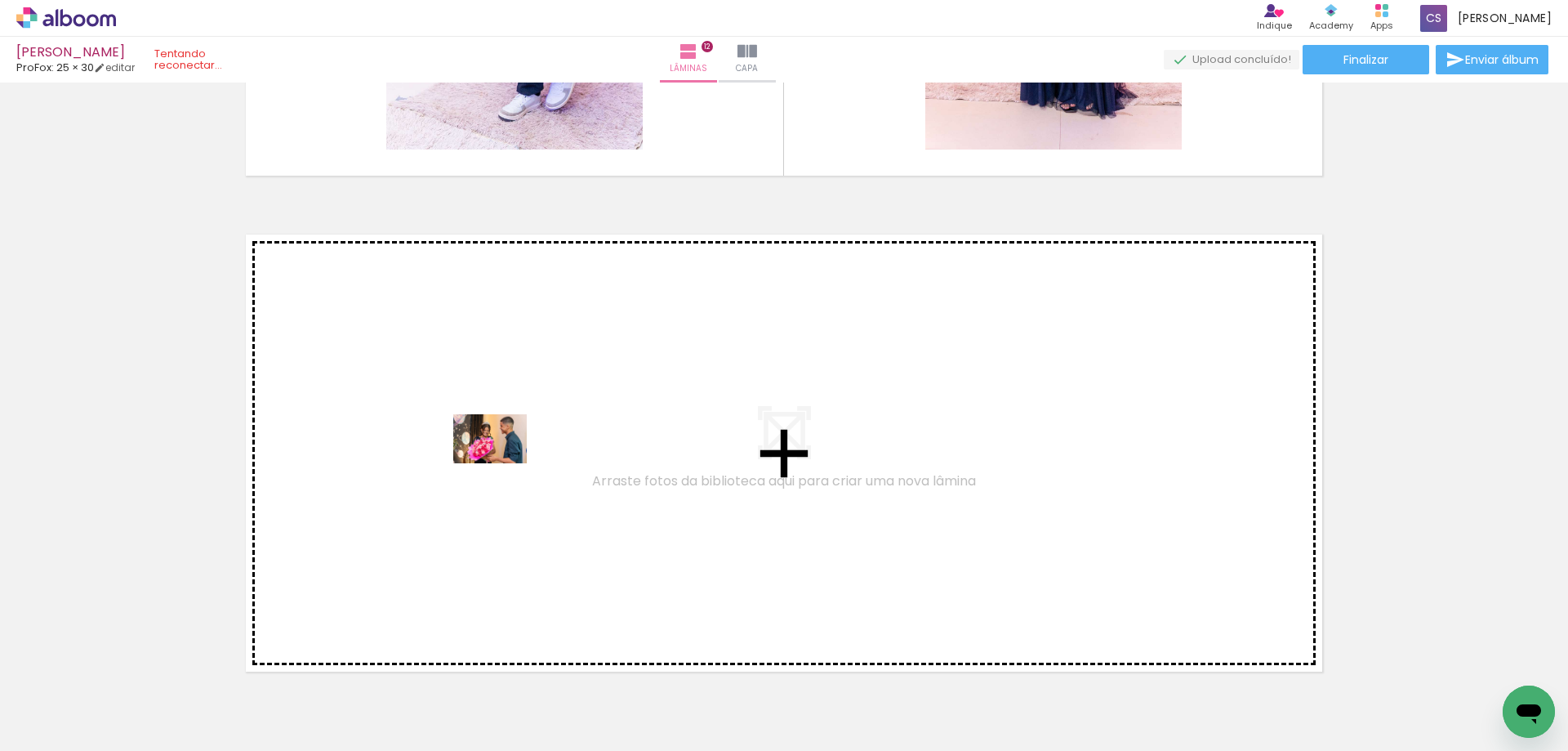
drag, startPoint x: 903, startPoint y: 704, endPoint x: 500, endPoint y: 461, distance: 470.6
click at [500, 461] on quentale-workspace at bounding box center [784, 376] width 1568 height 751
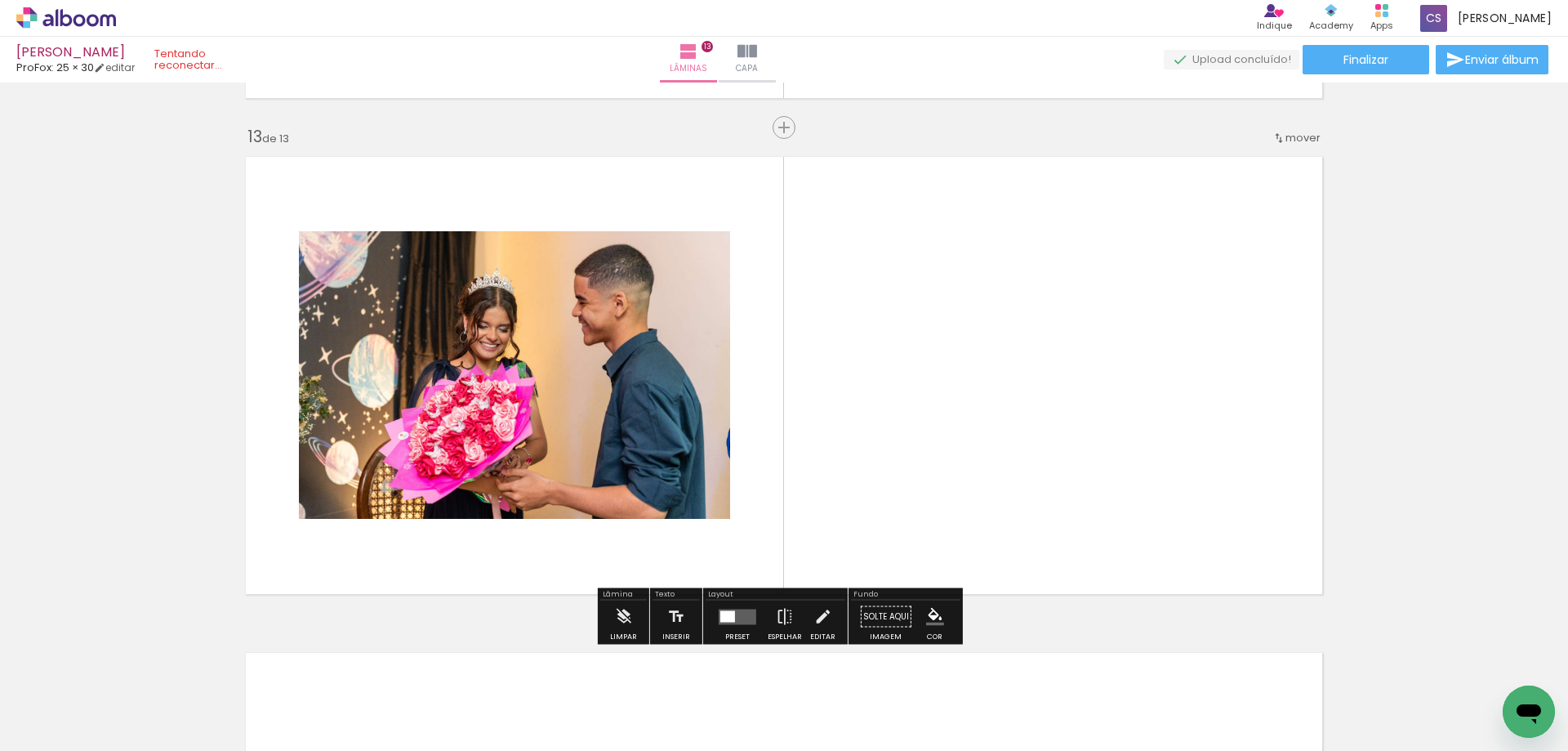
scroll to position [5942, 0]
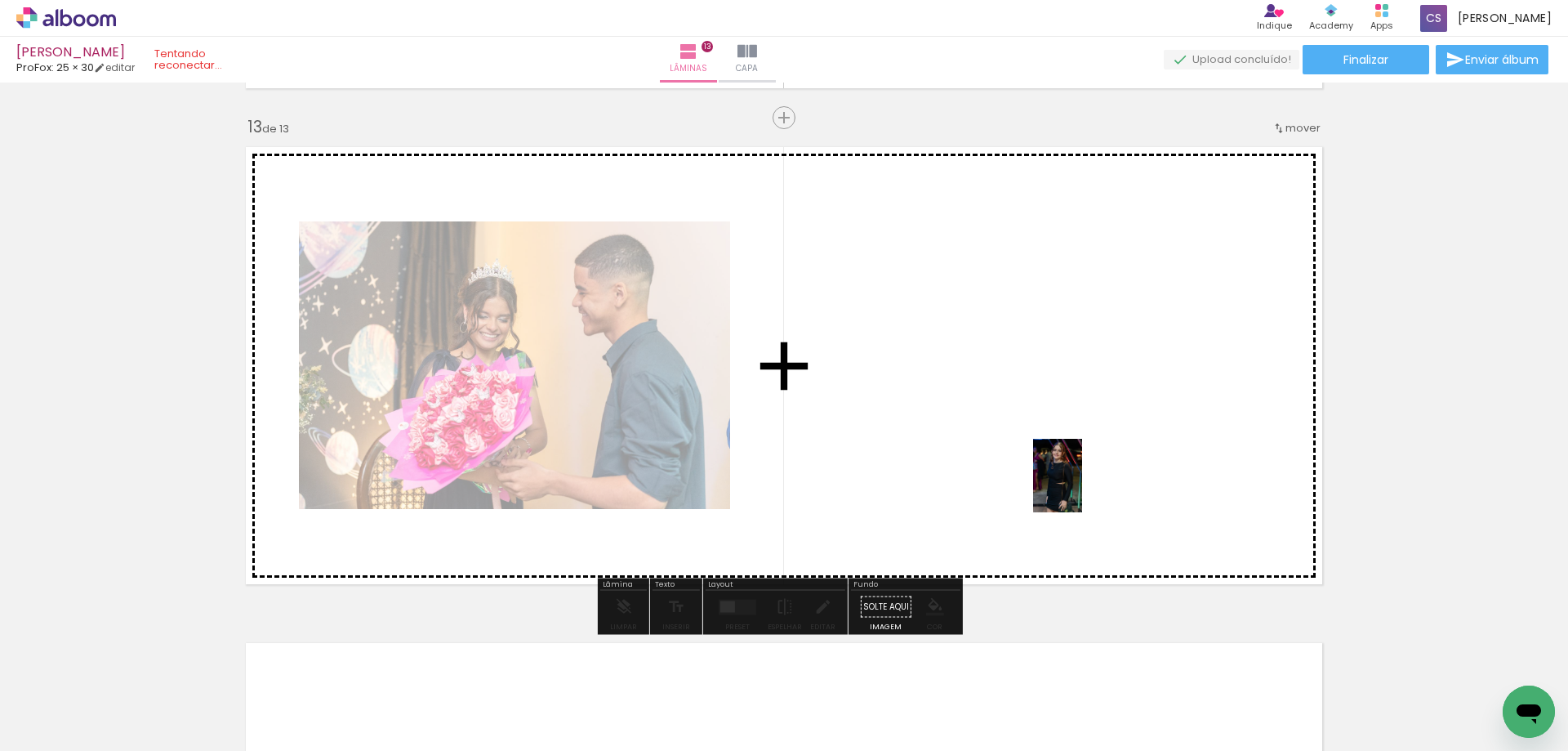
drag, startPoint x: 1004, startPoint y: 715, endPoint x: 1140, endPoint y: 415, distance: 329.4
click at [1139, 417] on quentale-workspace at bounding box center [784, 376] width 1568 height 751
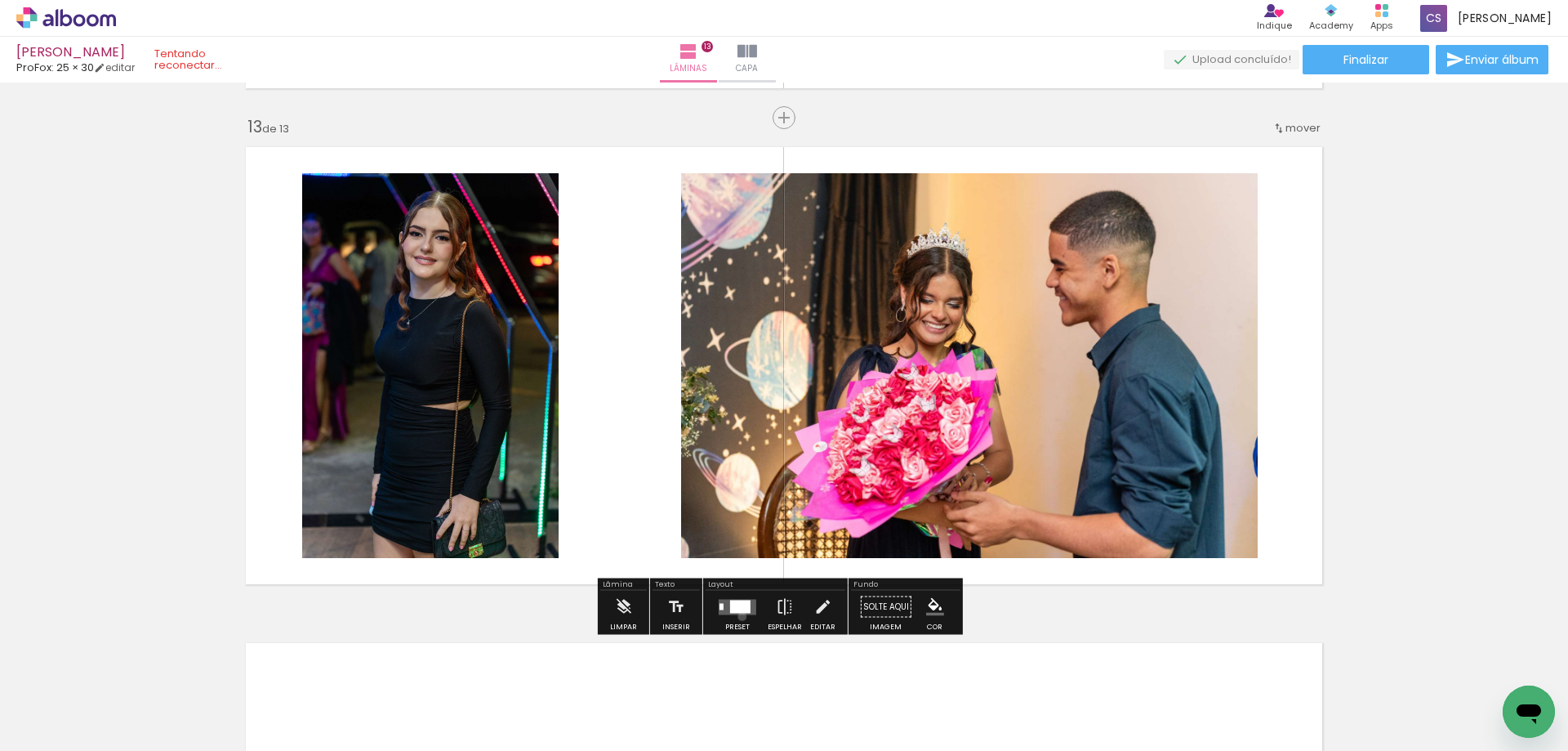
click at [738, 616] on div at bounding box center [738, 607] width 44 height 32
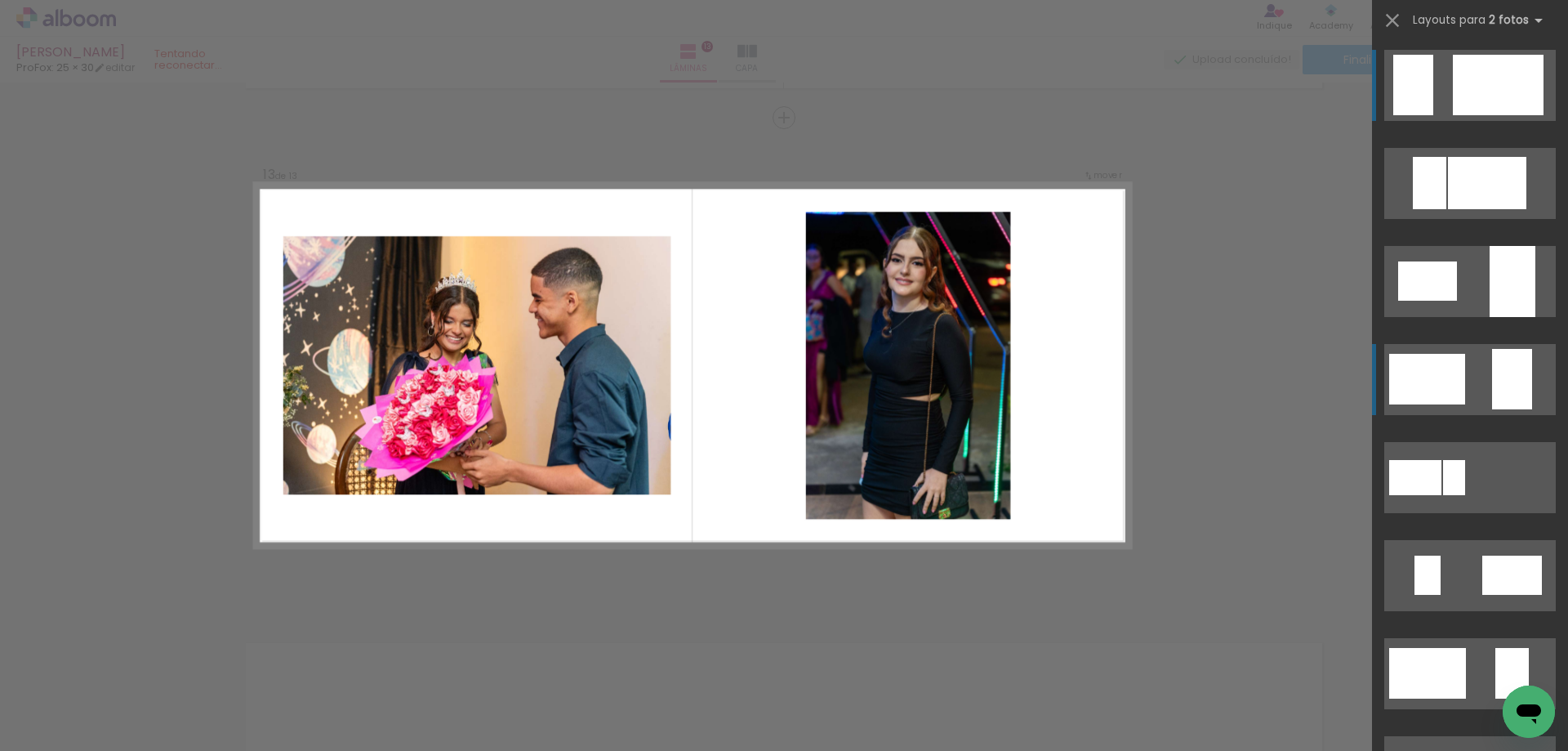
click at [1452, 383] on div at bounding box center [1427, 379] width 76 height 51
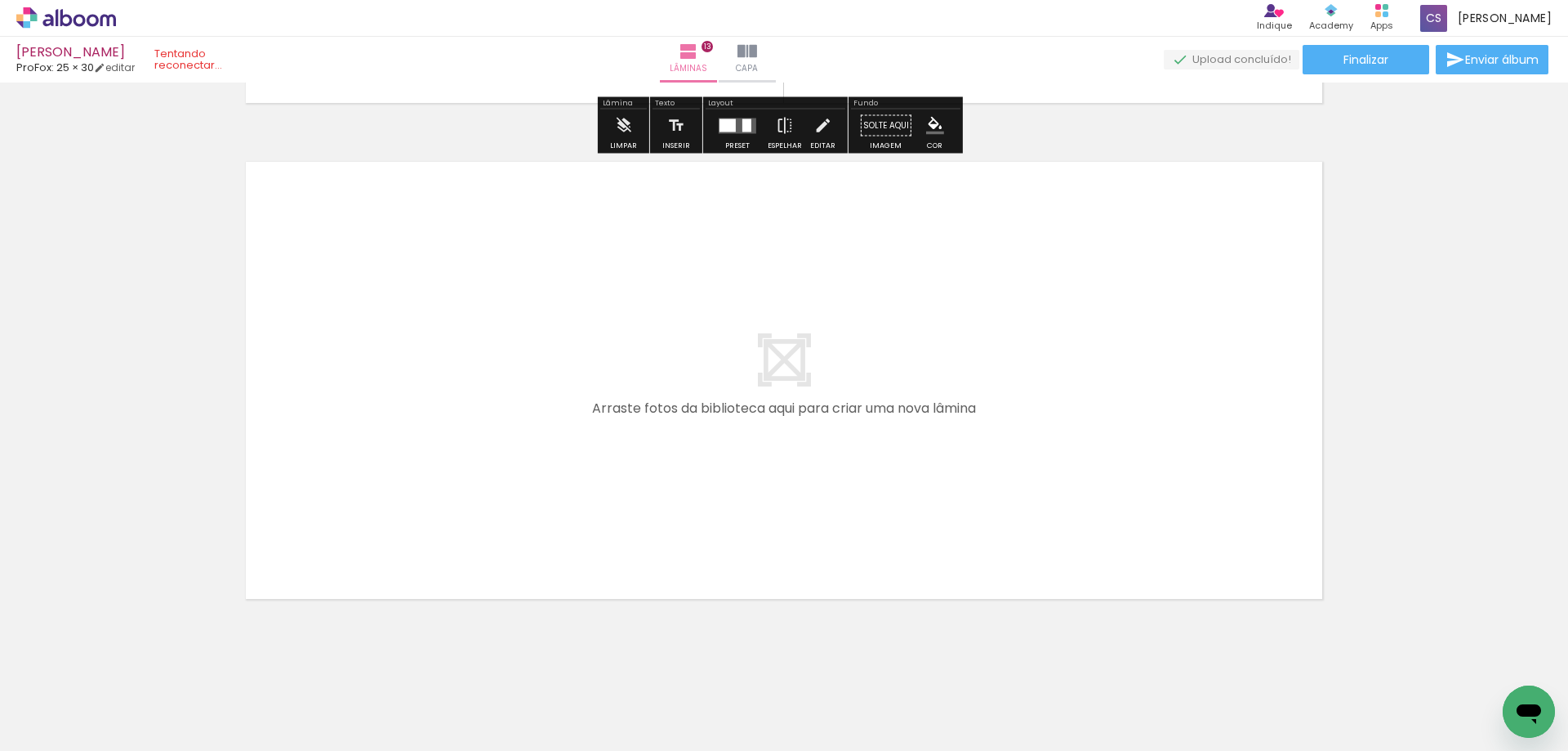
scroll to position [6433, 0]
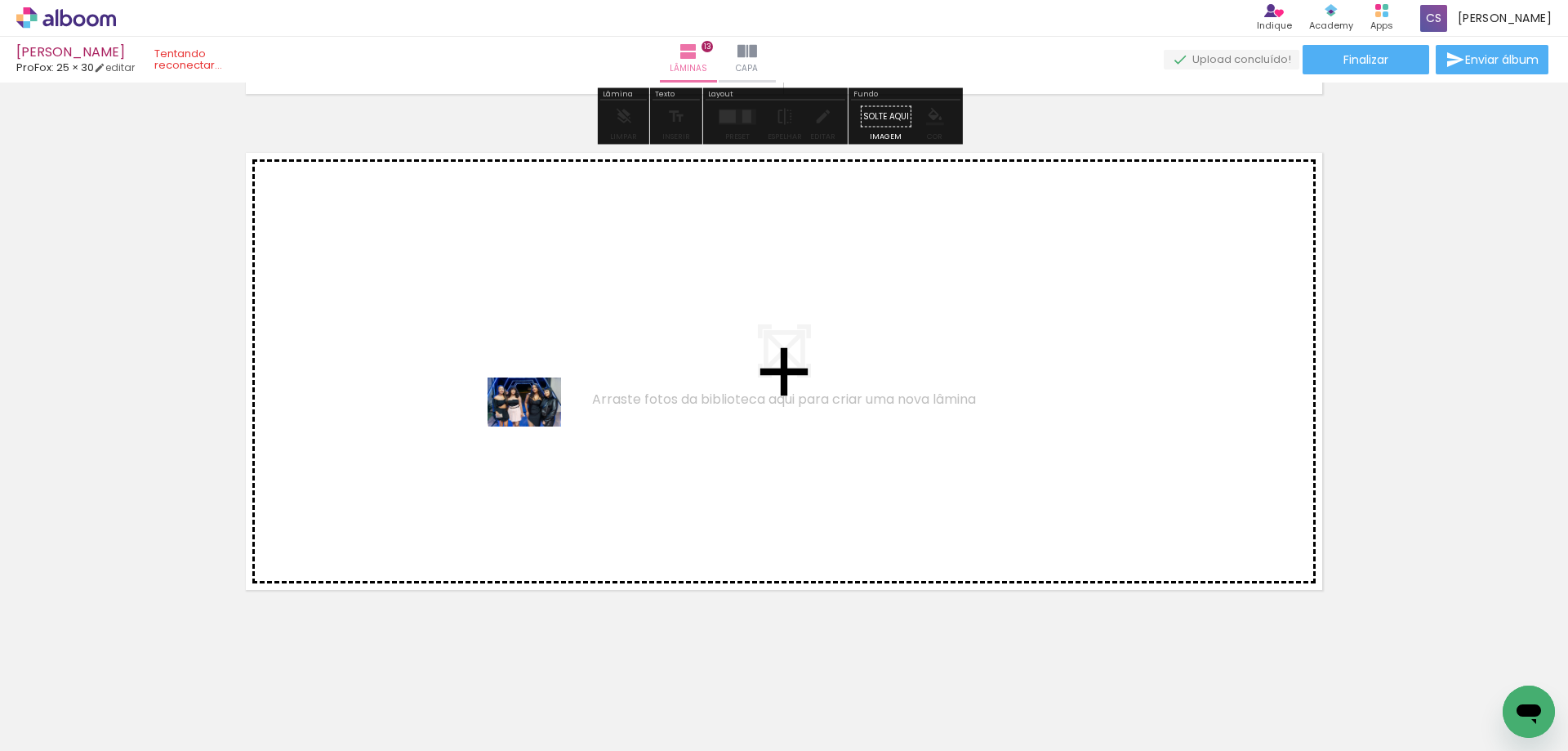
drag, startPoint x: 820, startPoint y: 699, endPoint x: 536, endPoint y: 412, distance: 403.8
click at [536, 412] on quentale-workspace at bounding box center [784, 376] width 1568 height 751
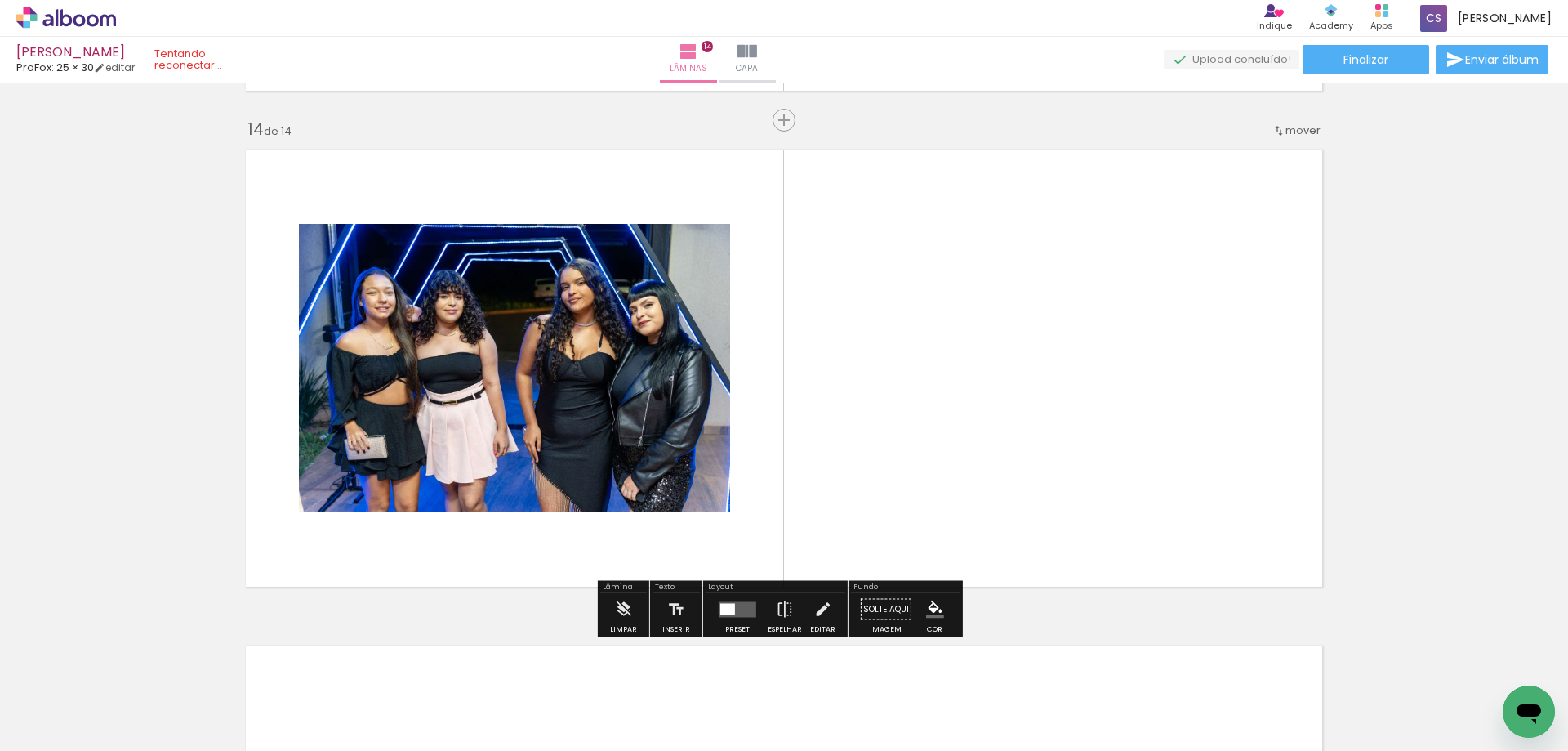
scroll to position [6439, 0]
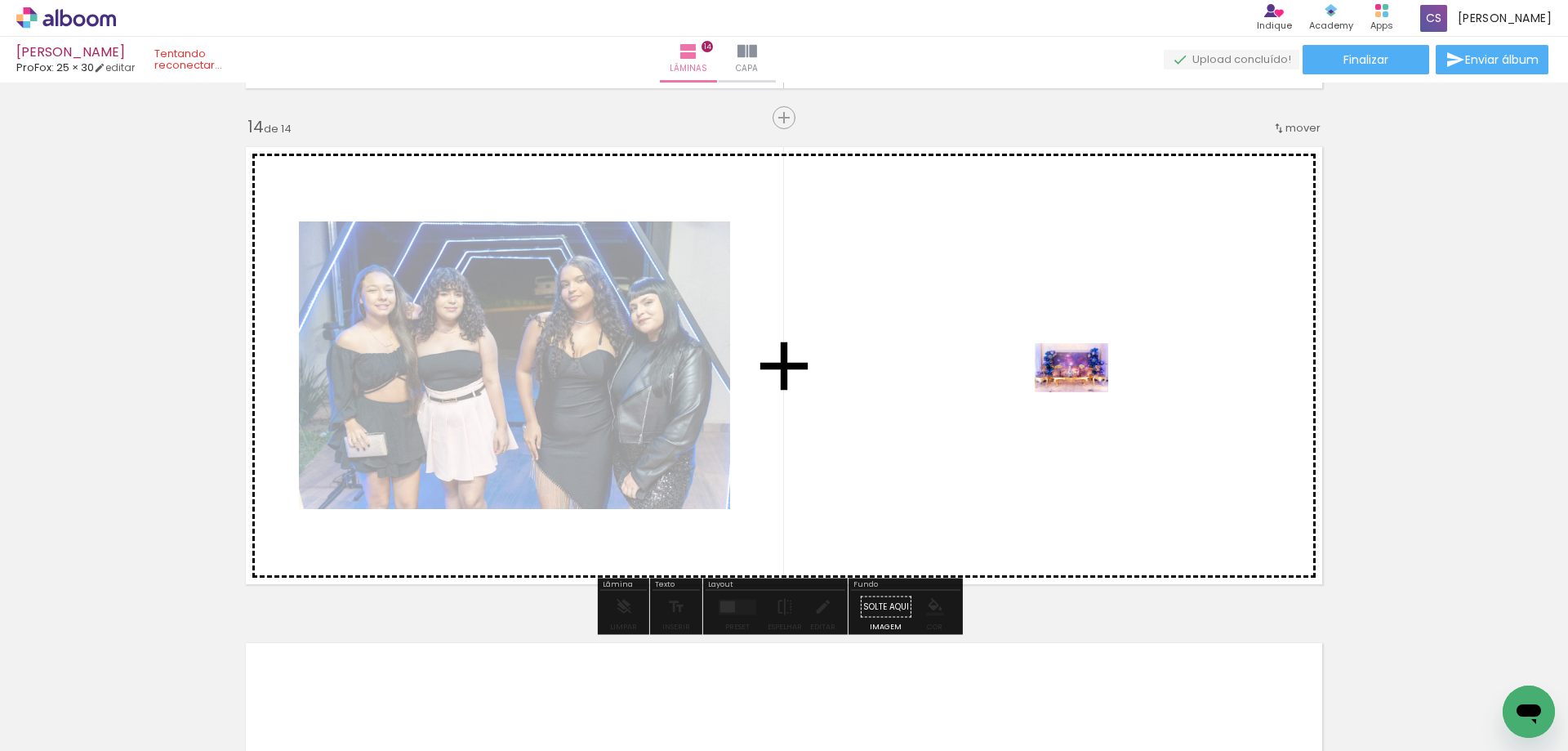
drag, startPoint x: 189, startPoint y: 717, endPoint x: 1097, endPoint y: 392, distance: 964.4
click at [1097, 392] on quentale-workspace at bounding box center [784, 376] width 1568 height 751
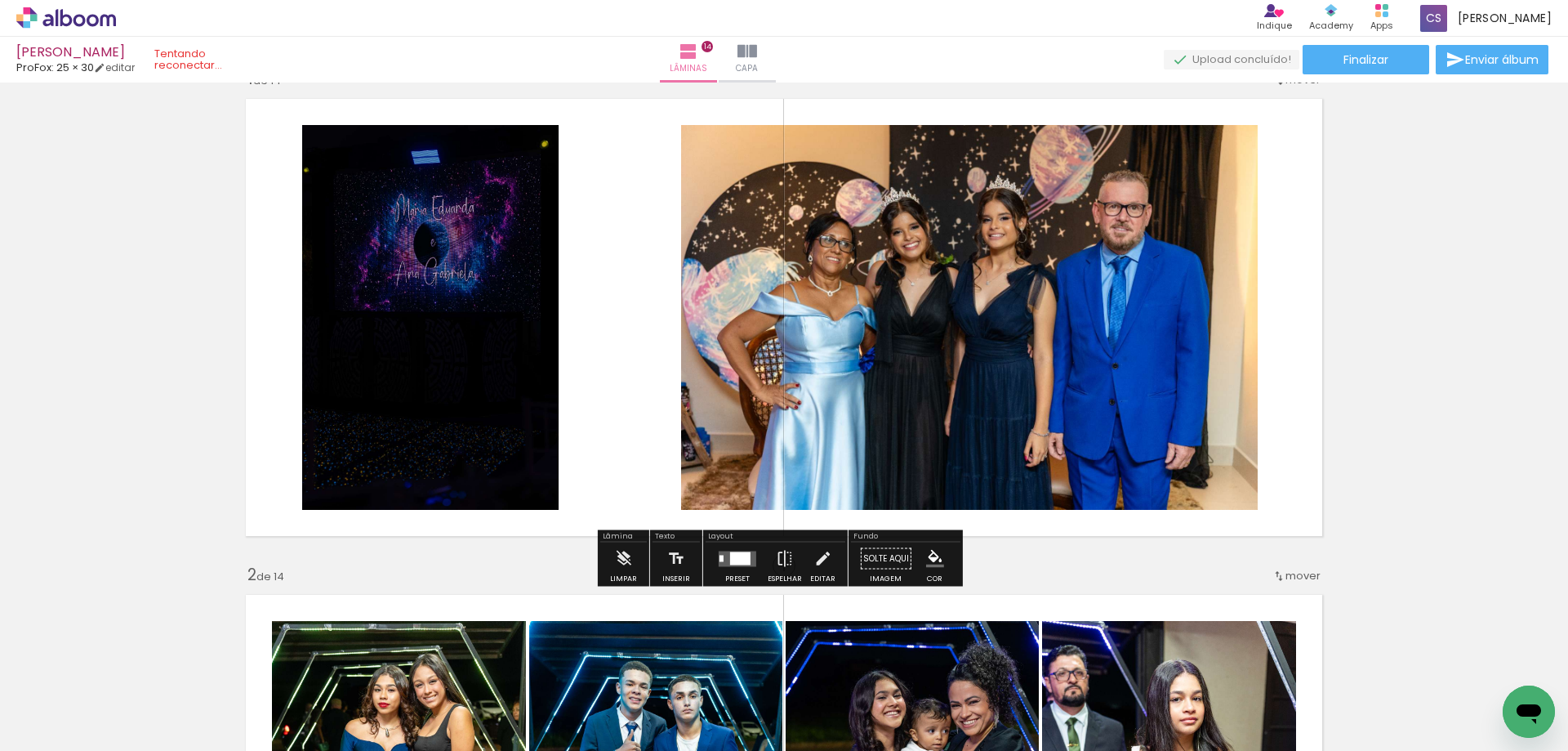
scroll to position [0, 0]
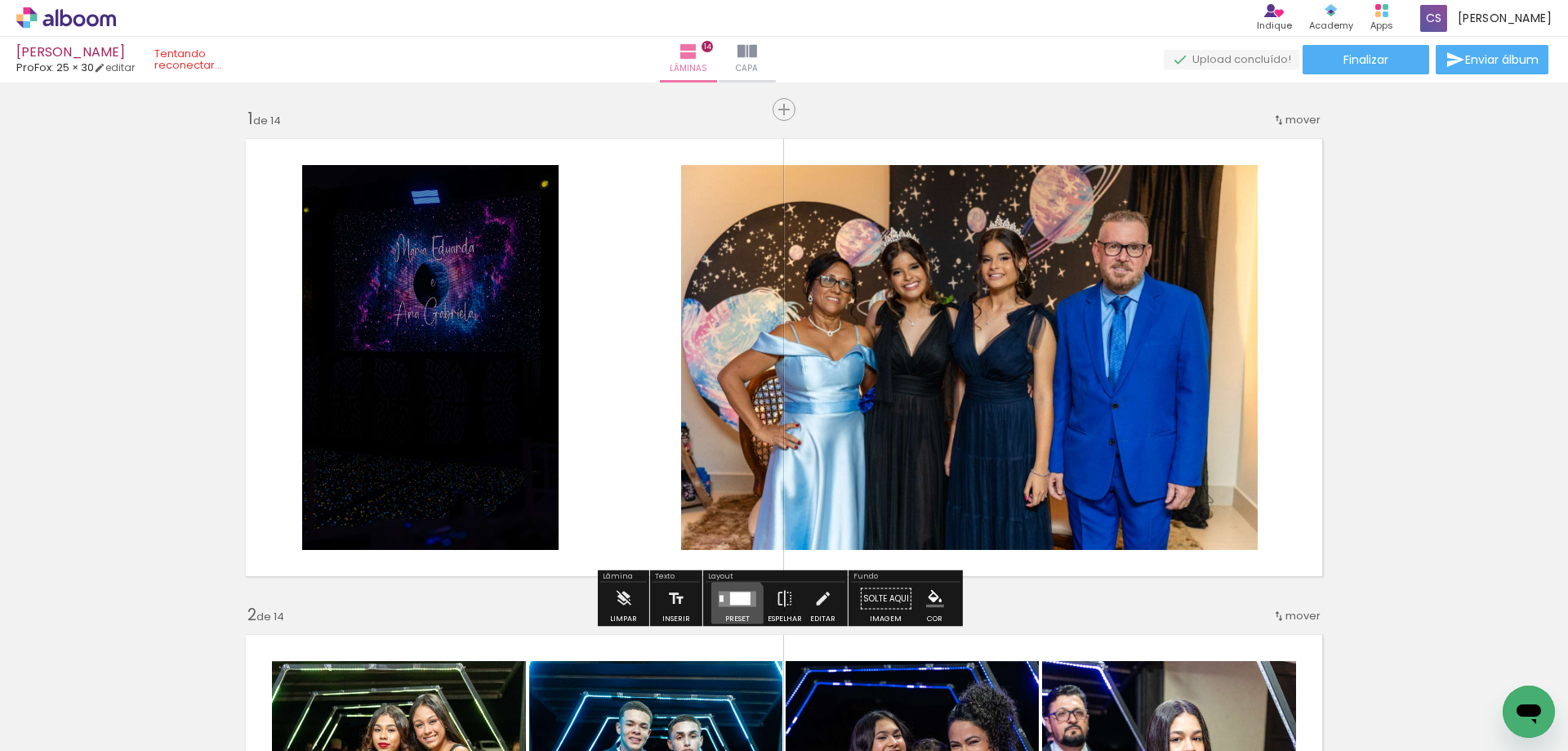
click at [731, 605] on quentale-layouter at bounding box center [737, 599] width 38 height 16
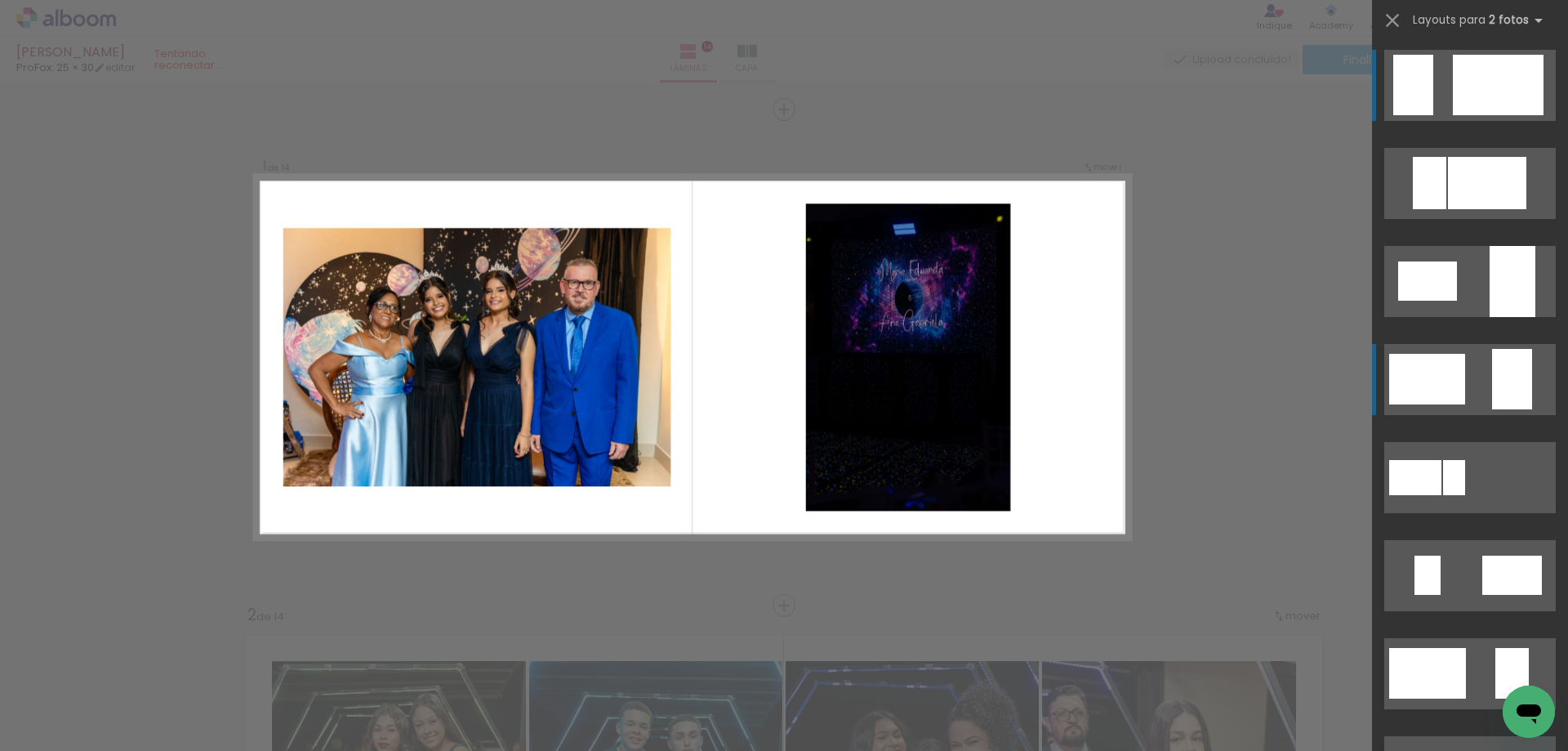
click at [1452, 384] on div at bounding box center [1427, 379] width 76 height 51
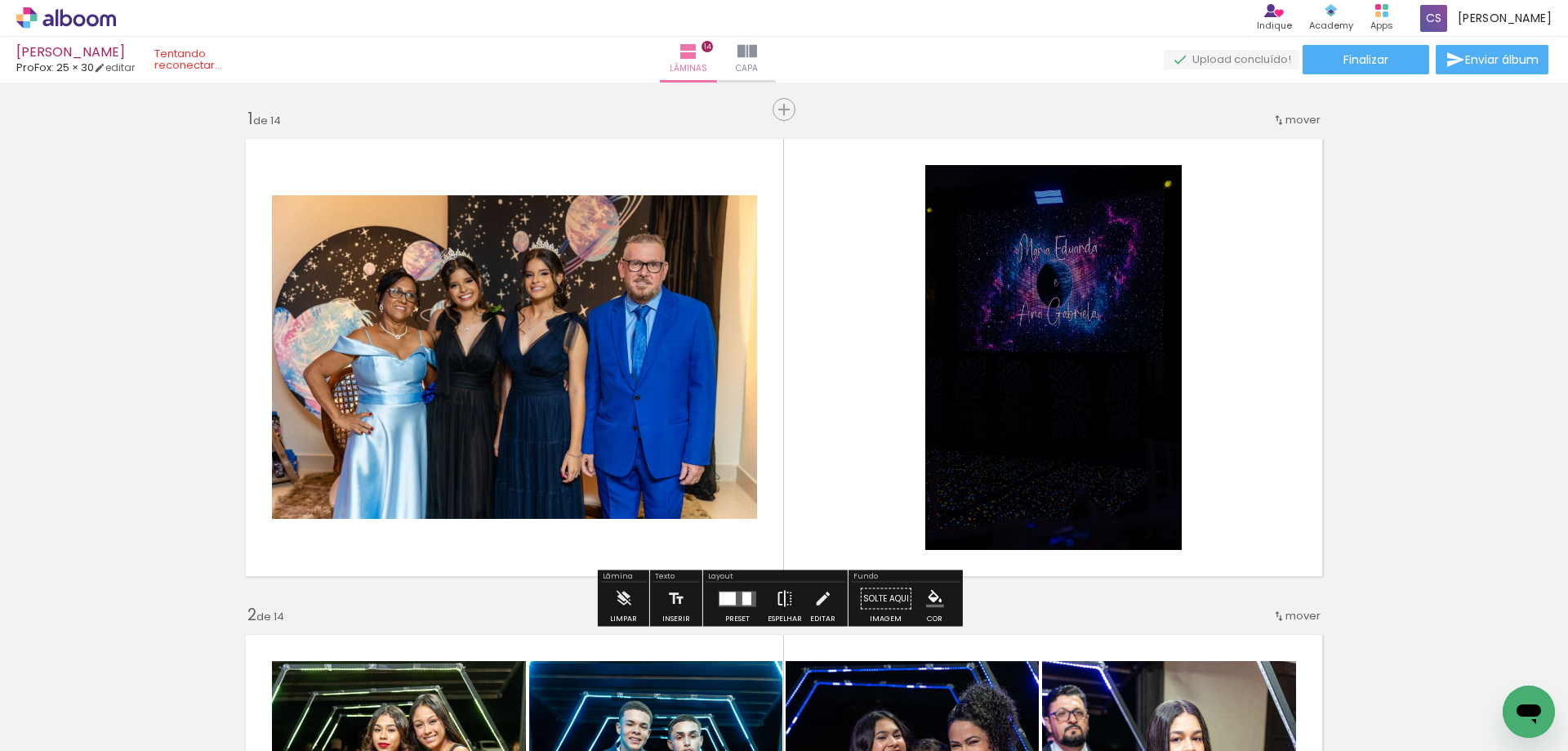
click at [779, 596] on iron-icon at bounding box center [785, 598] width 18 height 32
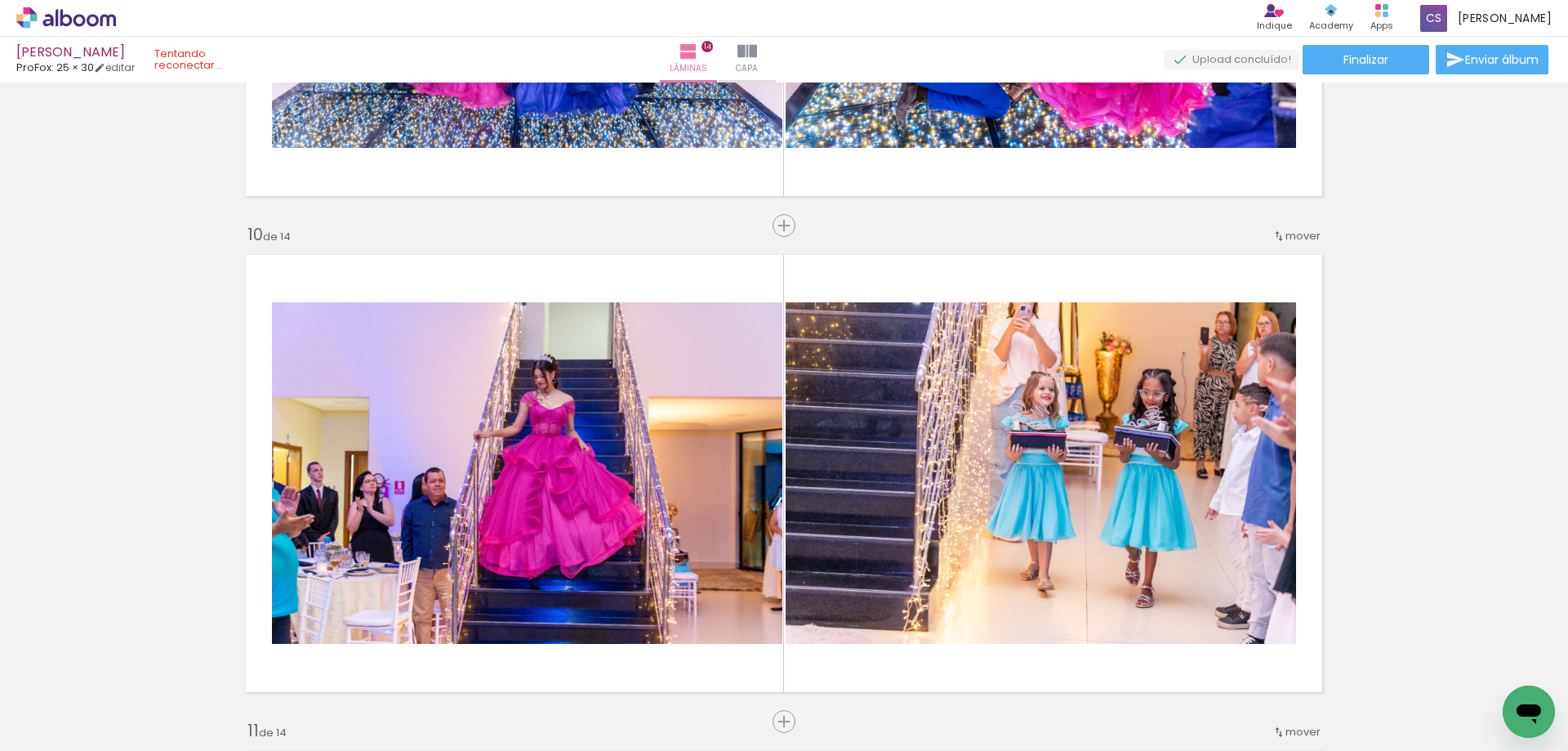
scroll to position [4327, 0]
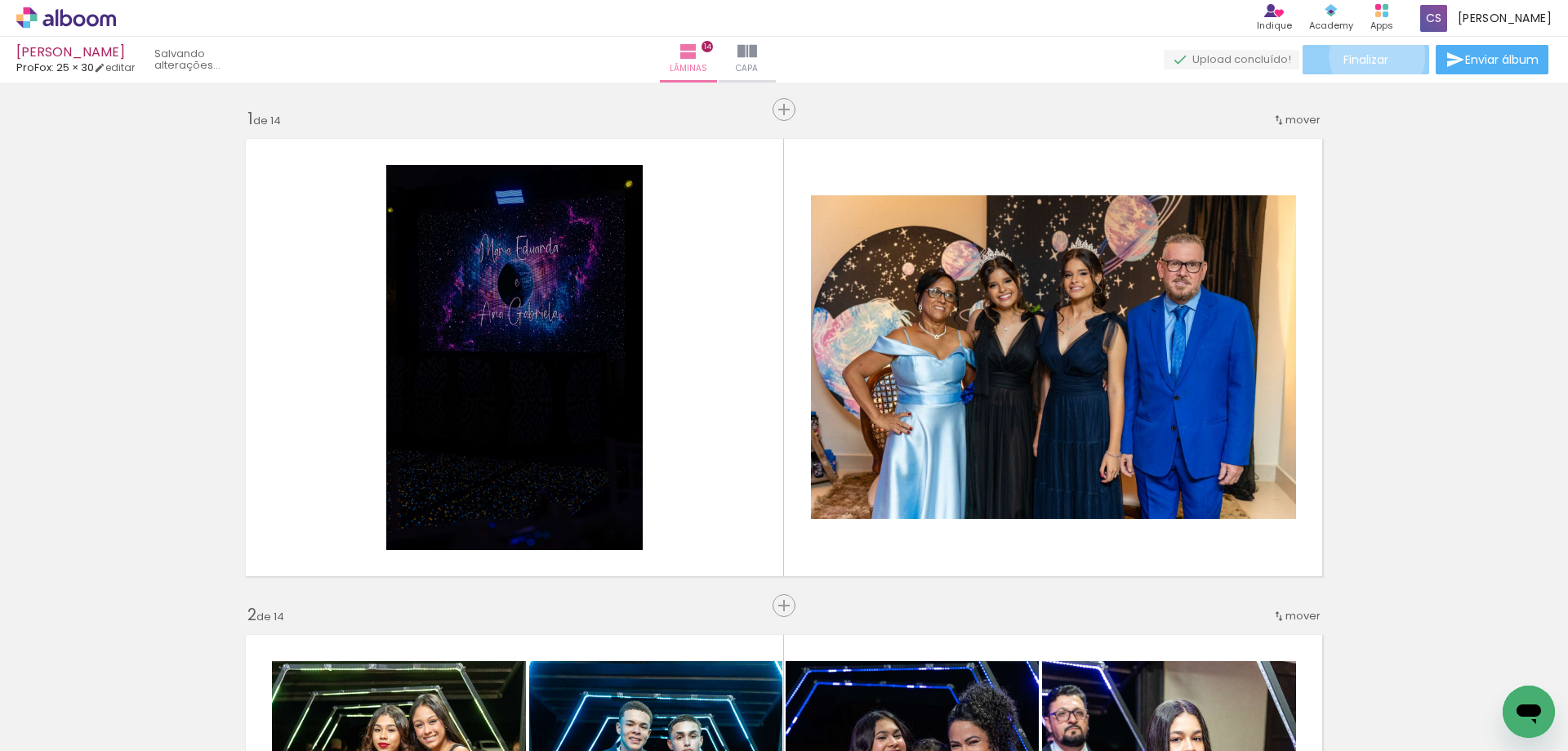
click at [1371, 55] on span "Finalizar" at bounding box center [1365, 60] width 45 height 11
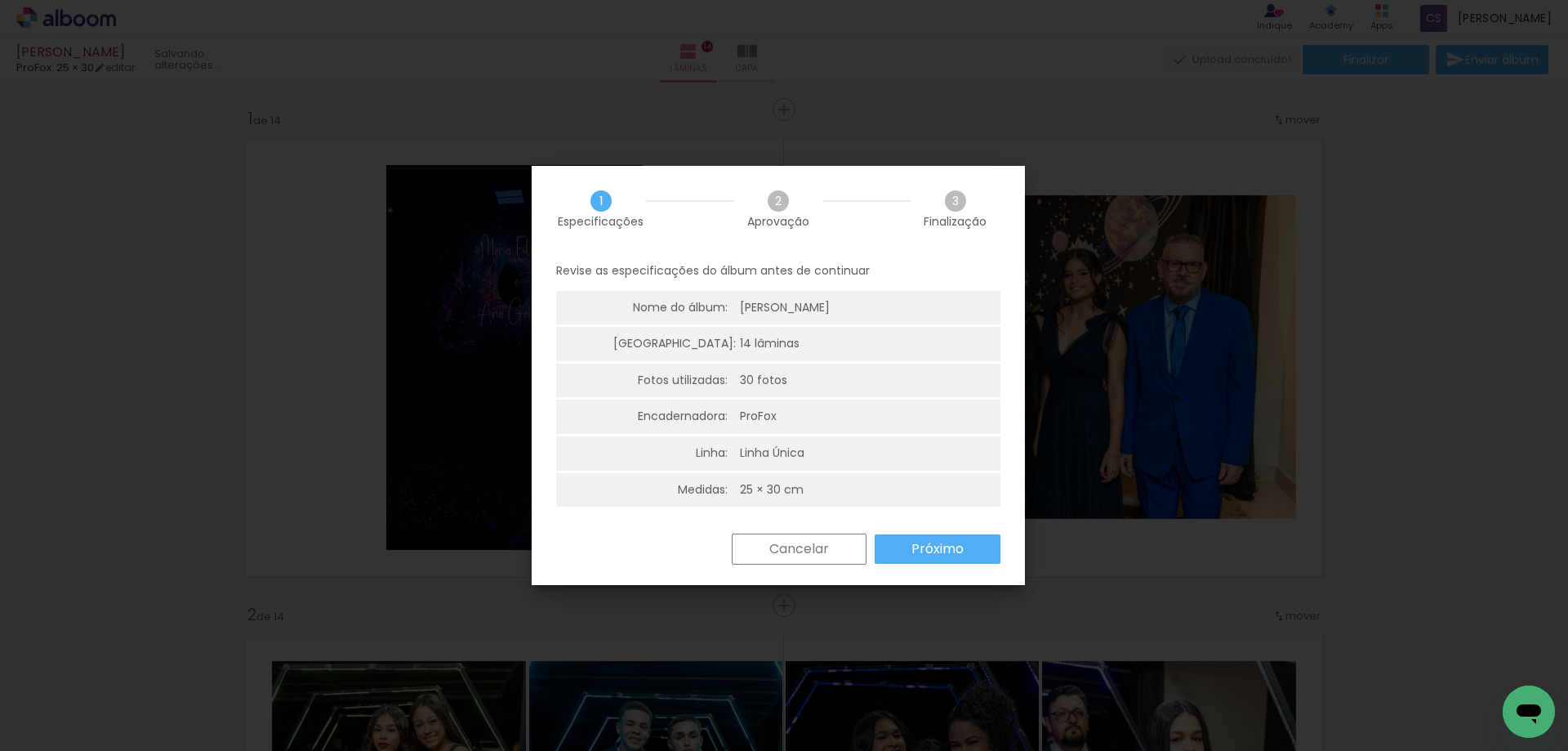
scroll to position [4, 0]
click at [0, 0] on slot "Próximo" at bounding box center [0, 0] width 0 height 0
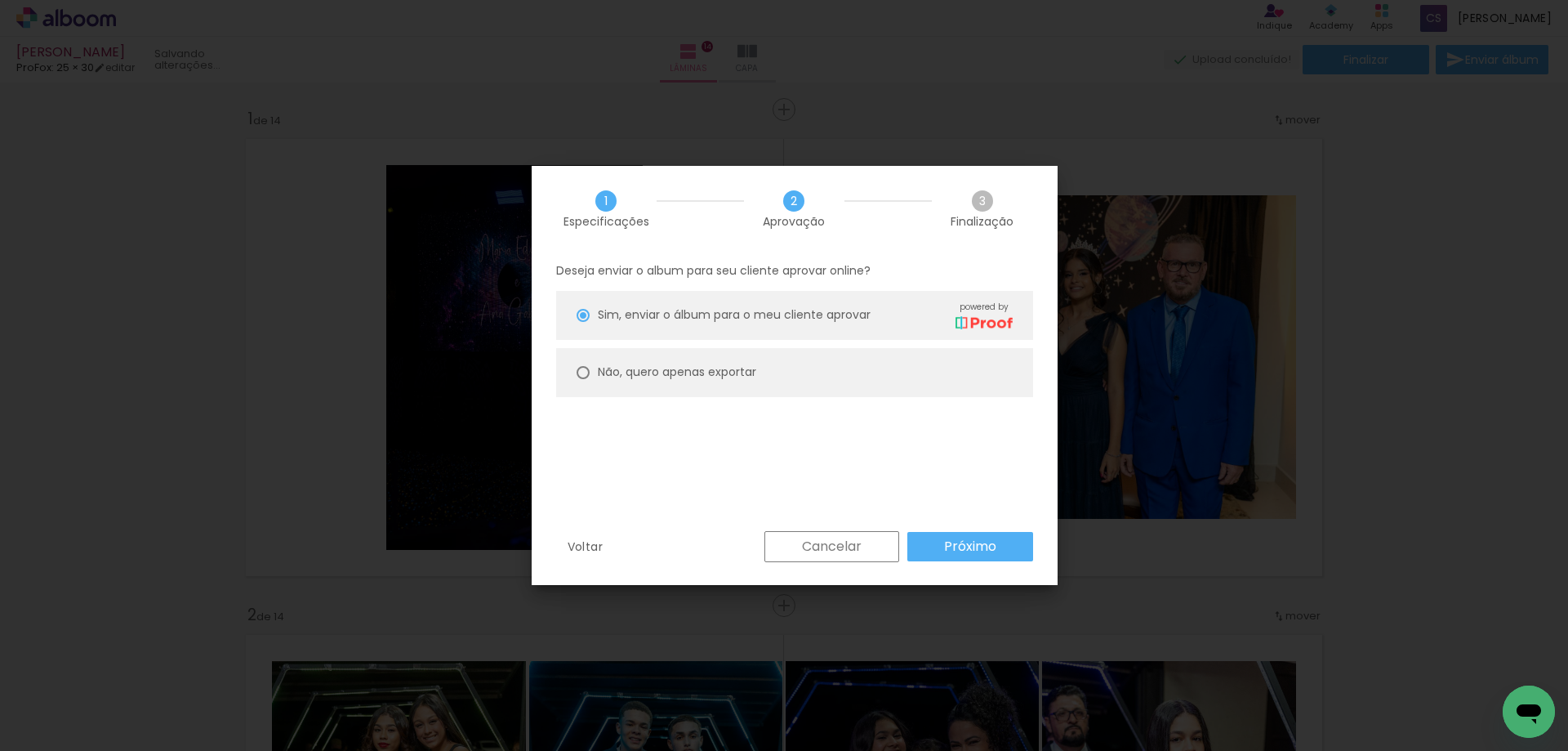
click at [584, 367] on div at bounding box center [583, 372] width 13 height 13
type paper-radio-button "on"
click at [0, 0] on slot "Próximo" at bounding box center [0, 0] width 0 height 0
type input "Alta, 300 DPI"
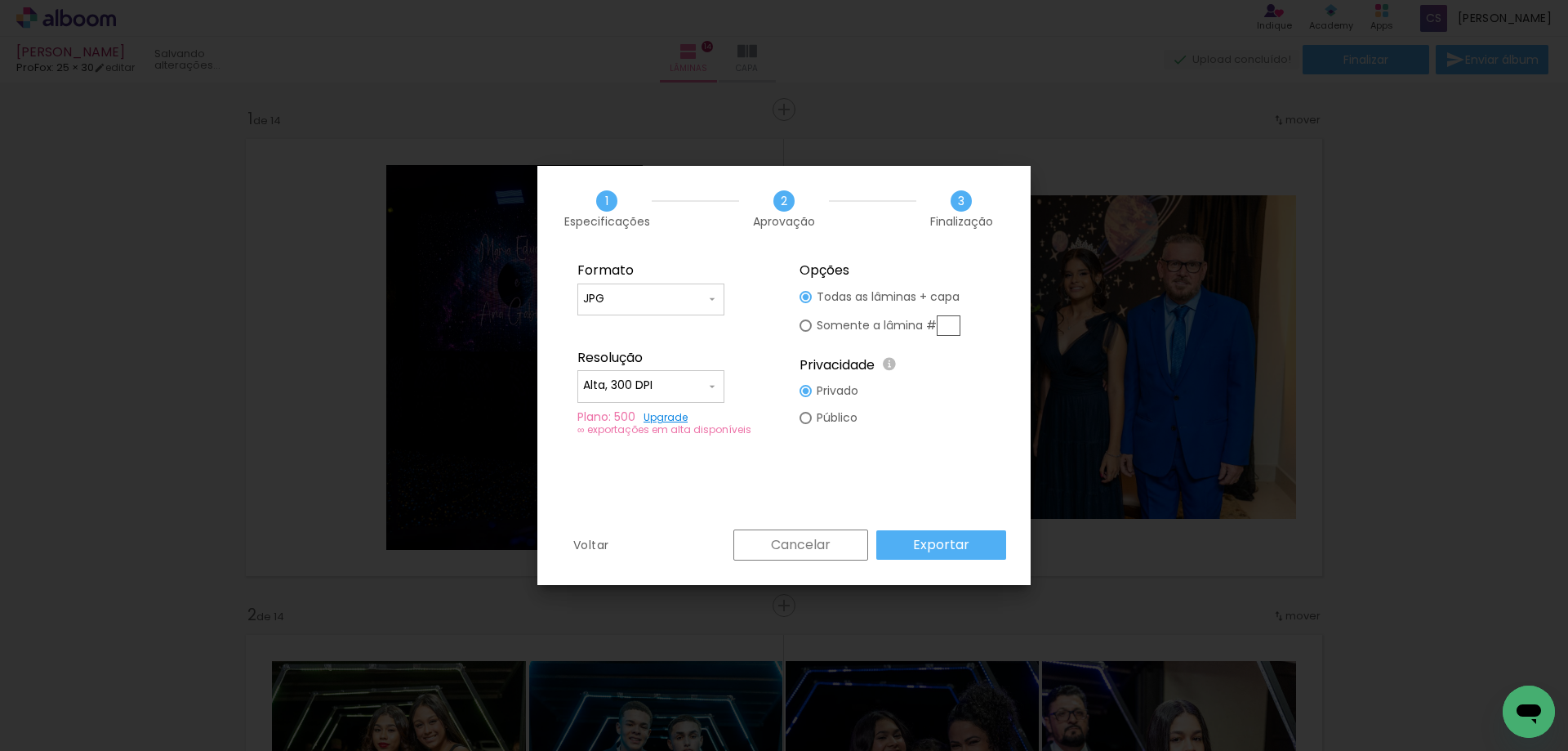
click at [710, 390] on iron-icon at bounding box center [711, 386] width 13 height 13
click at [710, 390] on paper-item "Alta, 300 DPI" at bounding box center [651, 383] width 147 height 32
click at [0, 0] on slot "Exportar" at bounding box center [0, 0] width 0 height 0
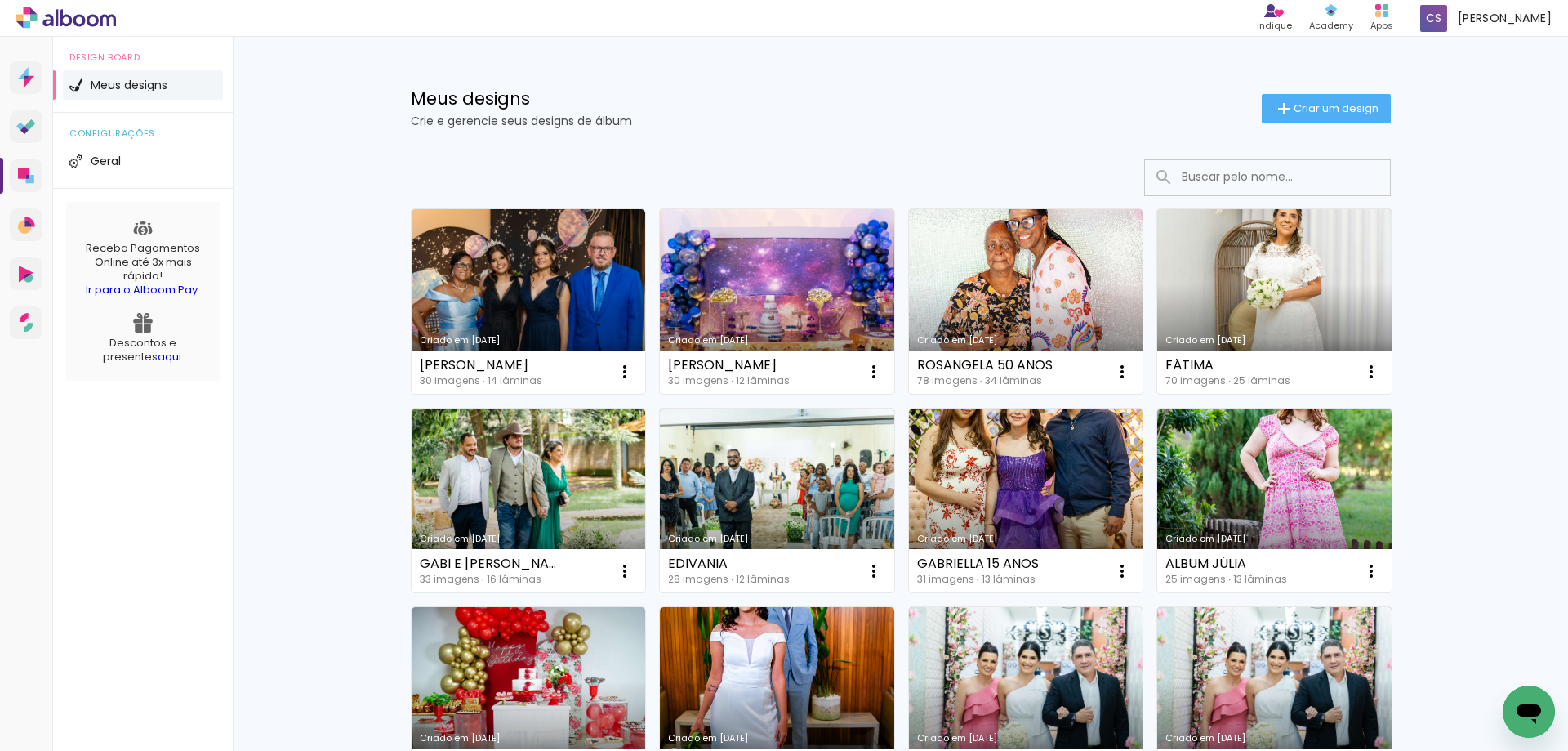
click at [718, 320] on link "Criado em [DATE]" at bounding box center [777, 301] width 234 height 185
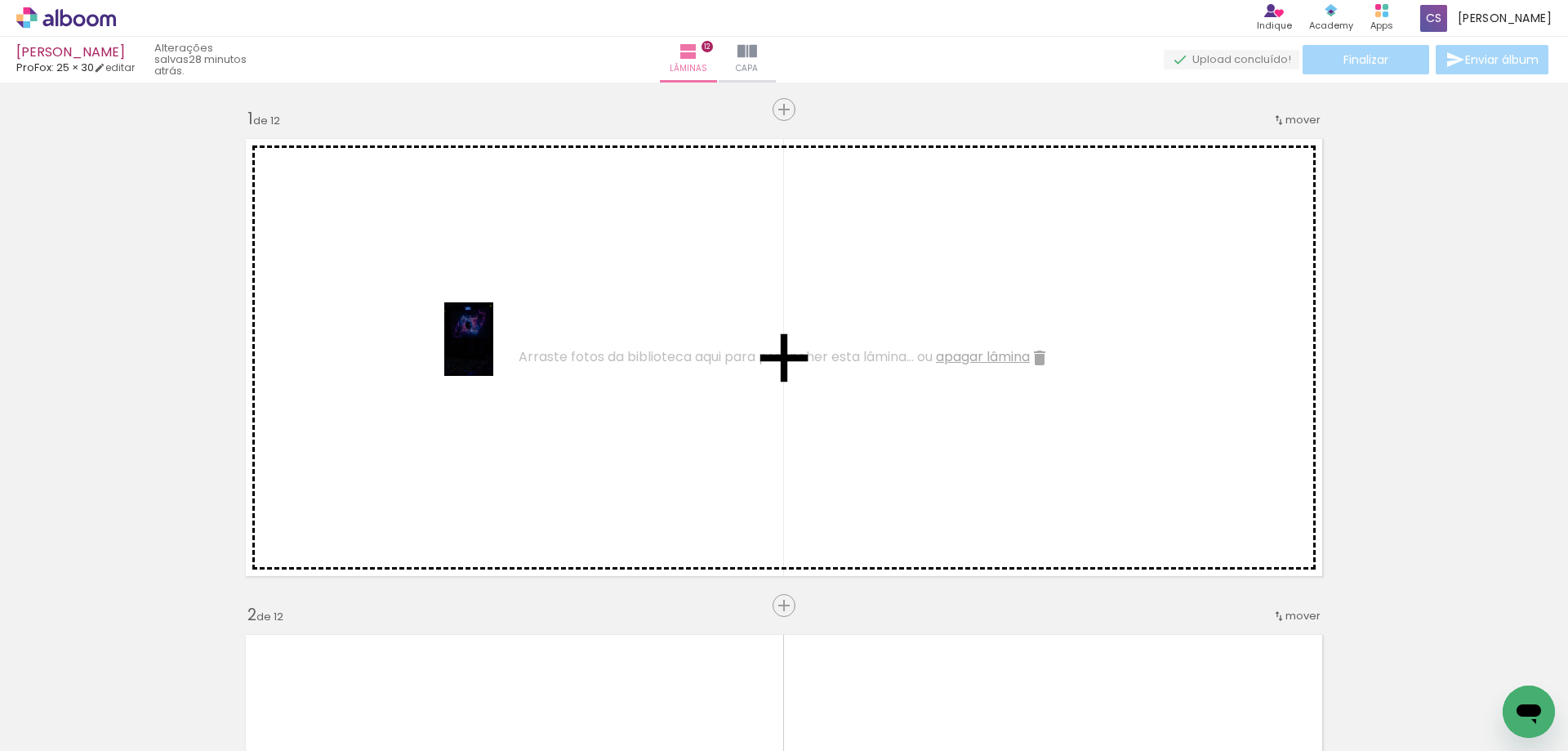
drag, startPoint x: 258, startPoint y: 697, endPoint x: 494, endPoint y: 351, distance: 418.8
click at [494, 351] on quentale-workspace at bounding box center [784, 376] width 1568 height 751
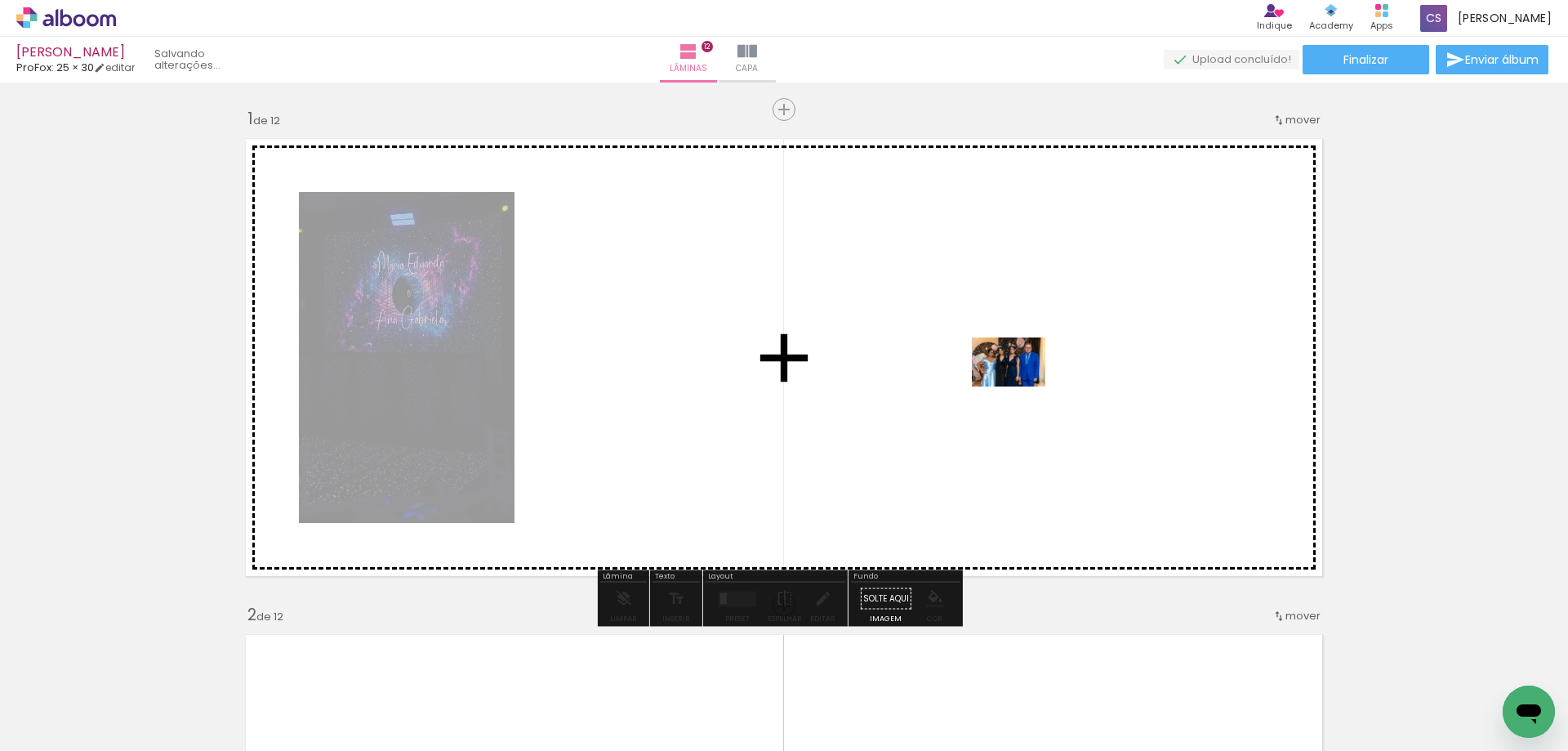
drag, startPoint x: 425, startPoint y: 712, endPoint x: 1021, endPoint y: 386, distance: 679.3
click at [1021, 386] on quentale-workspace at bounding box center [784, 376] width 1568 height 751
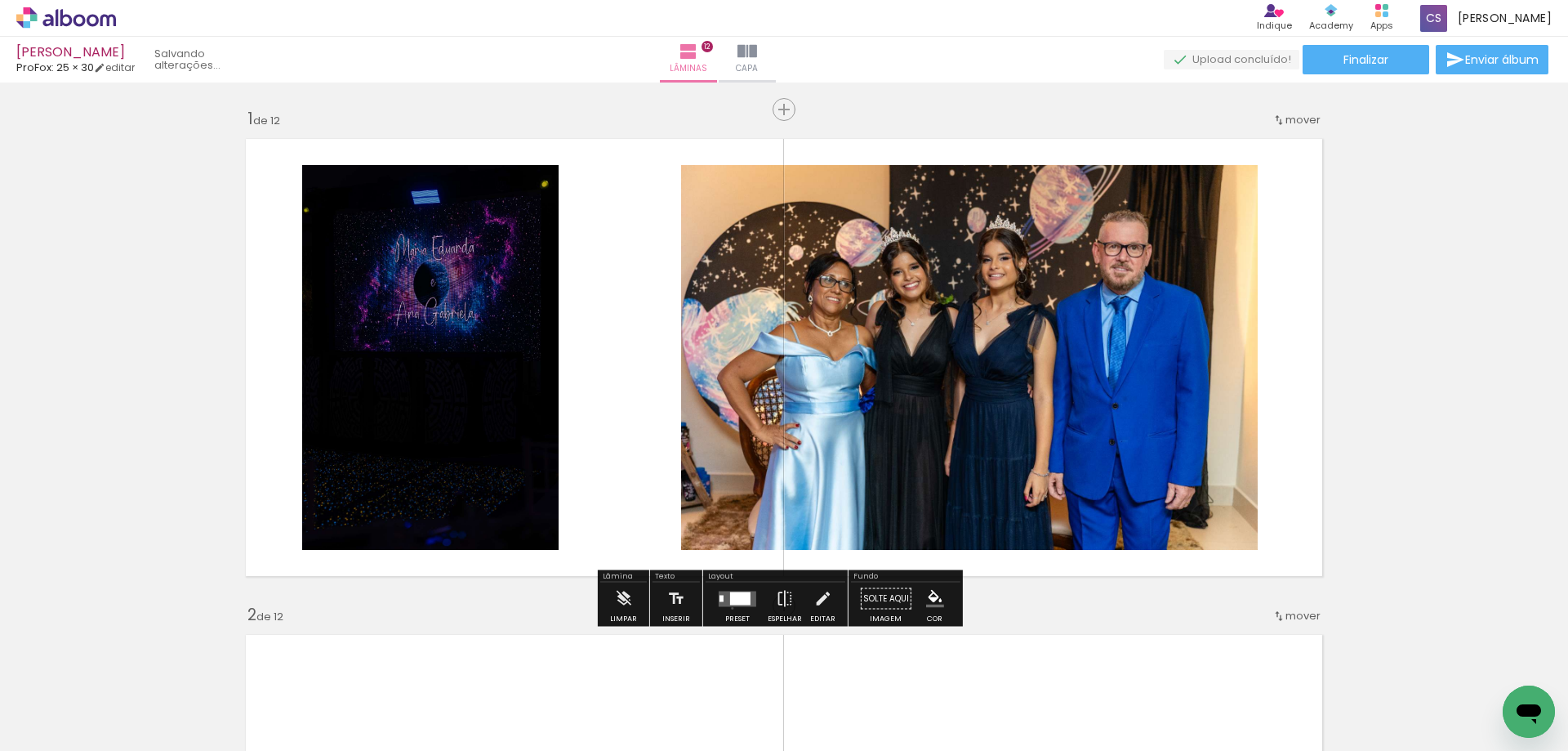
click at [729, 607] on div at bounding box center [738, 598] width 44 height 32
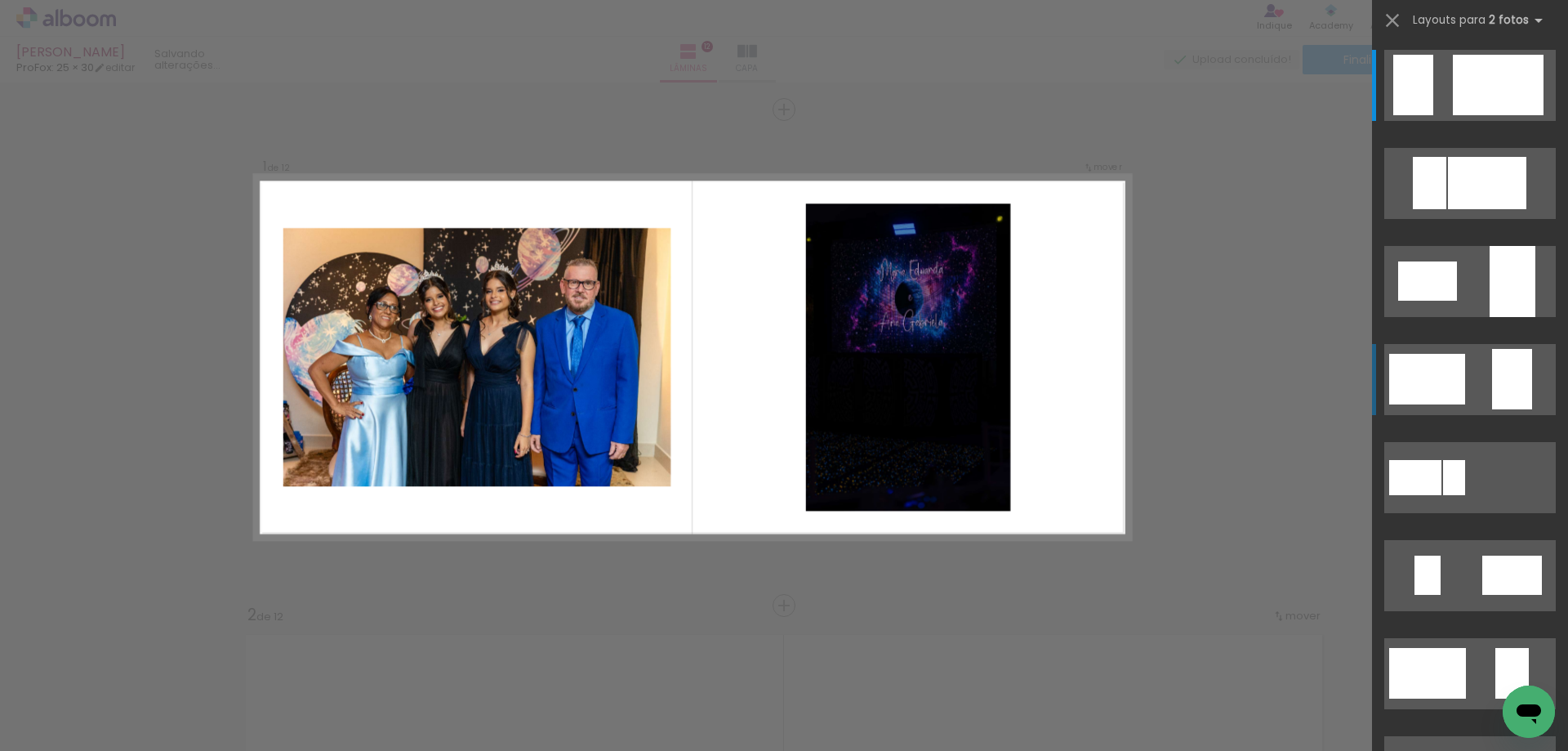
click at [1440, 393] on div at bounding box center [1427, 379] width 76 height 51
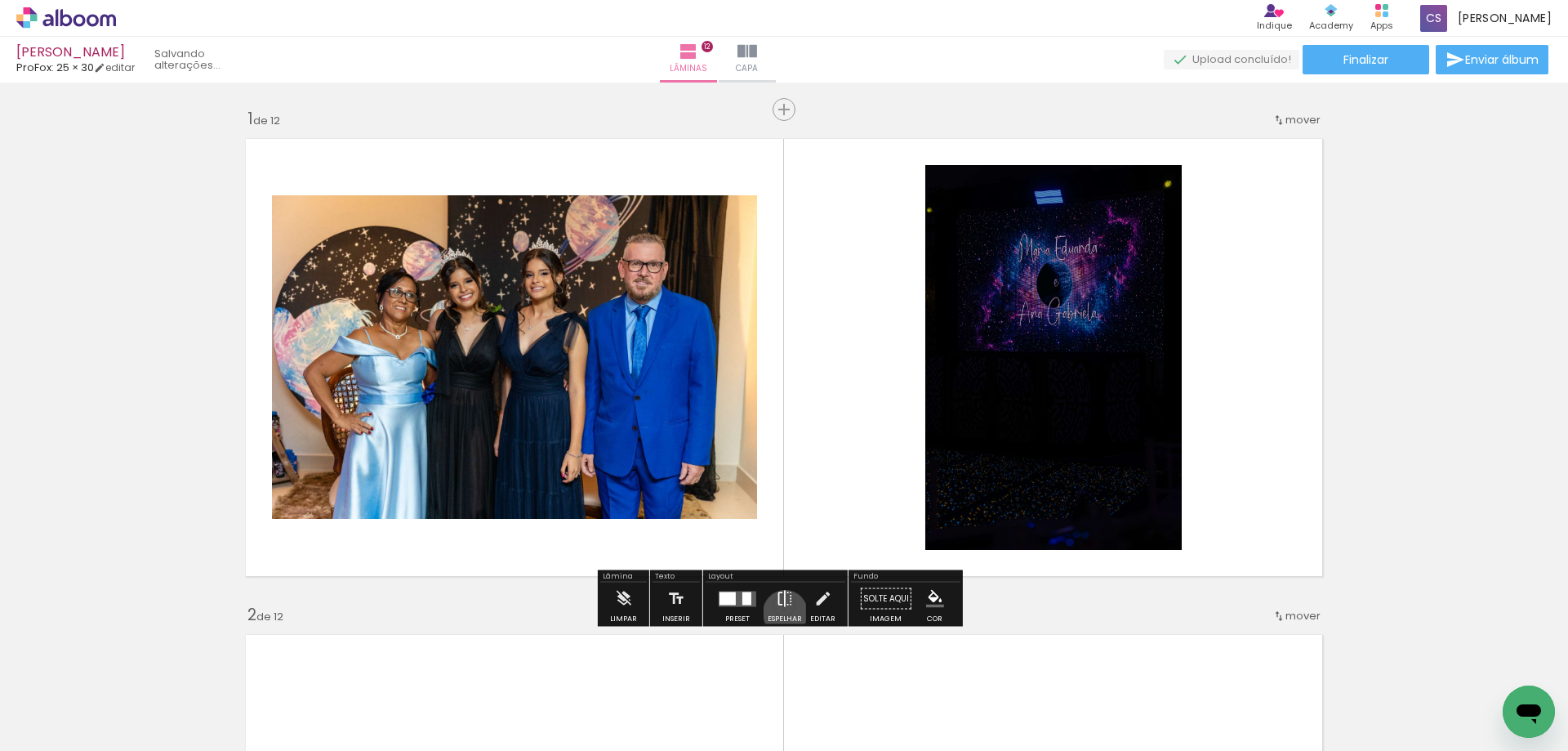
click at [781, 613] on iron-icon at bounding box center [785, 598] width 18 height 32
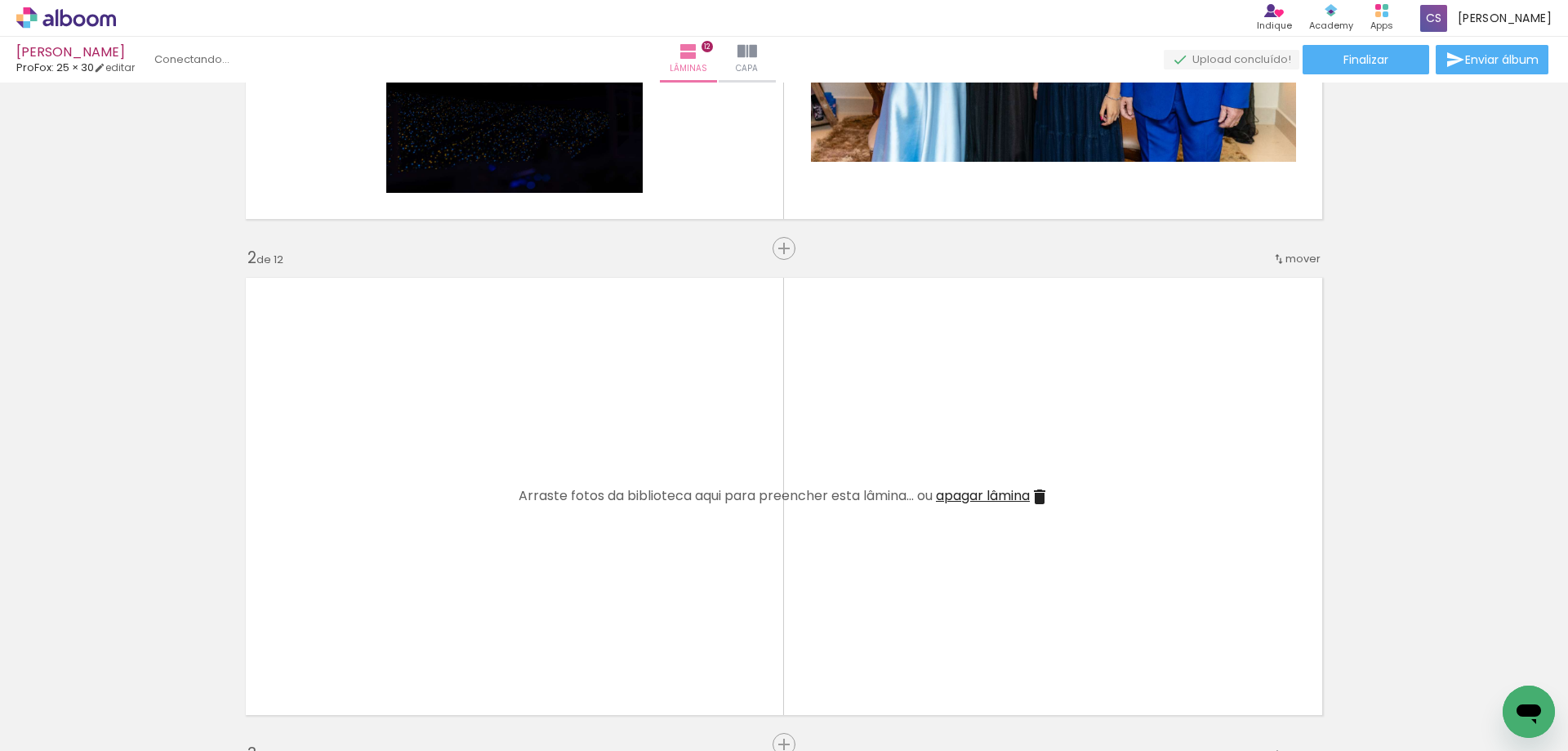
scroll to position [409, 0]
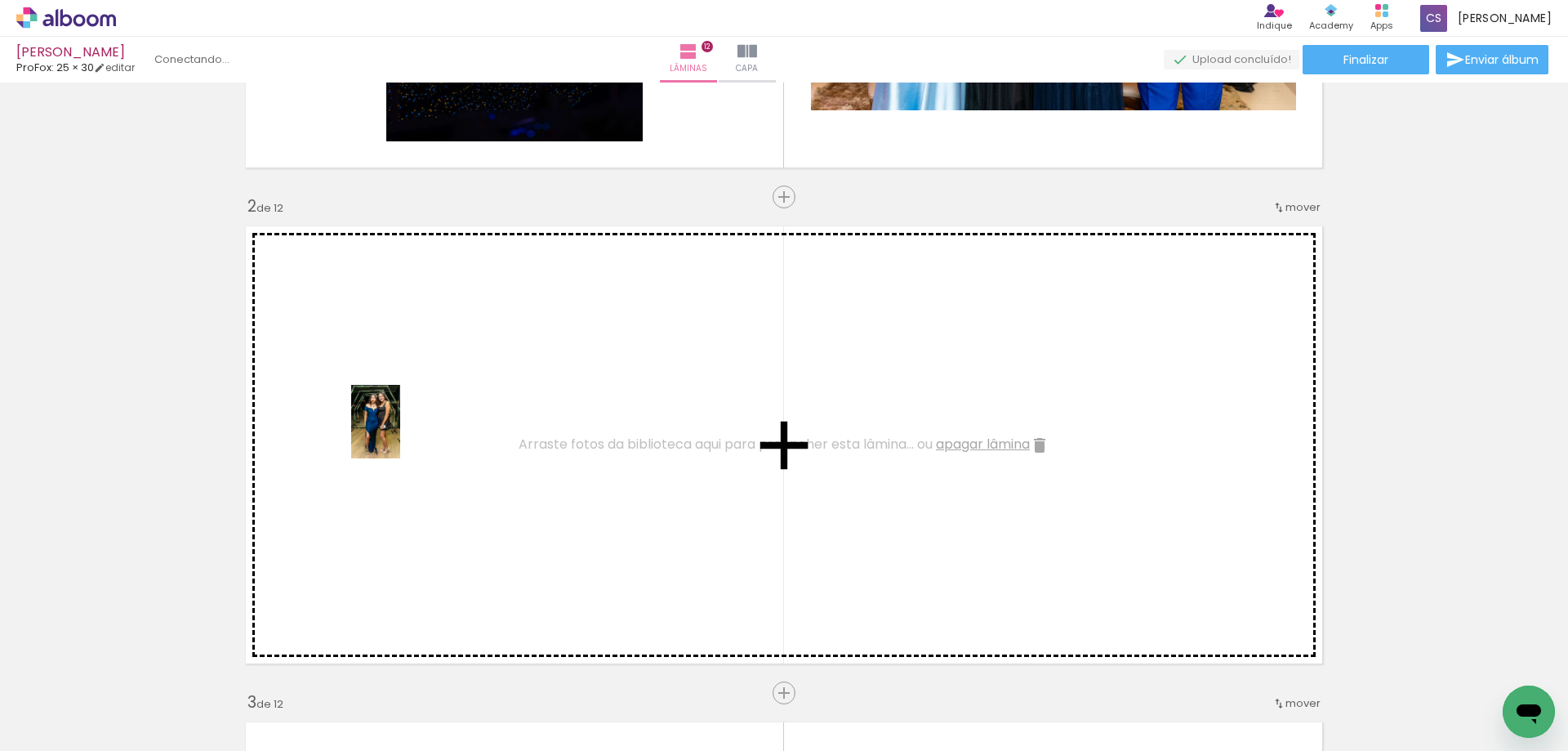
drag, startPoint x: 722, startPoint y: 701, endPoint x: 390, endPoint y: 424, distance: 432.4
click at [390, 424] on quentale-workspace at bounding box center [784, 376] width 1568 height 751
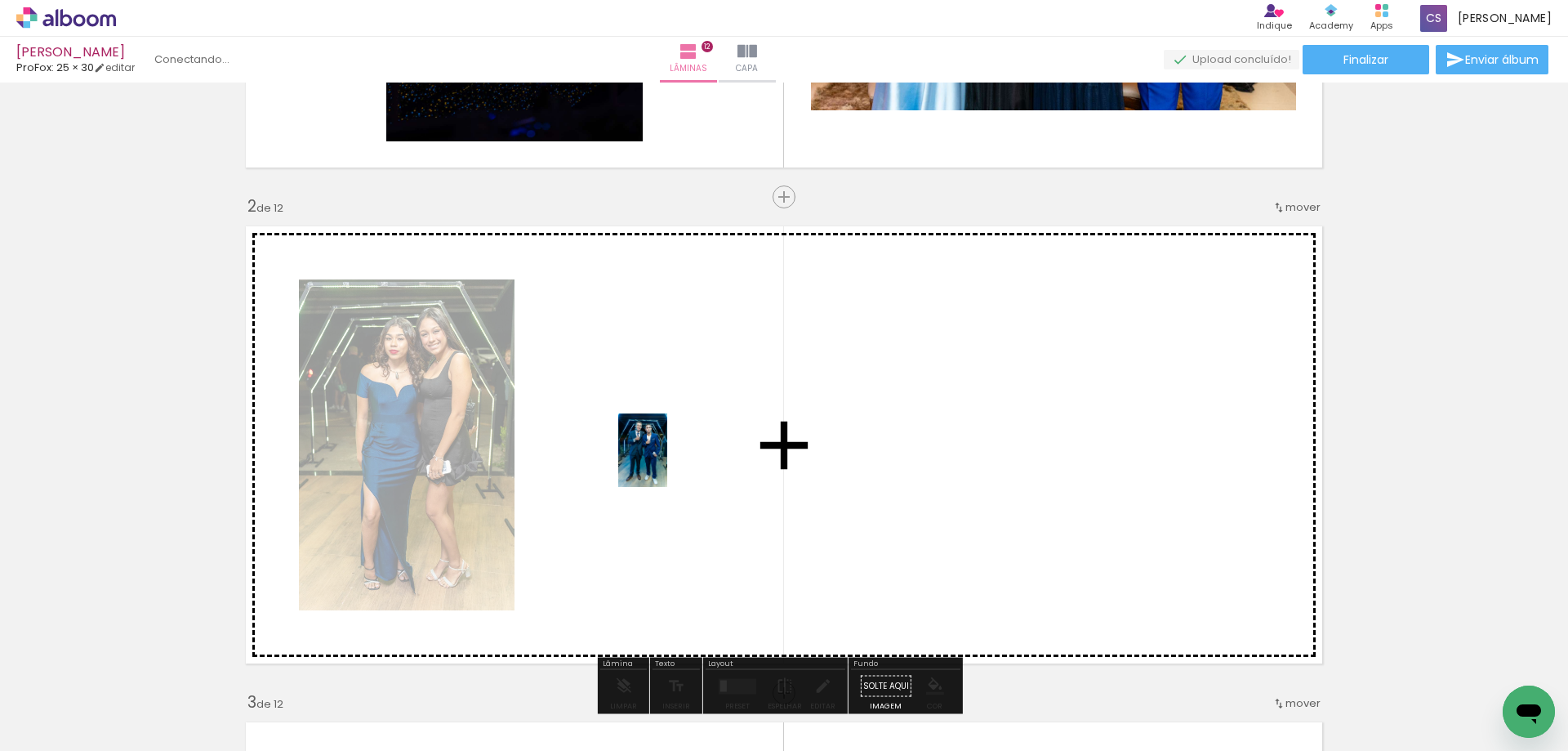
drag, startPoint x: 636, startPoint y: 704, endPoint x: 668, endPoint y: 462, distance: 244.1
click at [668, 462] on quentale-workspace at bounding box center [784, 376] width 1568 height 751
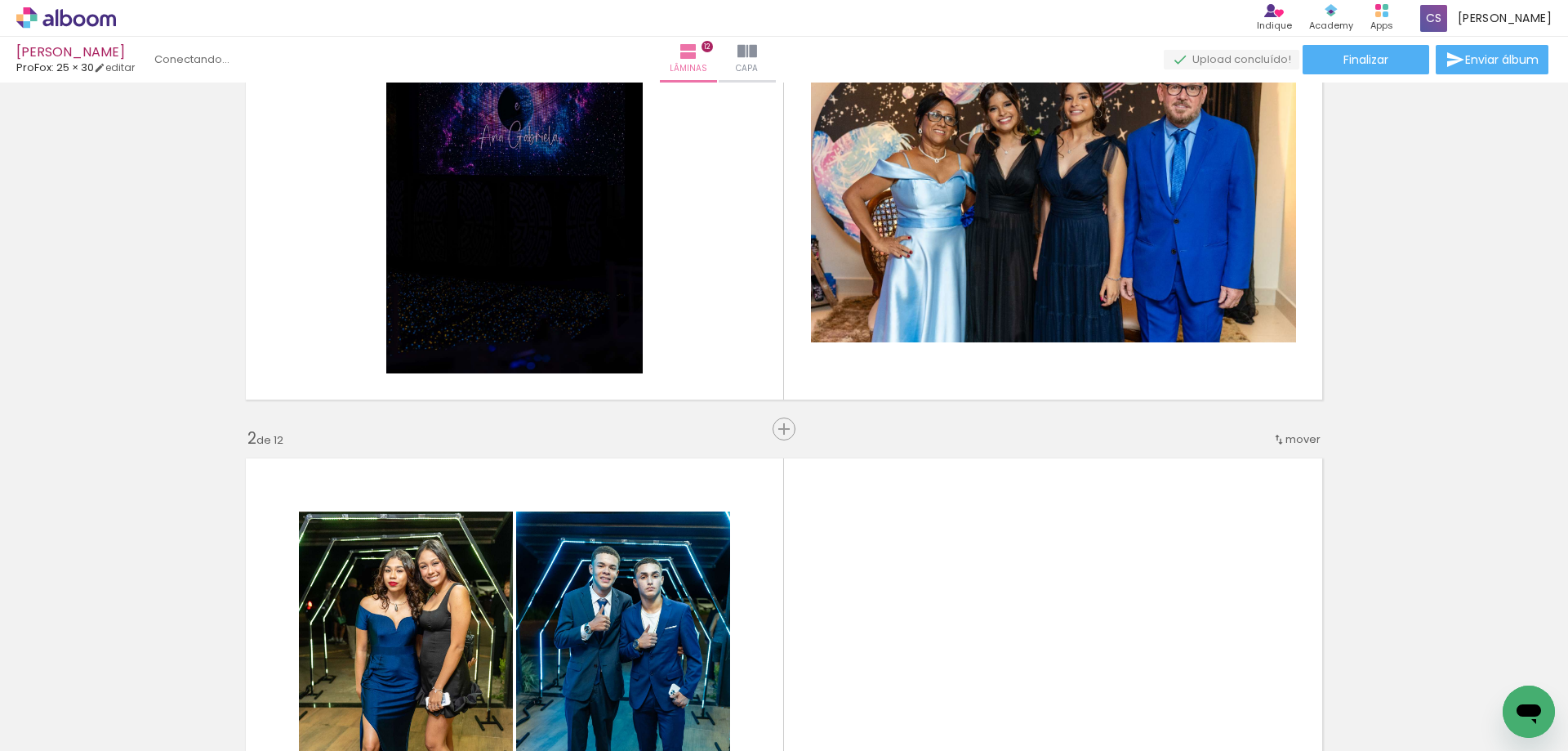
scroll to position [164, 0]
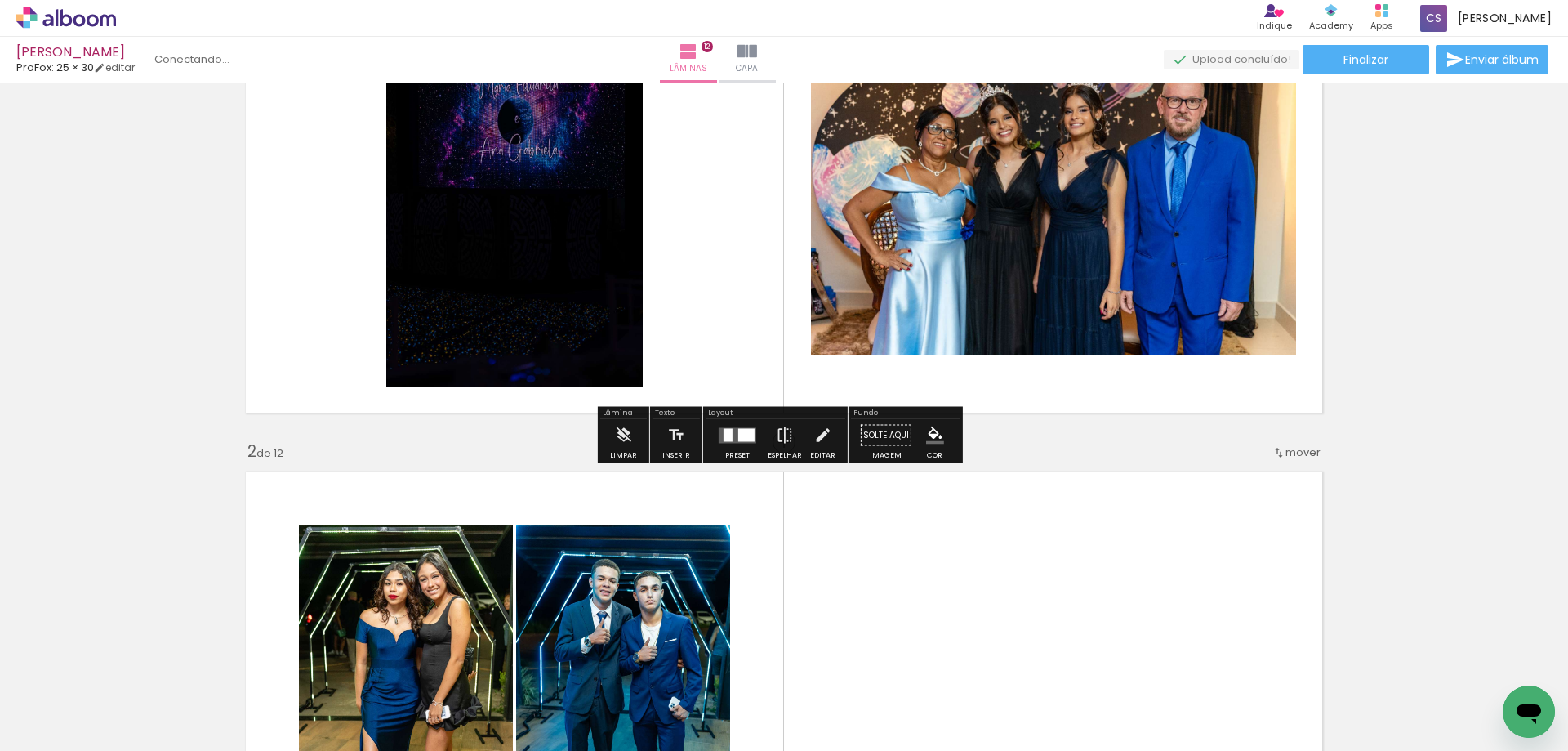
click at [198, 60] on quentale-status at bounding box center [206, 60] width 129 height 25
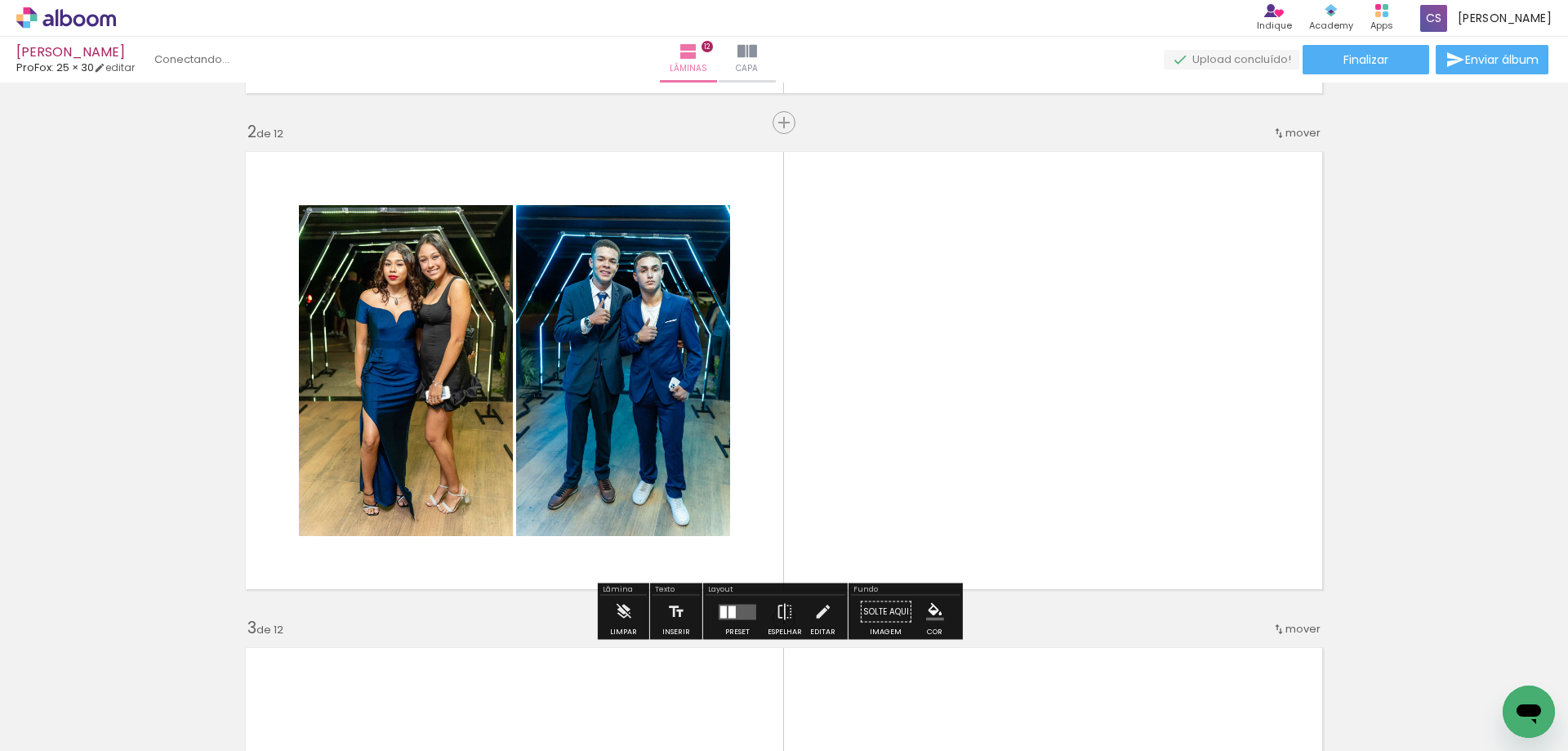
scroll to position [490, 0]
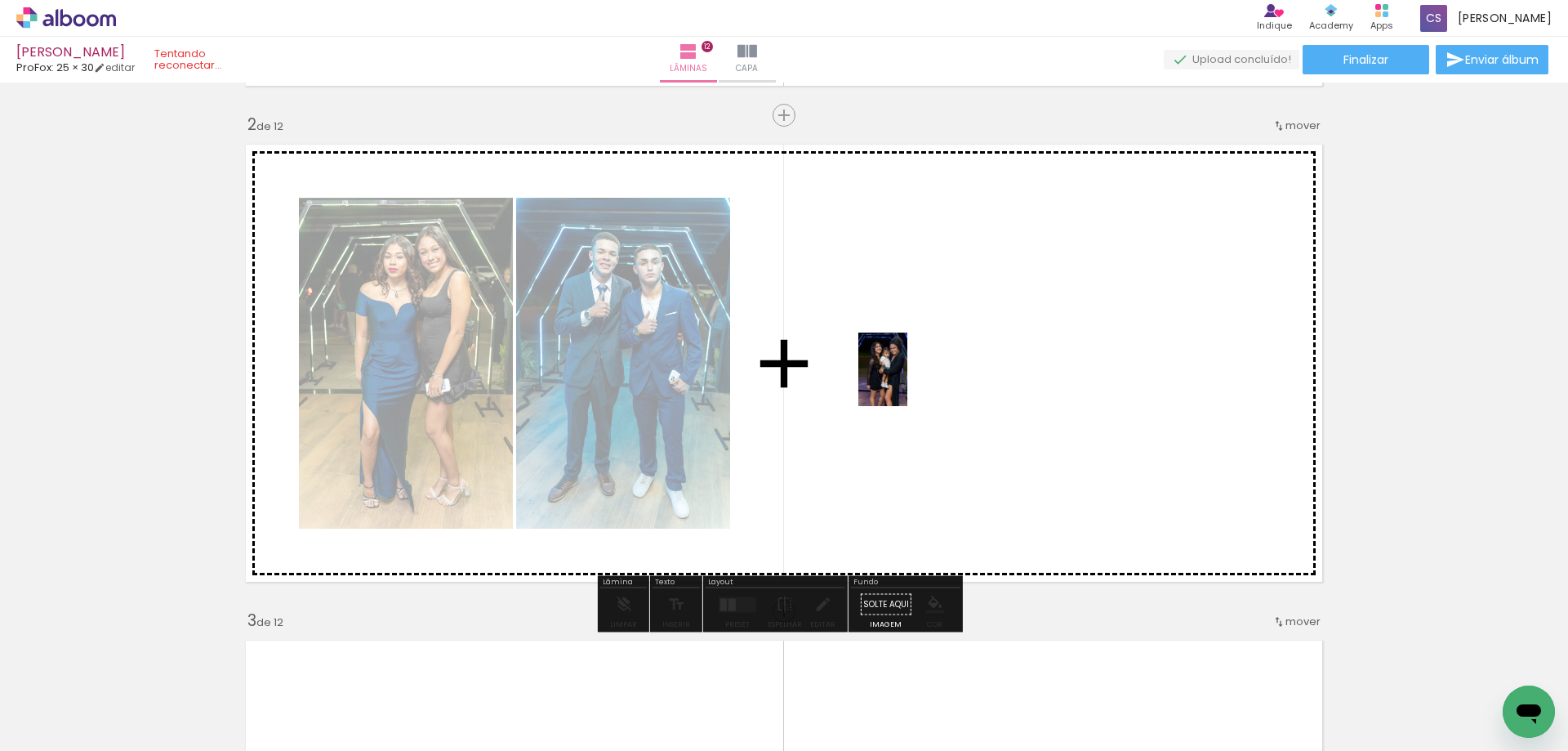
drag, startPoint x: 534, startPoint y: 712, endPoint x: 903, endPoint y: 373, distance: 501.1
click at [903, 373] on quentale-workspace at bounding box center [784, 376] width 1568 height 751
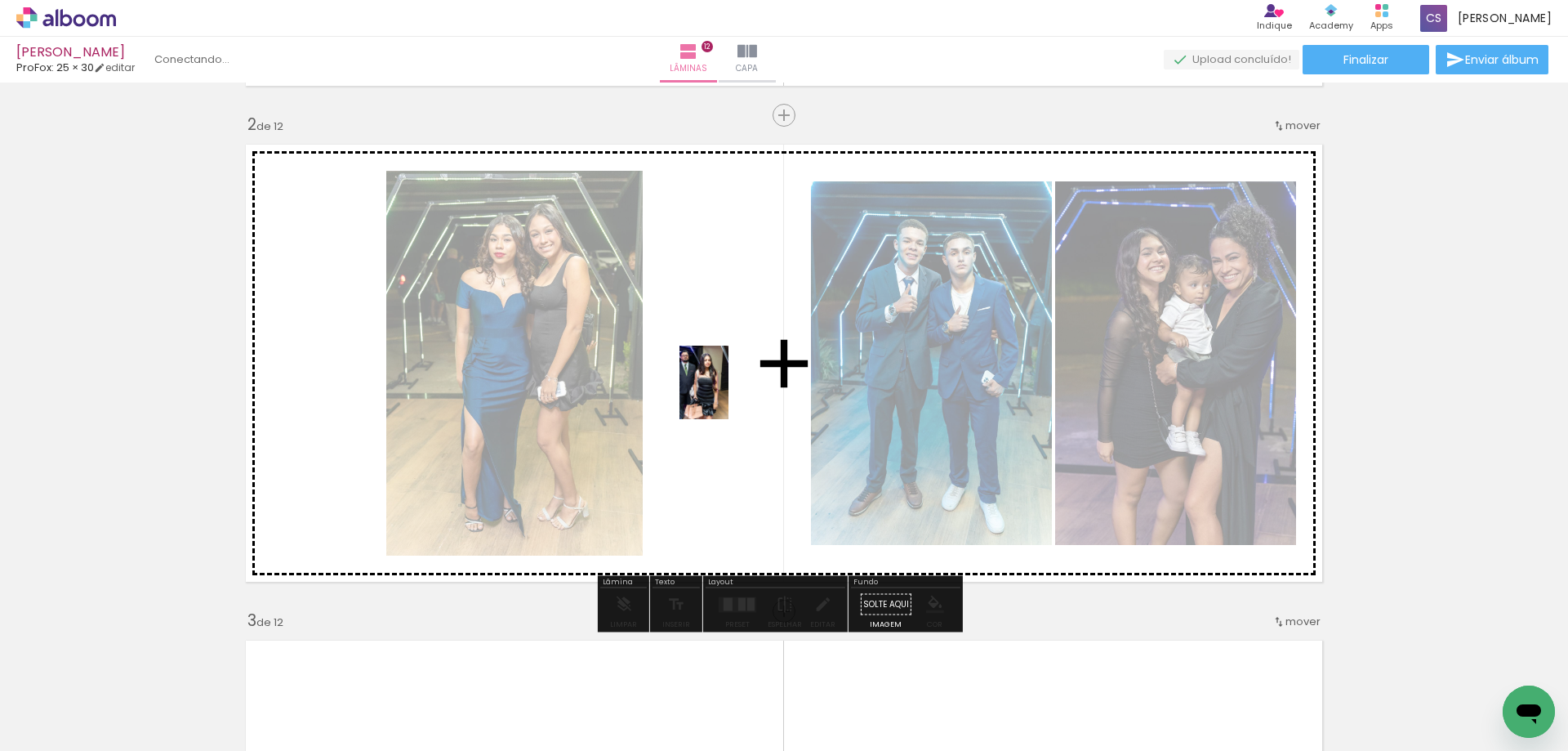
drag, startPoint x: 356, startPoint y: 699, endPoint x: 728, endPoint y: 393, distance: 481.7
click at [728, 393] on quentale-workspace at bounding box center [784, 376] width 1568 height 751
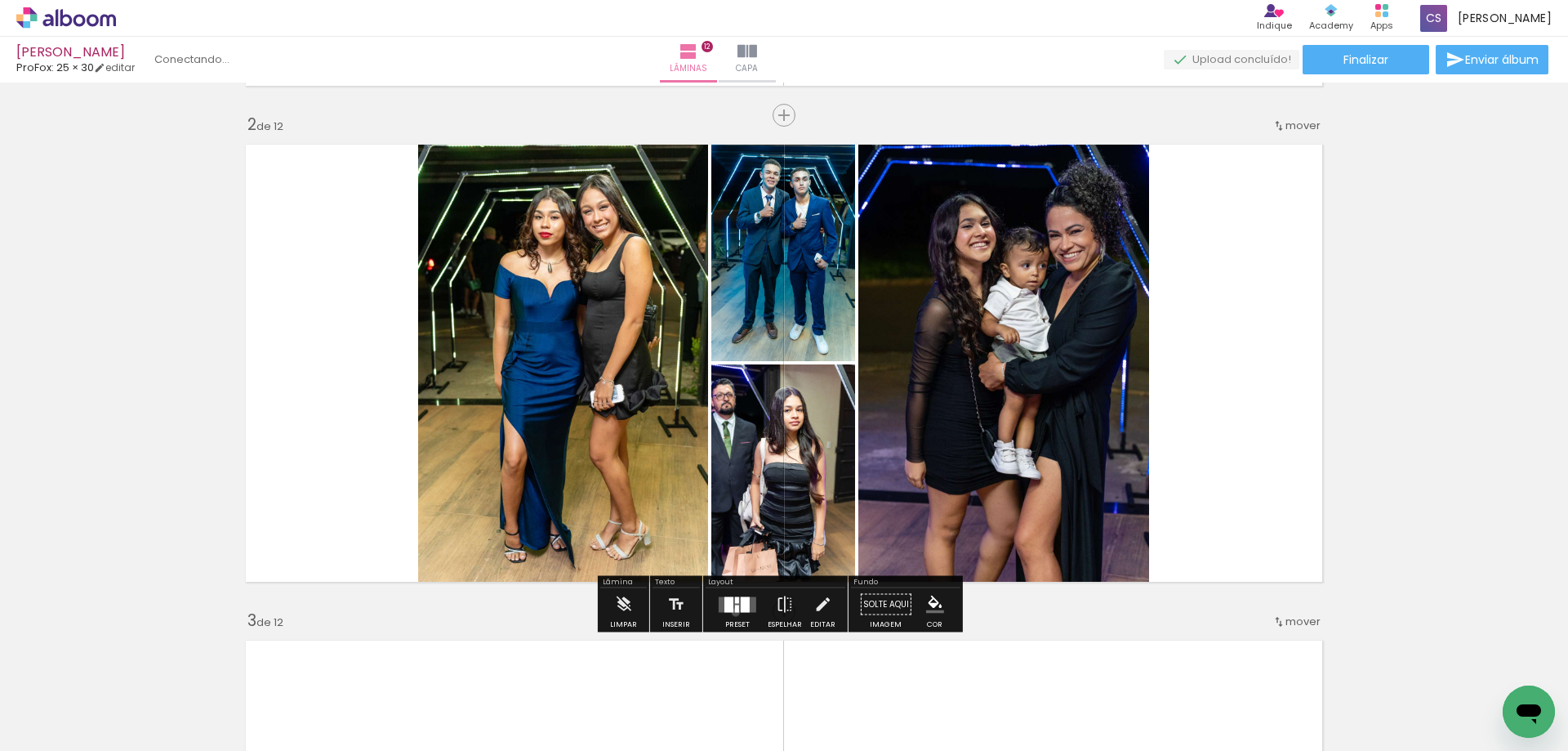
click at [732, 612] on div at bounding box center [738, 604] width 44 height 32
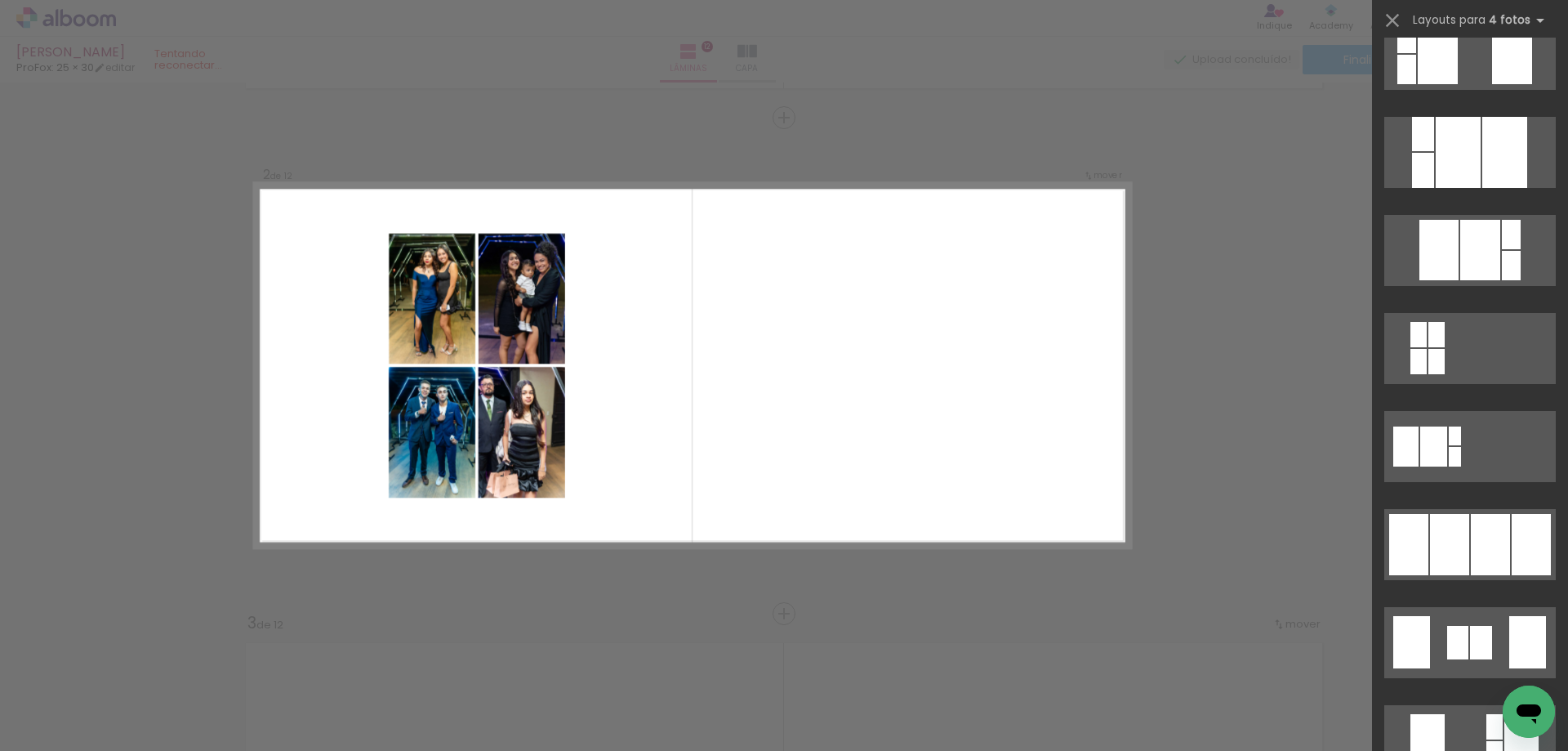
scroll to position [817, 0]
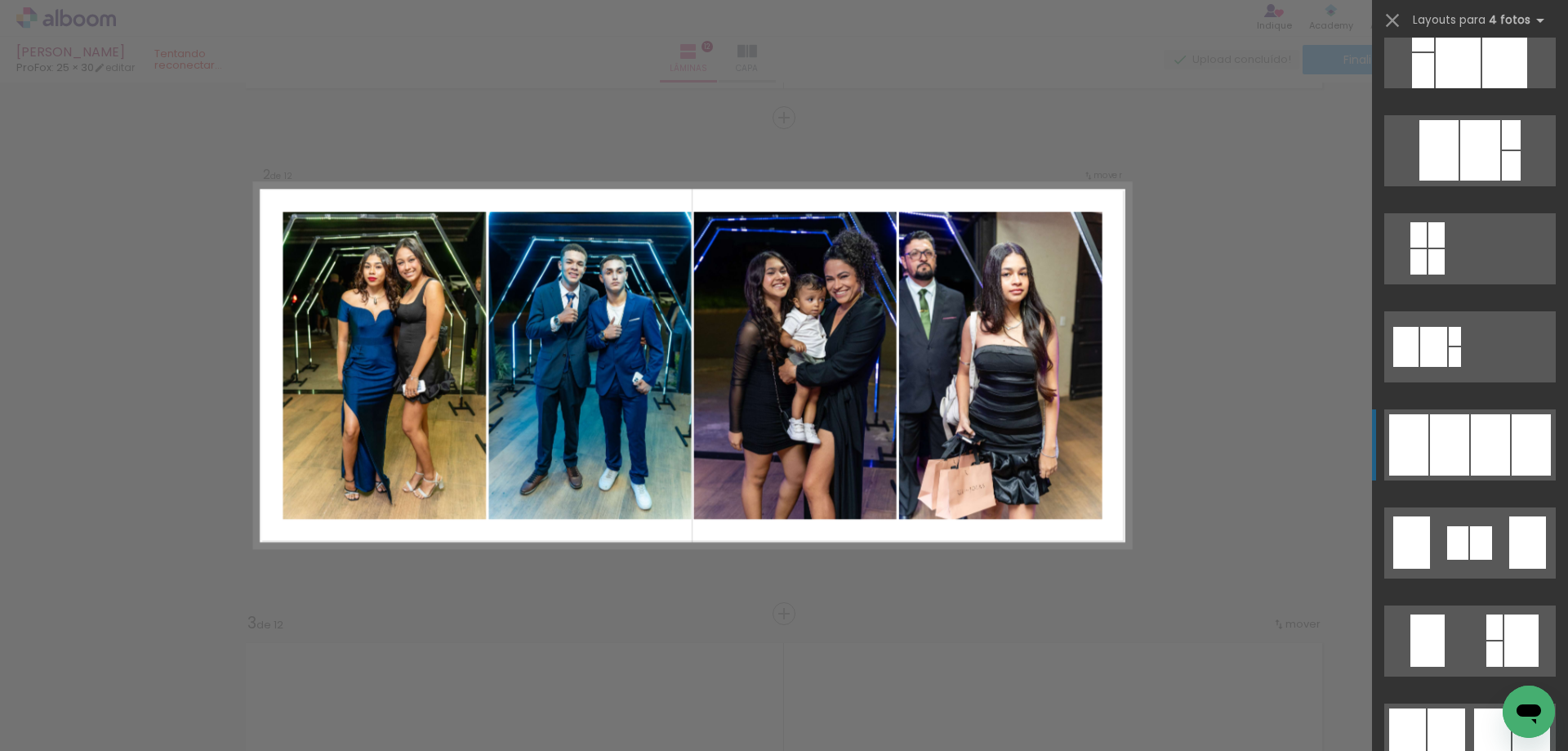
click at [1422, 445] on div at bounding box center [1409, 445] width 39 height 61
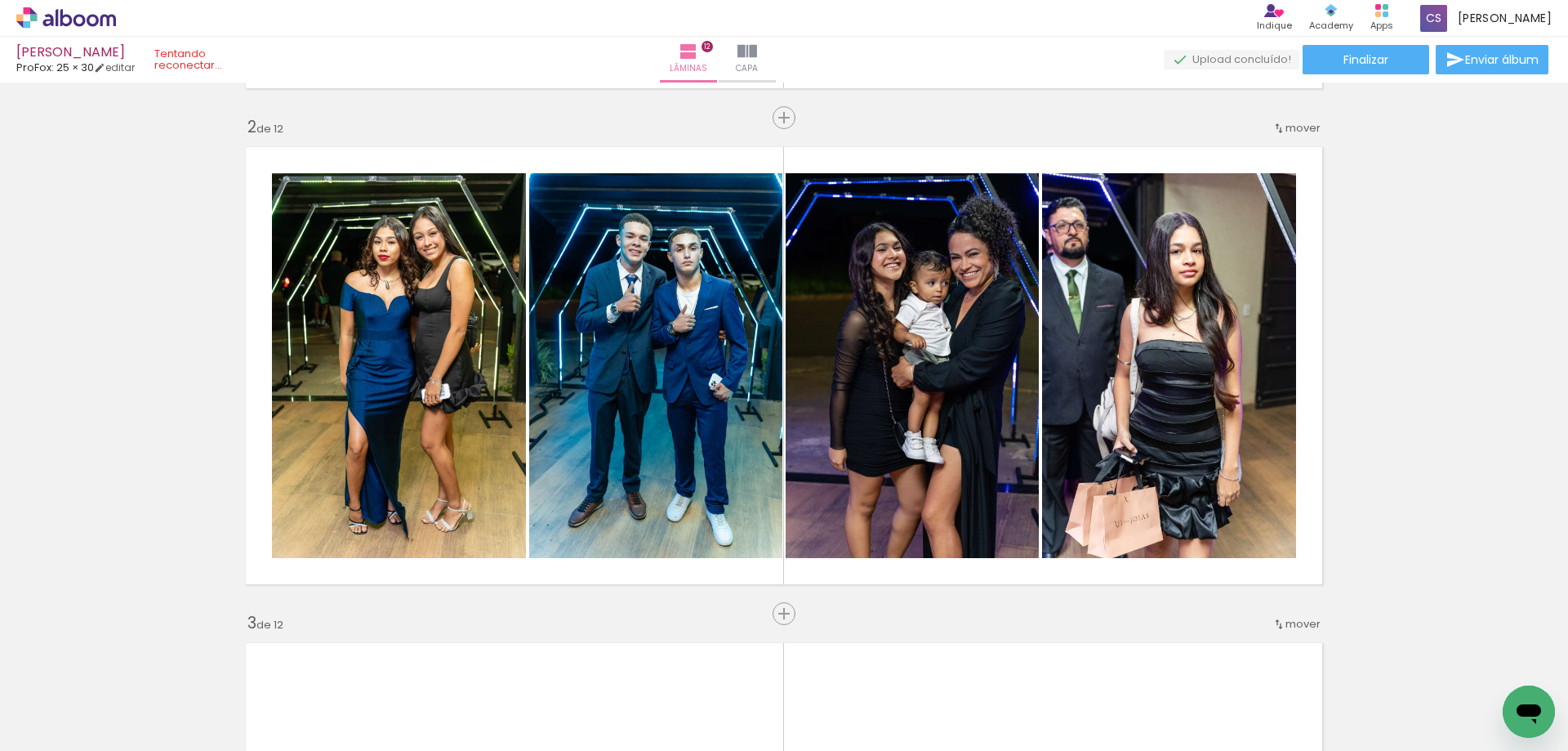
click at [218, 58] on quentale-status at bounding box center [206, 60] width 129 height 36
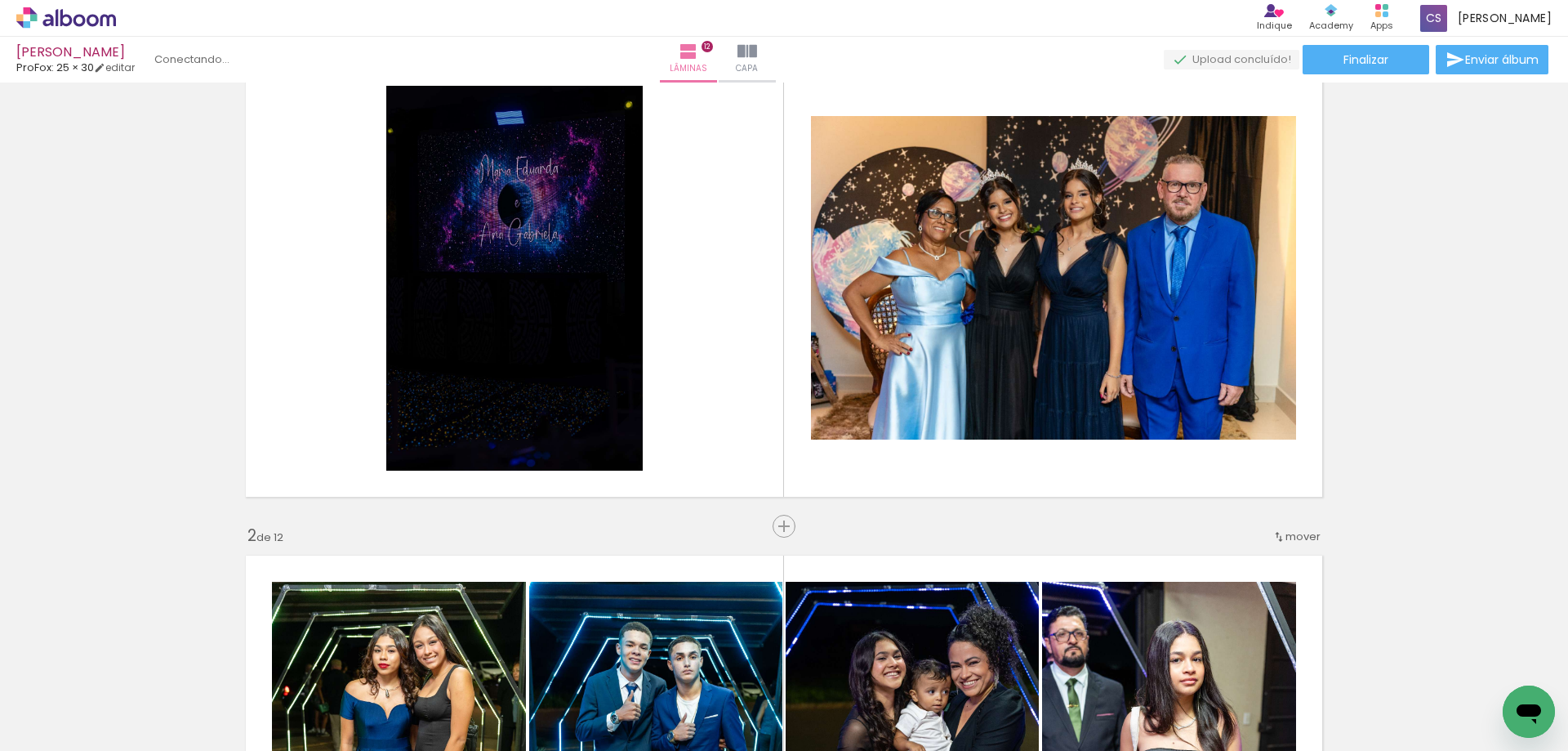
scroll to position [0, 0]
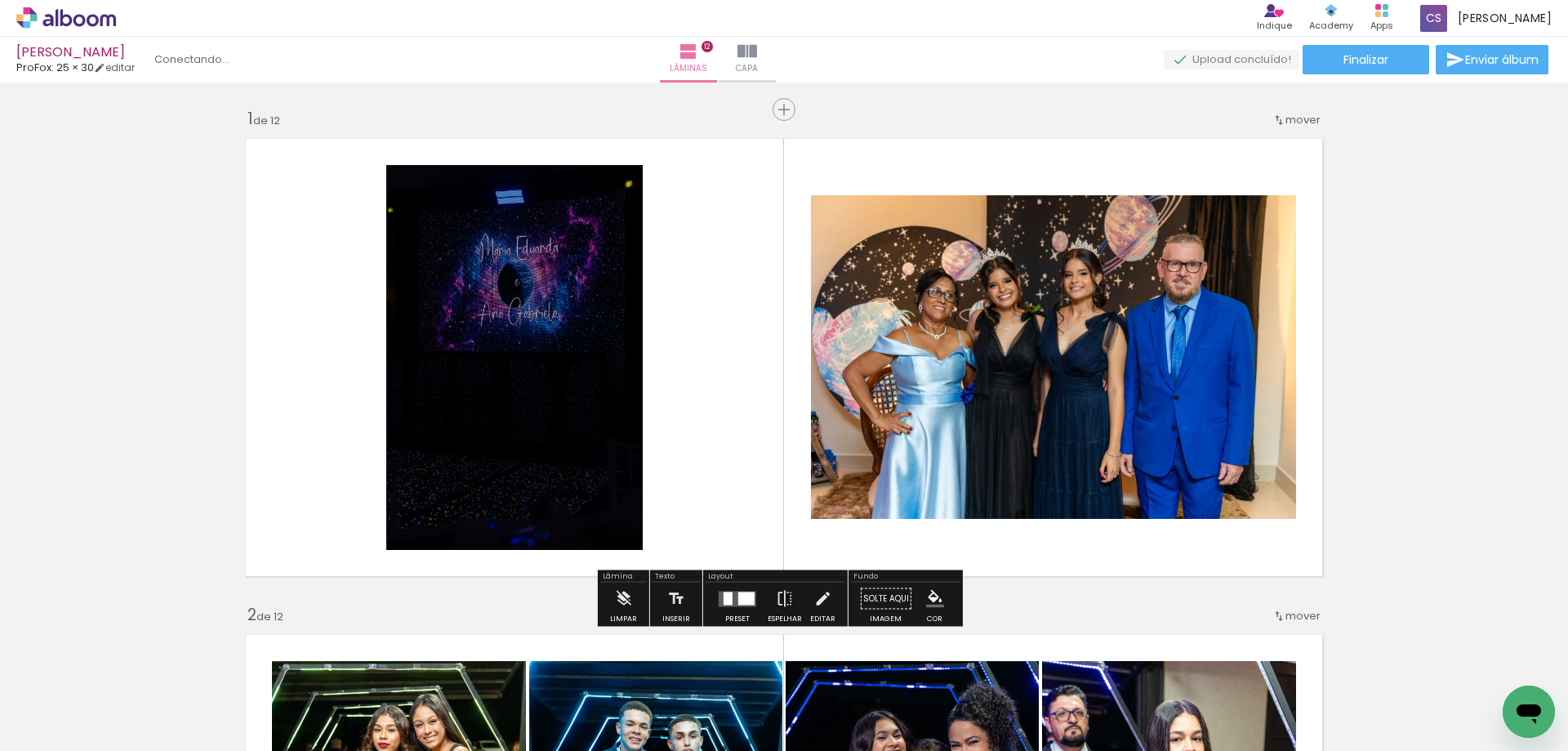
click at [201, 55] on quentale-status at bounding box center [206, 60] width 129 height 25
drag, startPoint x: 226, startPoint y: 67, endPoint x: 236, endPoint y: 60, distance: 12.2
click at [229, 63] on quentale-status at bounding box center [206, 60] width 129 height 36
click at [1474, 18] on span "[PERSON_NAME]" at bounding box center [1504, 18] width 94 height 18
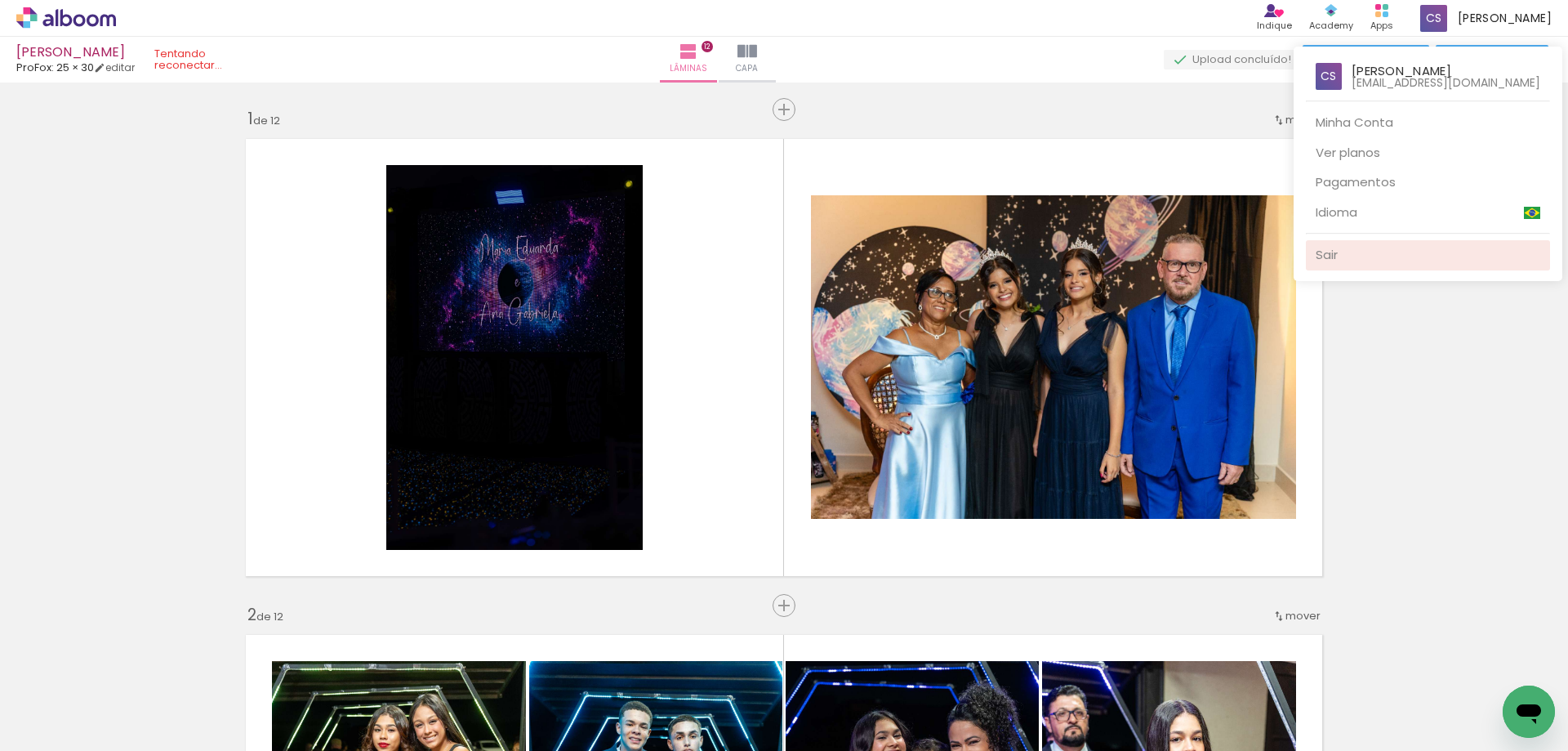
click at [1358, 260] on link "Sair" at bounding box center [1427, 255] width 244 height 31
click at [1368, 261] on link "Sair" at bounding box center [1427, 255] width 244 height 31
click at [1370, 257] on link "Sair" at bounding box center [1427, 255] width 244 height 31
click at [900, 91] on div at bounding box center [784, 376] width 1568 height 751
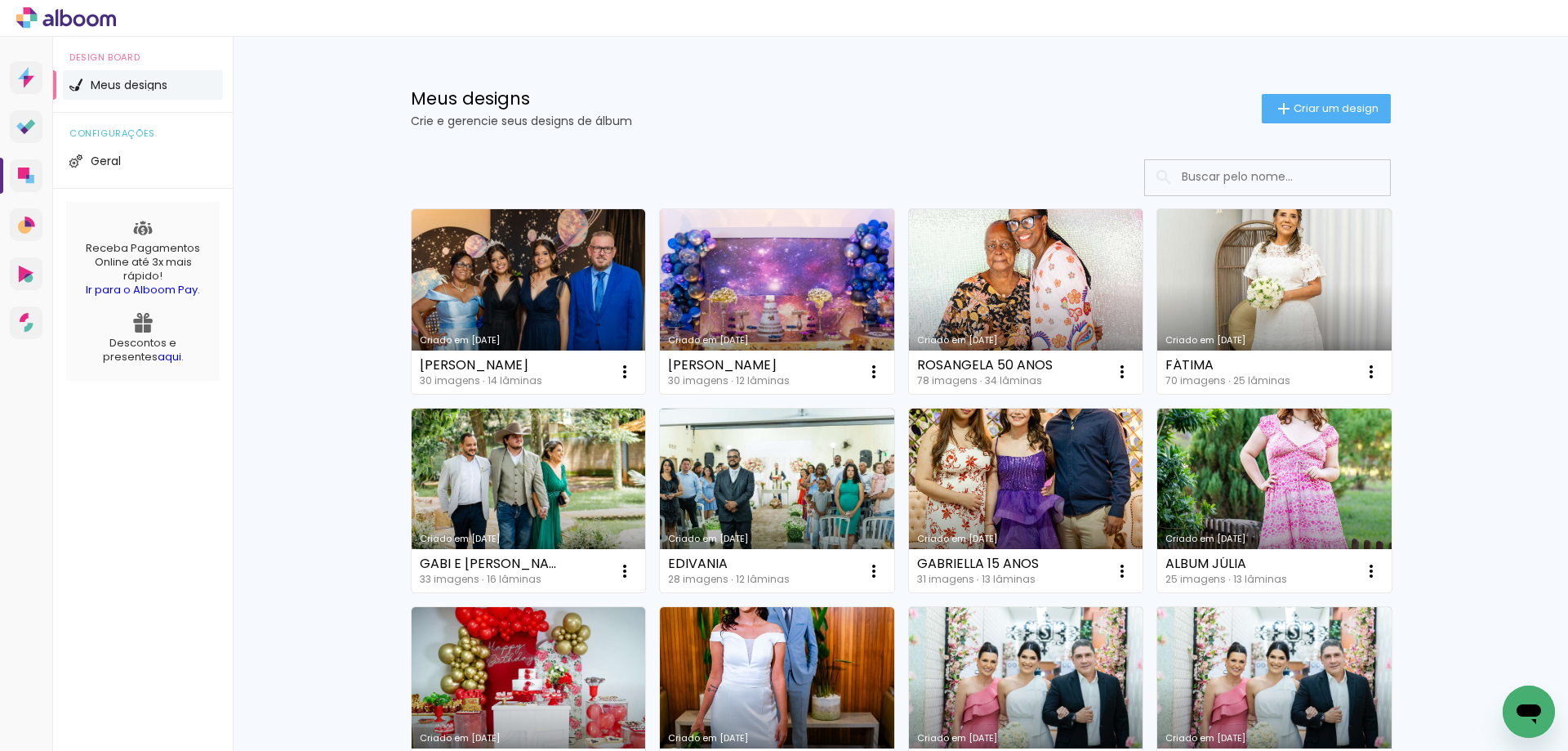
click at [716, 303] on link "Criado em [DATE]" at bounding box center [777, 301] width 234 height 185
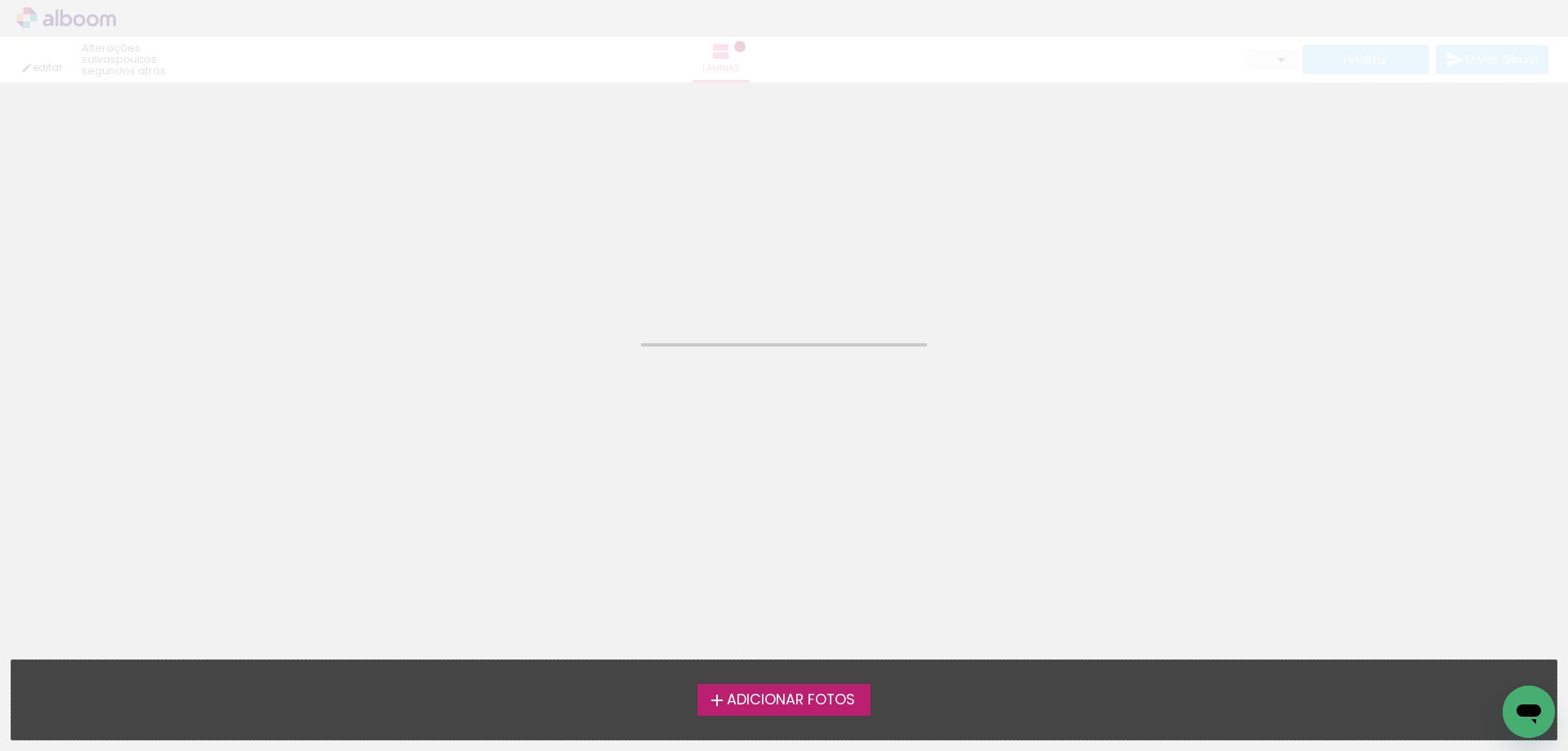
click at [756, 703] on span "Adicionar Fotos" at bounding box center [791, 699] width 129 height 15
click at [0, 0] on input "file" at bounding box center [0, 0] width 0 height 0
click at [1297, 707] on div "Adicionar Fotos" at bounding box center [784, 698] width 1519 height 31
